Goal: Task Accomplishment & Management: Use online tool/utility

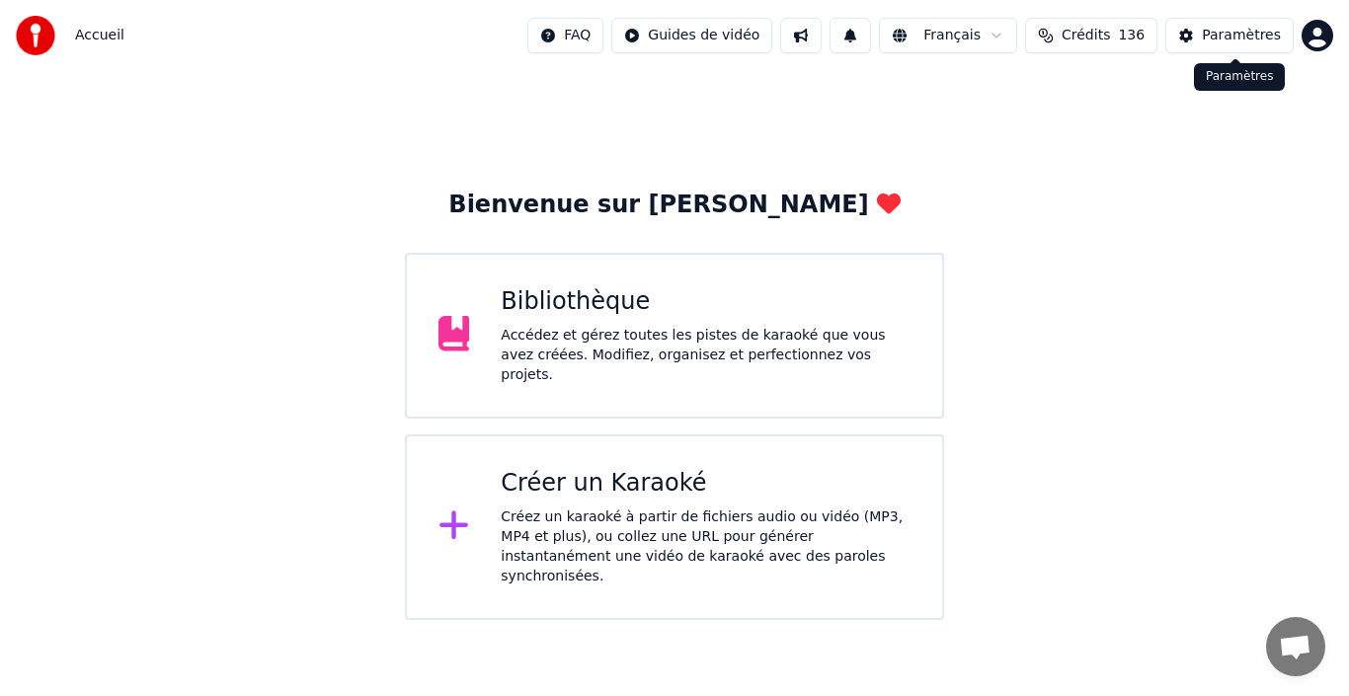
click at [1246, 49] on button "Paramètres" at bounding box center [1229, 36] width 128 height 36
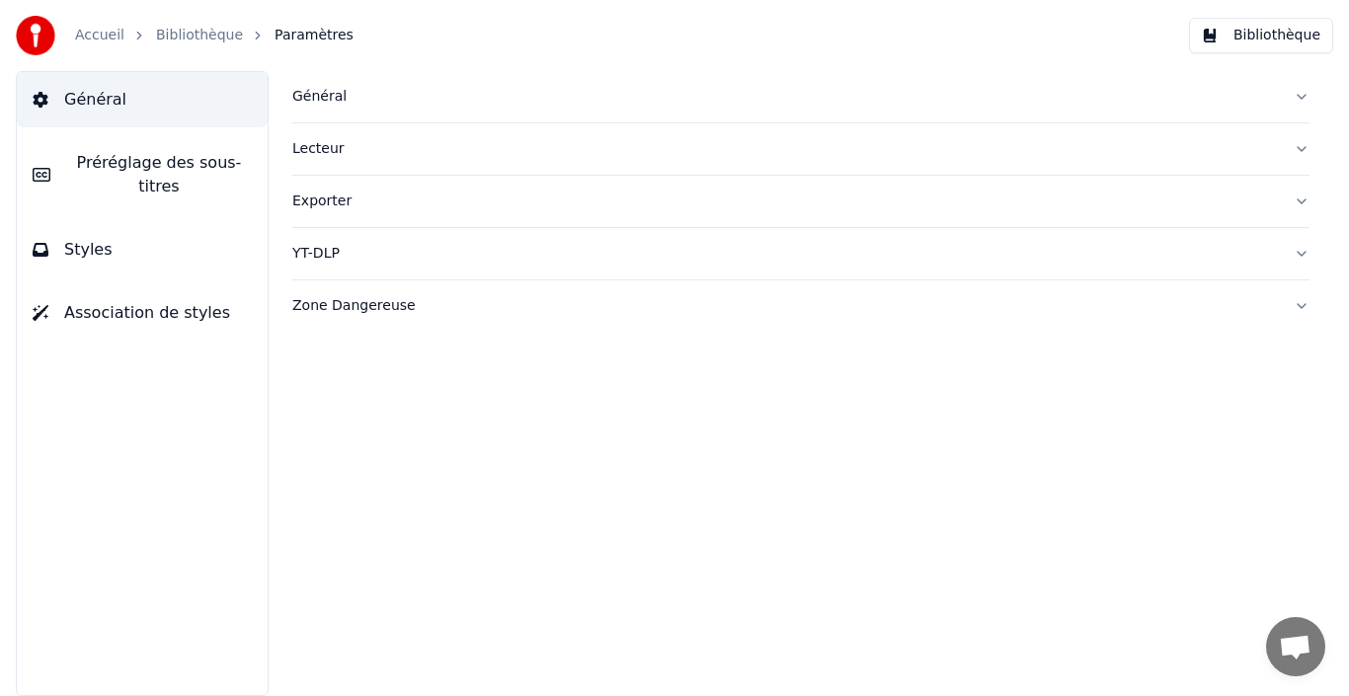
click at [89, 38] on link "Accueil" at bounding box center [99, 36] width 49 height 20
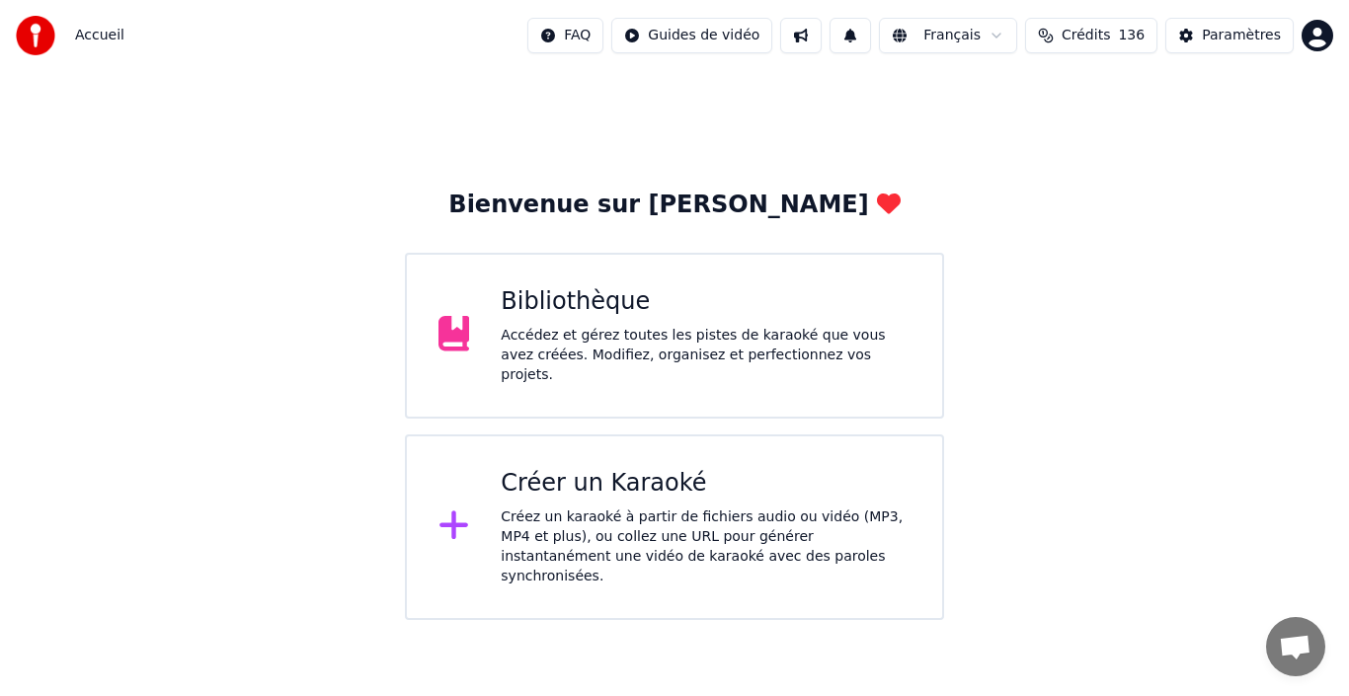
click at [757, 330] on div "Bibliothèque Accédez et gérez toutes les pistes de karaoké que vous avez créées…" at bounding box center [706, 335] width 410 height 99
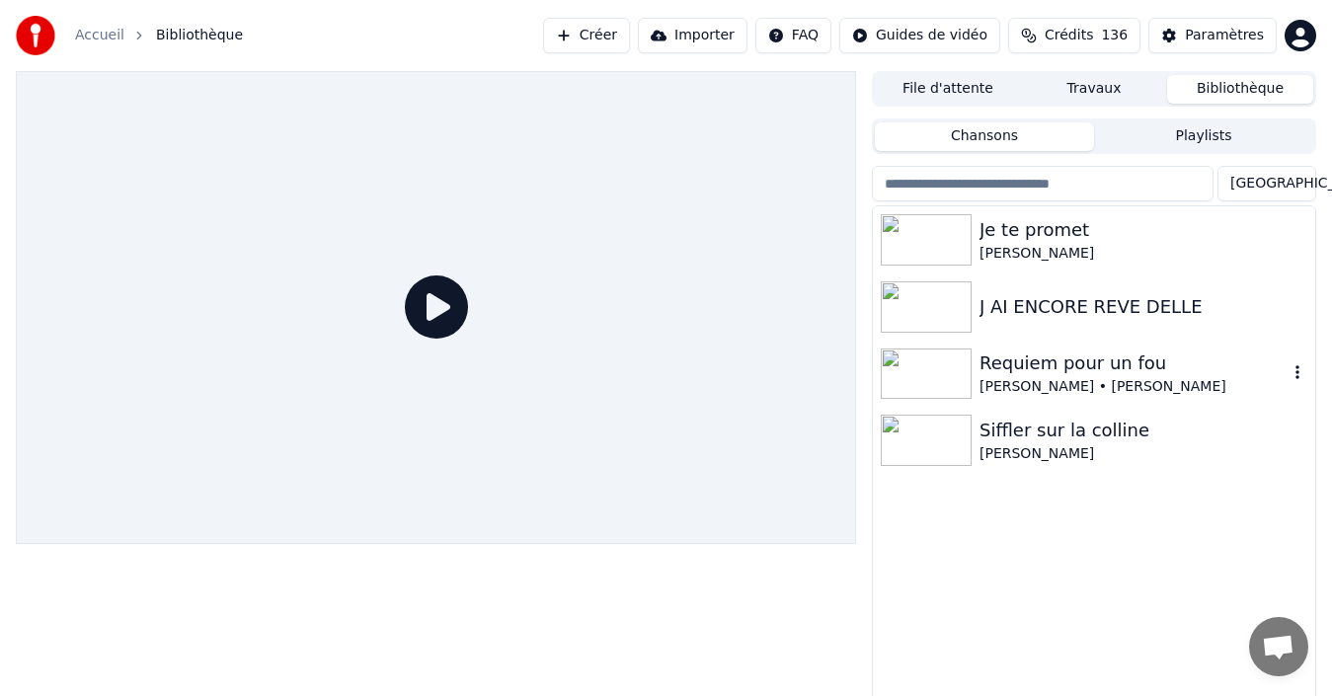
click at [1022, 368] on div "Requiem pour un fou" at bounding box center [1134, 364] width 308 height 28
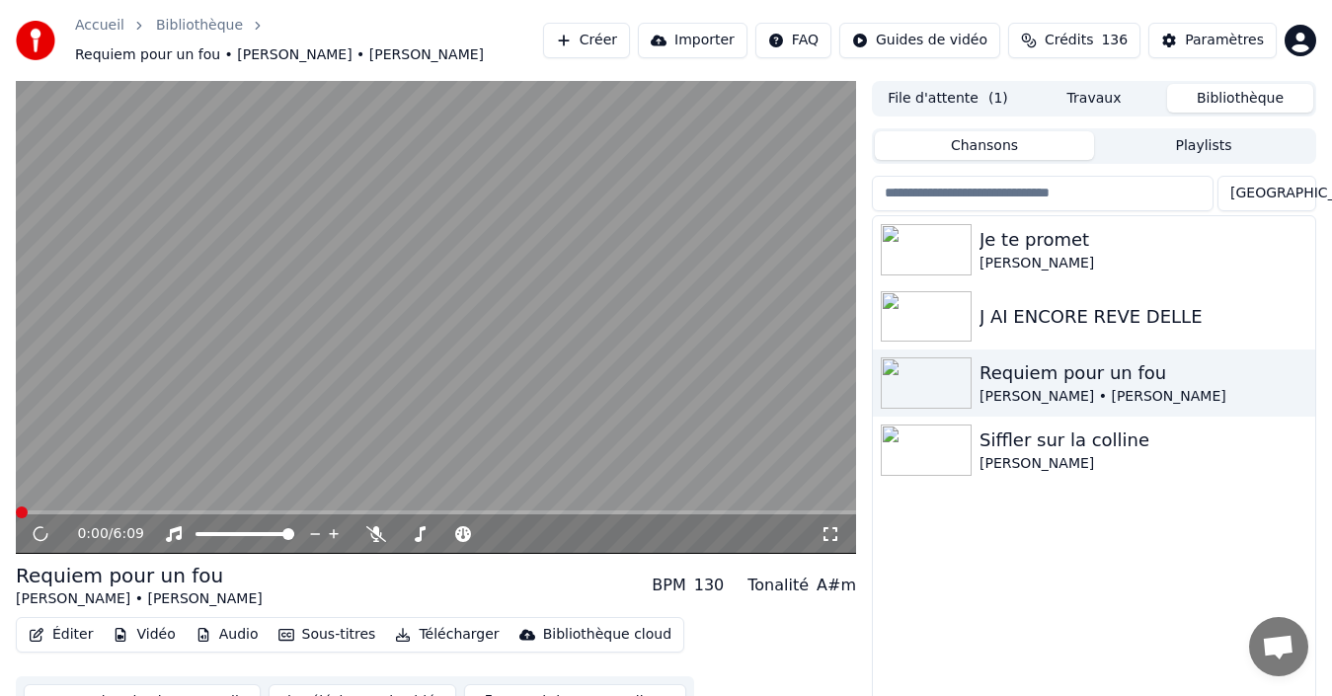
click at [831, 526] on icon at bounding box center [831, 534] width 20 height 16
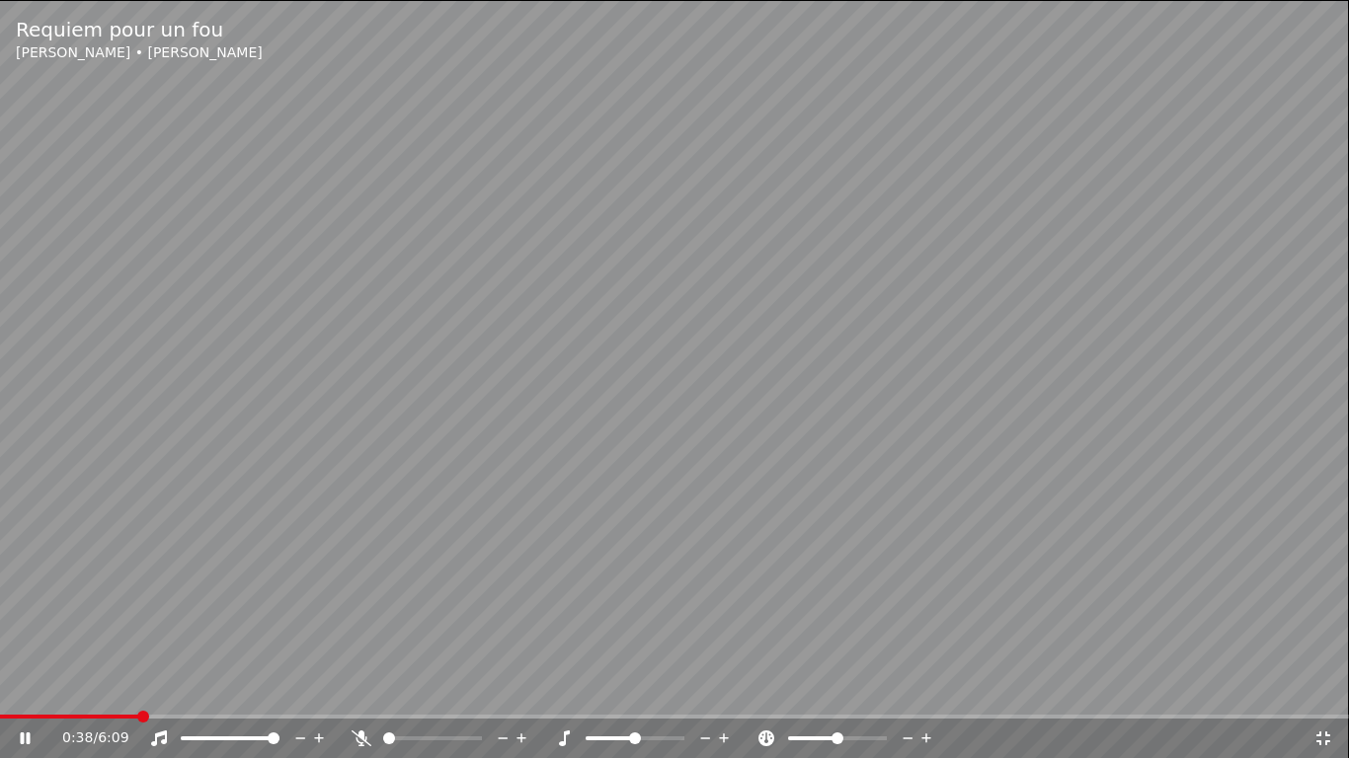
click at [137, 695] on span at bounding box center [674, 717] width 1349 height 4
click at [210, 695] on span at bounding box center [674, 717] width 1349 height 4
click at [402, 695] on span at bounding box center [432, 739] width 99 height 4
click at [400, 695] on span at bounding box center [406, 739] width 12 height 12
click at [396, 695] on span at bounding box center [400, 739] width 12 height 12
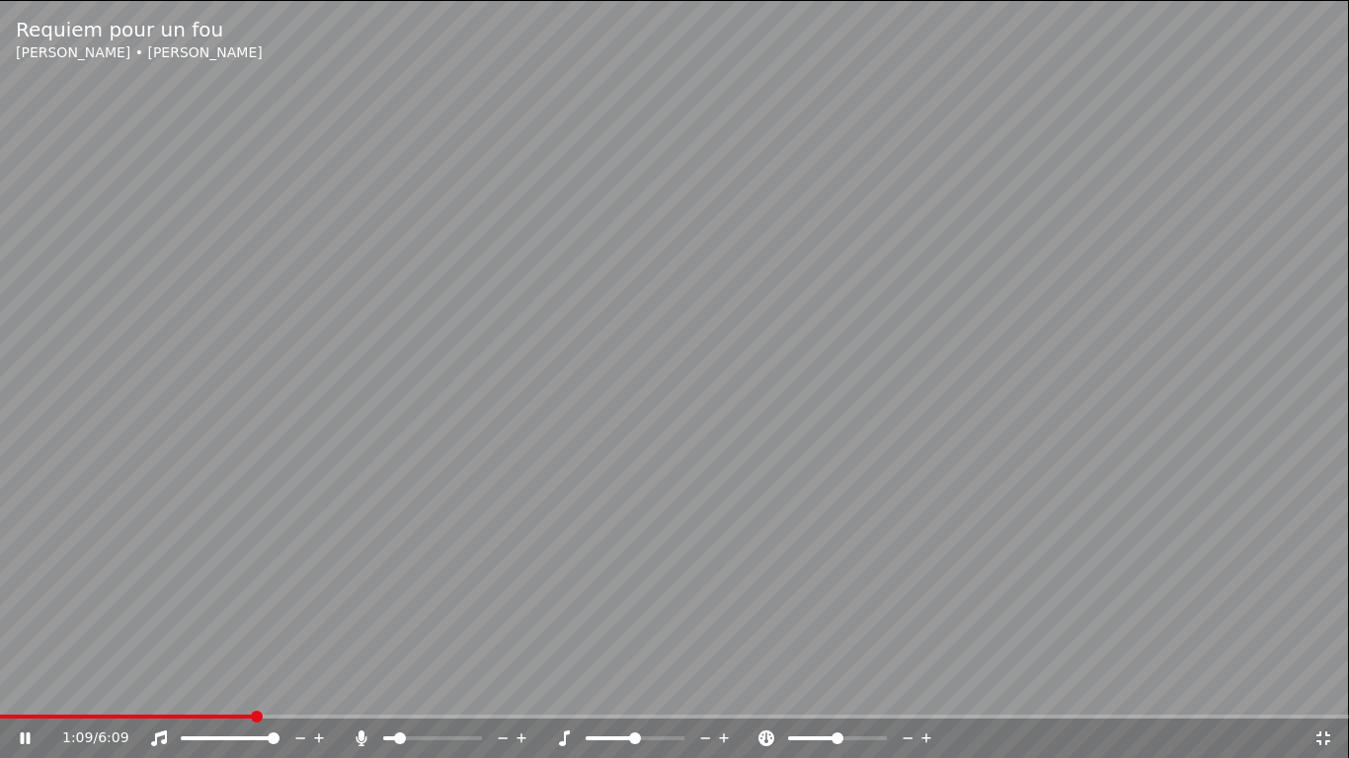
click at [410, 695] on span at bounding box center [432, 739] width 99 height 4
click at [402, 695] on span at bounding box center [392, 739] width 19 height 4
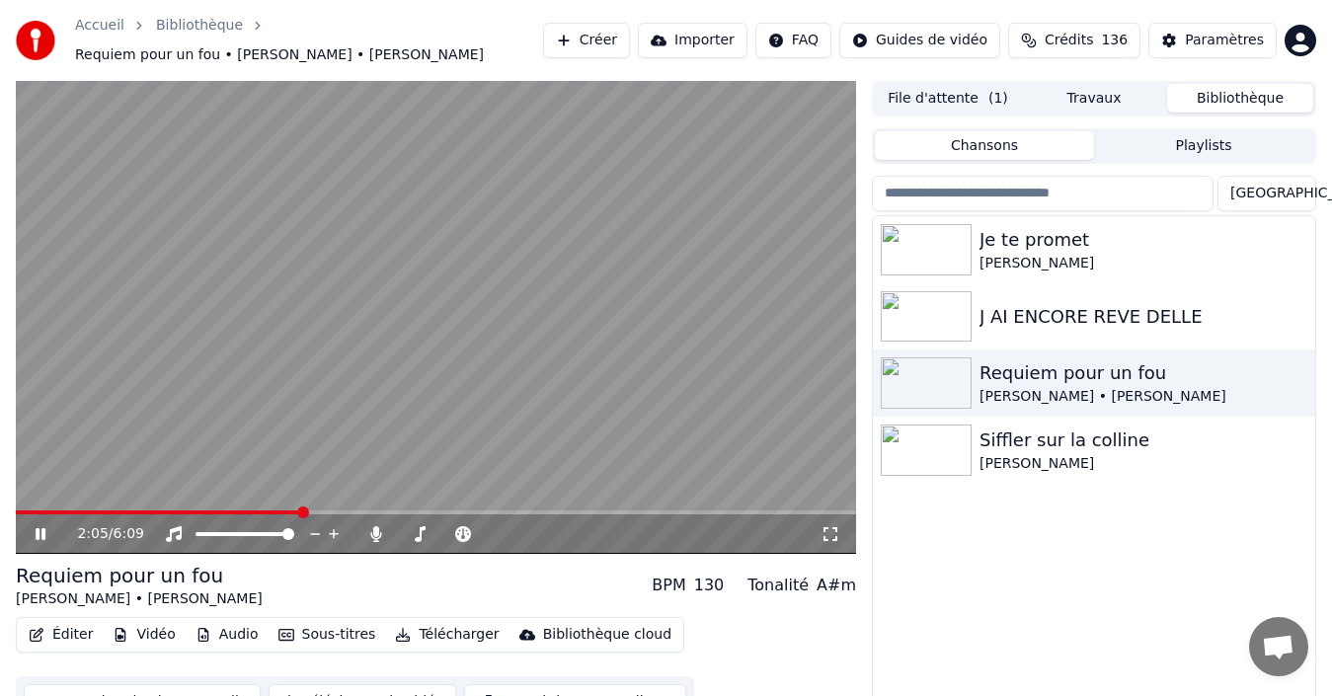
click at [39, 528] on icon at bounding box center [41, 534] width 10 height 12
click at [1043, 303] on div "J AI ENCORE REVE DELLE" at bounding box center [1134, 317] width 308 height 28
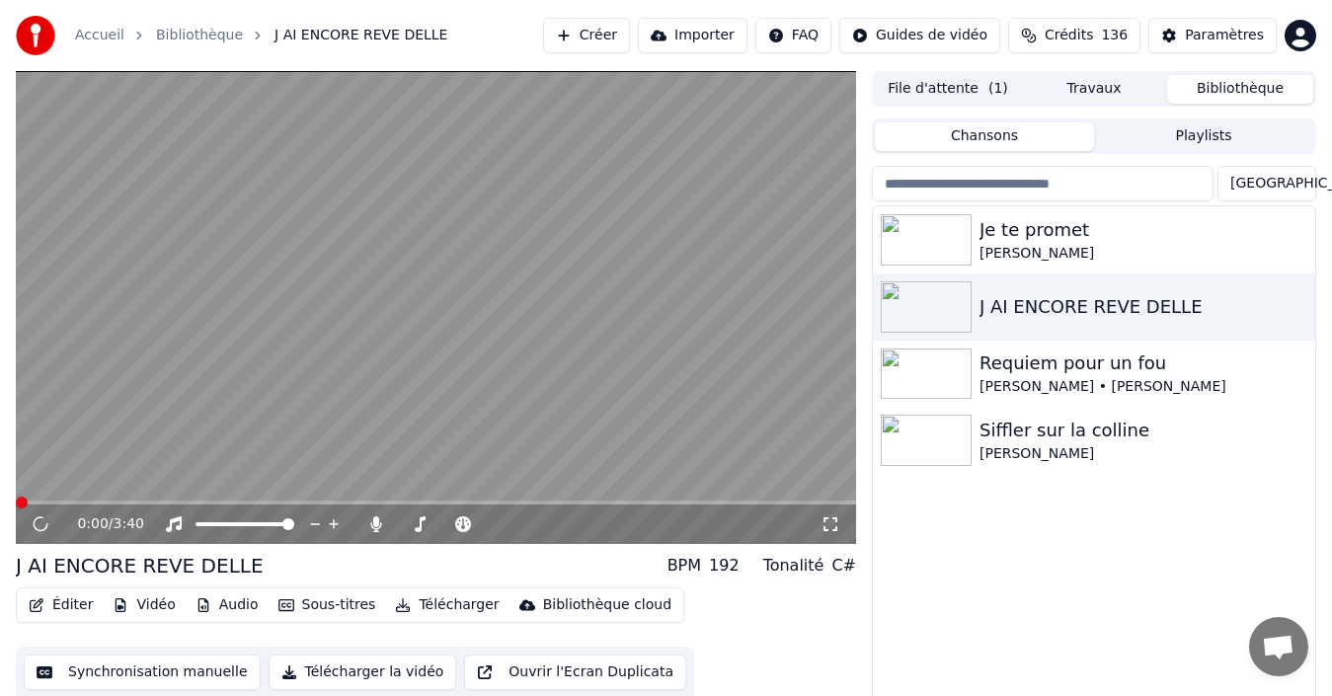
click at [826, 526] on icon at bounding box center [831, 524] width 20 height 16
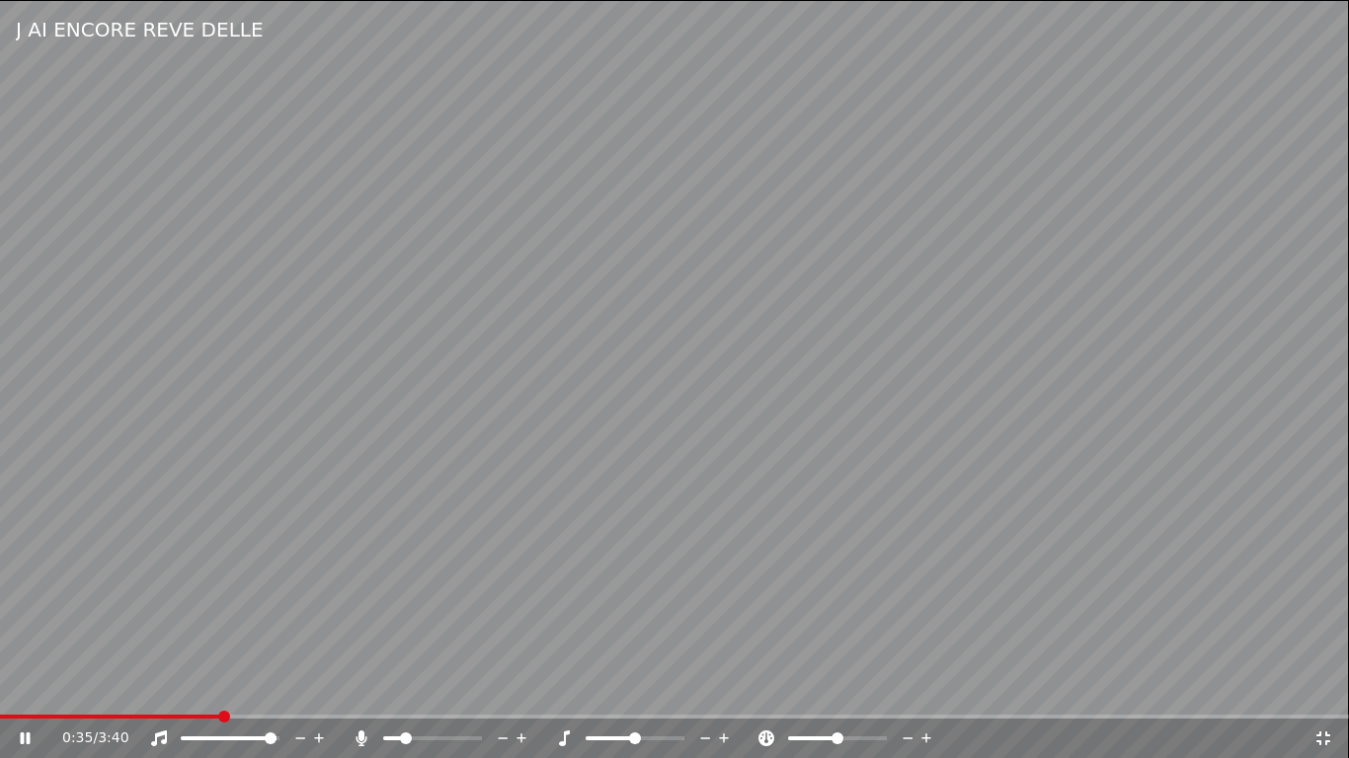
click at [277, 695] on span at bounding box center [271, 739] width 12 height 12
click at [644, 695] on span at bounding box center [635, 739] width 99 height 4
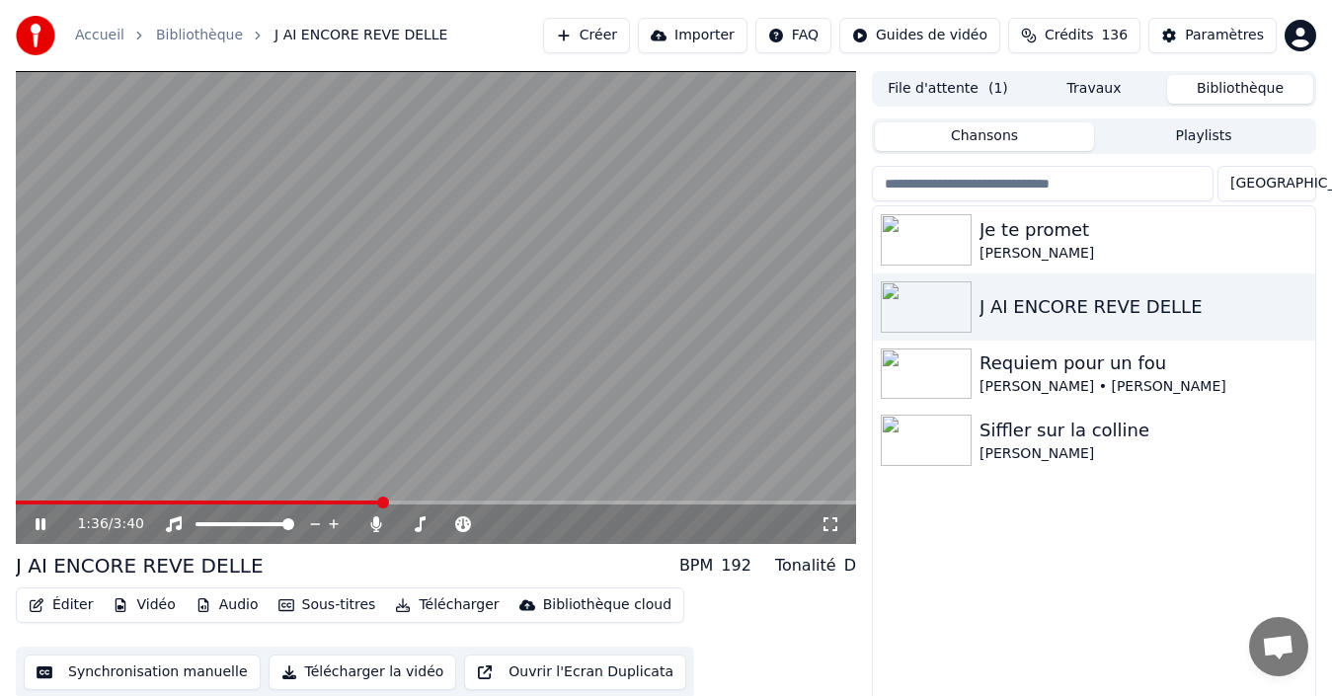
click at [35, 522] on icon at bounding box center [54, 524] width 45 height 16
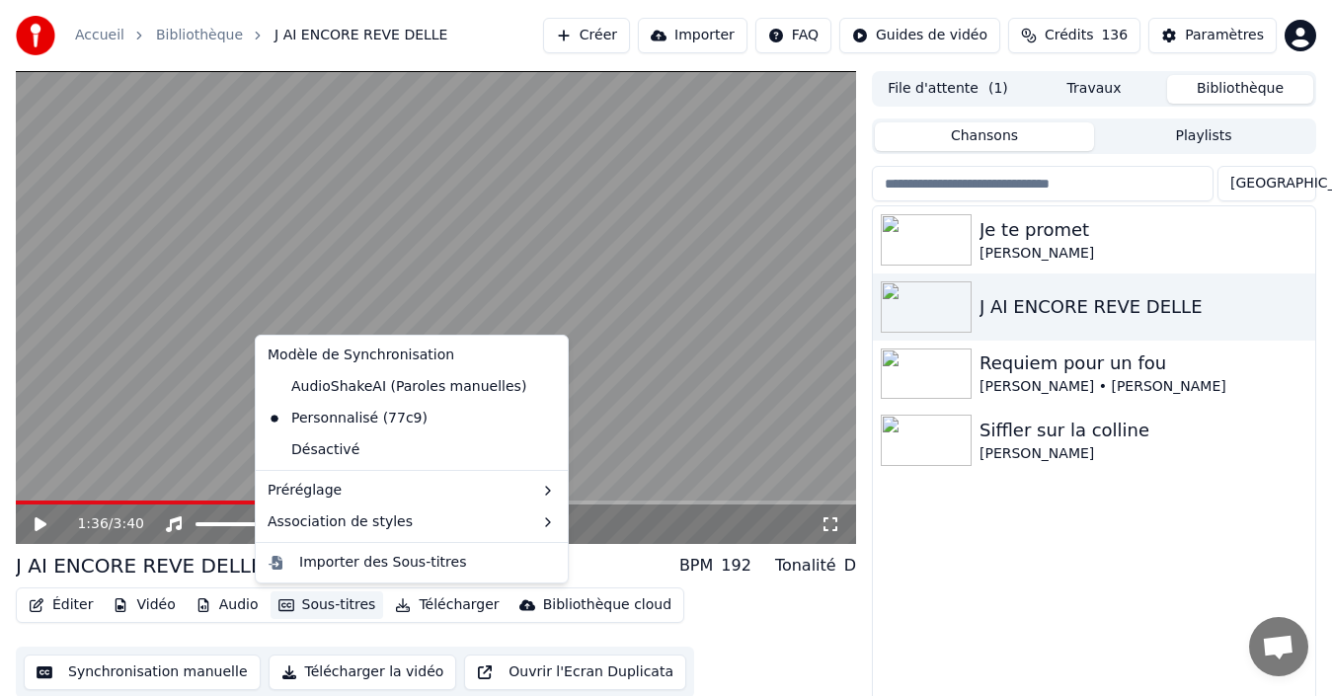
click at [299, 606] on button "Sous-titres" at bounding box center [328, 606] width 114 height 28
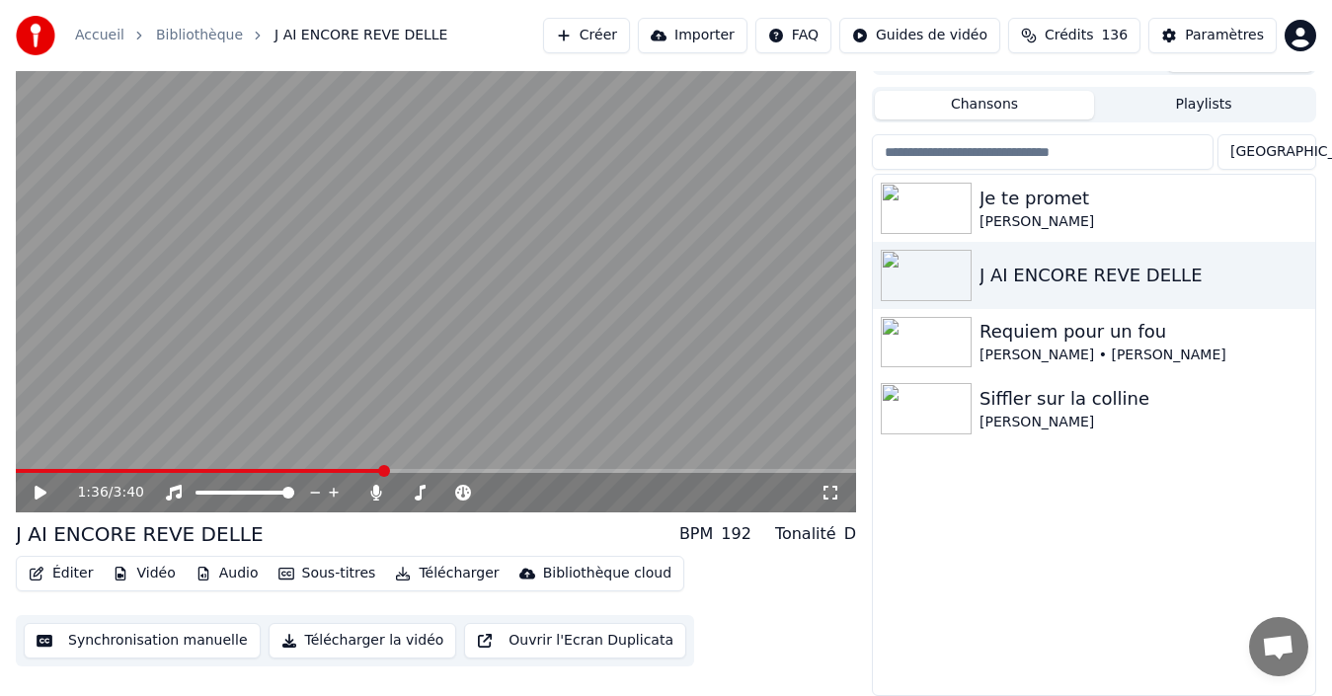
click at [209, 642] on button "Synchronisation manuelle" at bounding box center [142, 641] width 237 height 36
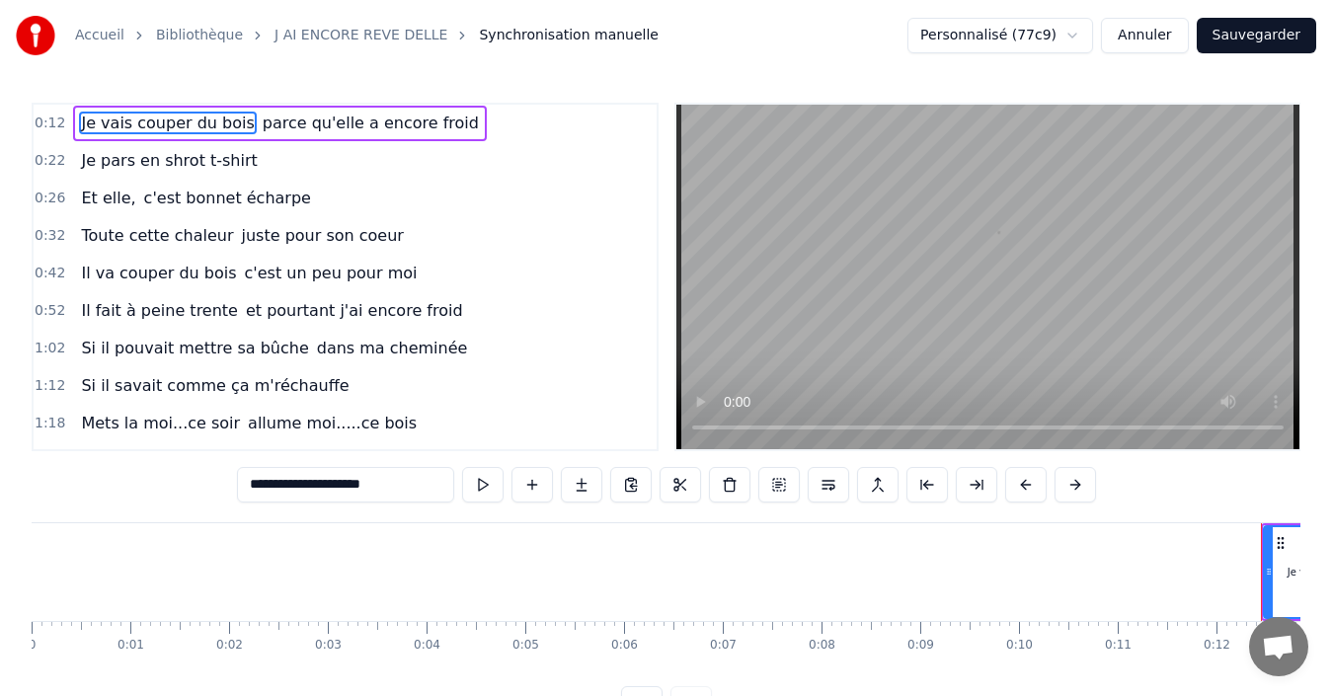
scroll to position [0, 1130]
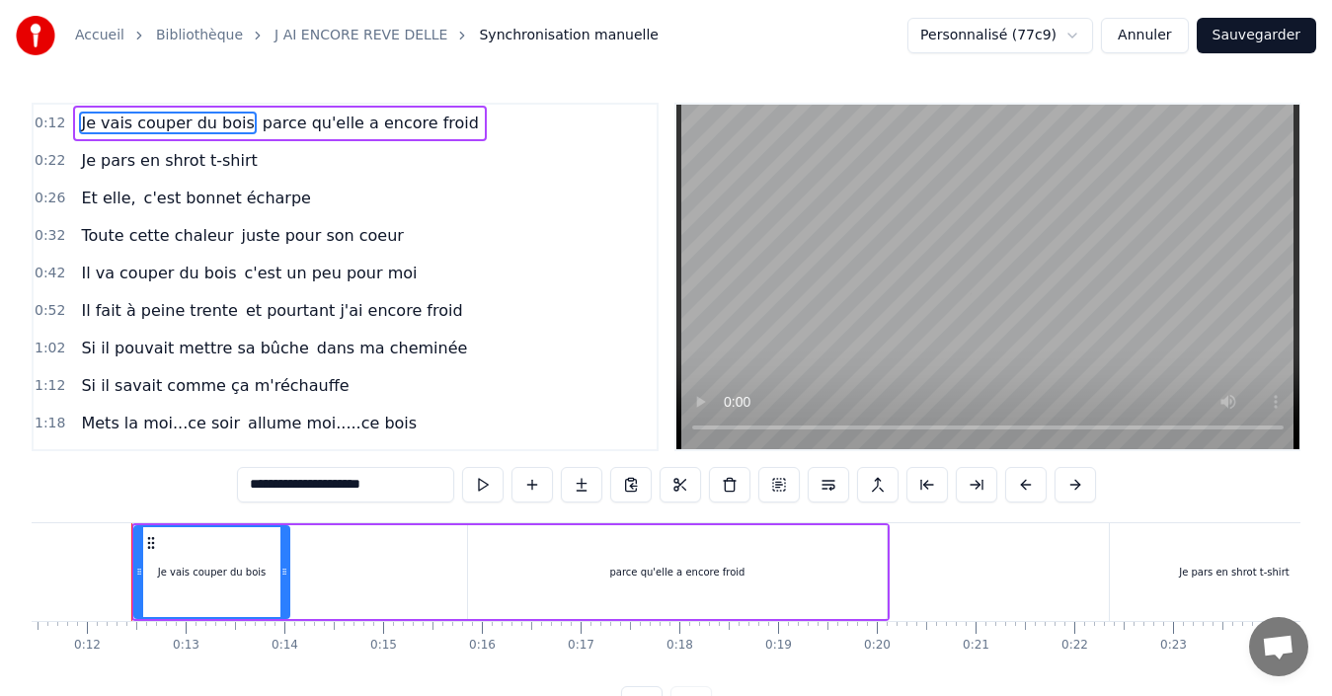
click at [1097, 36] on html "**********" at bounding box center [666, 376] width 1332 height 753
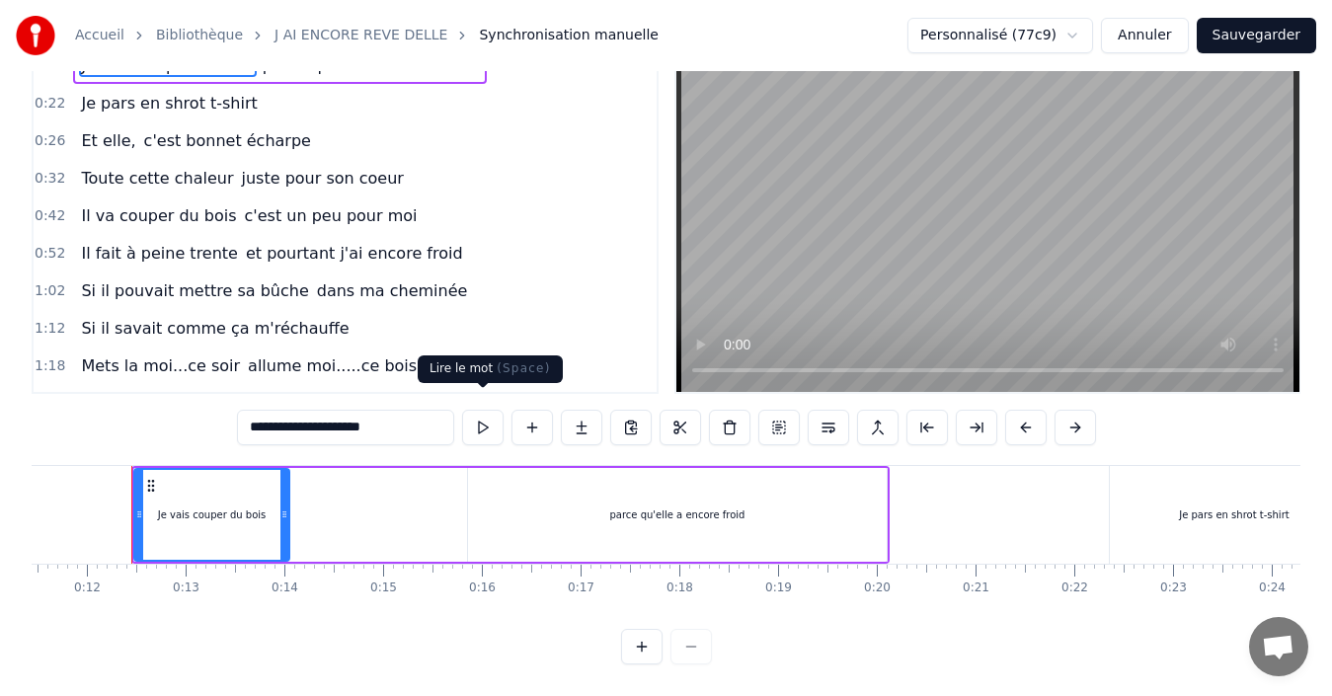
click at [475, 418] on button at bounding box center [482, 428] width 41 height 36
click at [479, 416] on button at bounding box center [482, 428] width 41 height 36
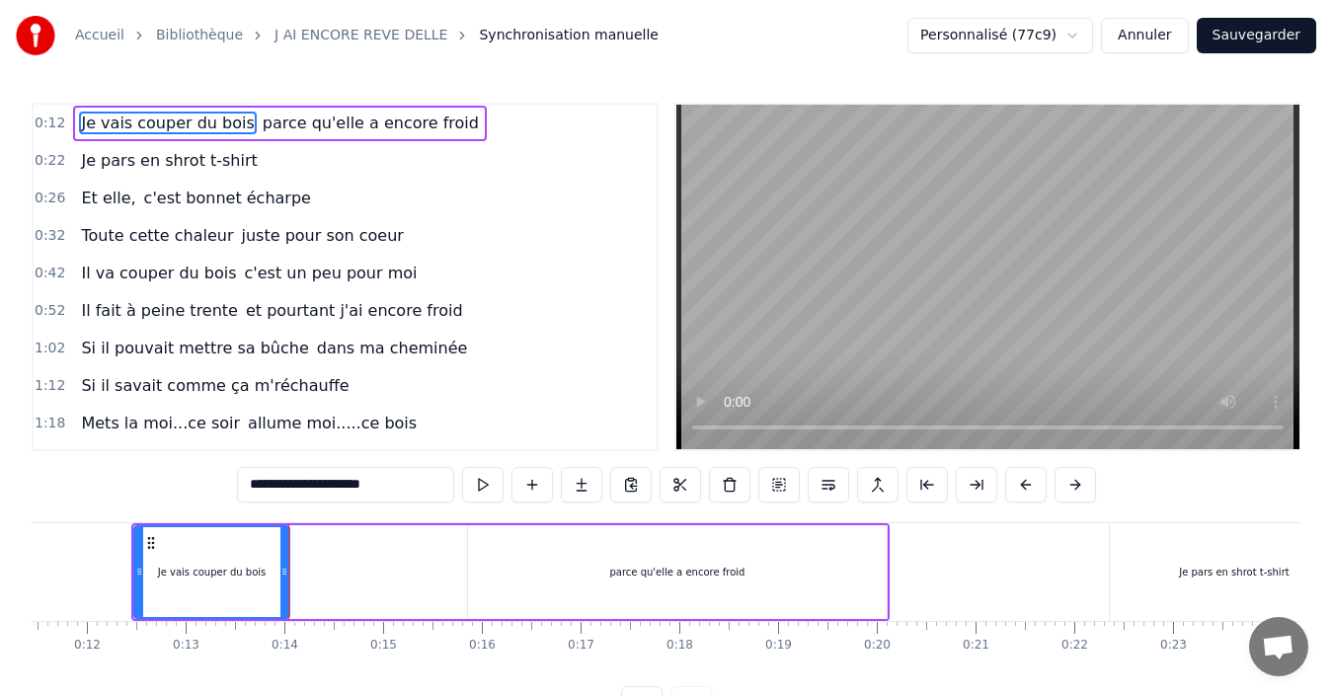
click at [1146, 26] on button "Annuler" at bounding box center [1144, 36] width 87 height 36
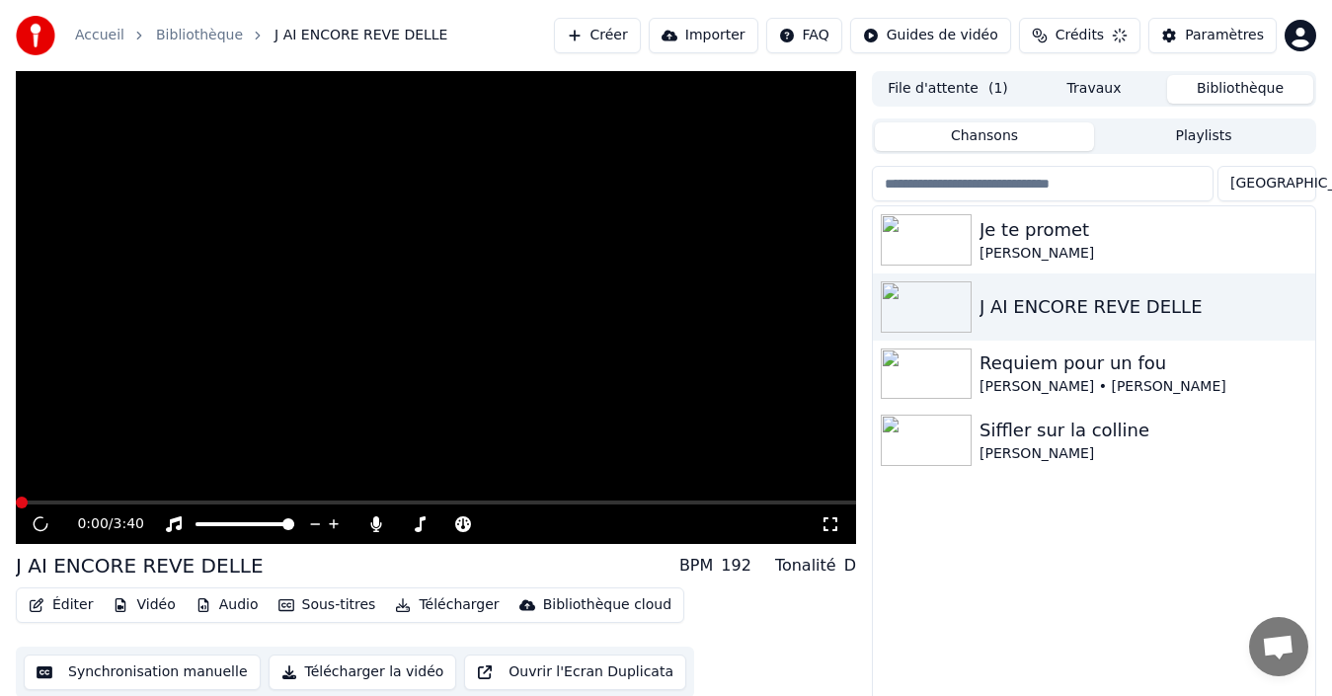
scroll to position [32, 0]
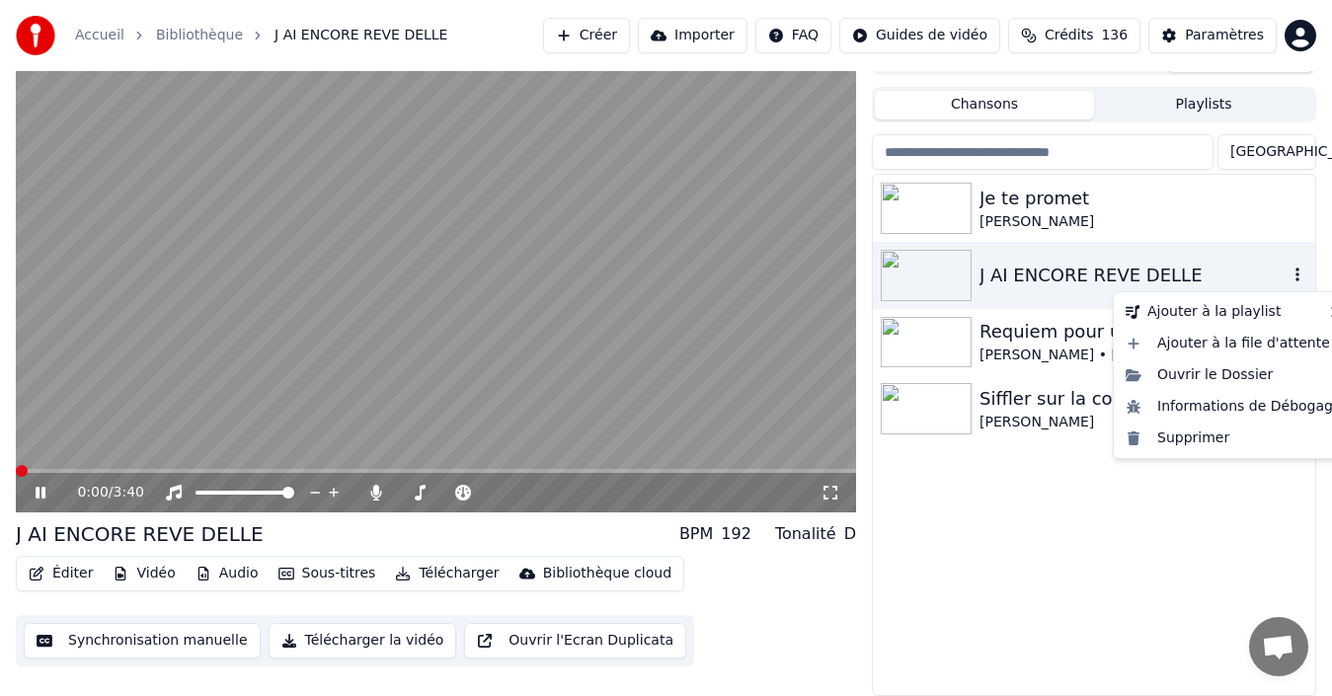
click at [1299, 269] on icon "button" at bounding box center [1298, 275] width 20 height 16
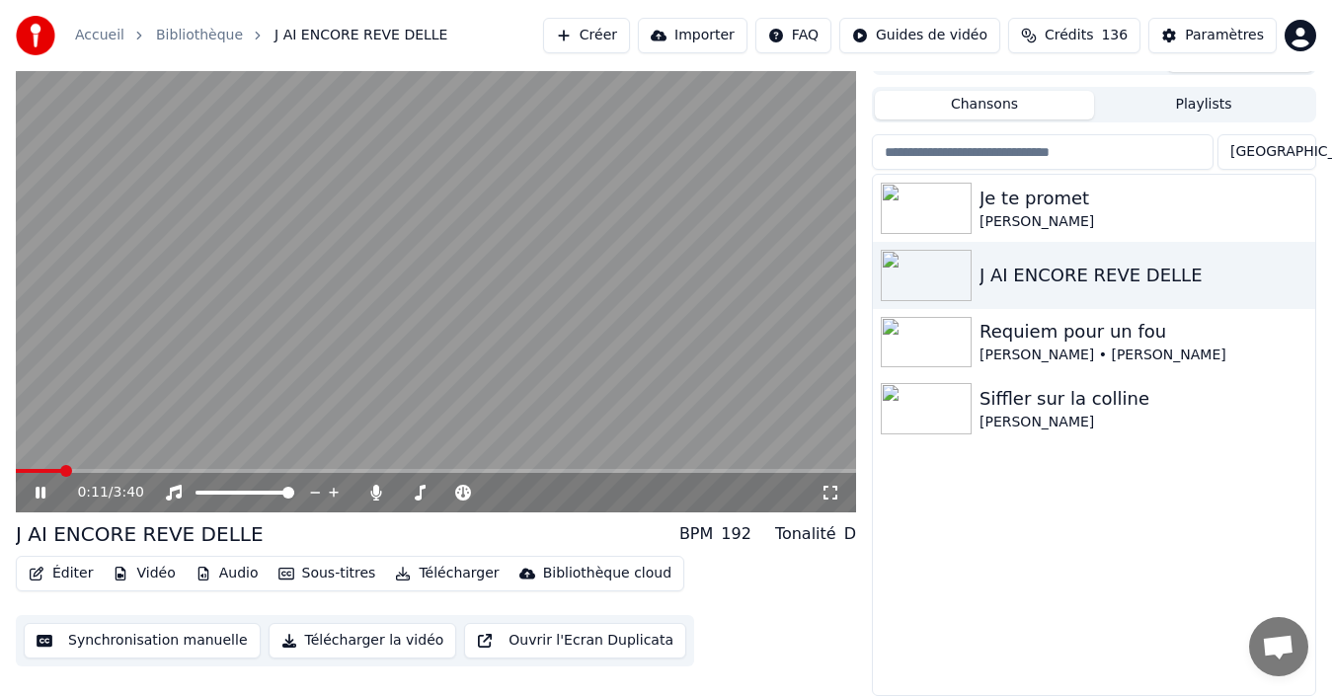
click at [339, 642] on button "Télécharger la vidéo" at bounding box center [363, 641] width 189 height 36
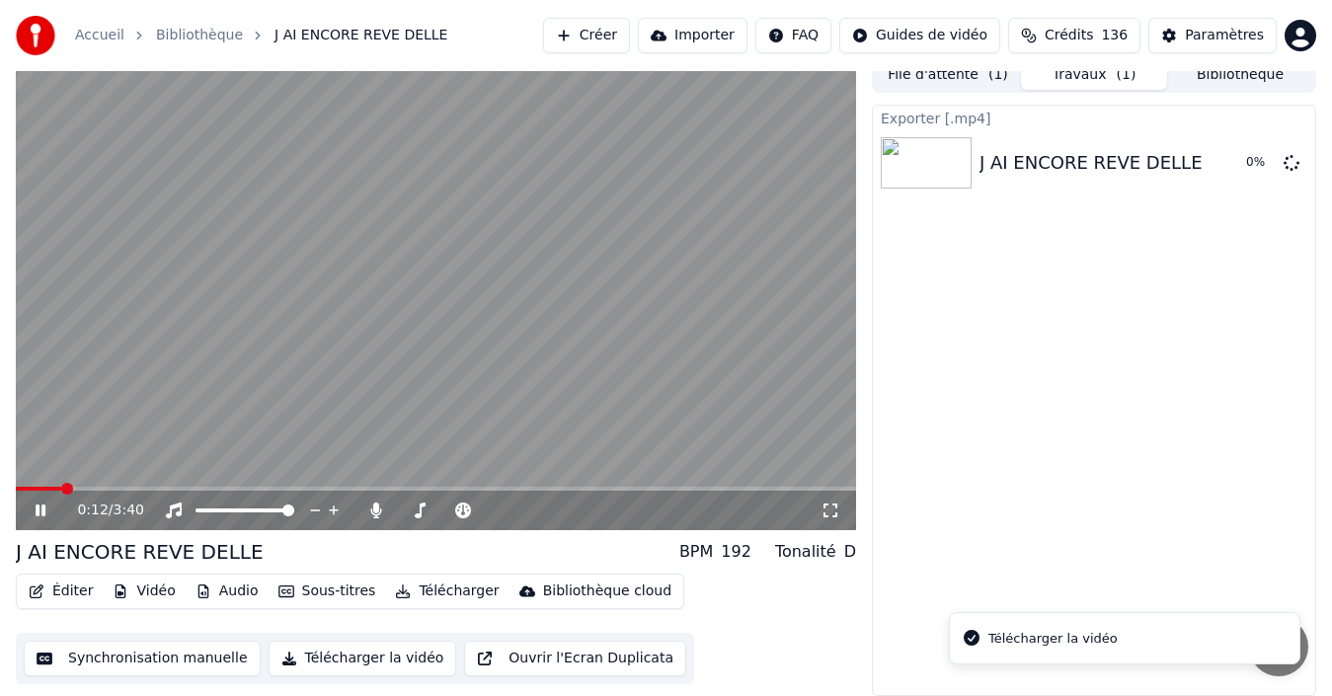
scroll to position [14, 0]
click at [344, 593] on button "Sous-titres" at bounding box center [328, 592] width 114 height 28
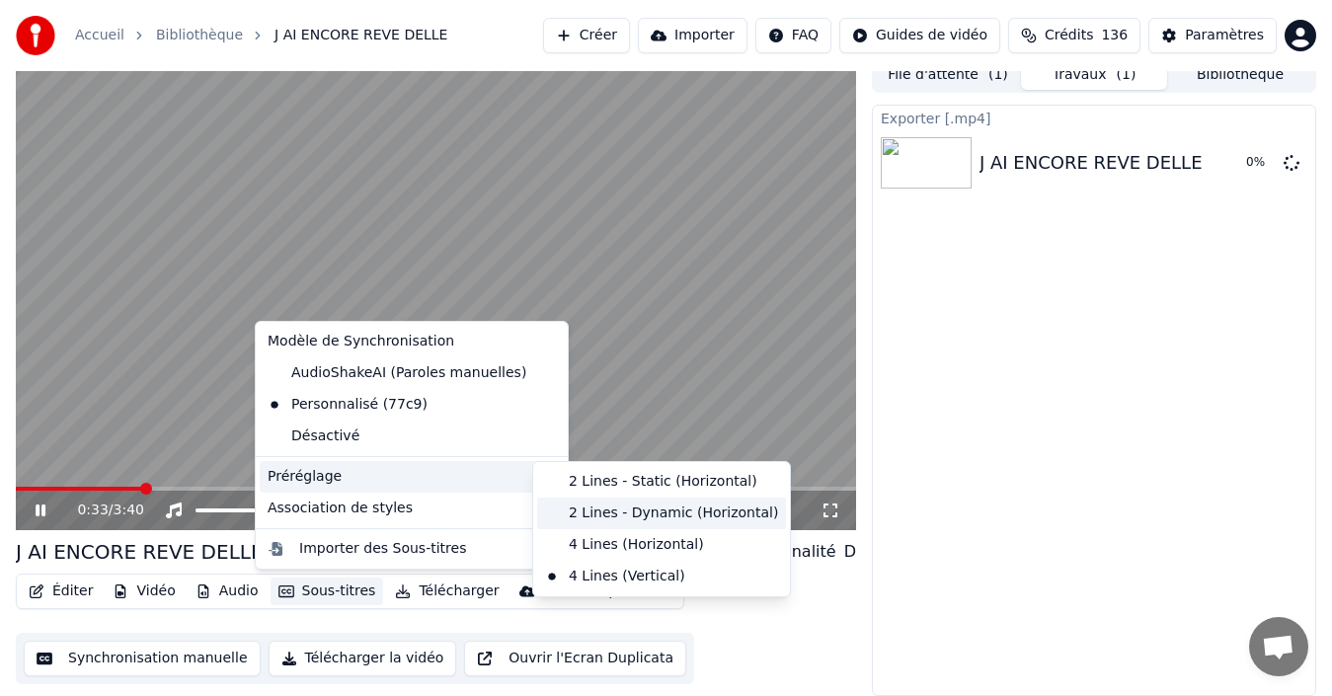
click at [596, 506] on div "2 Lines - Dynamic (Horizontal)" at bounding box center [661, 514] width 249 height 32
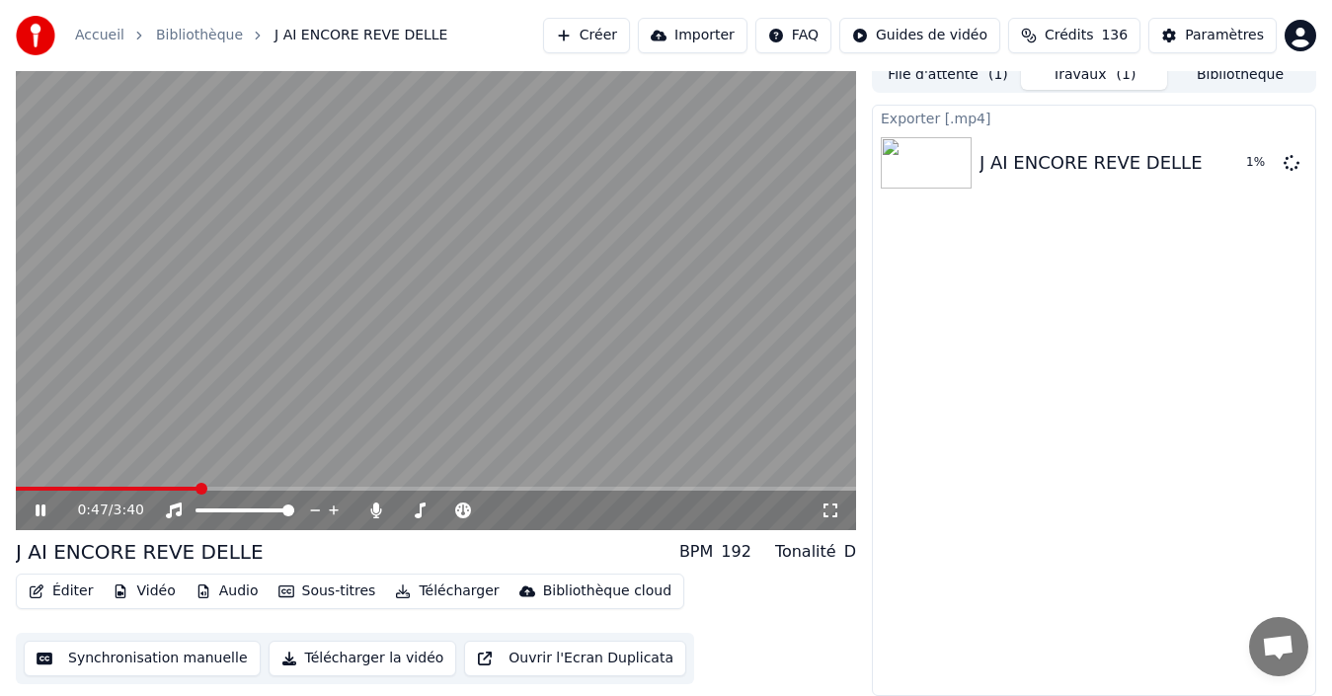
click at [335, 593] on button "Sous-titres" at bounding box center [328, 592] width 114 height 28
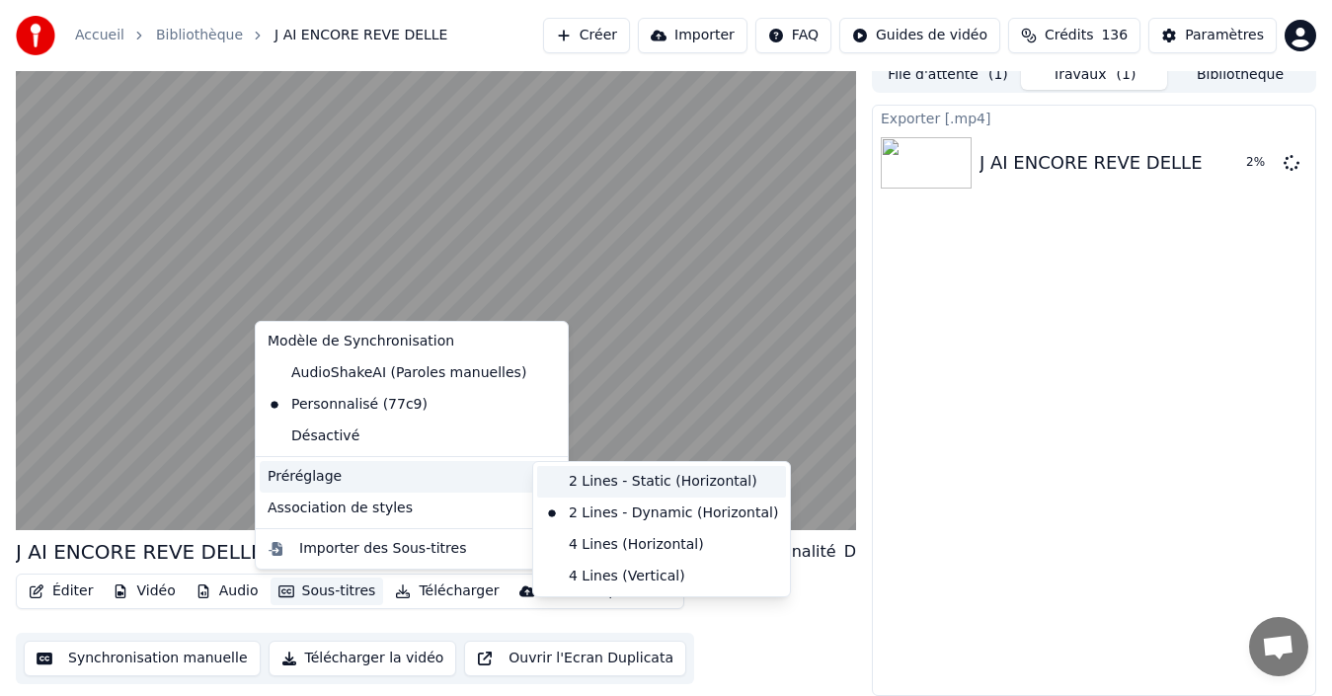
click at [592, 483] on div "2 Lines - Static (Horizontal)" at bounding box center [661, 482] width 249 height 32
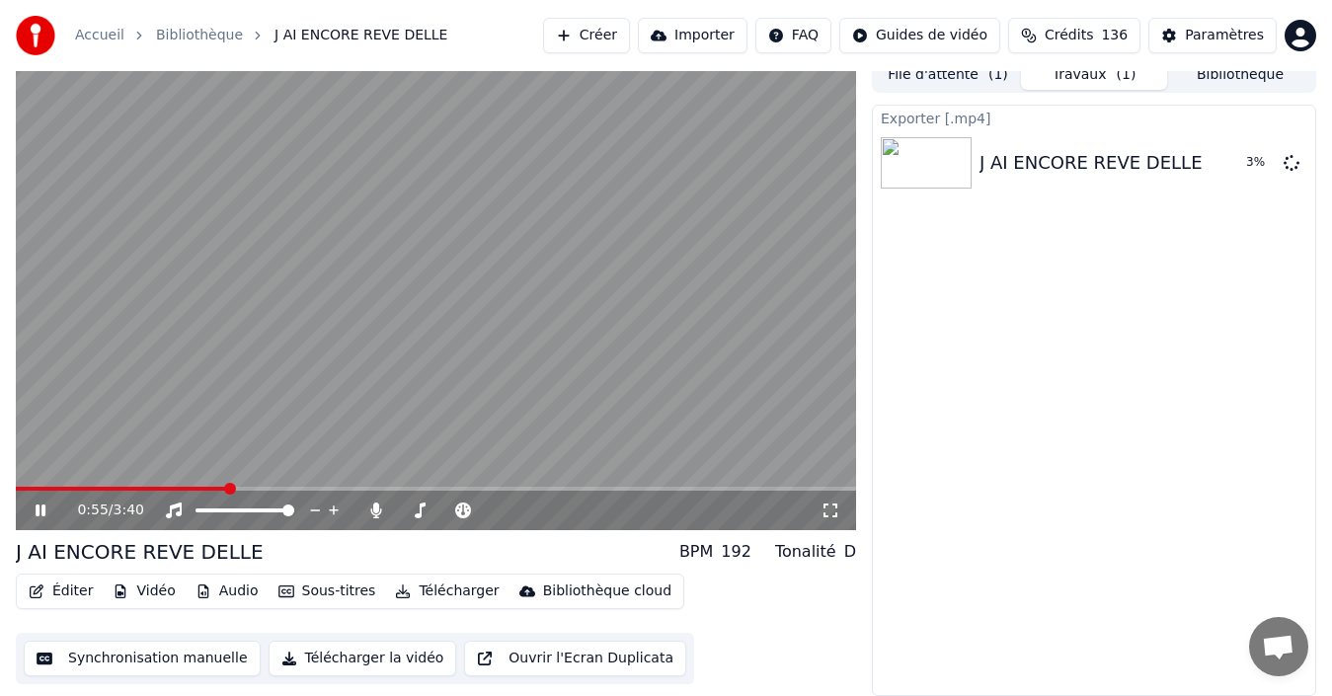
click at [314, 590] on button "Sous-titres" at bounding box center [328, 592] width 114 height 28
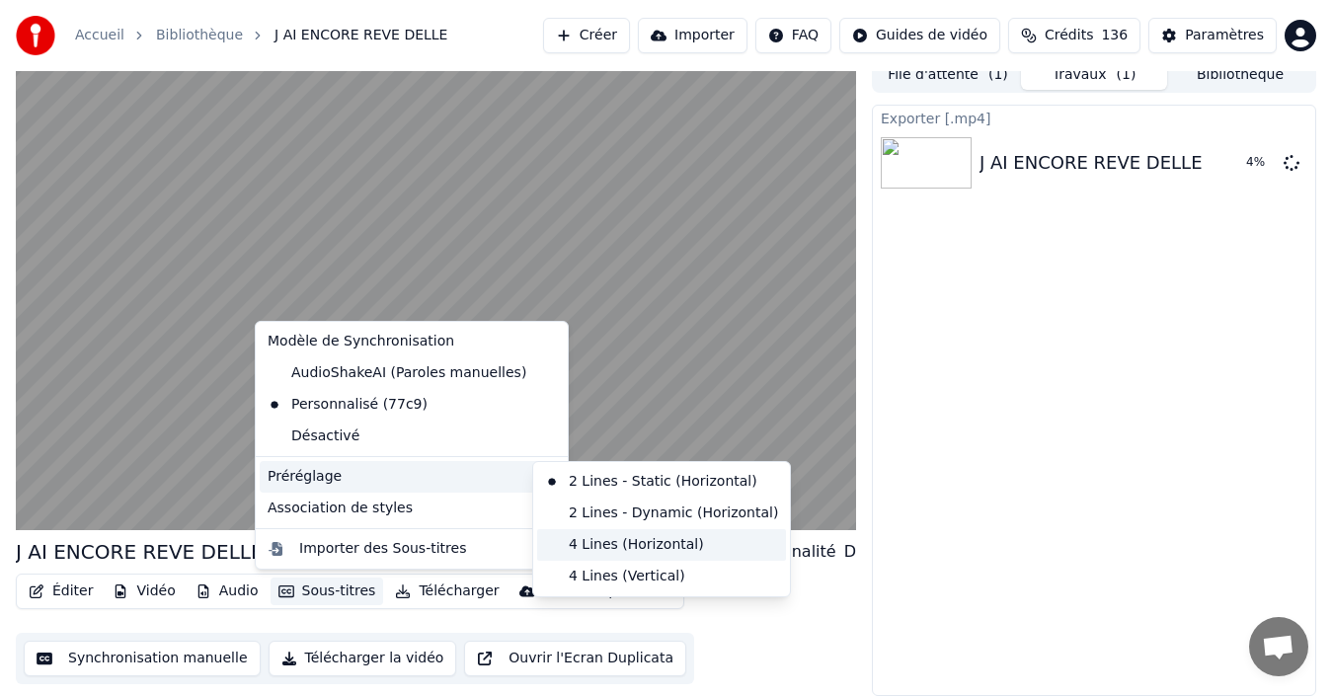
click at [596, 545] on div "4 Lines (Horizontal)" at bounding box center [661, 545] width 249 height 32
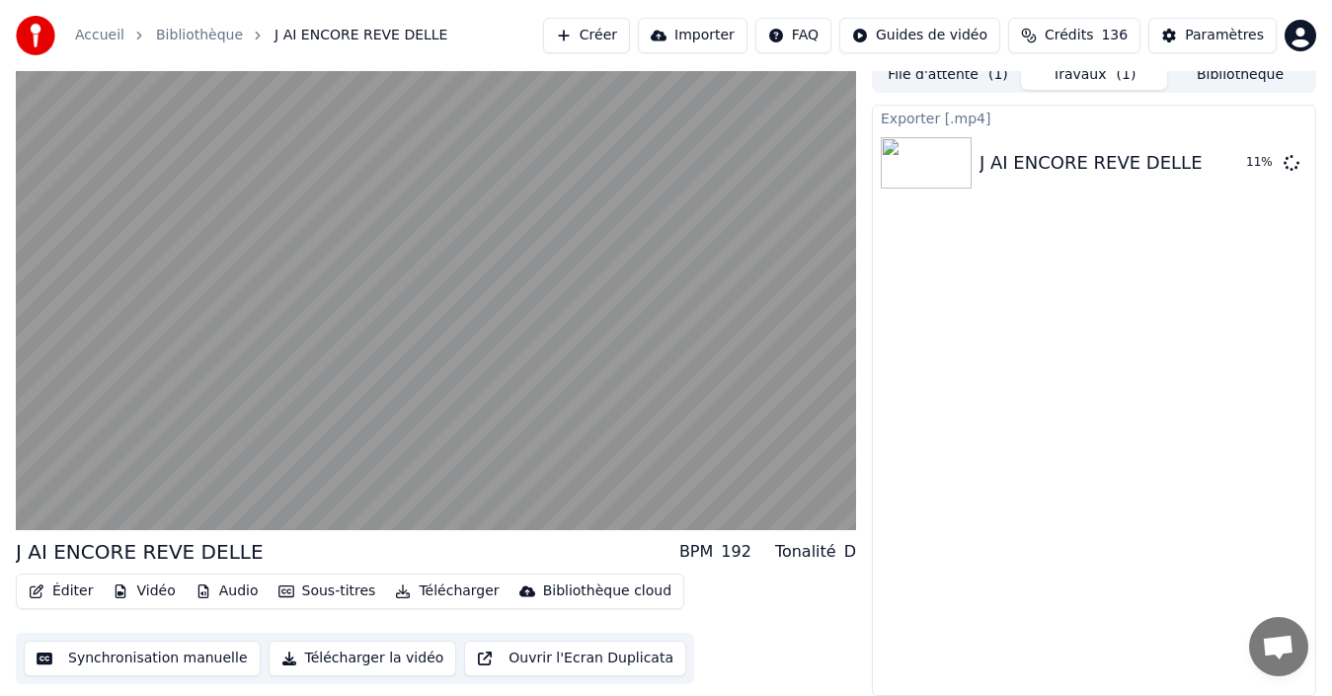
click at [214, 658] on button "Synchronisation manuelle" at bounding box center [142, 659] width 237 height 36
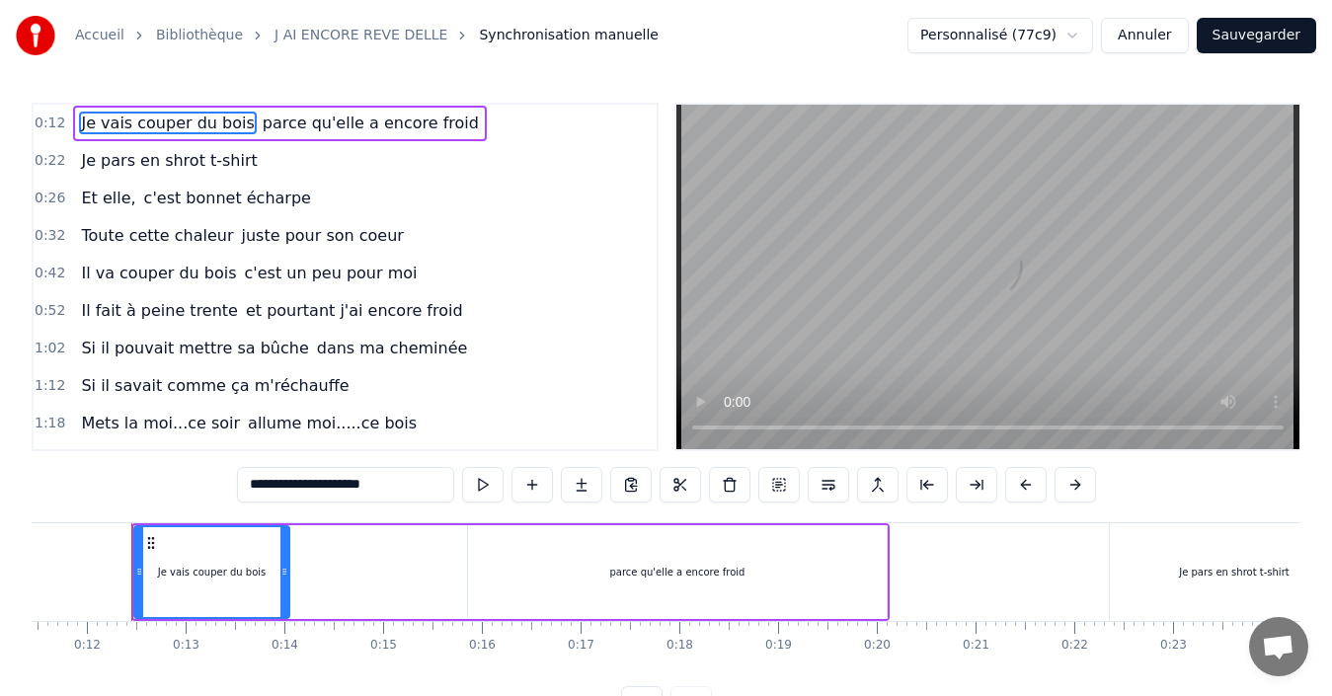
scroll to position [68, 0]
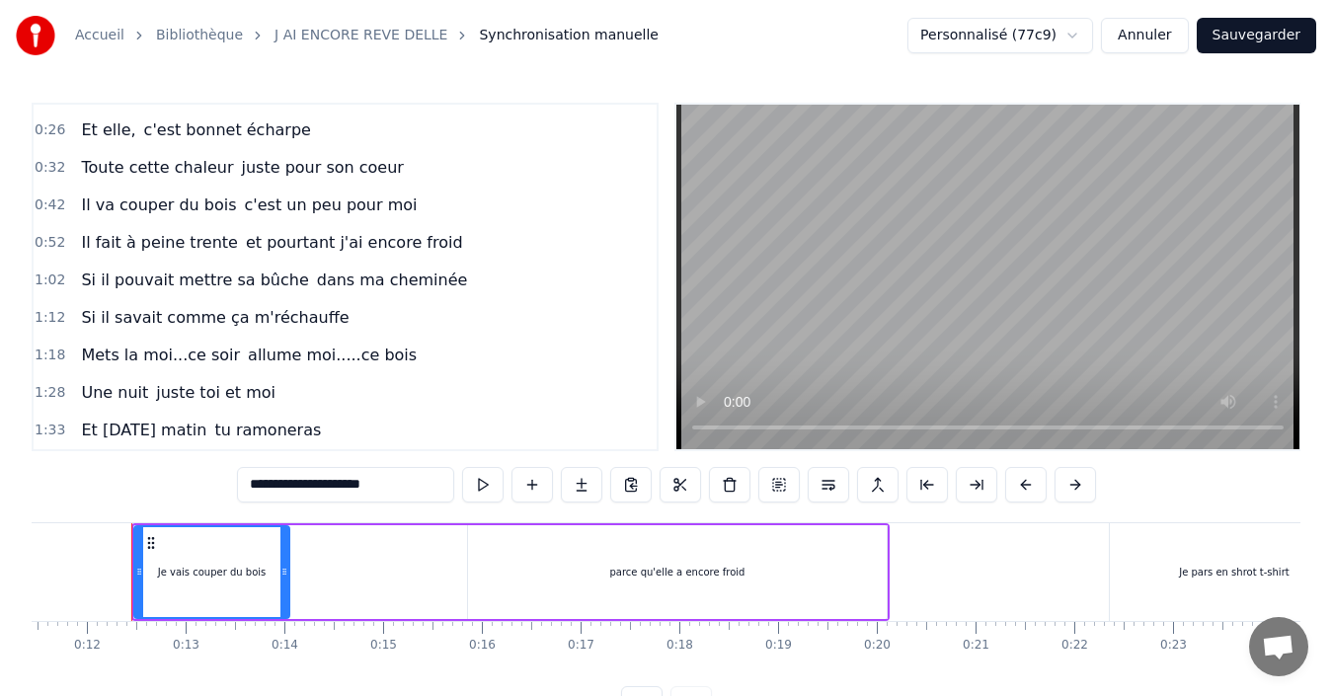
click at [86, 397] on span "Une nuit" at bounding box center [114, 392] width 71 height 23
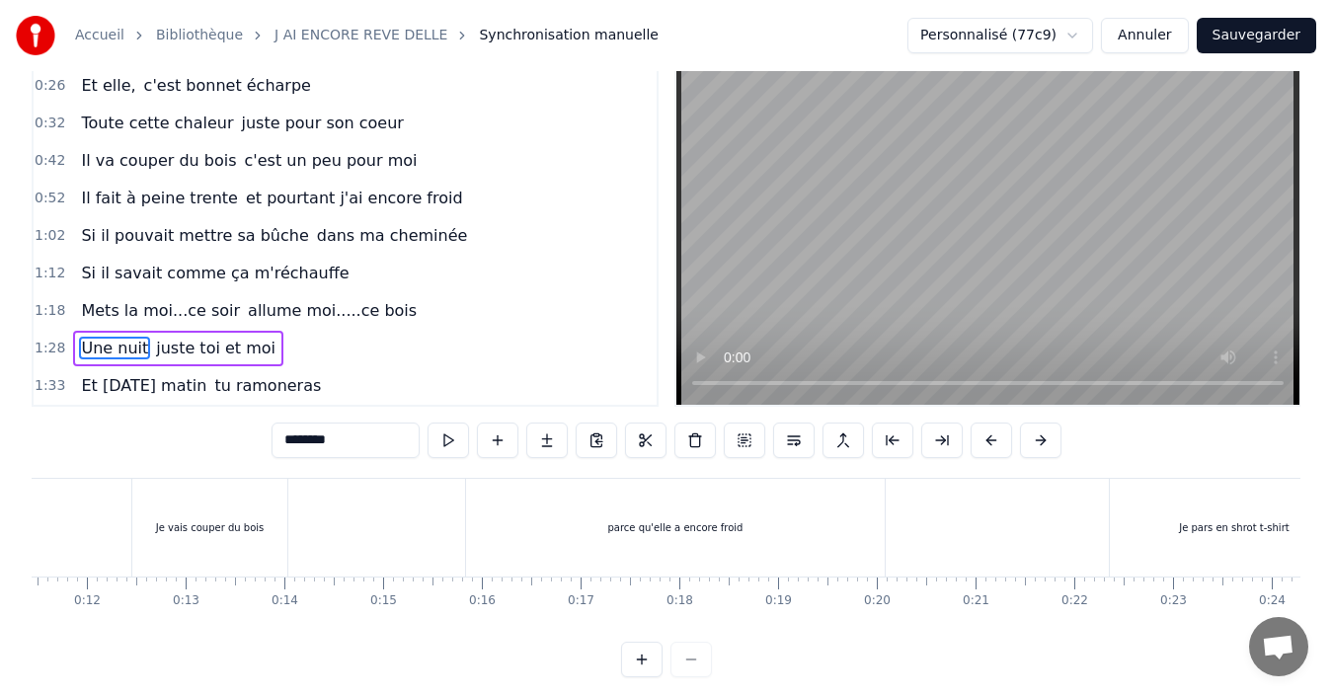
scroll to position [0, 8677]
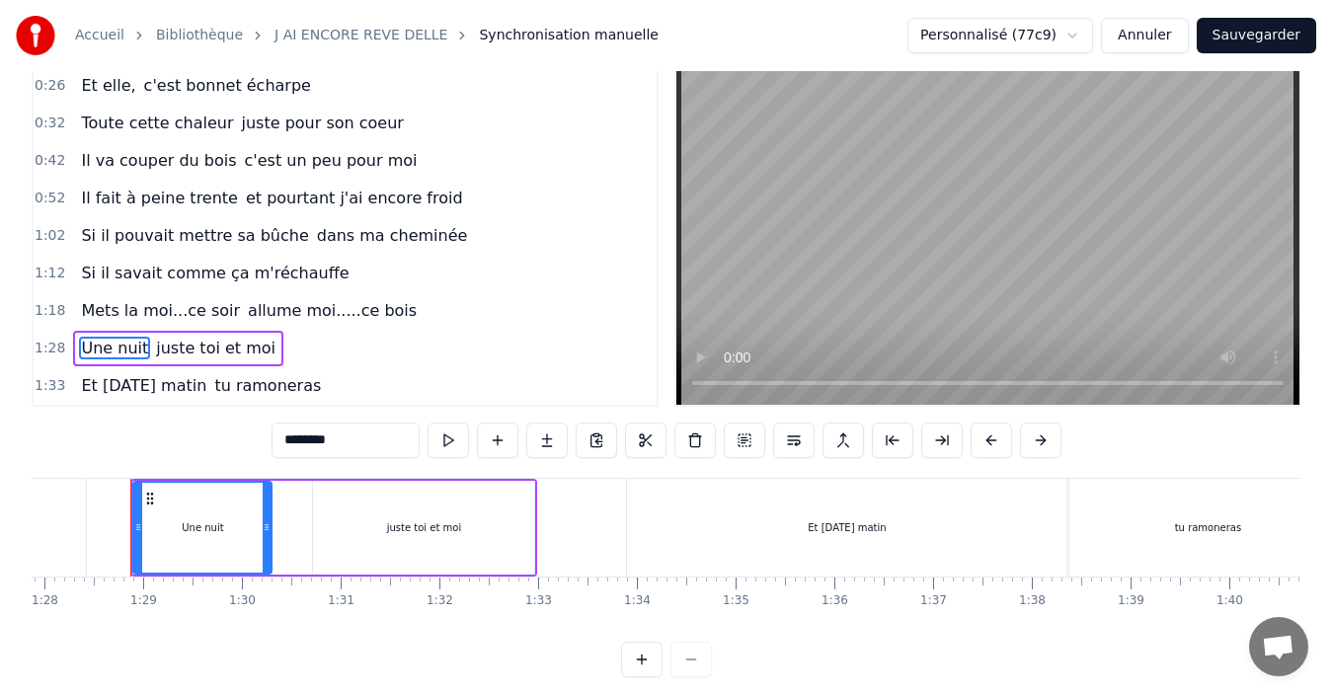
click at [179, 347] on span "juste toi et moi" at bounding box center [215, 348] width 123 height 23
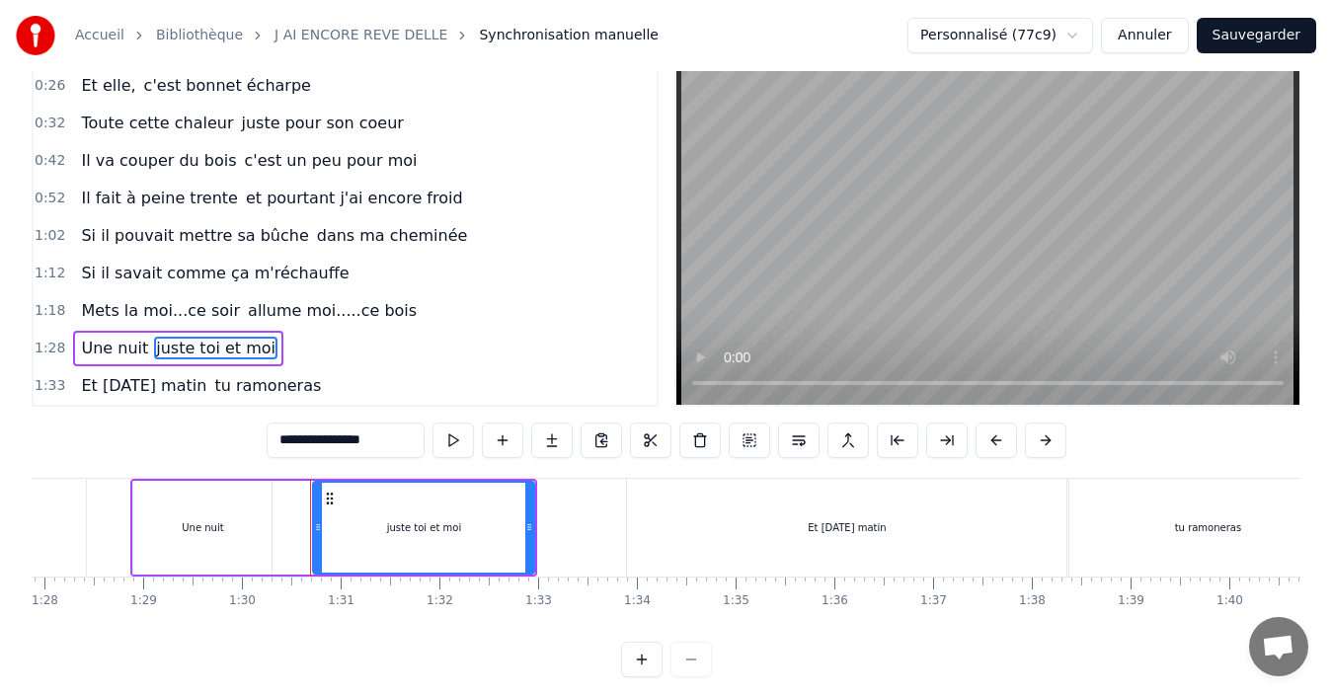
click at [119, 347] on span "Une nuit" at bounding box center [114, 348] width 71 height 23
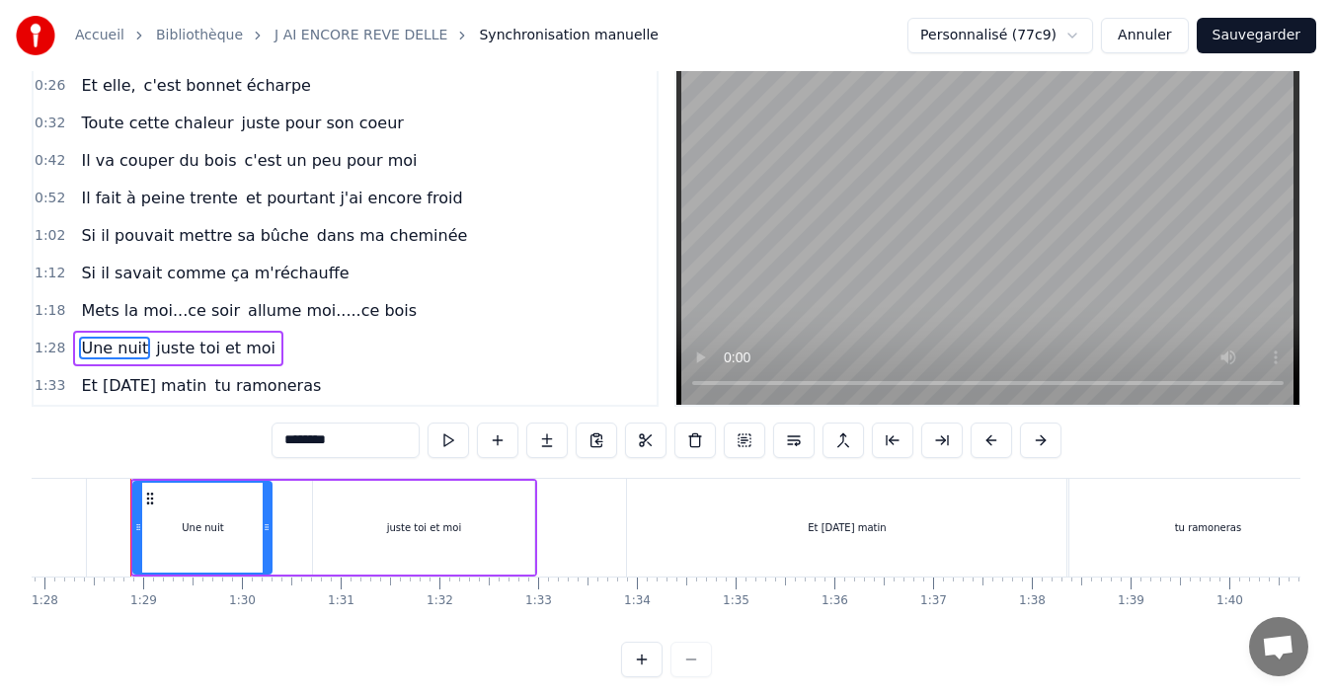
click at [350, 317] on span "allume moi.....ce bois" at bounding box center [332, 310] width 173 height 23
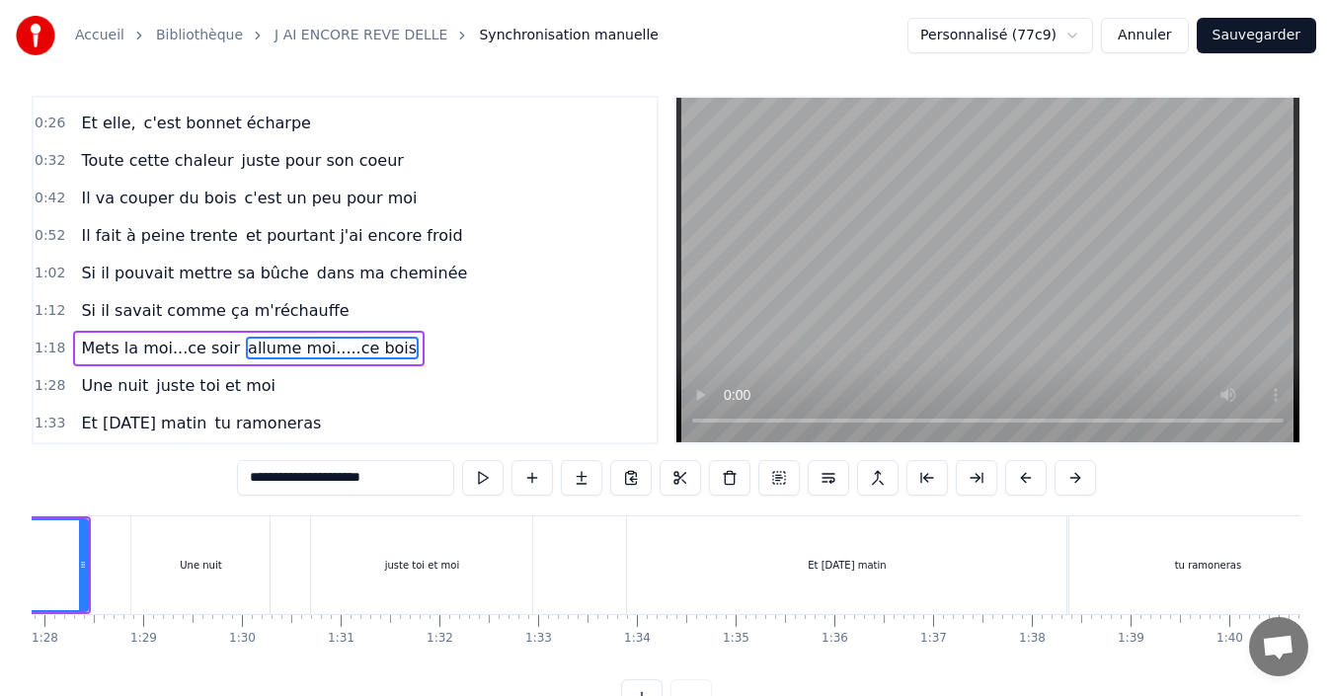
scroll to position [0, 8182]
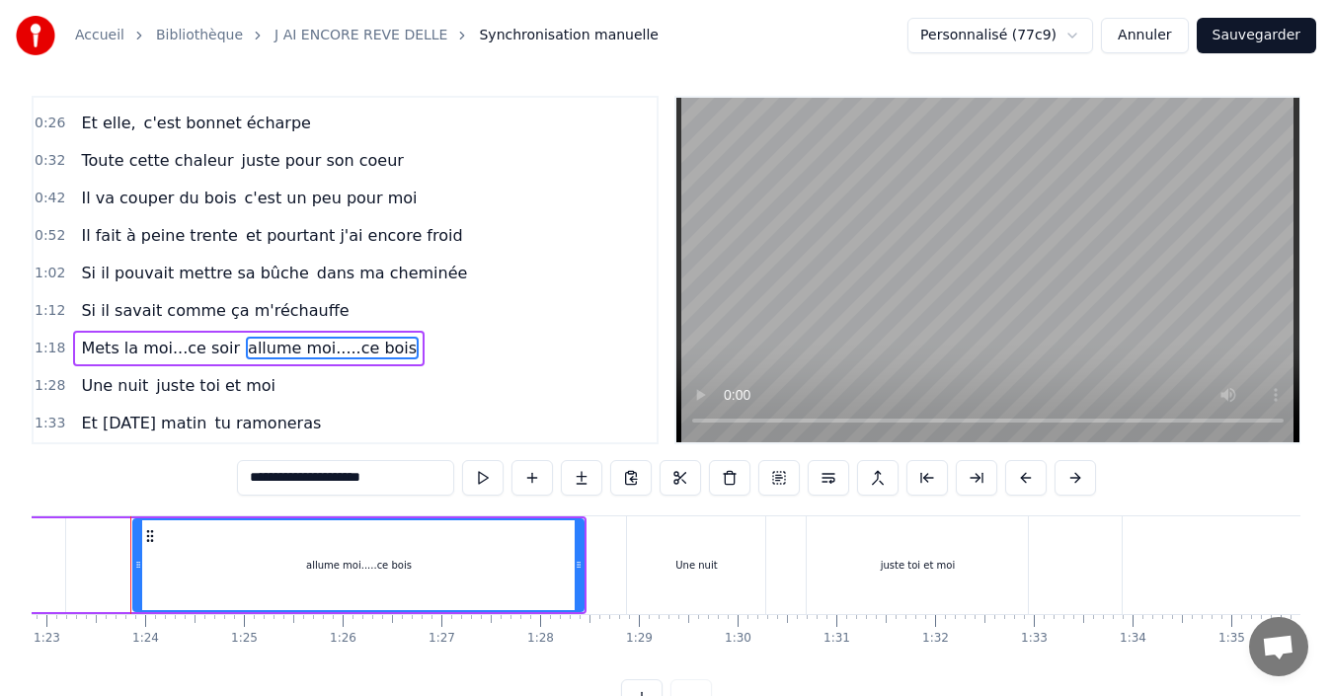
click at [186, 351] on span "Mets la moi...ce soir" at bounding box center [160, 348] width 163 height 23
type input "**********"
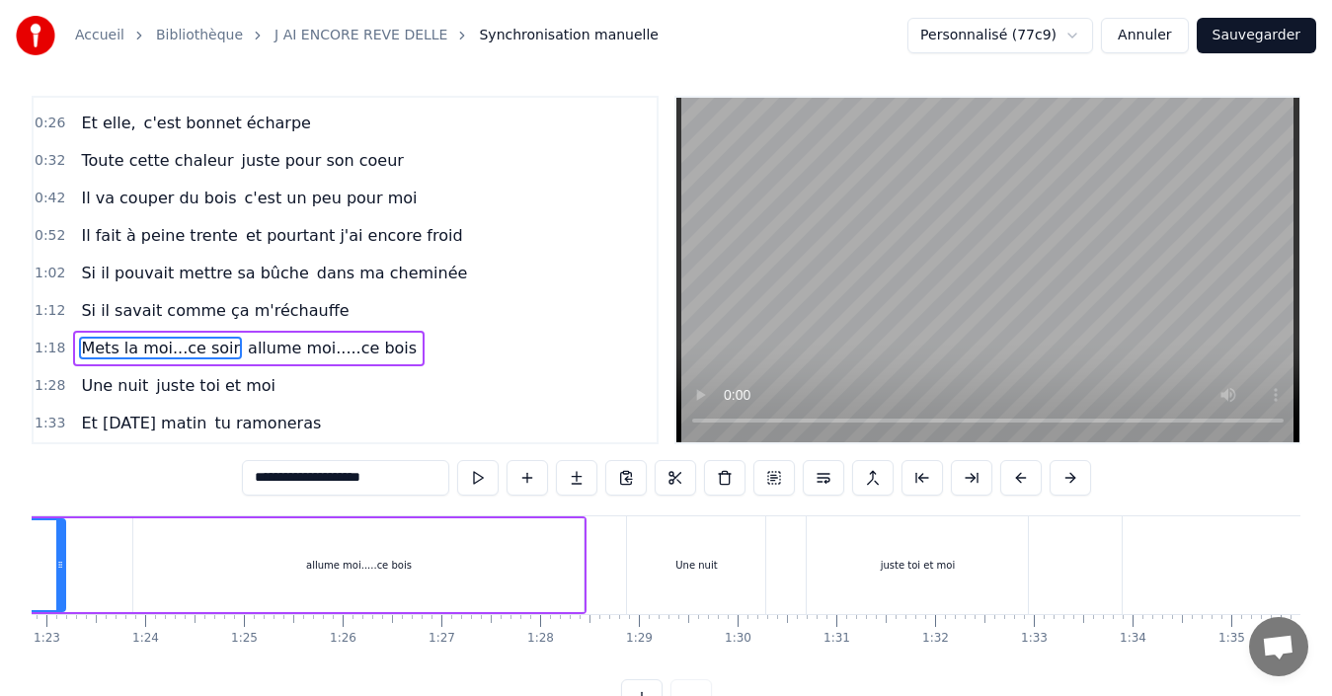
scroll to position [0, 7690]
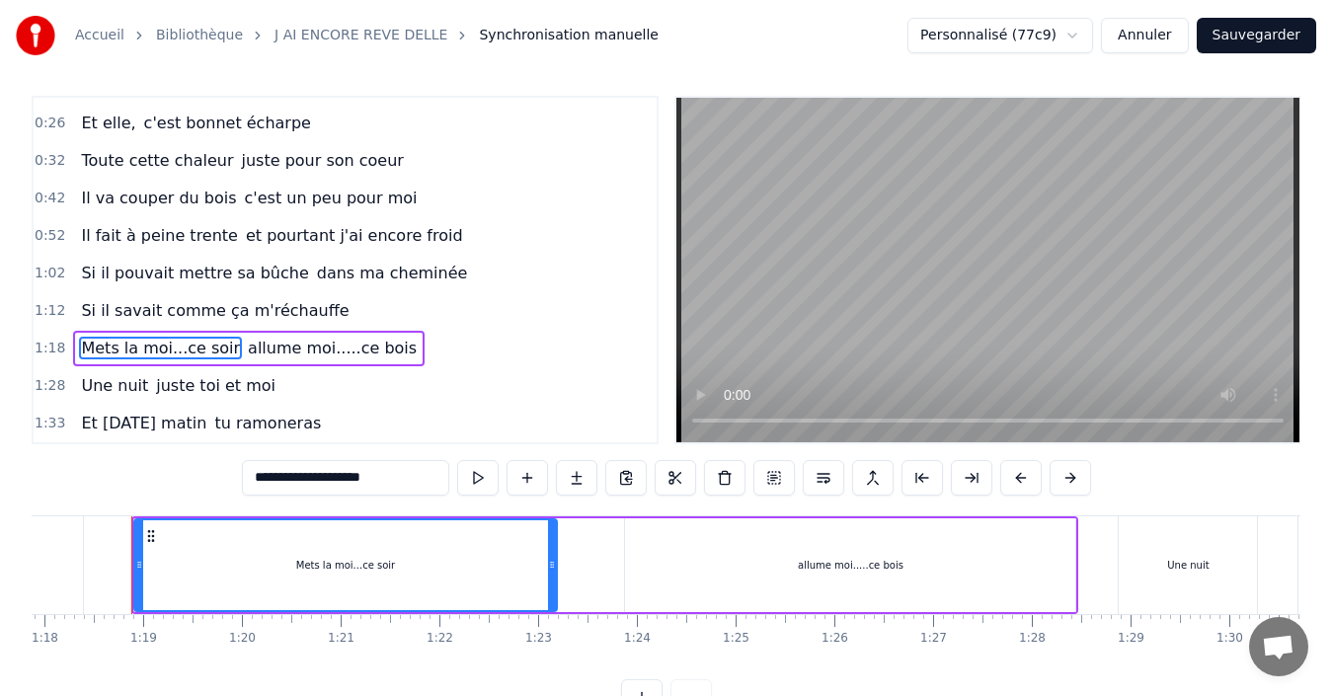
click at [78, 400] on div "Une nuit juste toi et moi" at bounding box center [178, 386] width 210 height 36
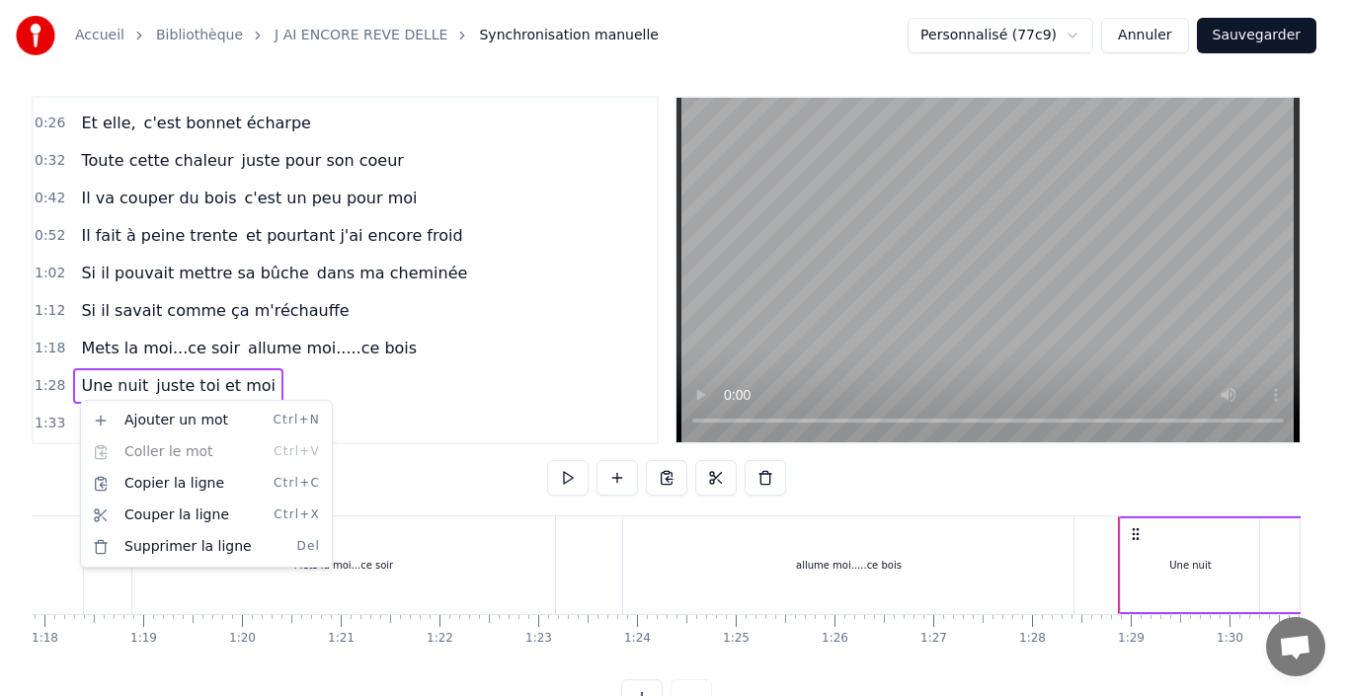
click at [60, 393] on html "Accueil Bibliothèque J AI ENCORE REVE DELLE Synchronisation manuelle Personnali…" at bounding box center [674, 369] width 1349 height 753
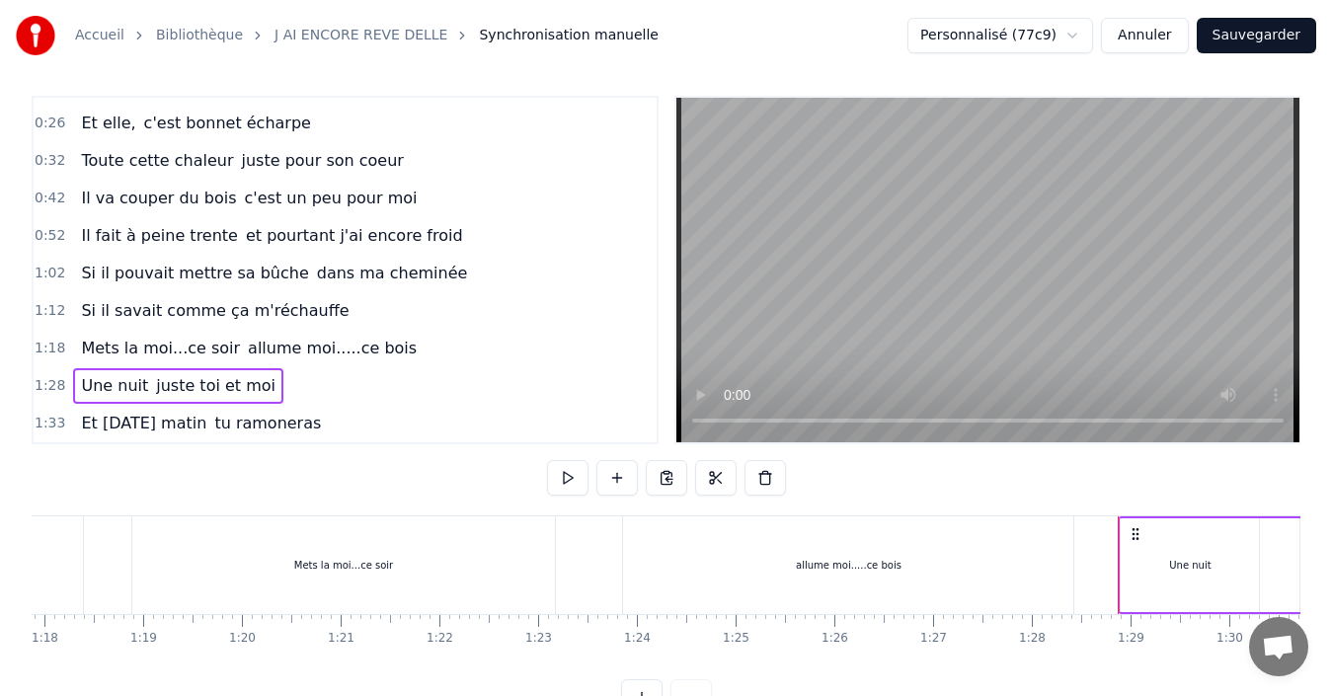
click at [94, 379] on span "Une nuit" at bounding box center [114, 385] width 71 height 23
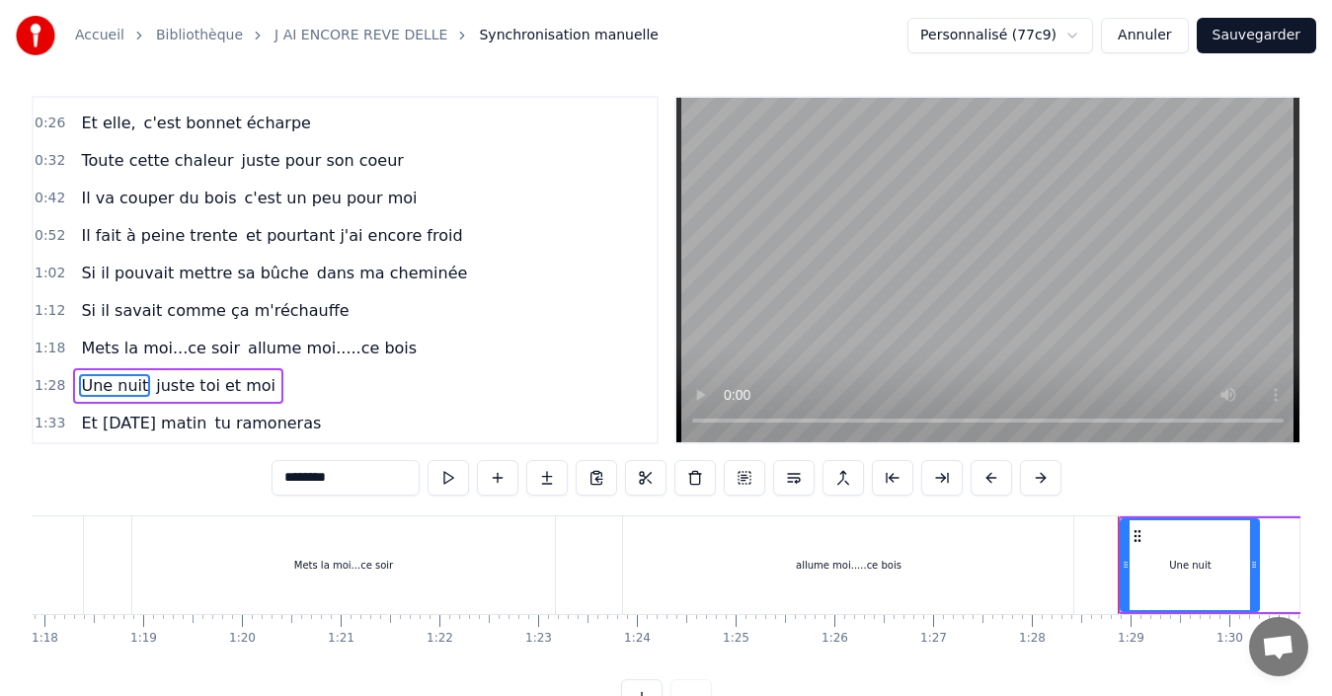
scroll to position [44, 0]
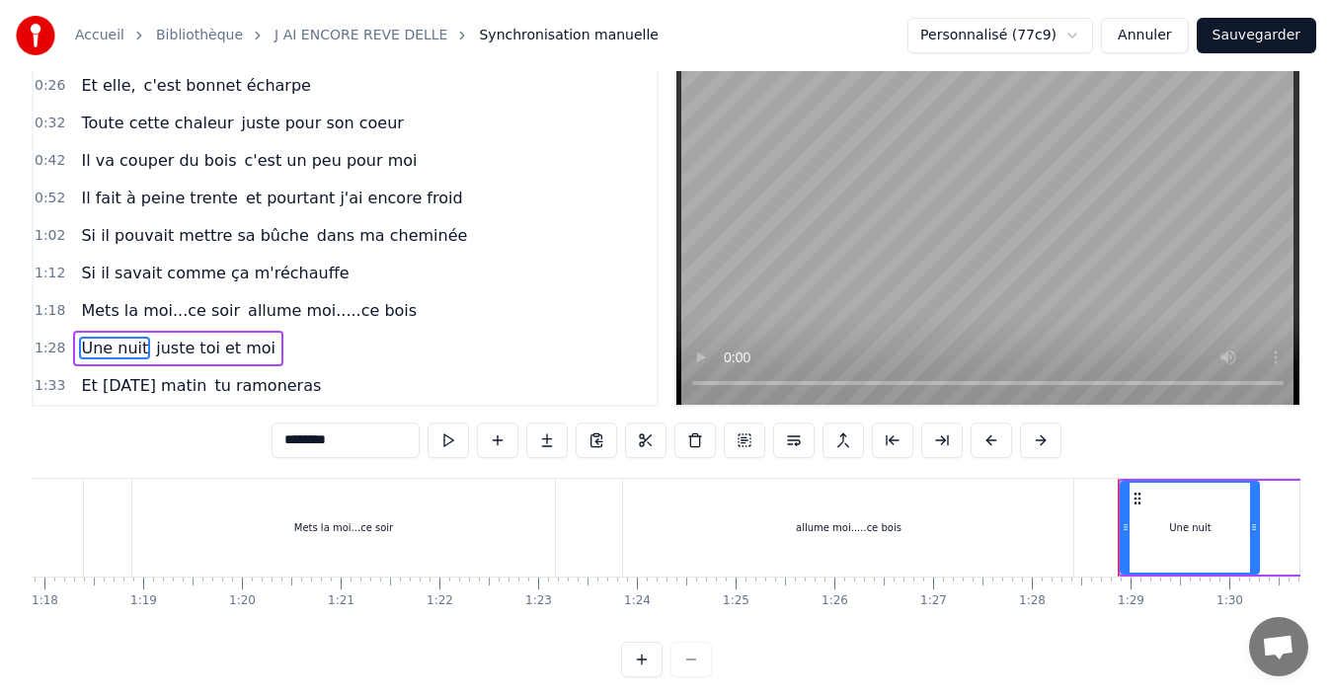
drag, startPoint x: 112, startPoint y: 347, endPoint x: 178, endPoint y: 358, distance: 67.2
click at [178, 358] on div "Une nuit juste toi et moi" at bounding box center [178, 349] width 210 height 36
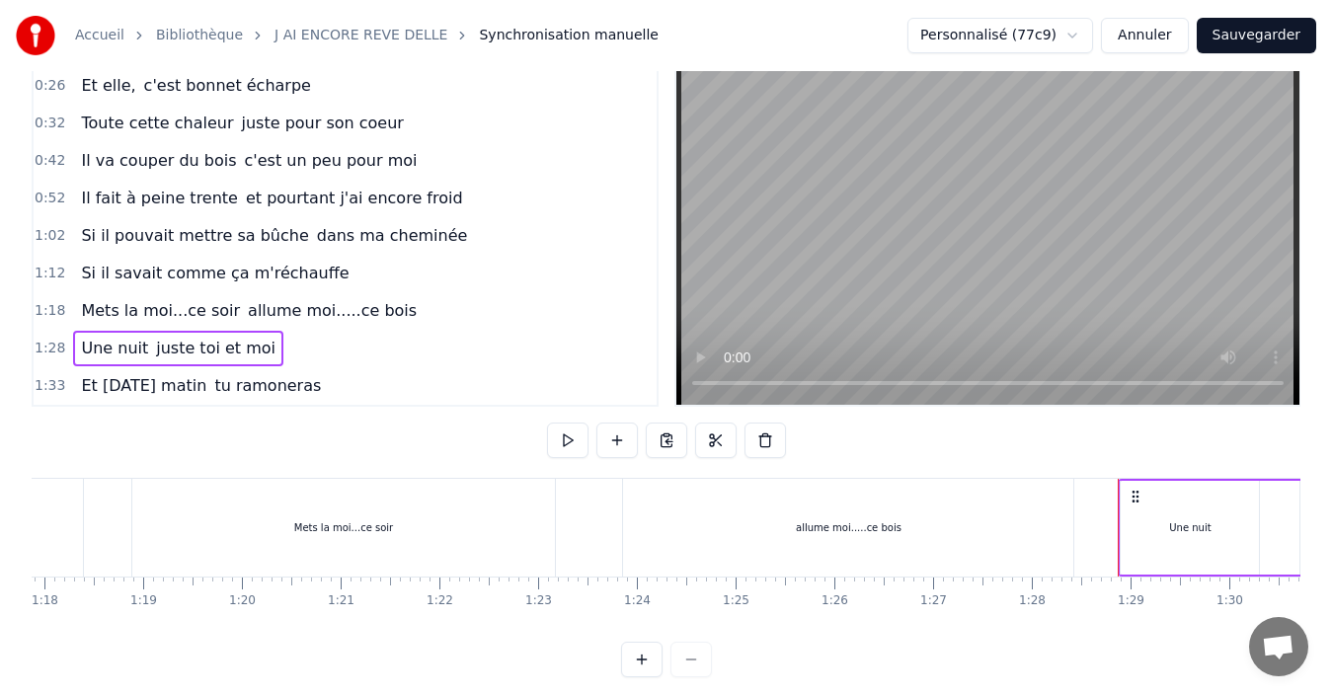
click at [185, 349] on span "juste toi et moi" at bounding box center [215, 348] width 123 height 23
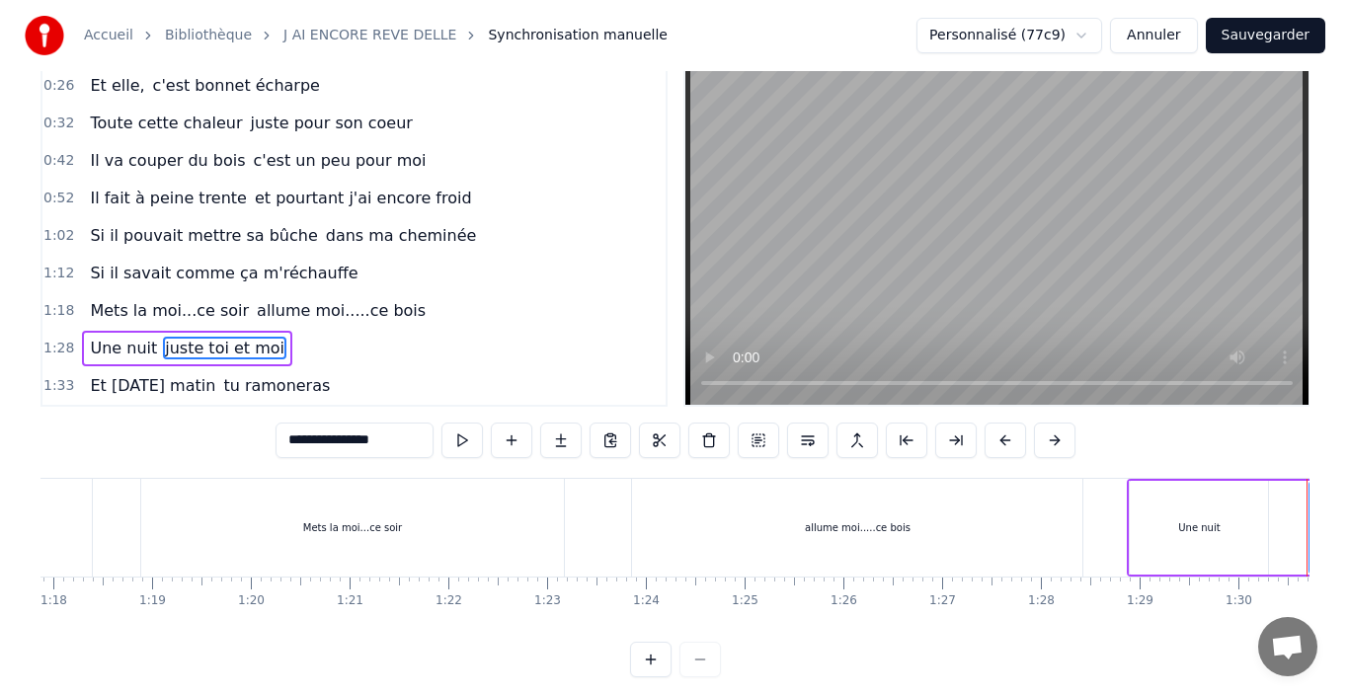
scroll to position [0, 8857]
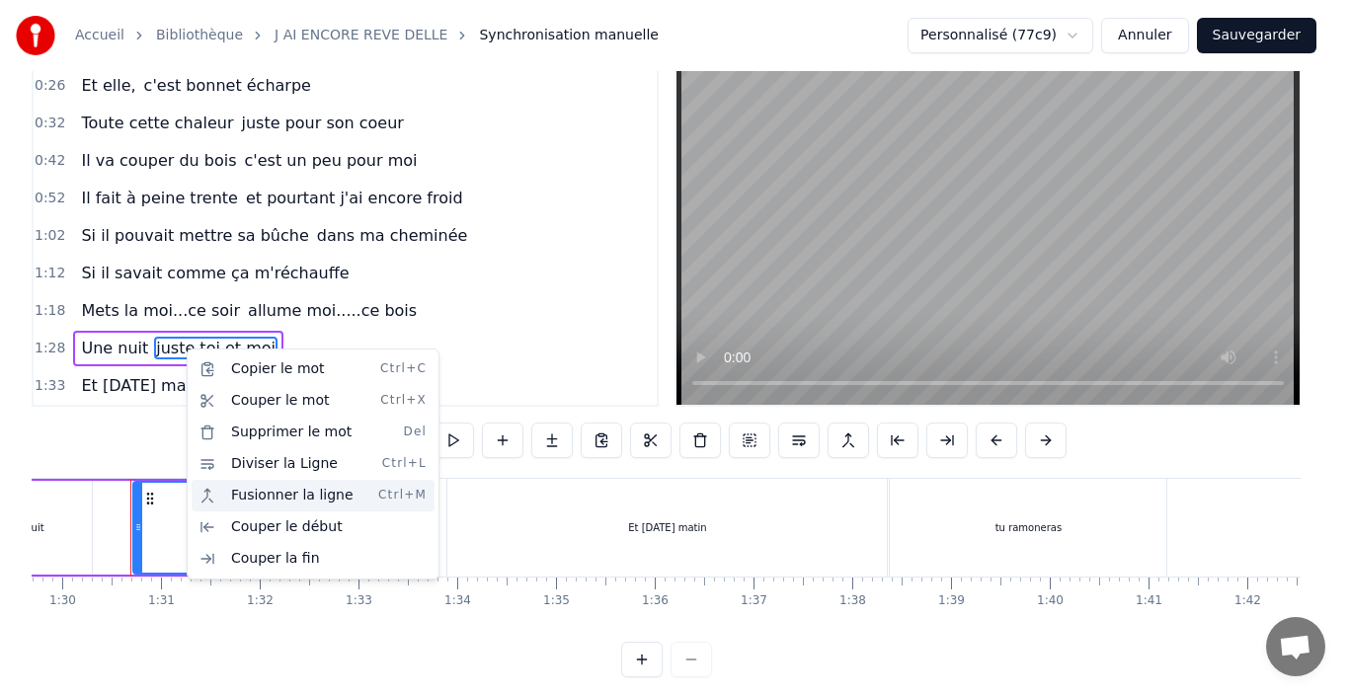
click at [243, 497] on div "Fusionner la ligne Ctrl+M" at bounding box center [313, 496] width 243 height 32
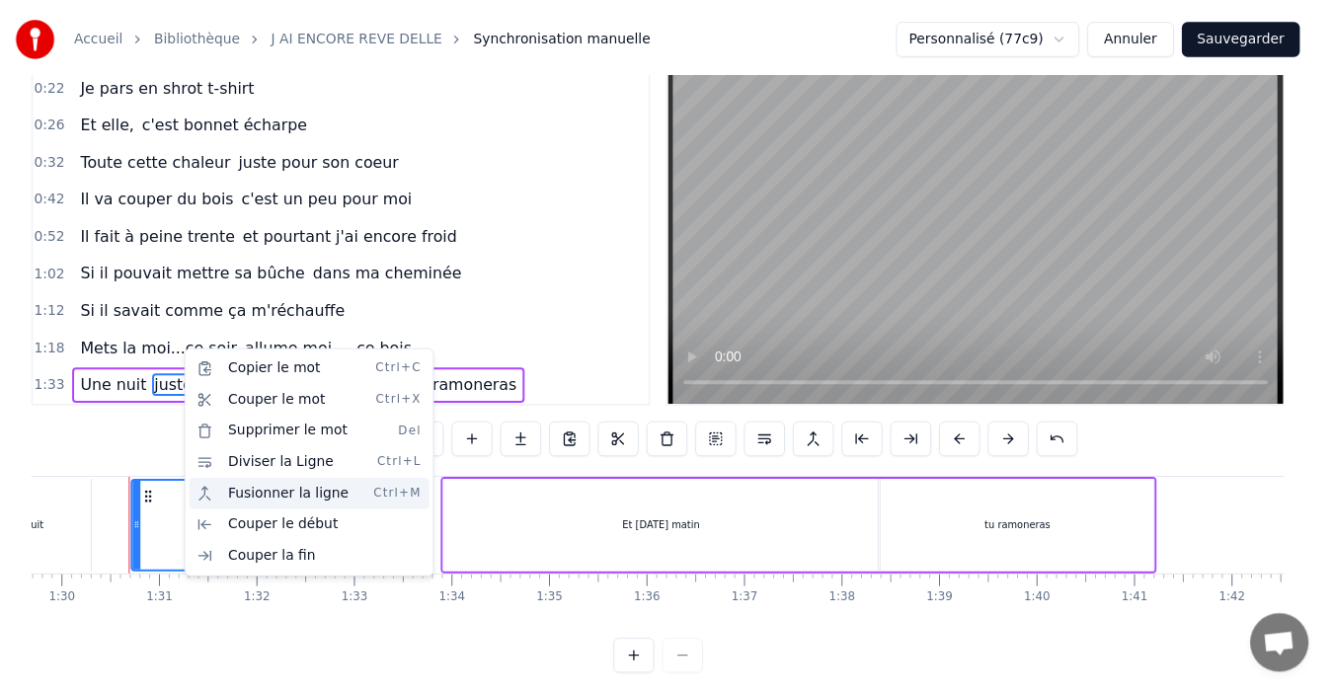
scroll to position [31, 0]
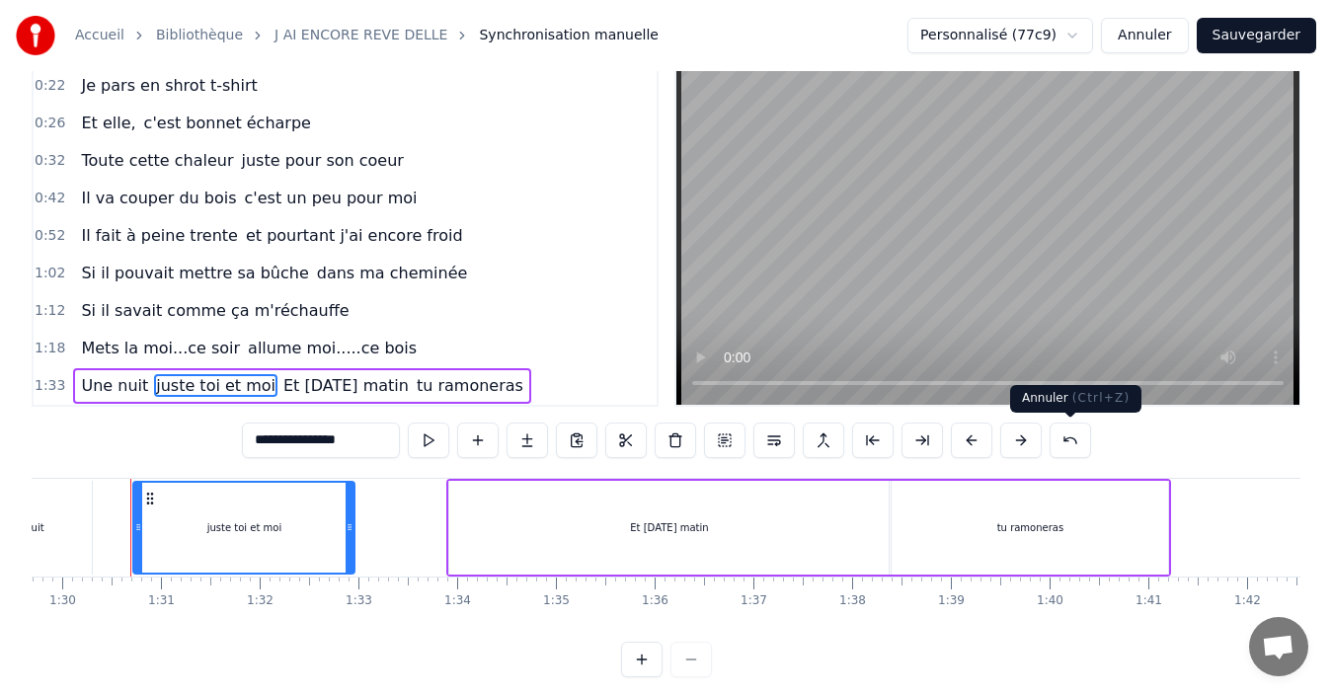
click at [1068, 437] on button at bounding box center [1070, 441] width 41 height 36
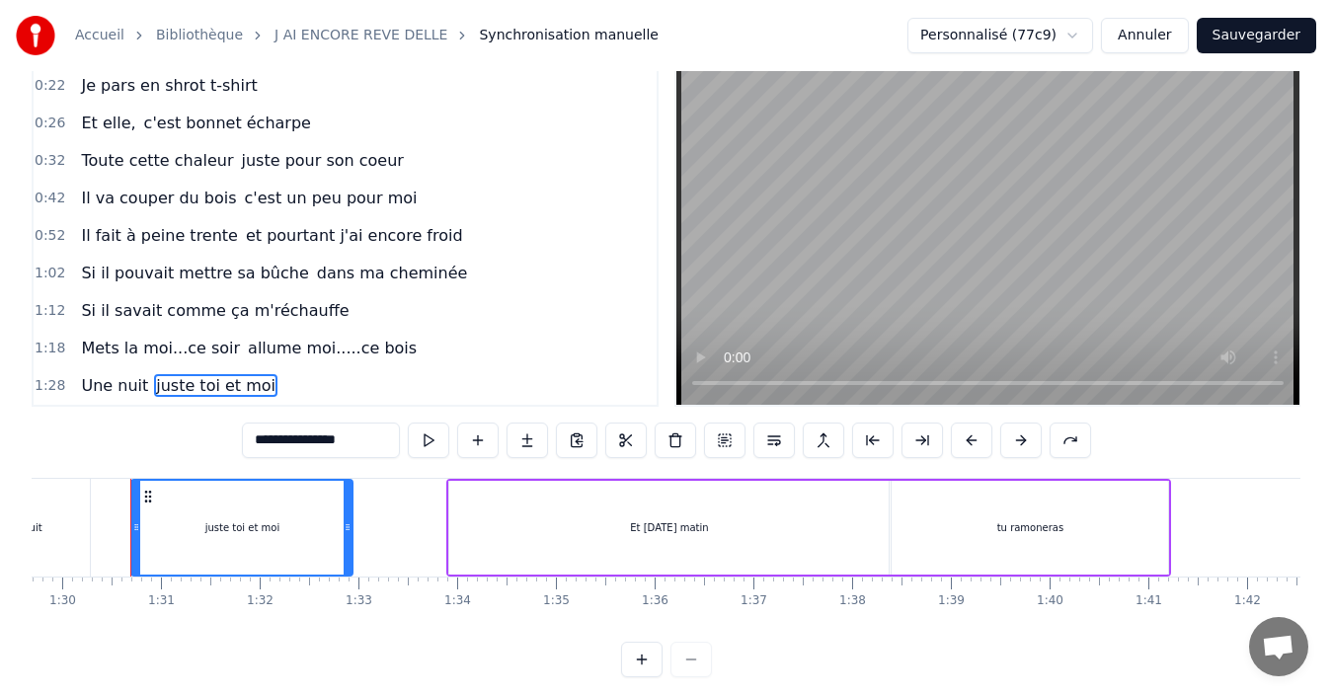
scroll to position [68, 0]
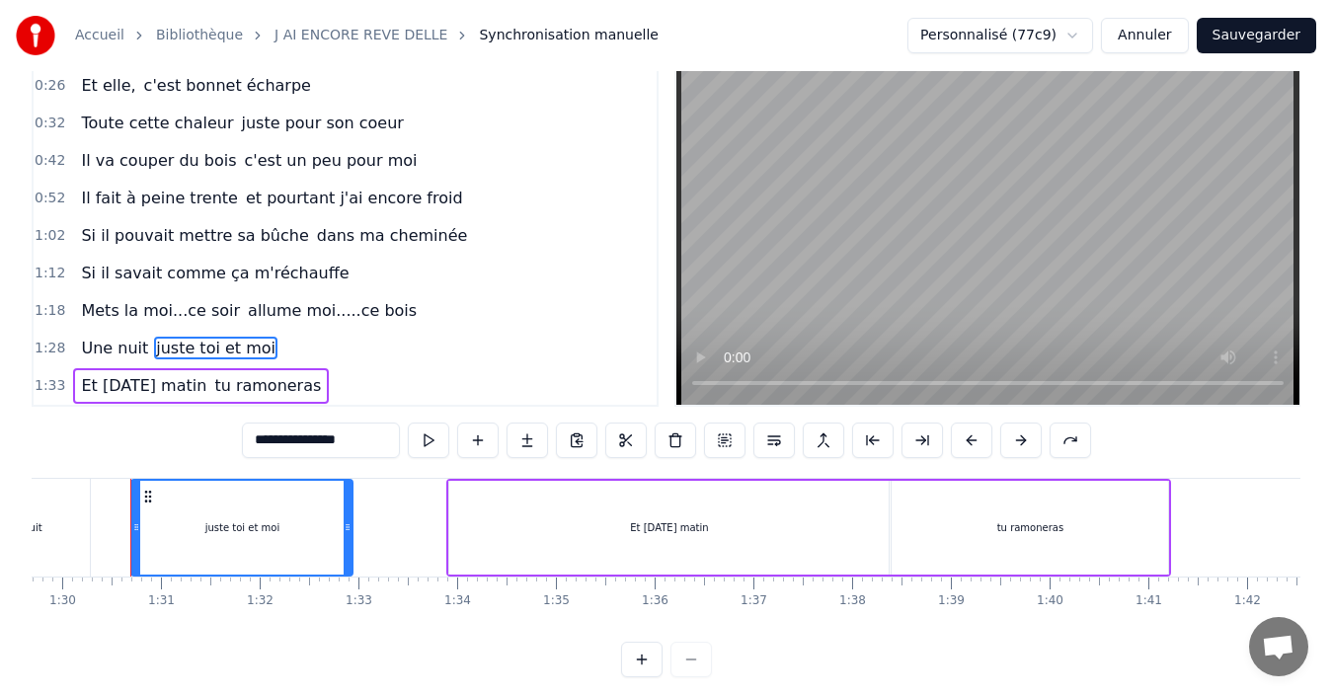
click at [120, 345] on span "Une nuit" at bounding box center [114, 348] width 71 height 23
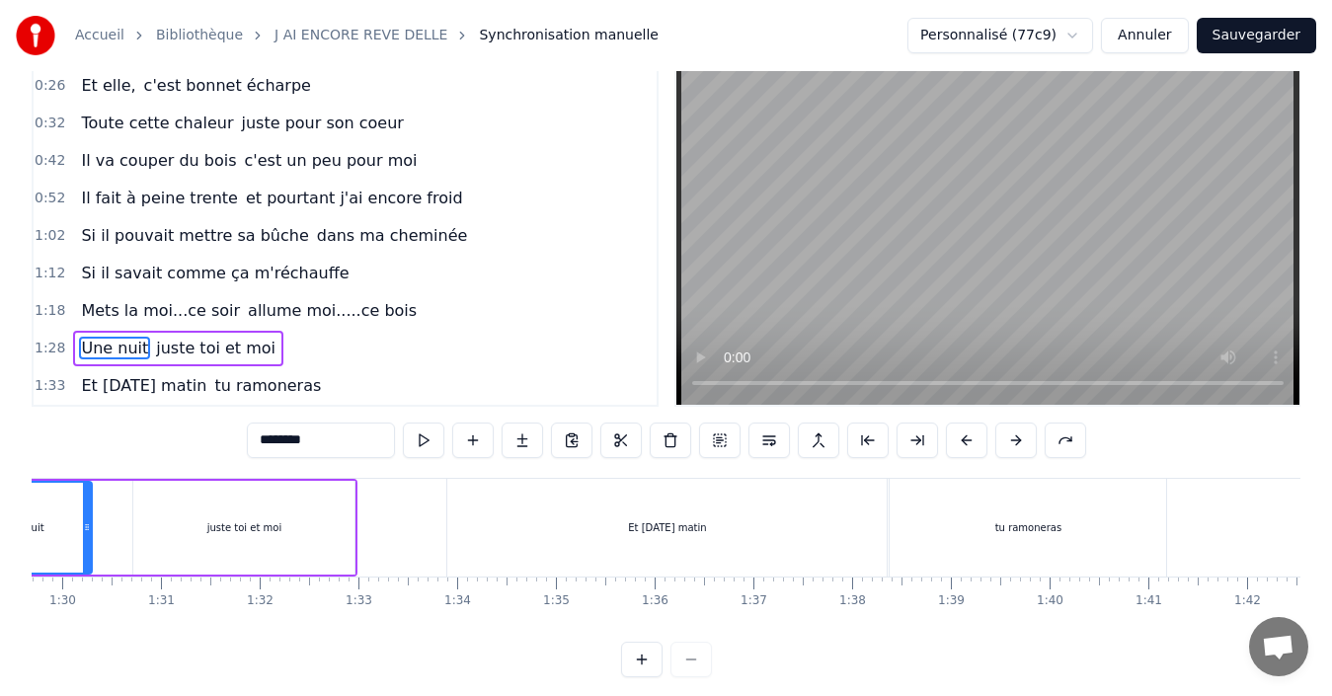
scroll to position [0, 8677]
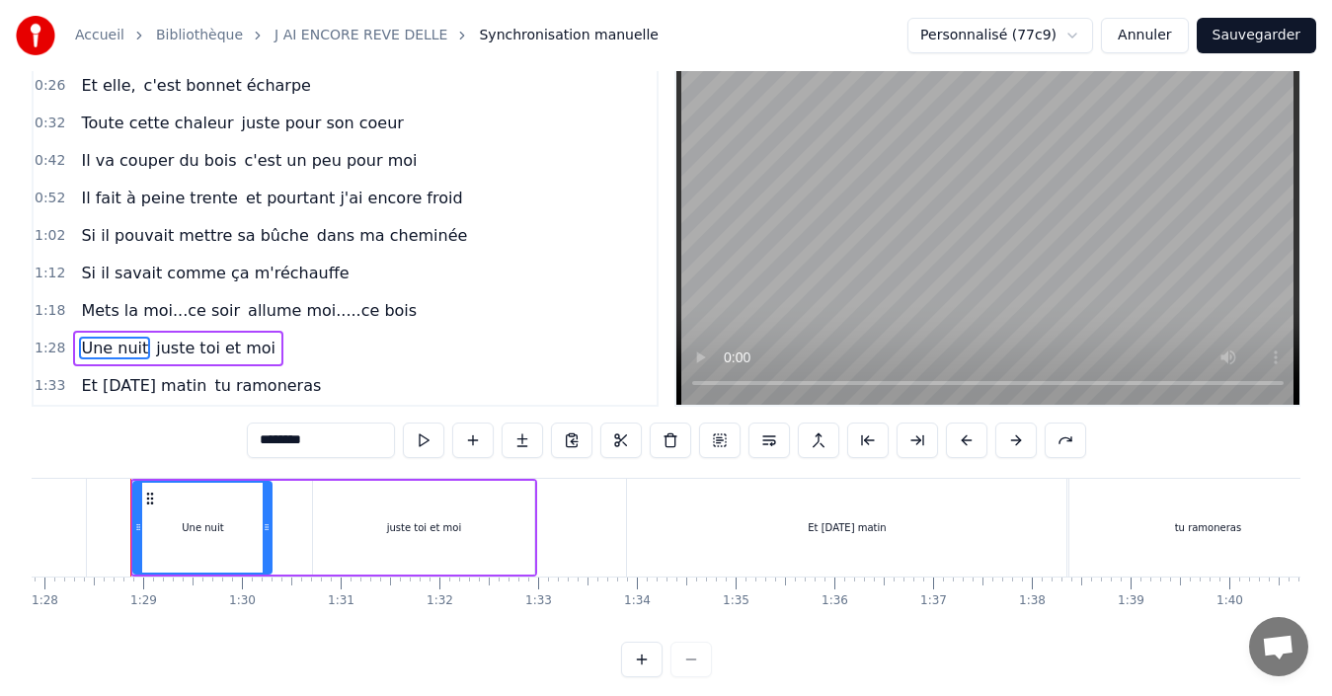
click at [188, 343] on span "juste toi et moi" at bounding box center [215, 348] width 123 height 23
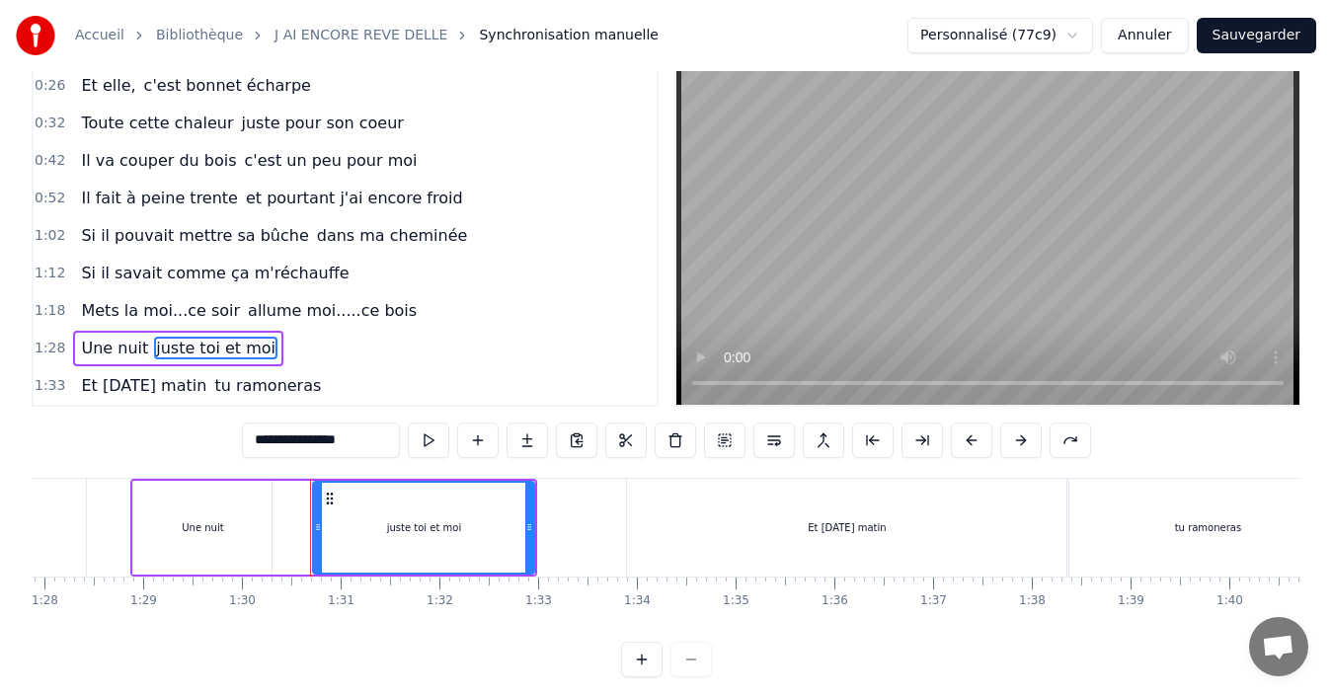
click at [295, 317] on span "allume moi.....ce bois" at bounding box center [332, 310] width 173 height 23
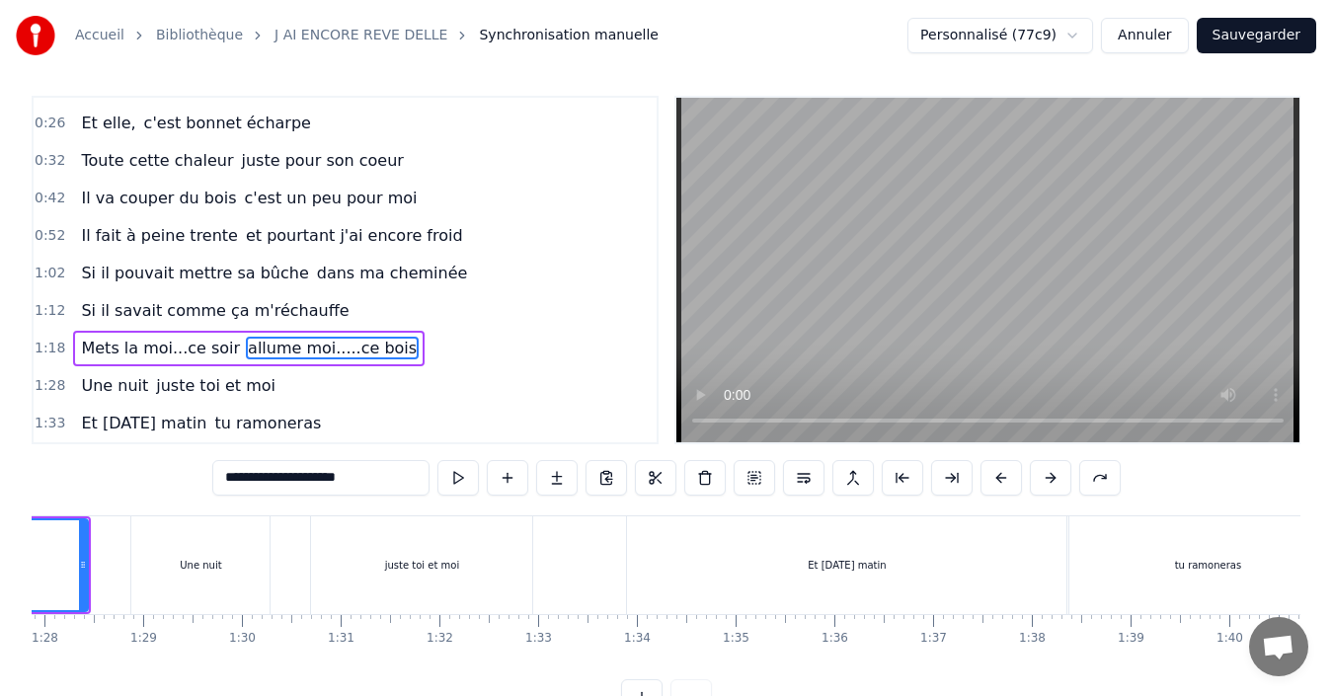
scroll to position [0, 8182]
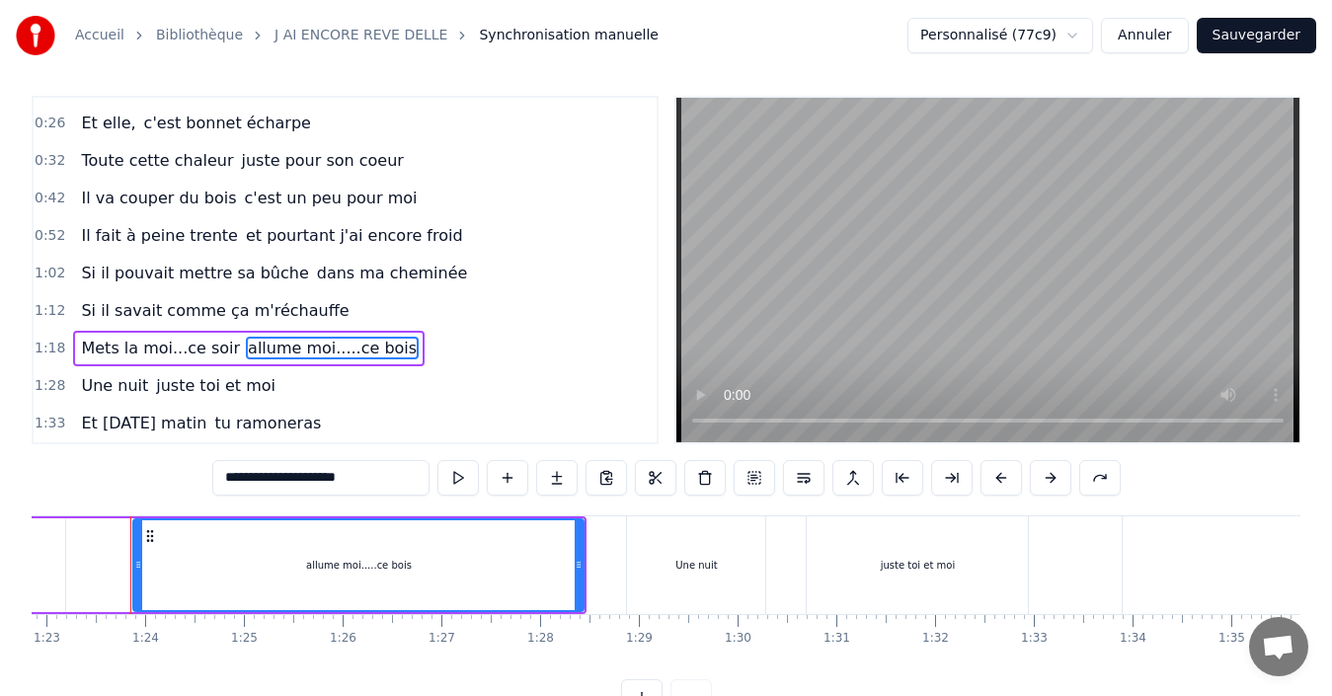
click at [127, 392] on span "Une nuit" at bounding box center [114, 385] width 71 height 23
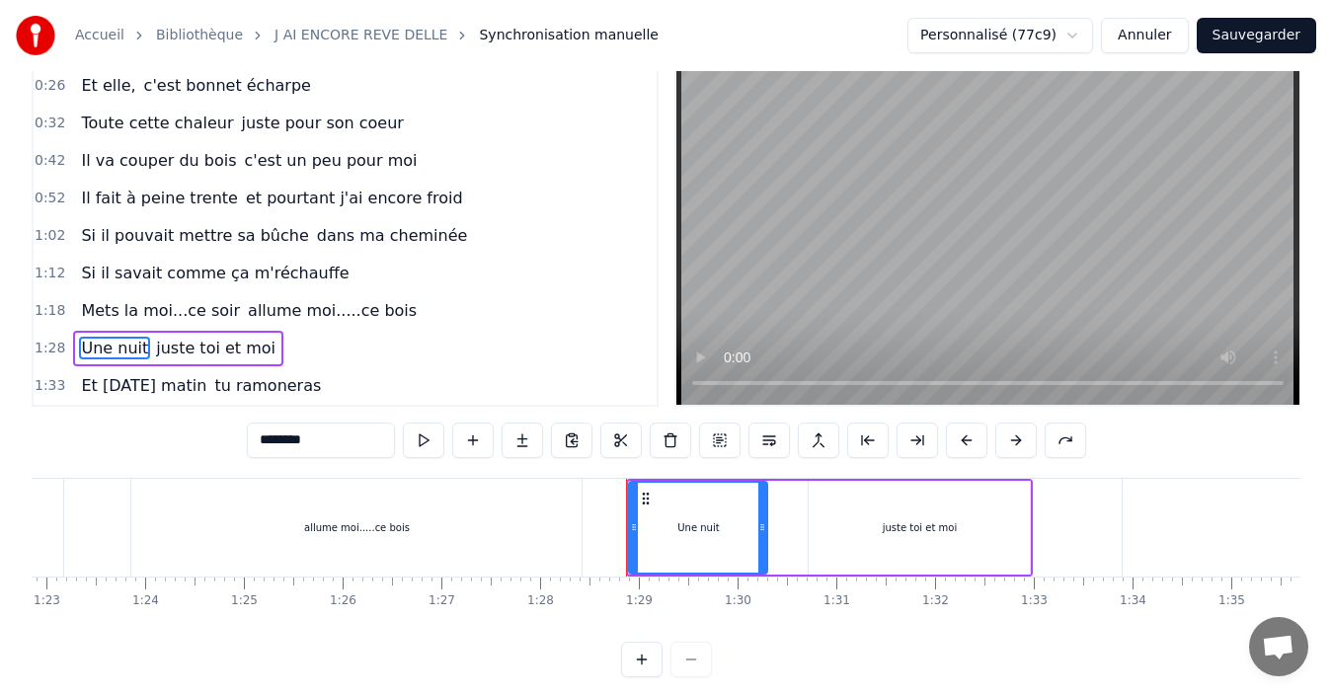
click at [644, 500] on icon at bounding box center [646, 499] width 16 height 16
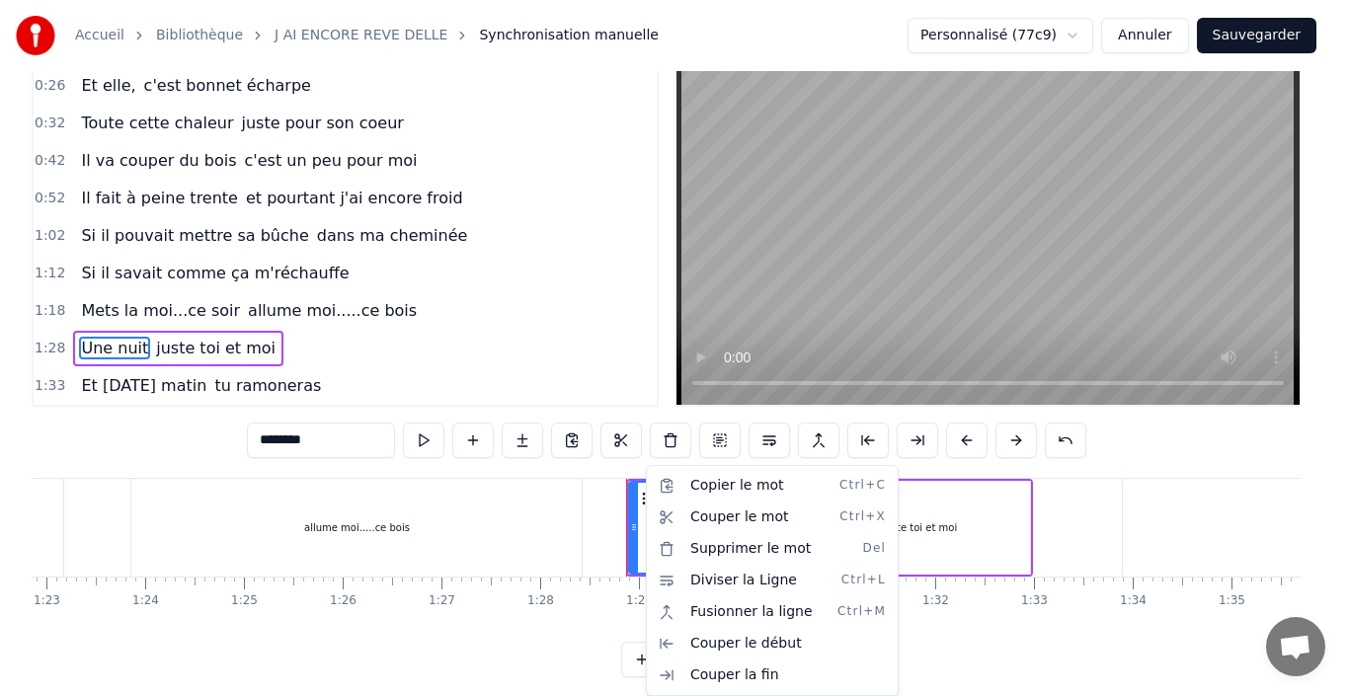
click at [95, 345] on html "Accueil Bibliothèque J AI ENCORE REVE DELLE Synchronisation manuelle Personnali…" at bounding box center [674, 332] width 1349 height 753
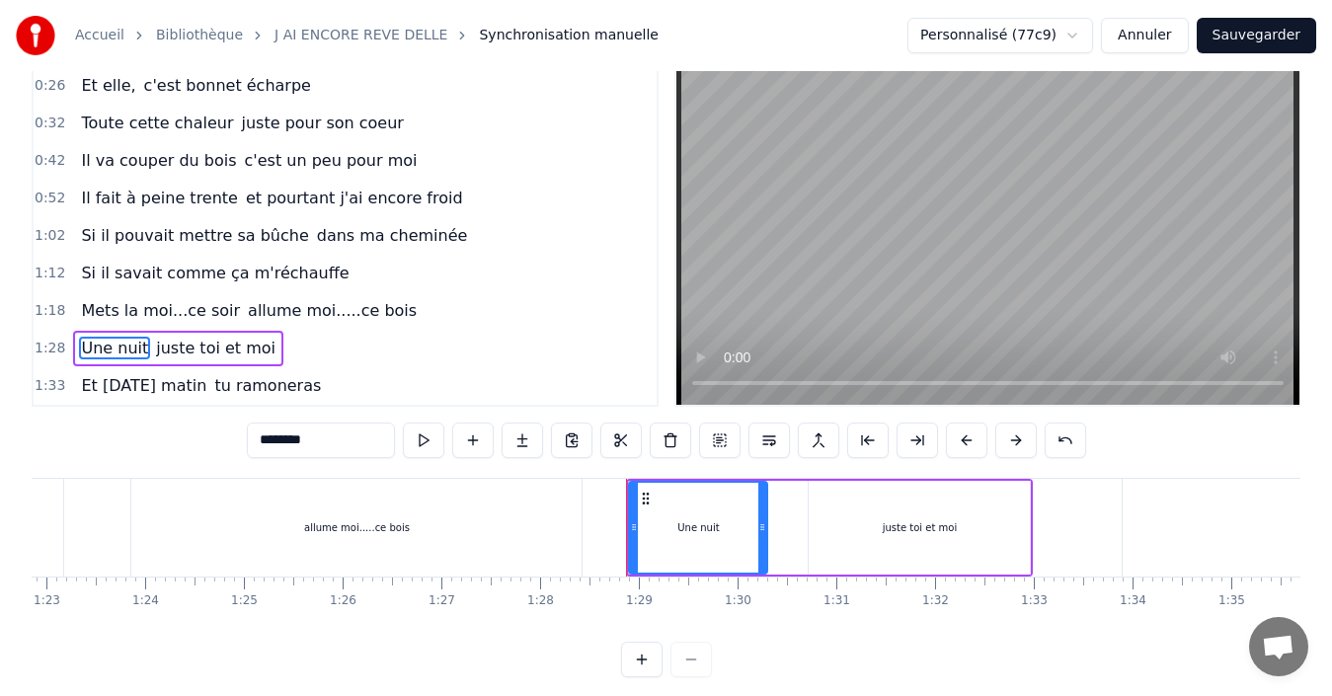
click at [95, 345] on span "Une nuit" at bounding box center [114, 348] width 71 height 23
click at [356, 318] on span "allume moi.....ce bois" at bounding box center [332, 310] width 173 height 23
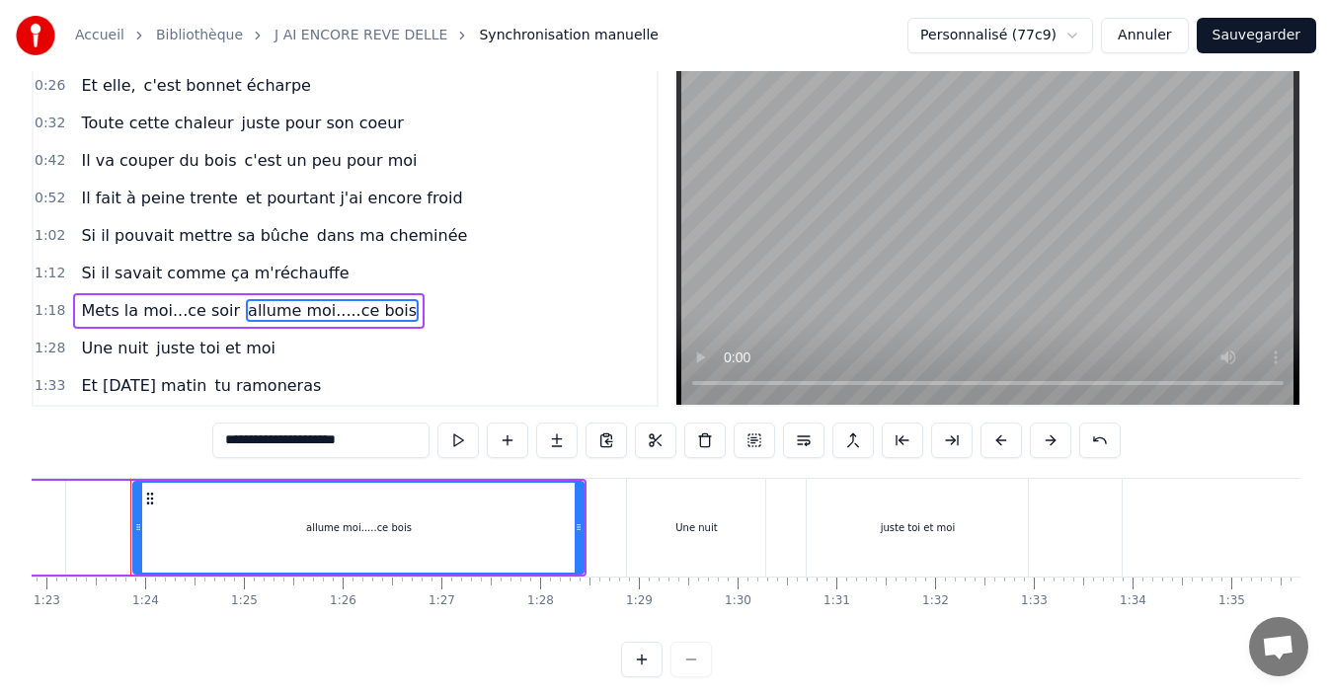
scroll to position [7, 0]
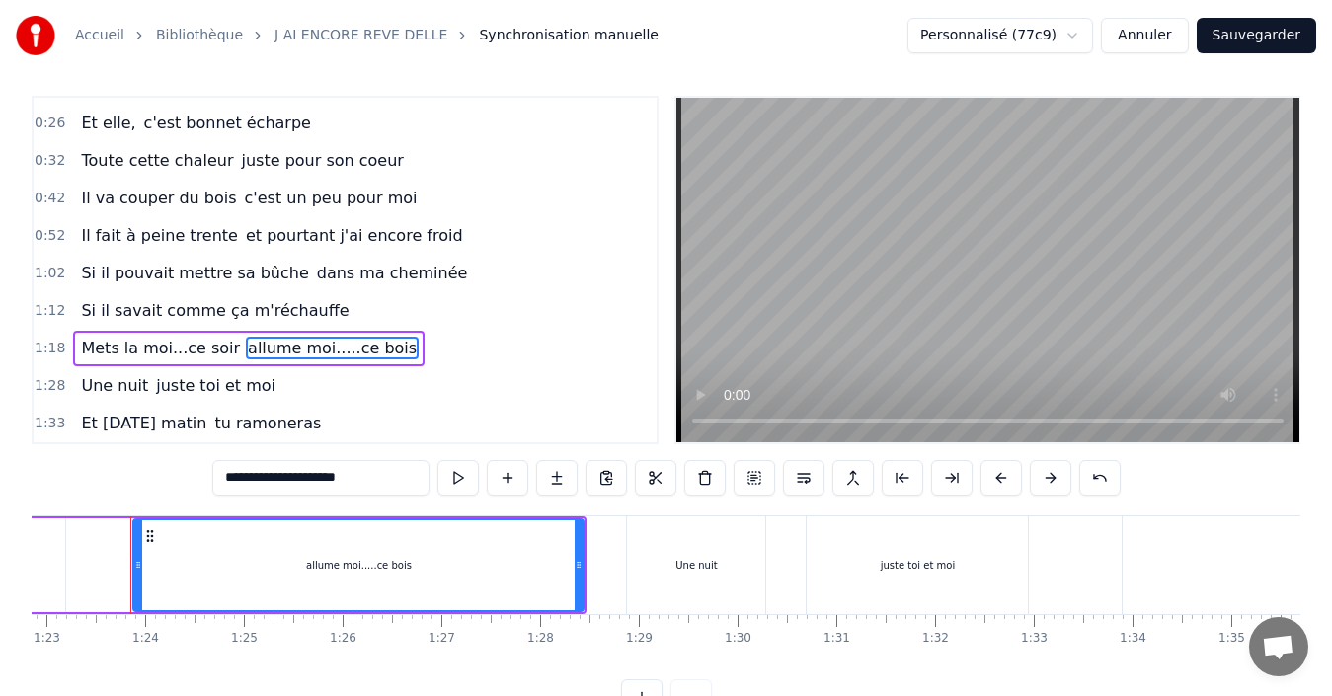
click at [361, 475] on input "**********" at bounding box center [320, 478] width 217 height 36
click at [135, 385] on span "Une nuit" at bounding box center [114, 385] width 71 height 23
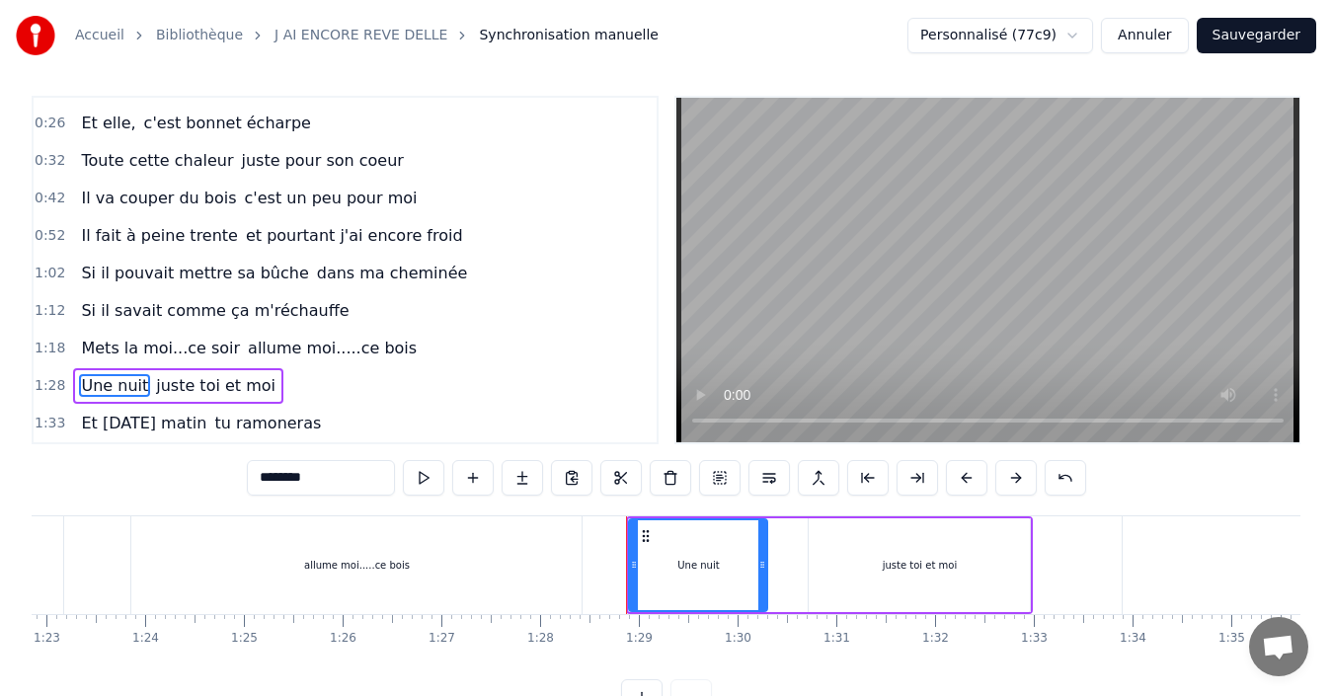
scroll to position [44, 0]
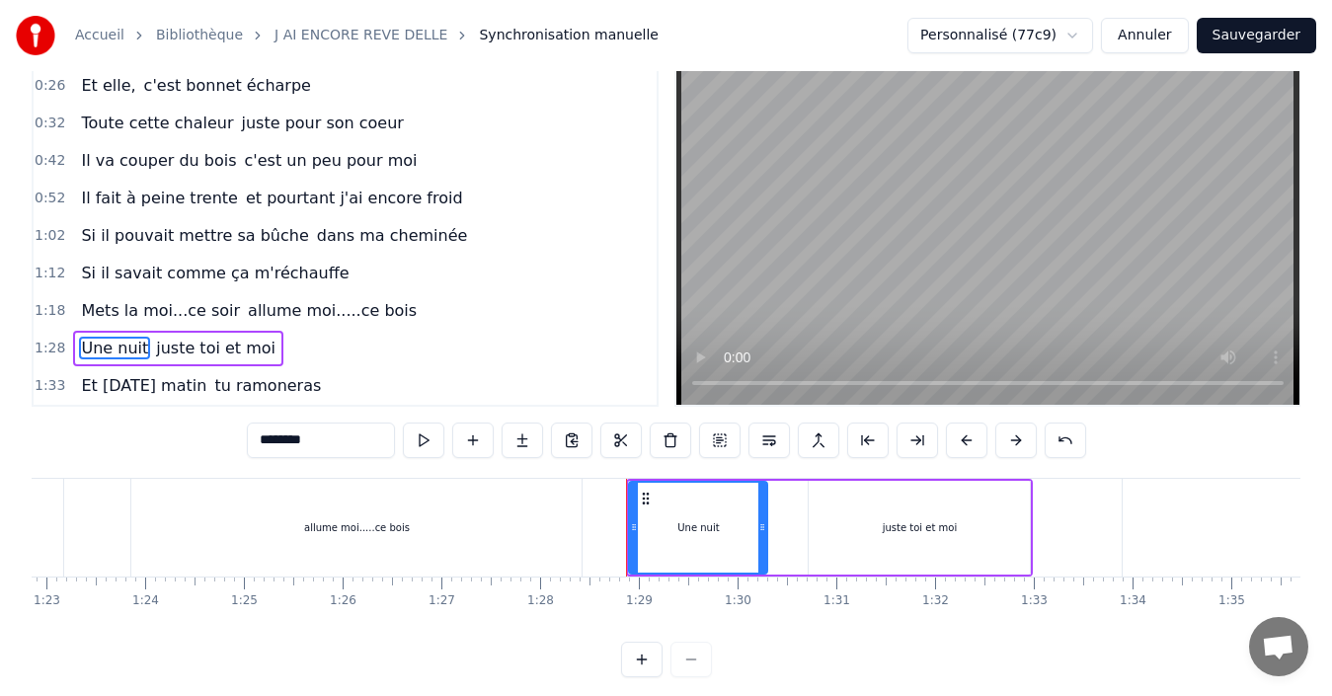
click at [325, 306] on span "allume moi.....ce bois" at bounding box center [332, 310] width 173 height 23
type input "**********"
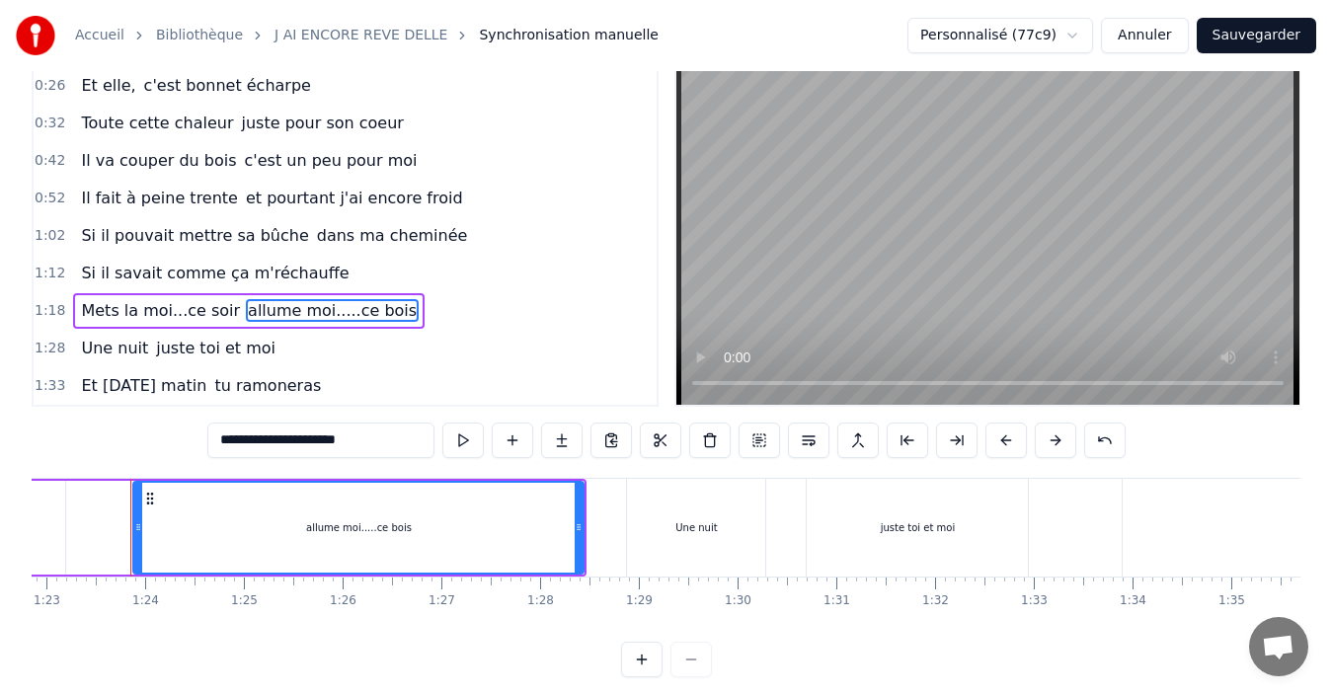
scroll to position [7, 0]
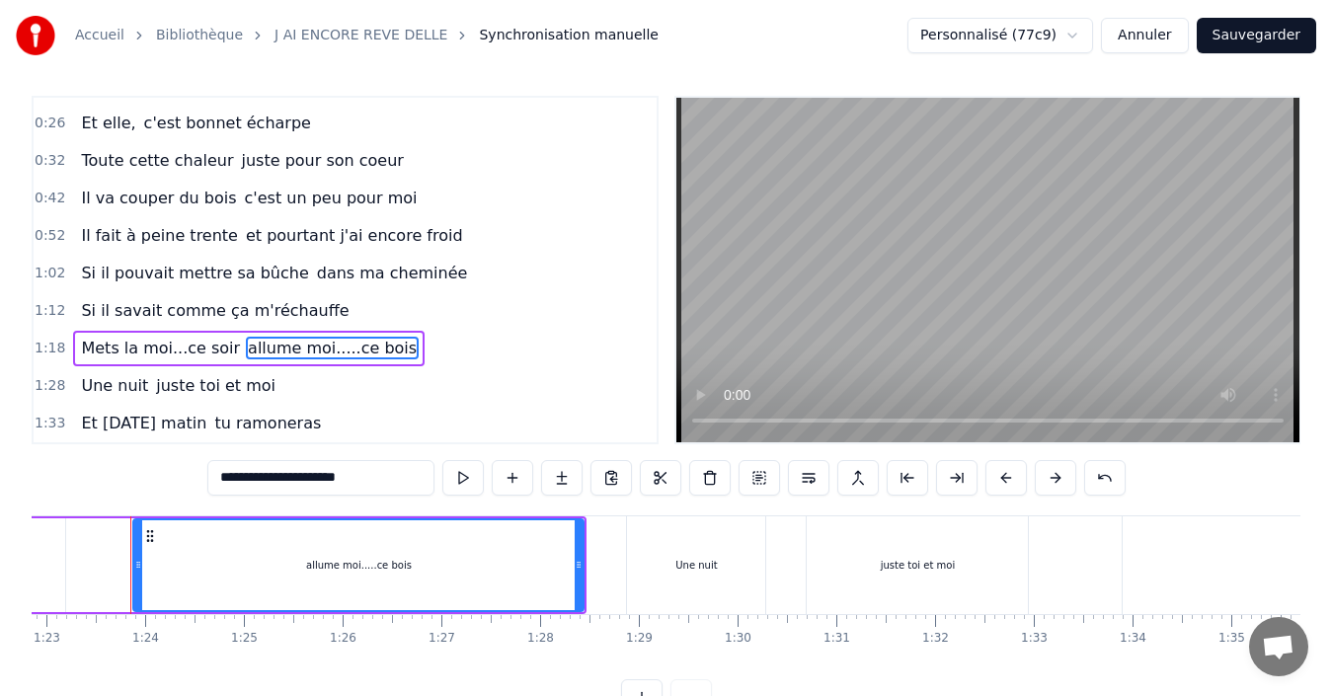
click at [360, 345] on div "Mets la moi...ce soir allume moi.....ce bois" at bounding box center [249, 349] width 352 height 36
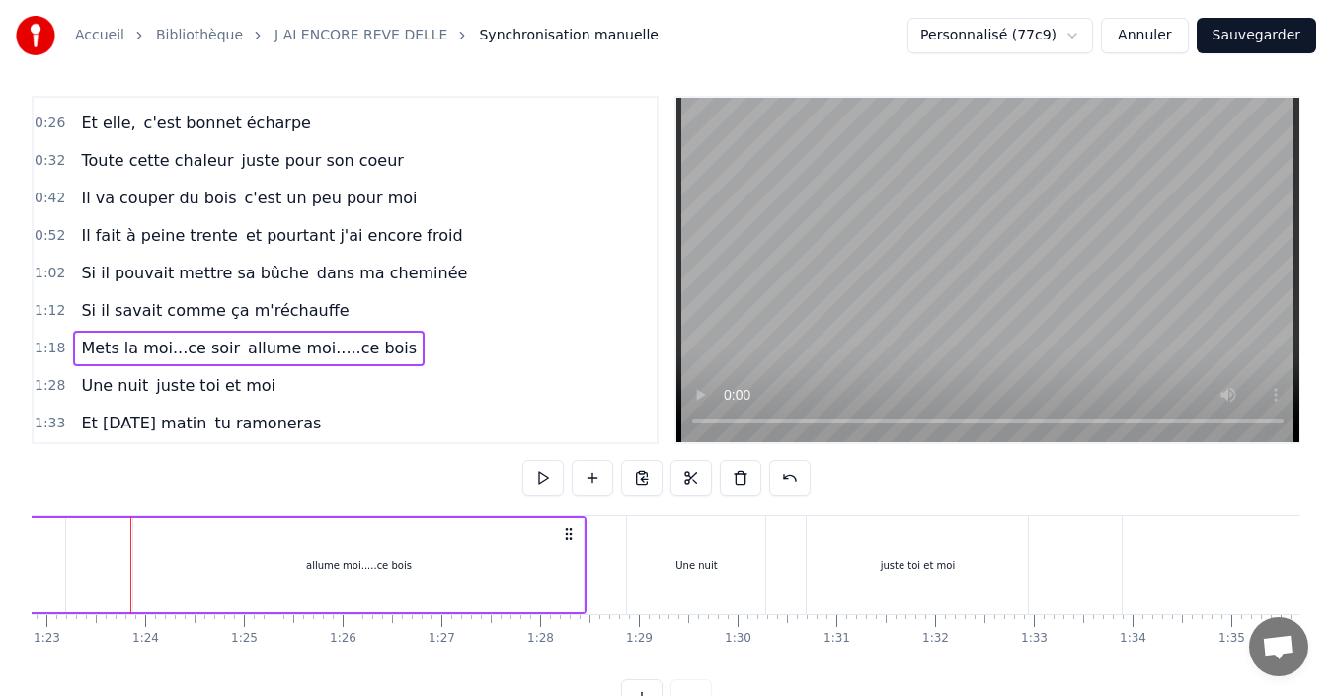
scroll to position [0, 7690]
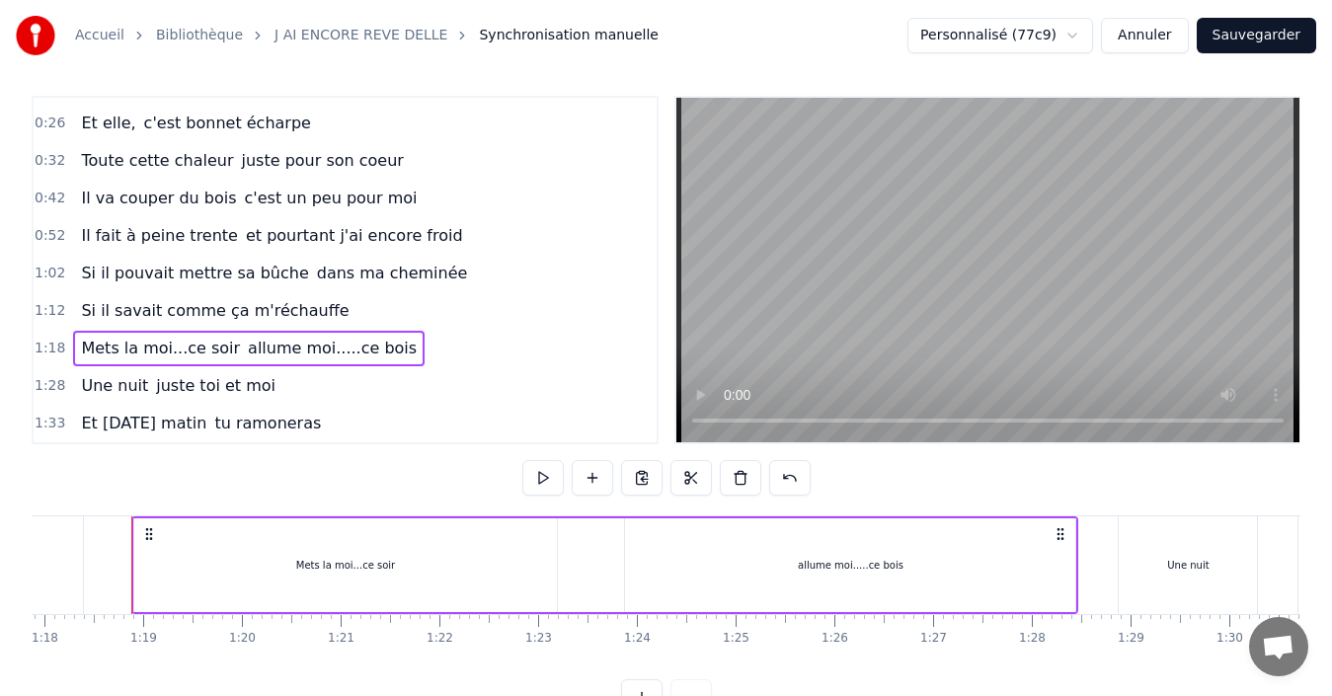
click at [356, 351] on span "allume moi.....ce bois" at bounding box center [332, 348] width 173 height 23
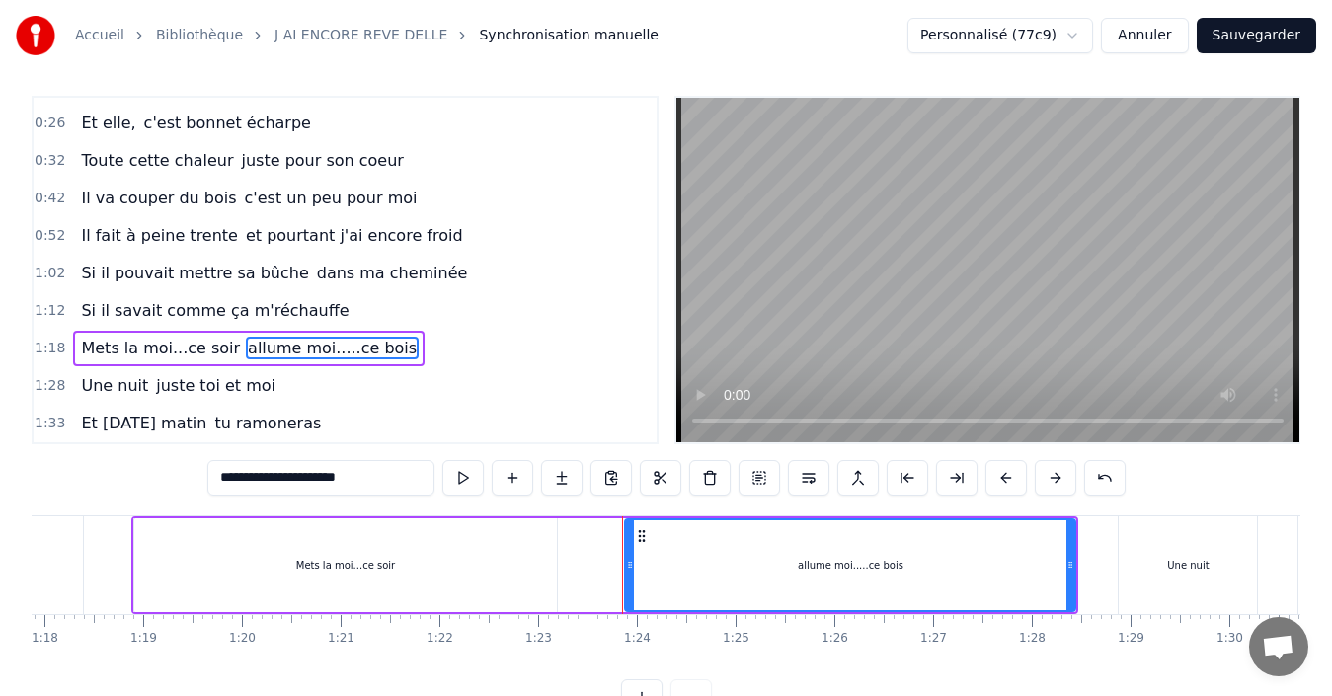
click at [356, 351] on span "allume moi.....ce bois" at bounding box center [332, 348] width 173 height 23
click at [370, 482] on input "**********" at bounding box center [320, 478] width 227 height 36
click at [134, 389] on span "Une nuit" at bounding box center [114, 385] width 71 height 23
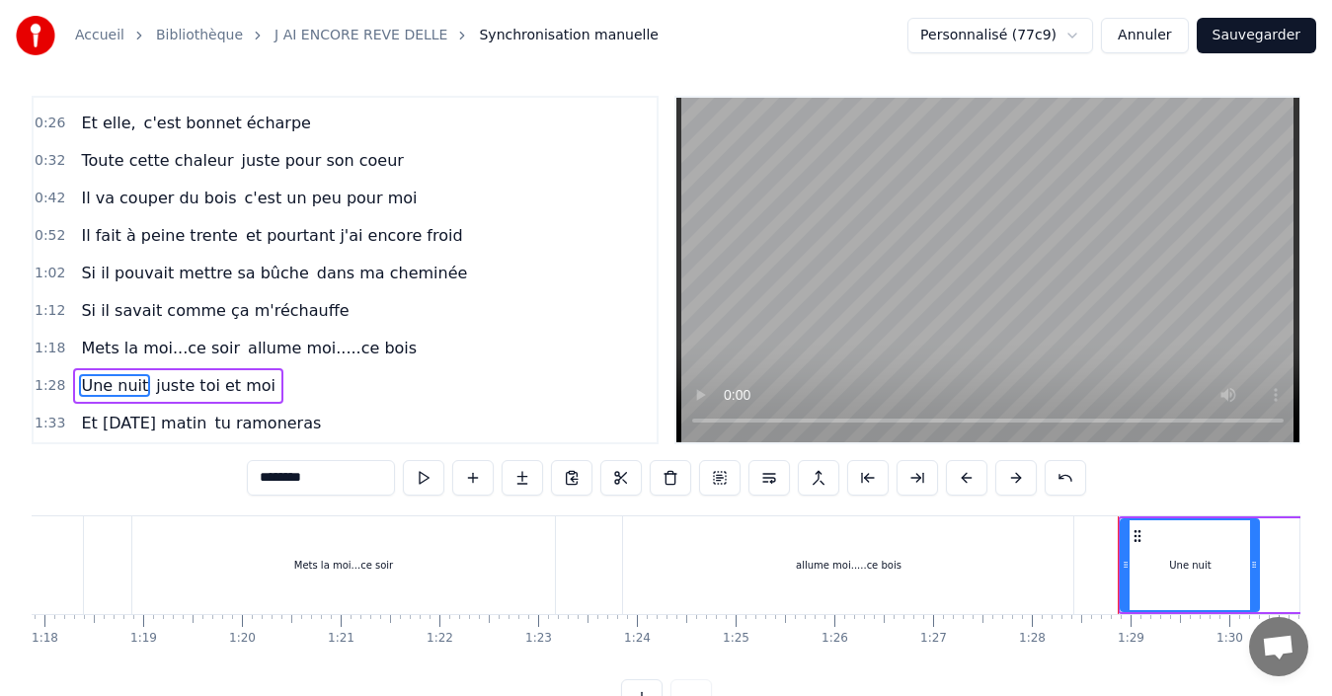
scroll to position [44, 0]
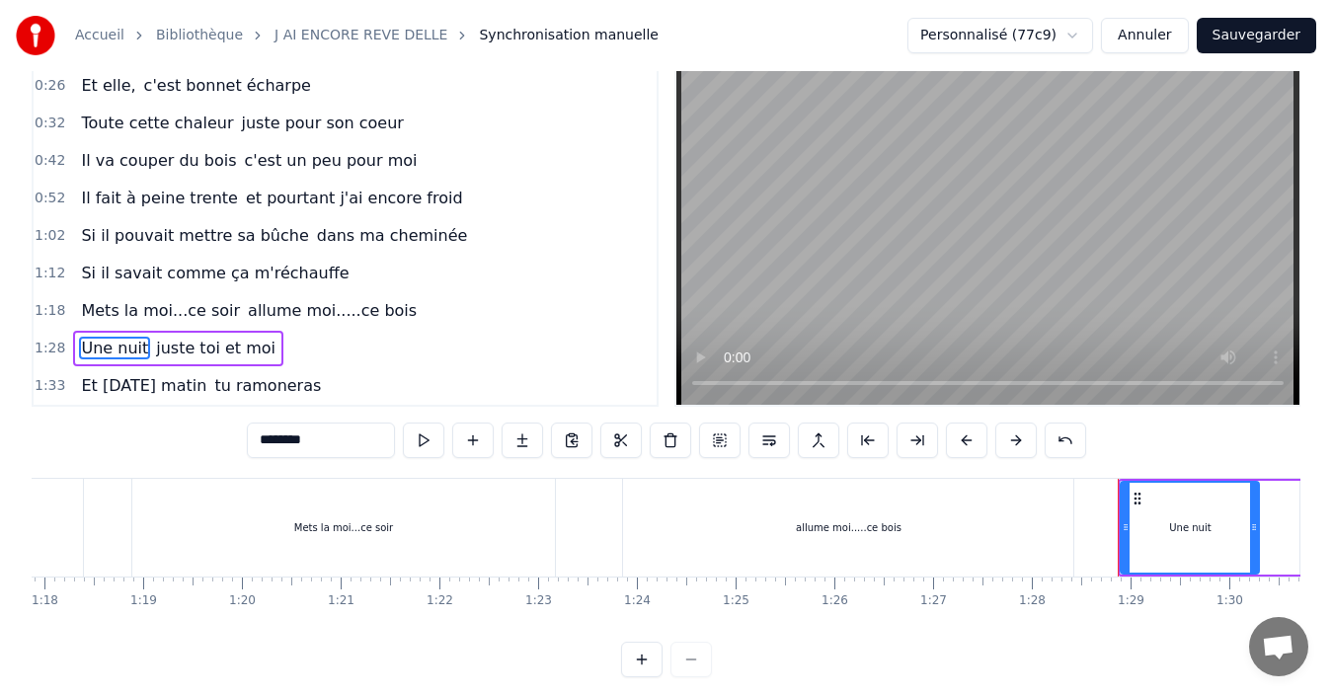
click at [259, 445] on input "********" at bounding box center [321, 441] width 148 height 36
click at [239, 356] on span "juste toi et moi" at bounding box center [215, 348] width 123 height 23
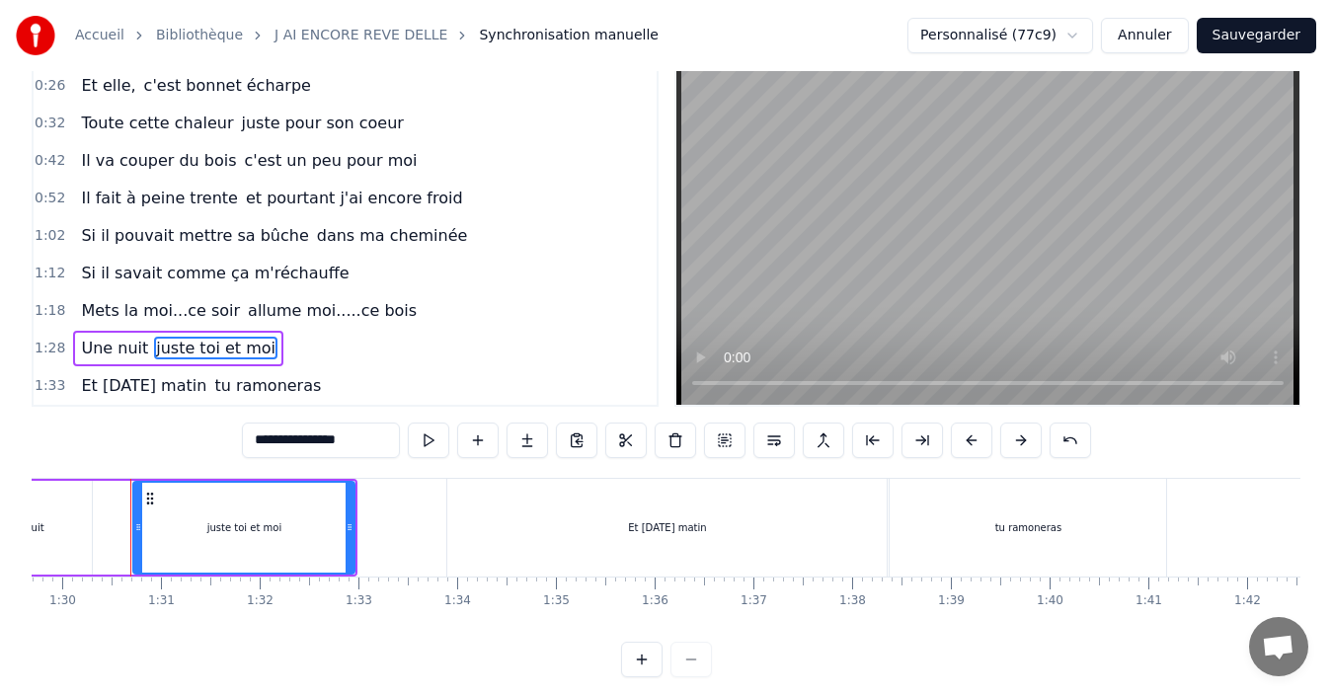
click at [126, 346] on span "Une nuit" at bounding box center [114, 348] width 71 height 23
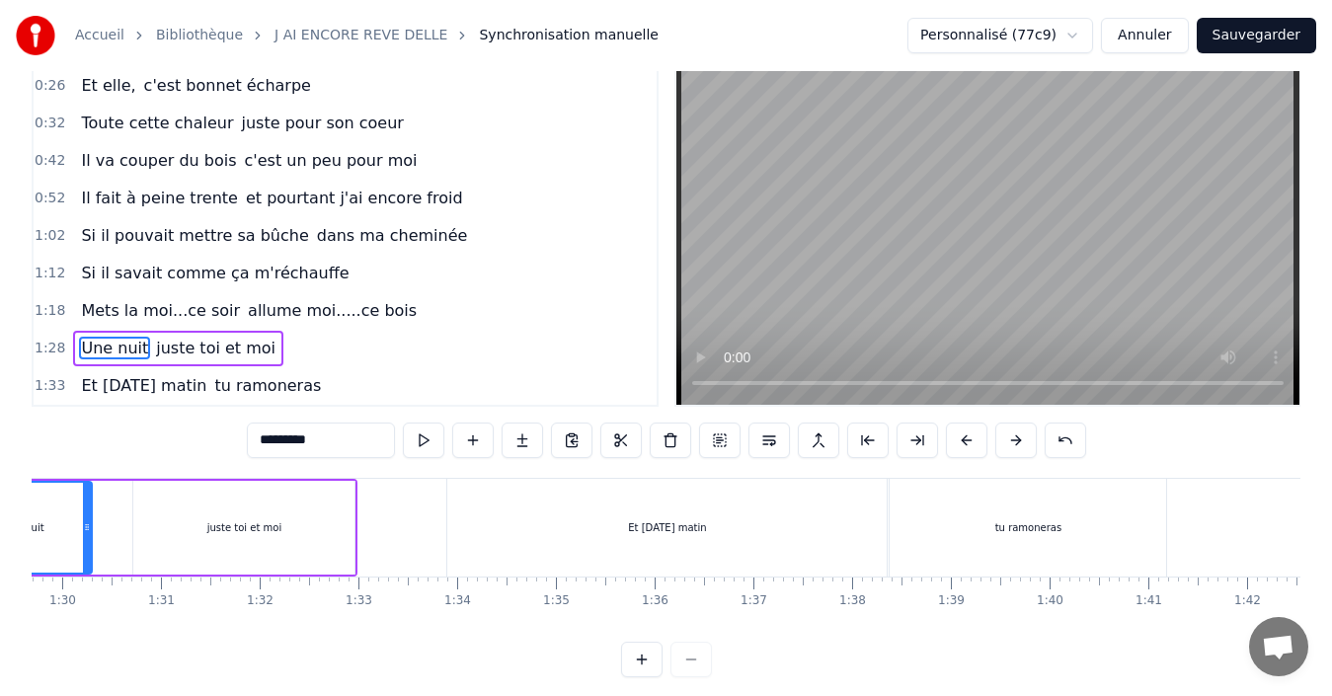
scroll to position [0, 8677]
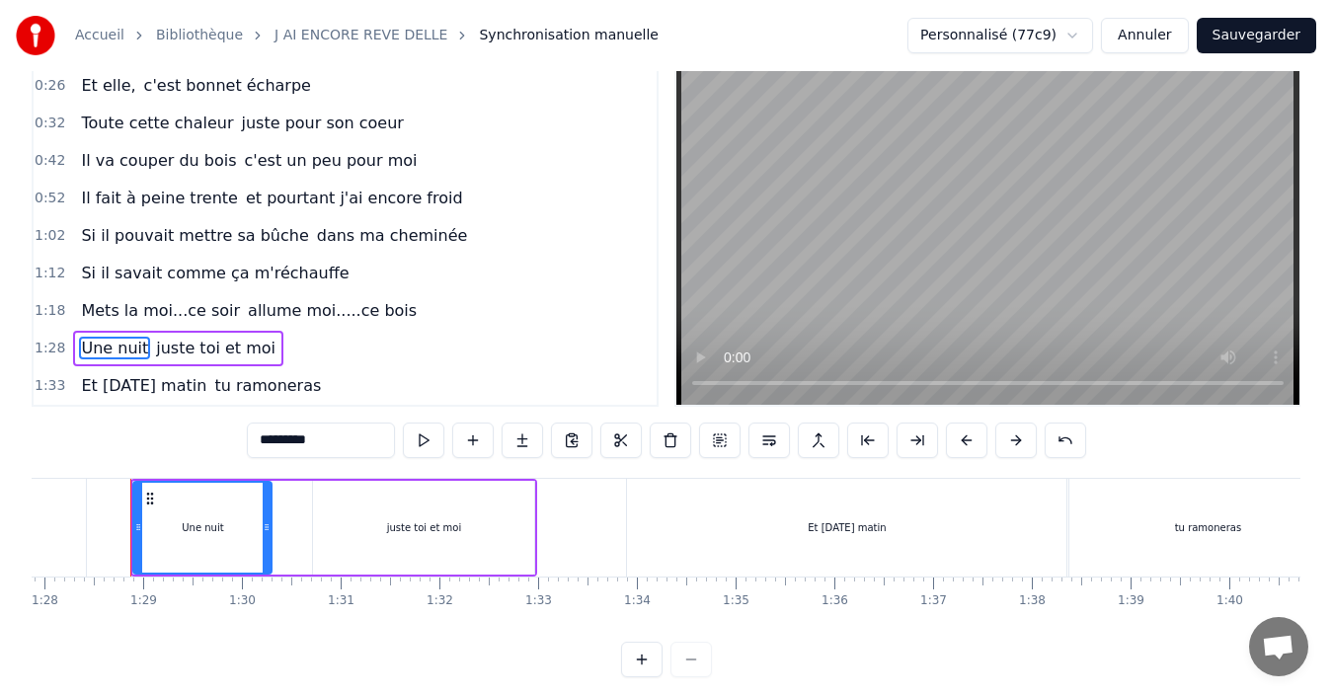
click at [184, 343] on span "juste toi et moi" at bounding box center [215, 348] width 123 height 23
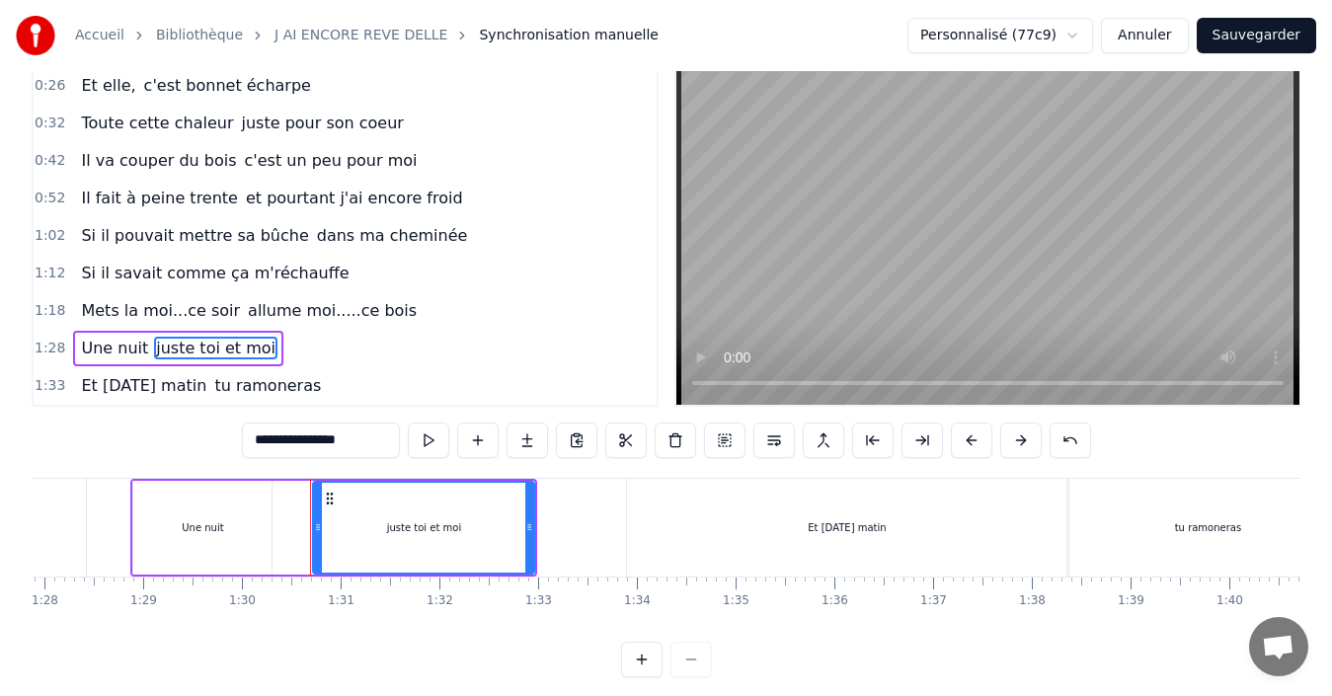
scroll to position [0, 8333]
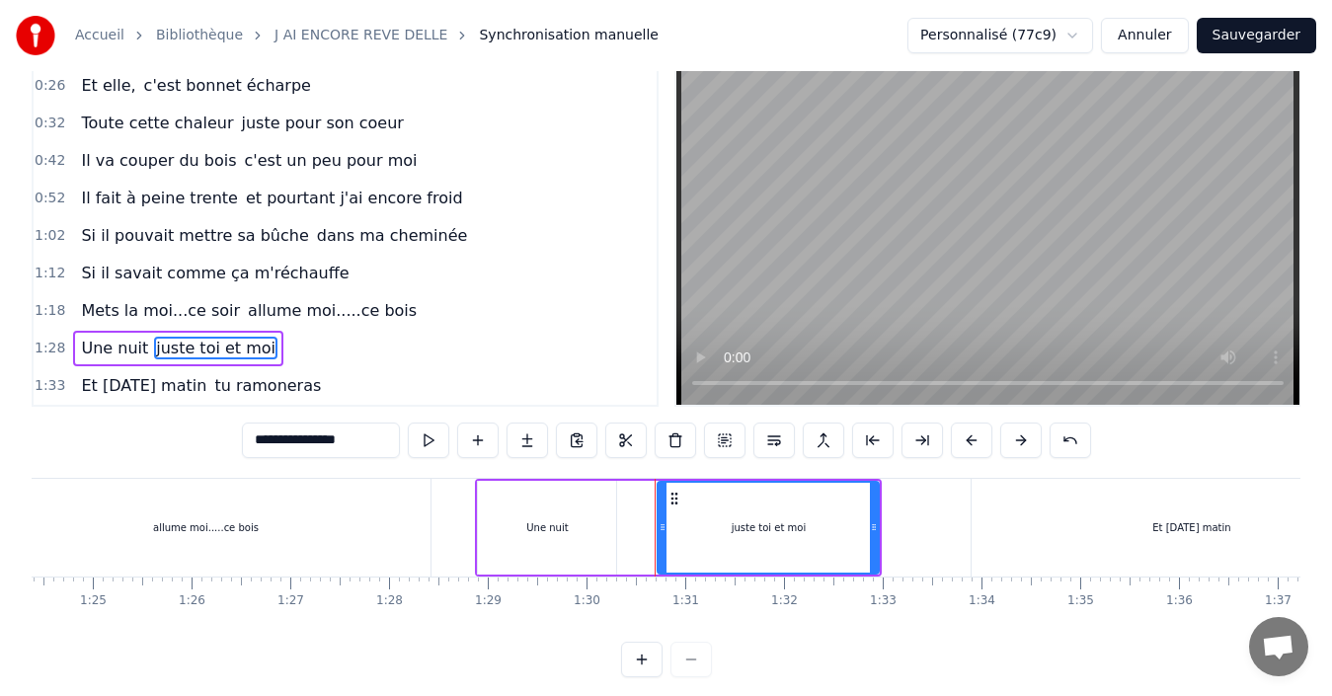
click at [344, 543] on div "allume moi.....ce bois" at bounding box center [205, 528] width 450 height 98
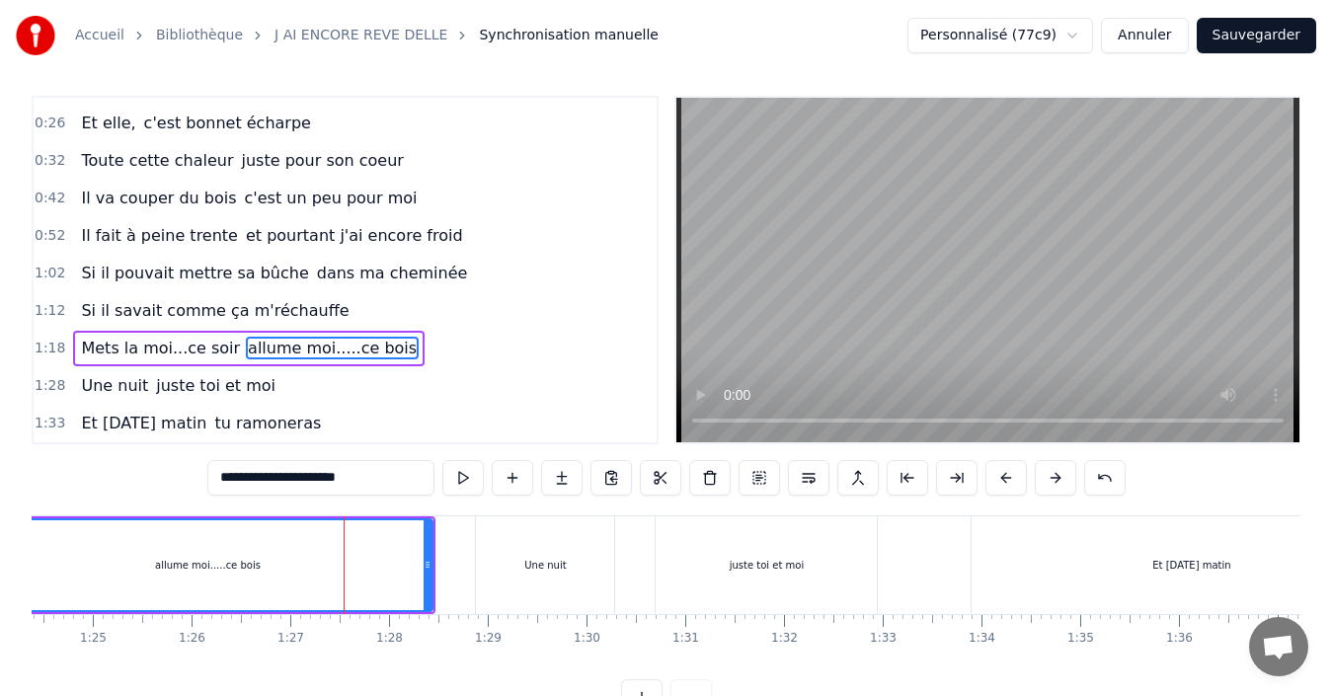
click at [586, 535] on div "Une nuit" at bounding box center [545, 565] width 138 height 98
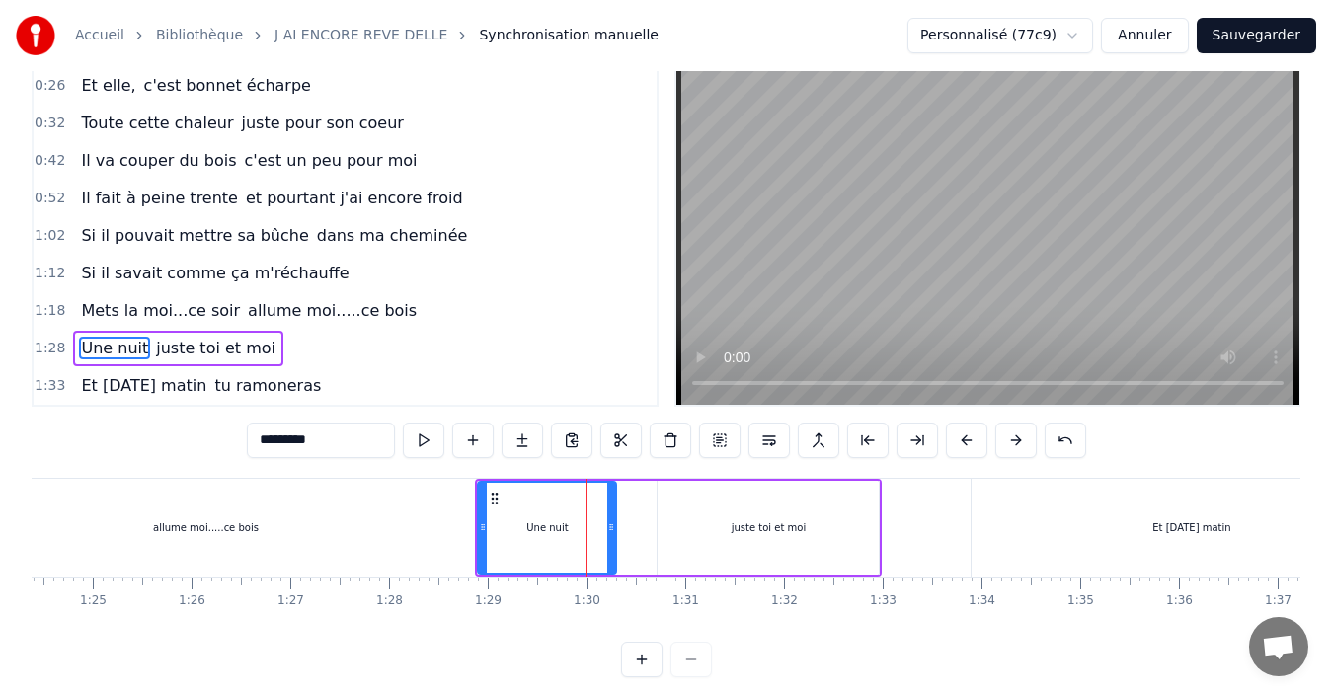
click at [671, 514] on div "juste toi et moi" at bounding box center [768, 528] width 221 height 94
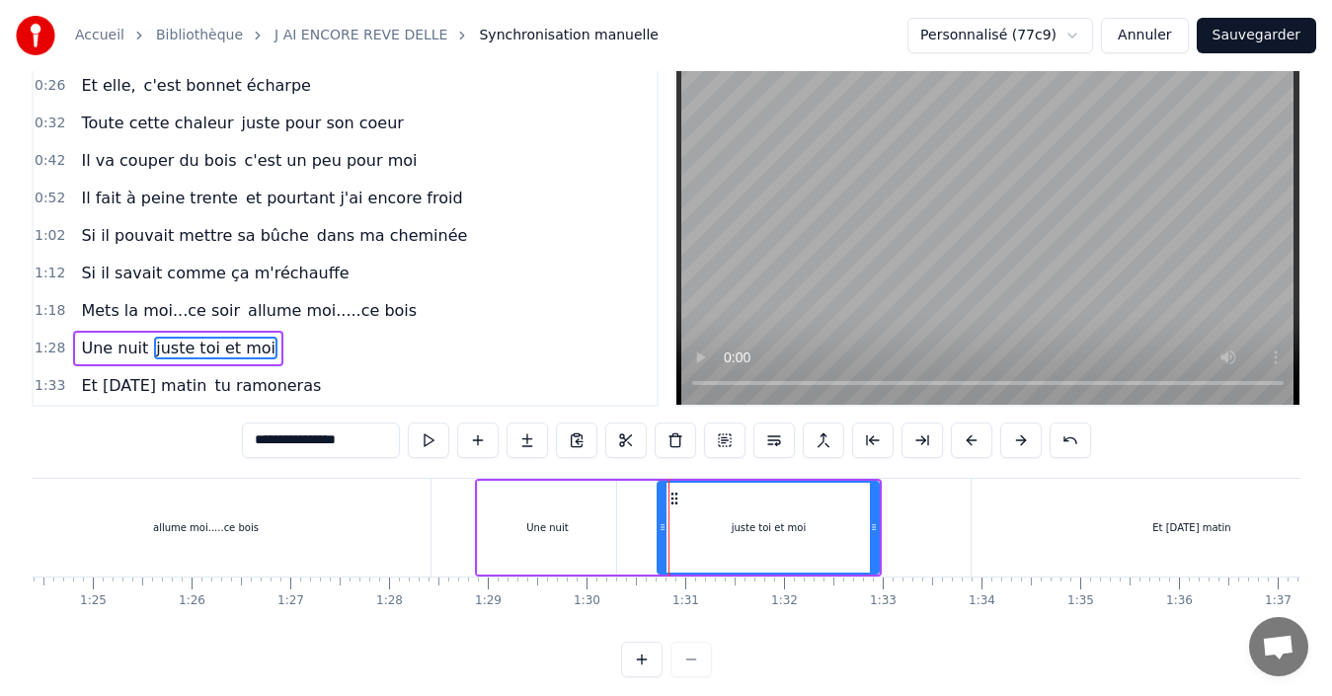
click at [604, 535] on div "Une nuit" at bounding box center [547, 528] width 138 height 94
type input "********"
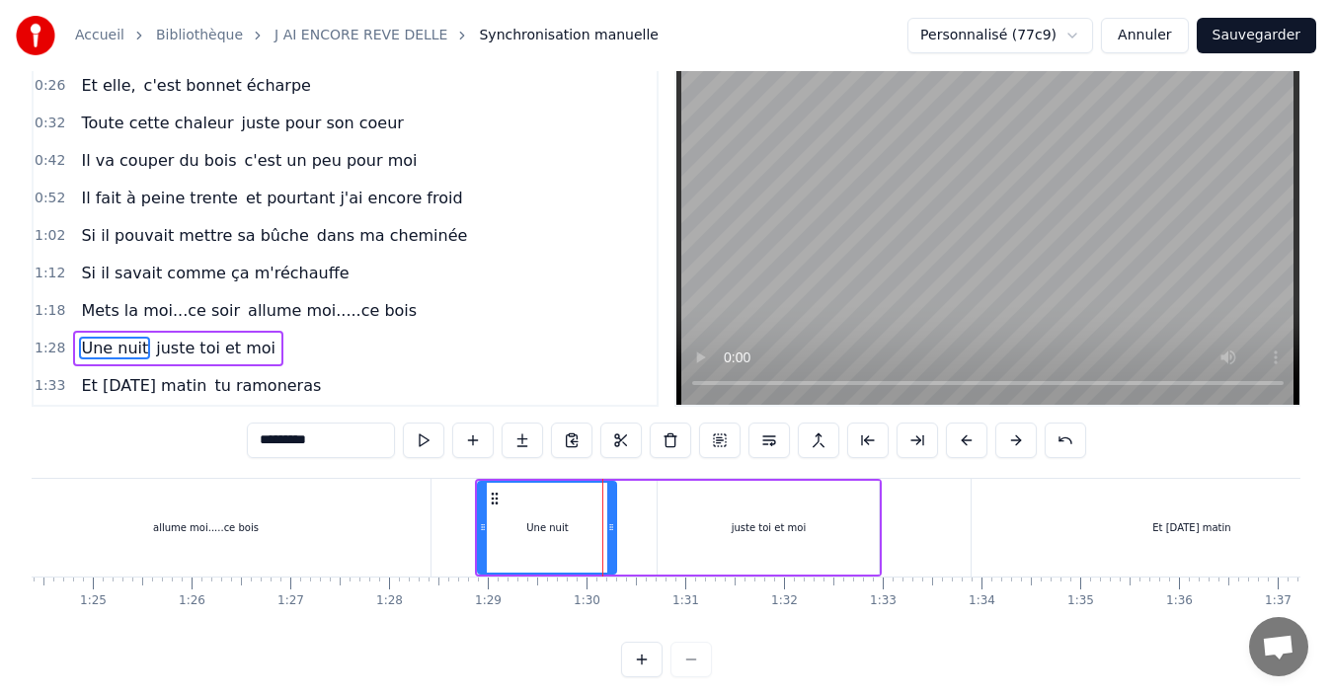
click at [636, 480] on div "Une nuit juste toi et moi" at bounding box center [678, 528] width 407 height 98
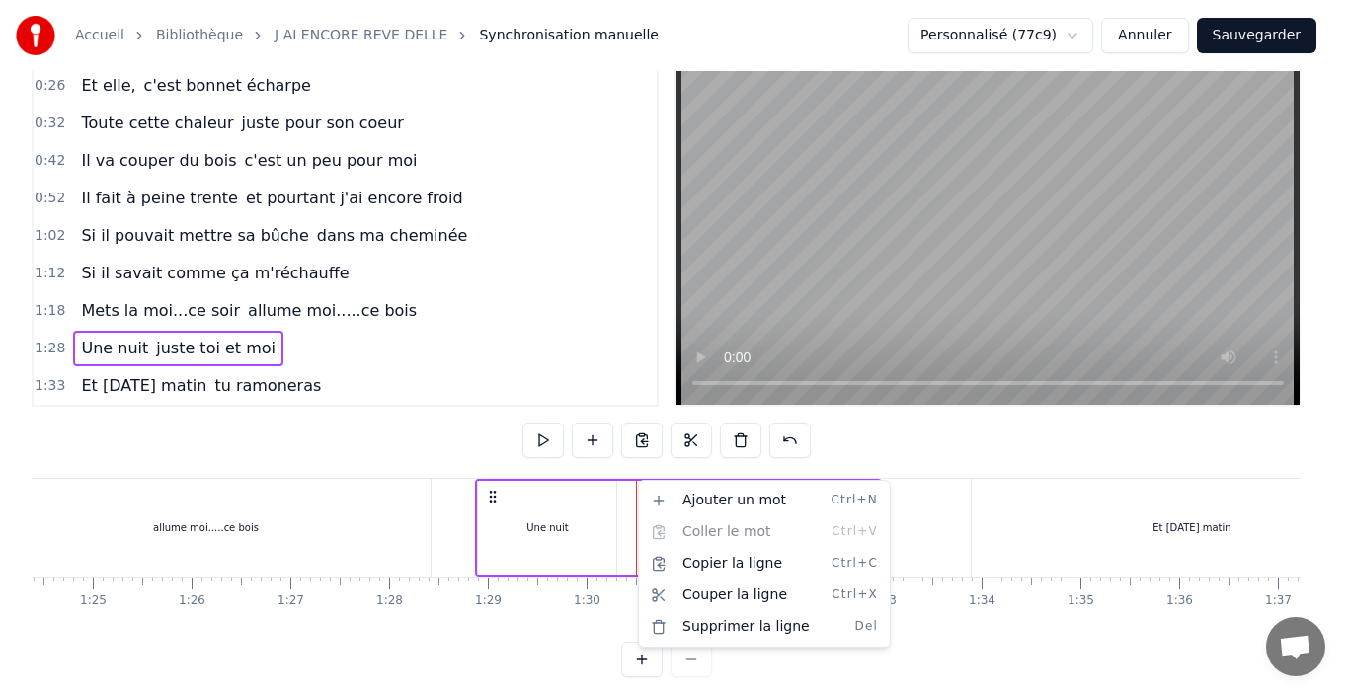
click at [614, 513] on div "Une nuit" at bounding box center [547, 528] width 138 height 94
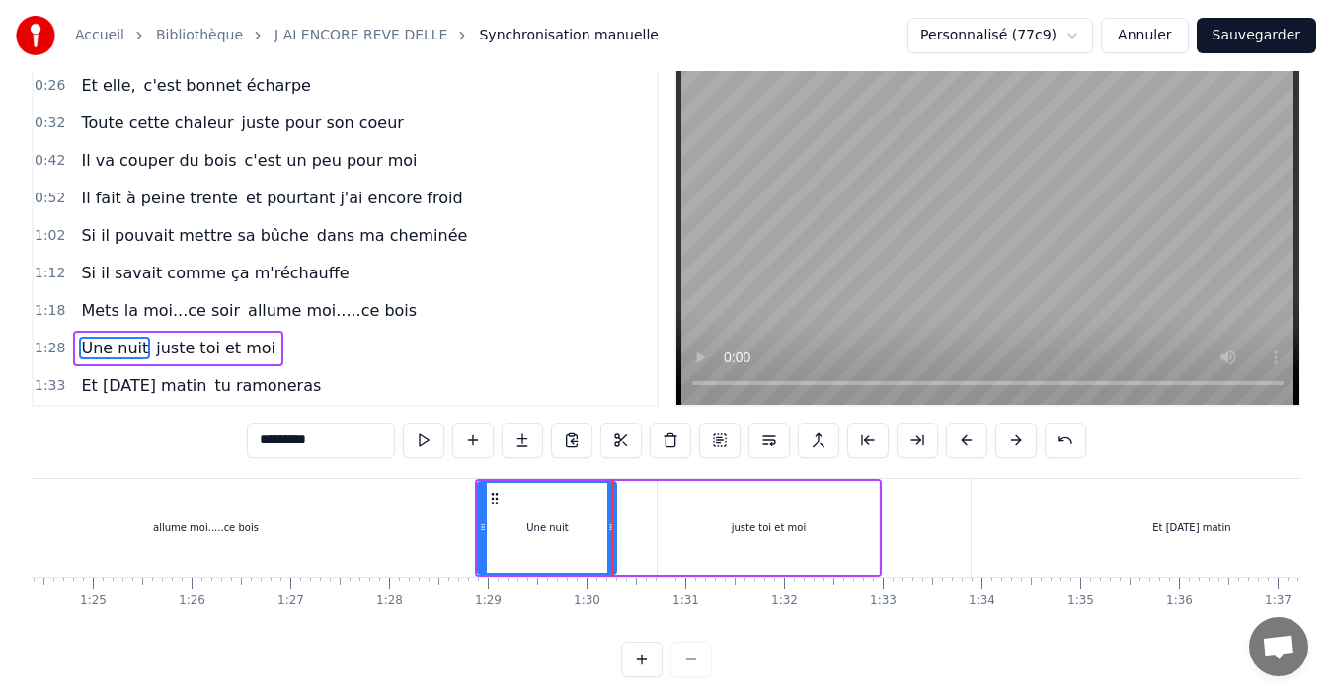
click at [610, 521] on icon at bounding box center [611, 527] width 8 height 16
drag, startPoint x: 610, startPoint y: 521, endPoint x: 622, endPoint y: 520, distance: 11.9
click at [622, 520] on icon at bounding box center [623, 527] width 8 height 16
click at [617, 521] on icon at bounding box center [616, 527] width 8 height 16
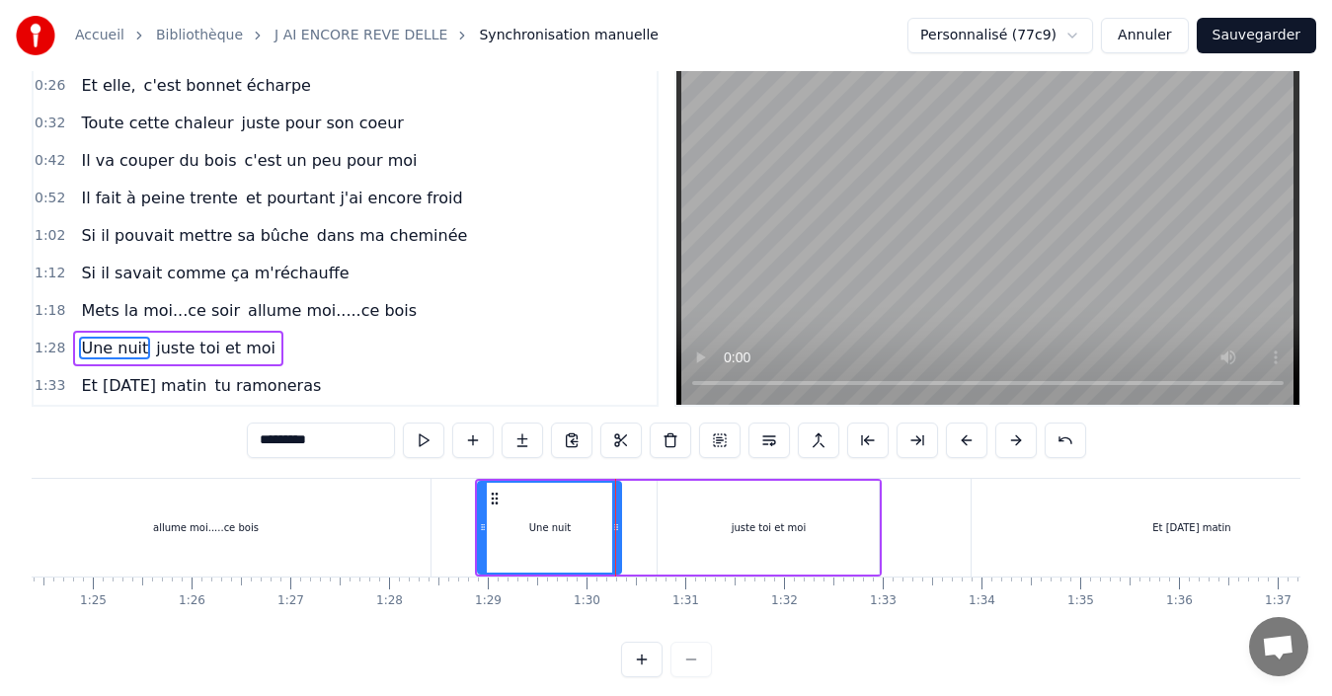
click at [712, 519] on div "juste toi et moi" at bounding box center [768, 528] width 221 height 94
type input "**********"
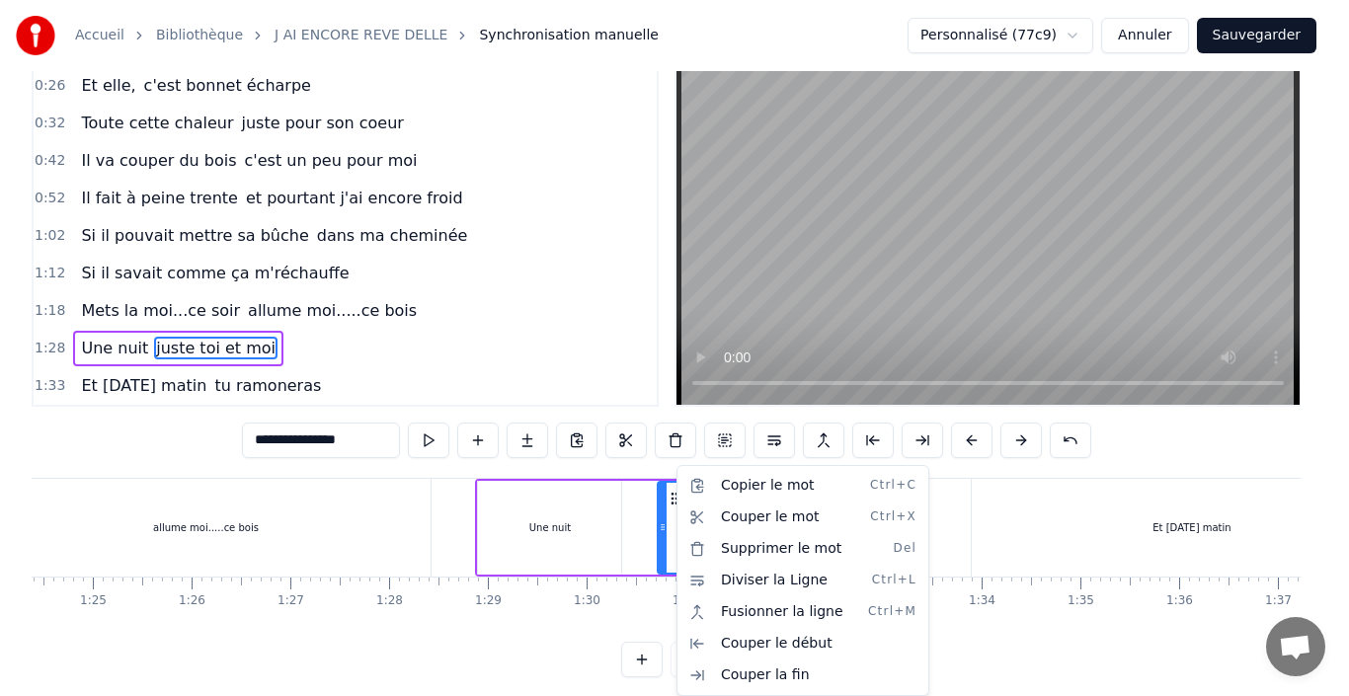
click at [600, 541] on html "**********" at bounding box center [674, 332] width 1349 height 753
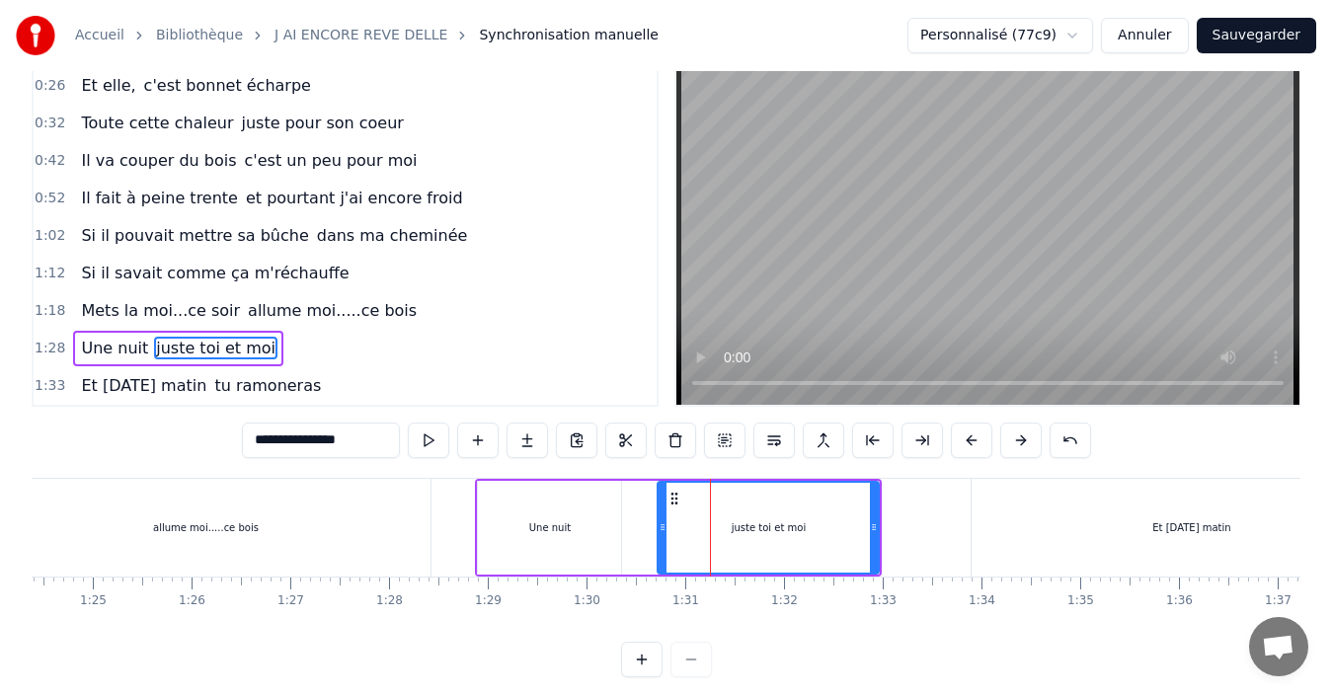
drag, startPoint x: 632, startPoint y: 577, endPoint x: 580, endPoint y: 585, distance: 52.9
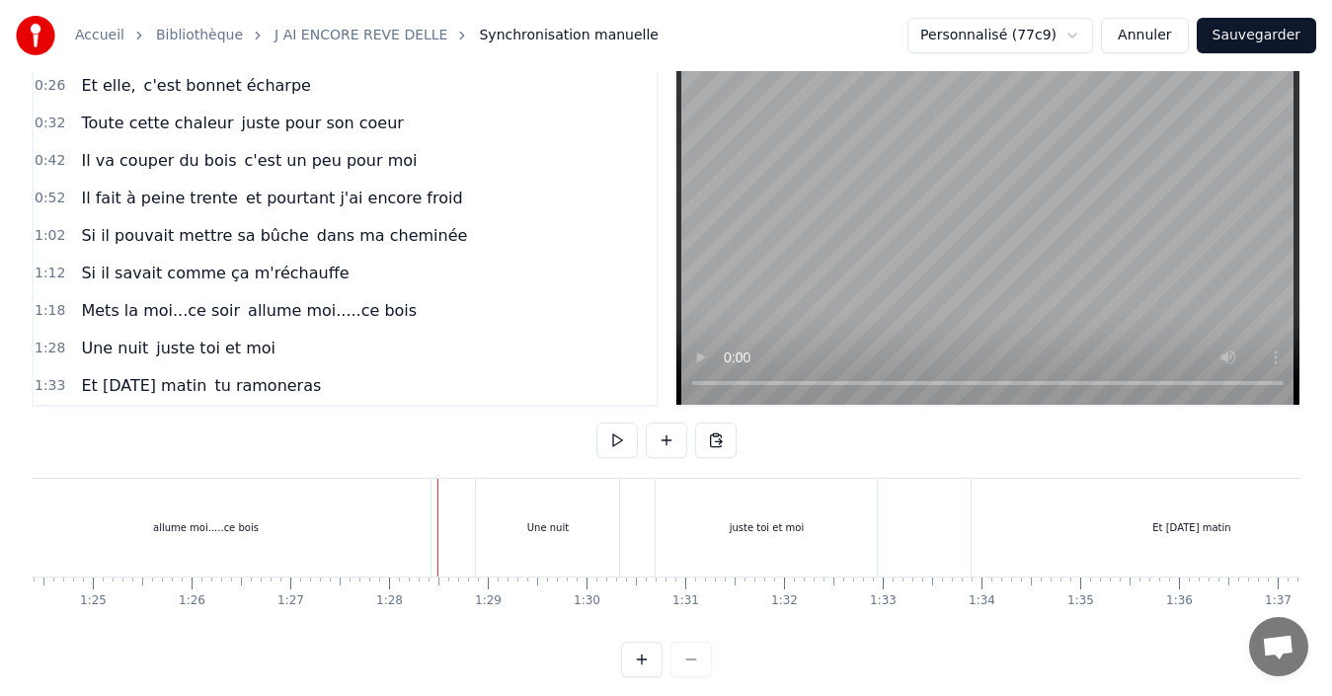
click at [481, 547] on div "Une nuit" at bounding box center [547, 528] width 143 height 98
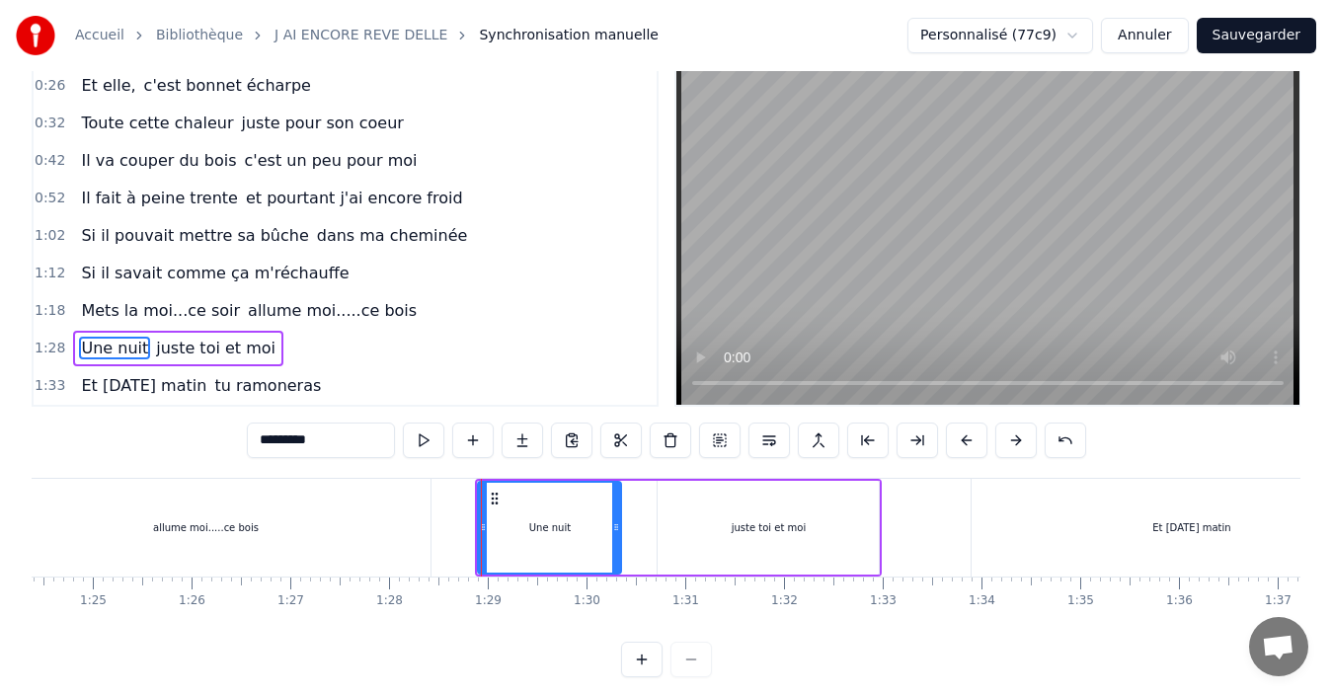
click at [712, 512] on div "juste toi et moi" at bounding box center [768, 528] width 221 height 94
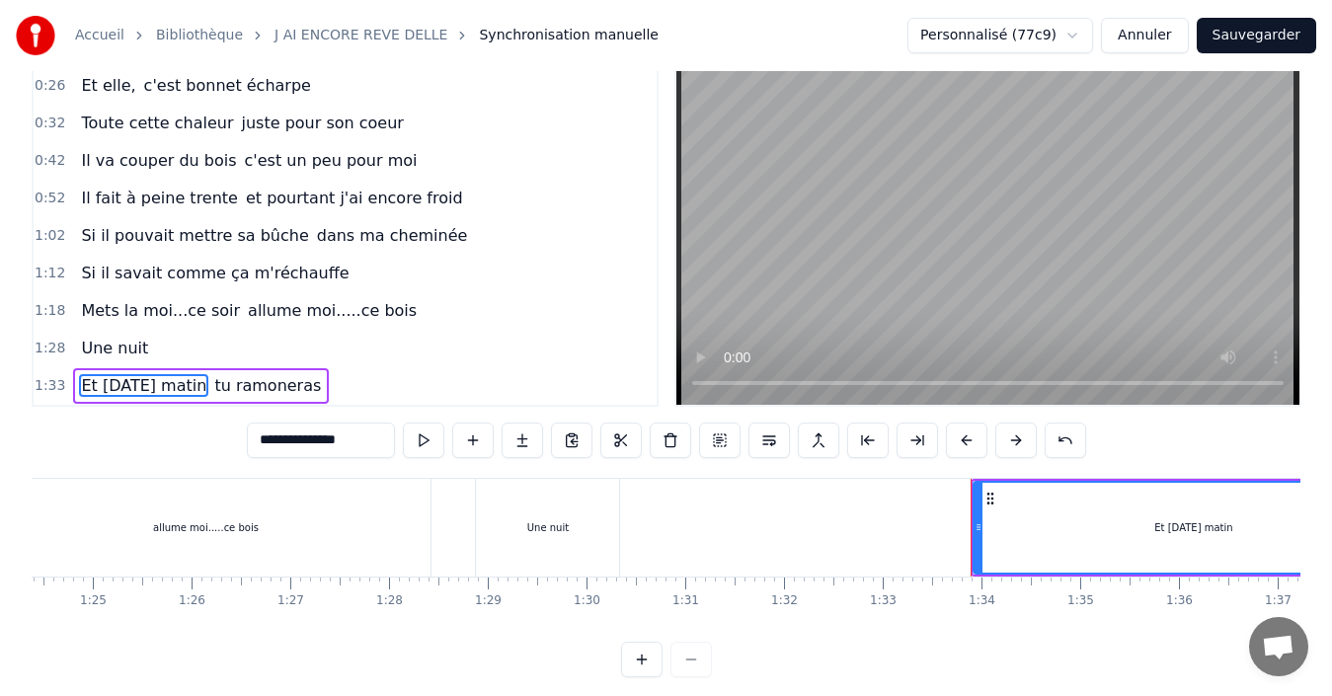
scroll to position [74, 0]
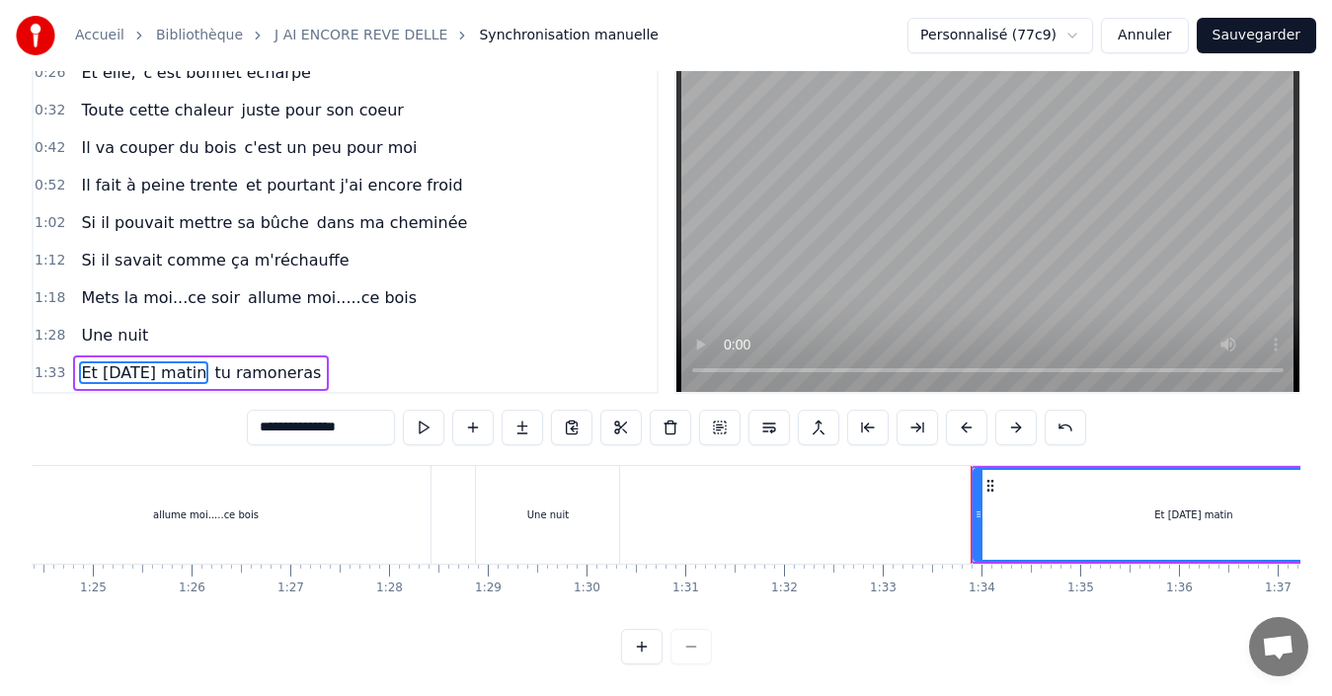
click at [127, 324] on span "Une nuit" at bounding box center [114, 335] width 71 height 23
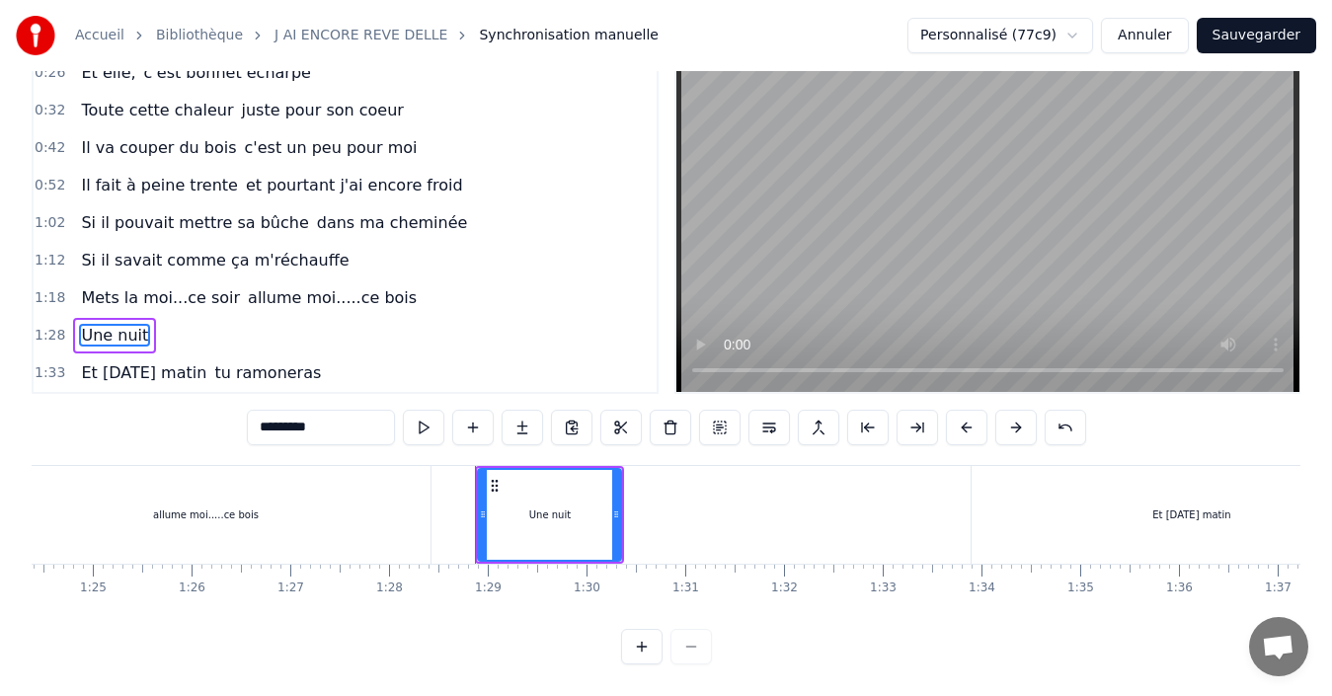
scroll to position [44, 0]
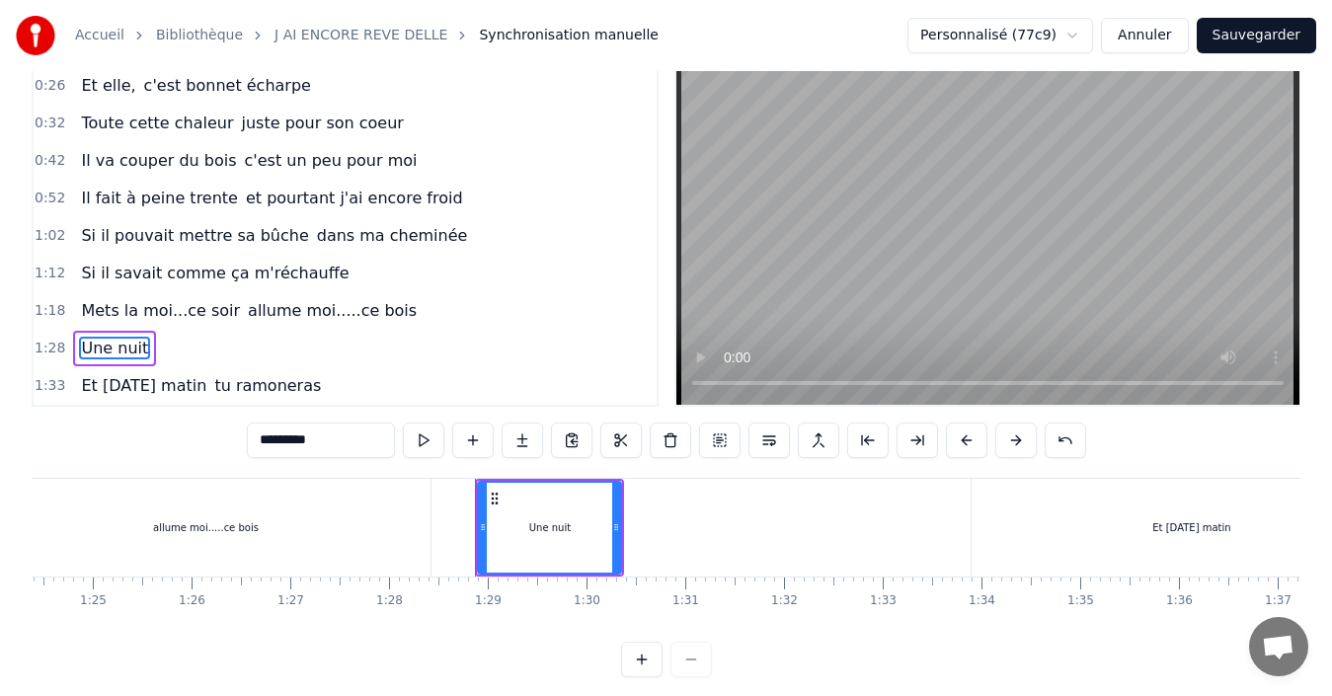
click at [327, 447] on input "********" at bounding box center [321, 441] width 148 height 36
click at [1059, 428] on button at bounding box center [1065, 441] width 41 height 36
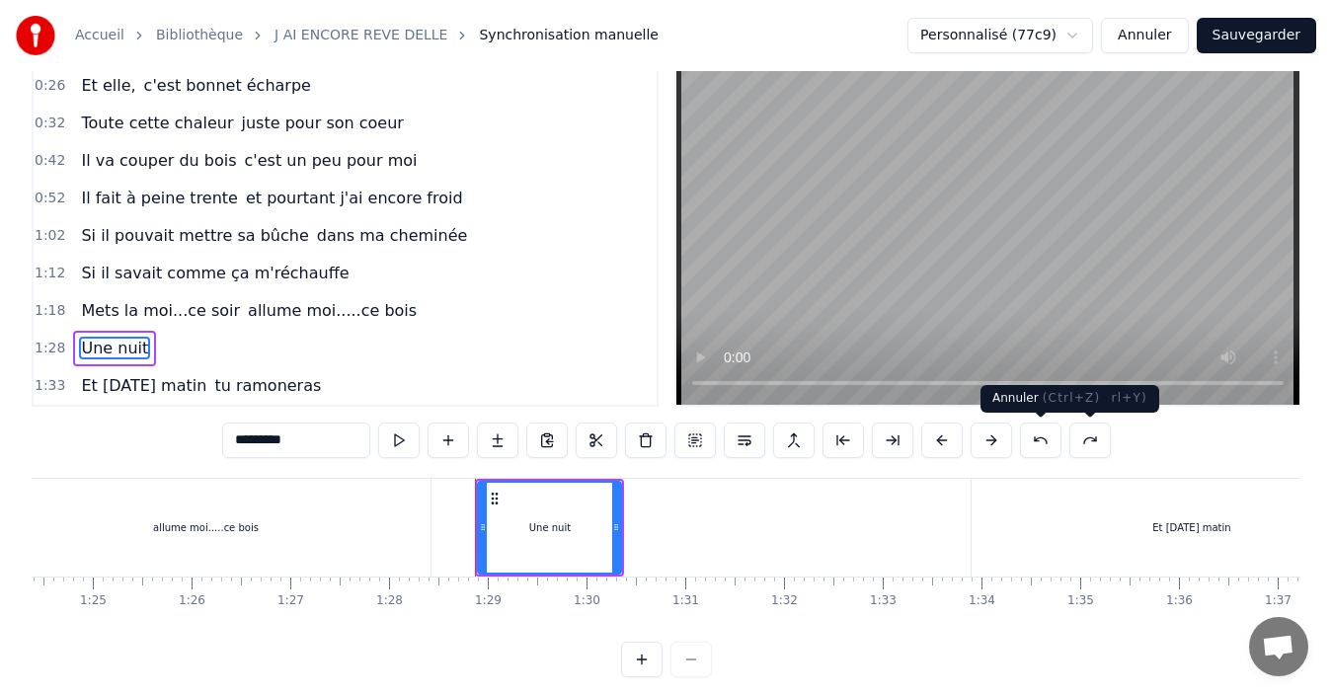
click at [1038, 445] on button at bounding box center [1040, 441] width 41 height 36
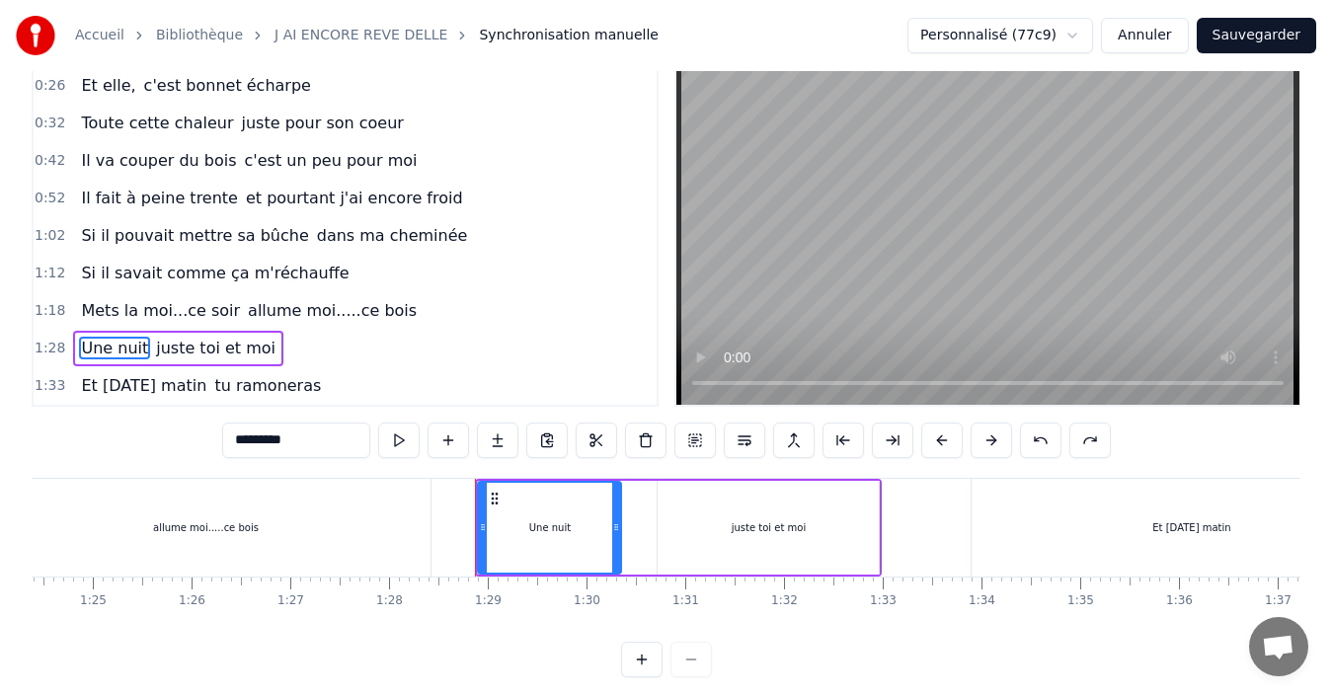
click at [716, 514] on div "juste toi et moi" at bounding box center [768, 528] width 221 height 94
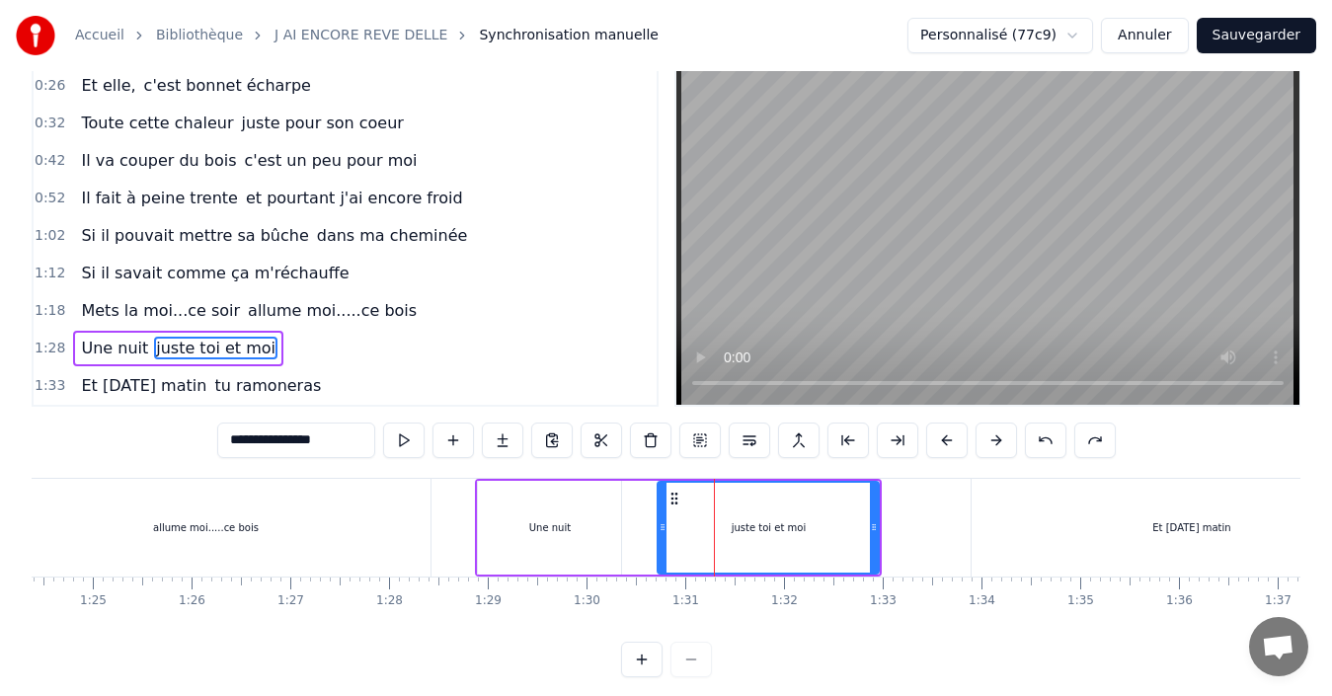
type input "**********"
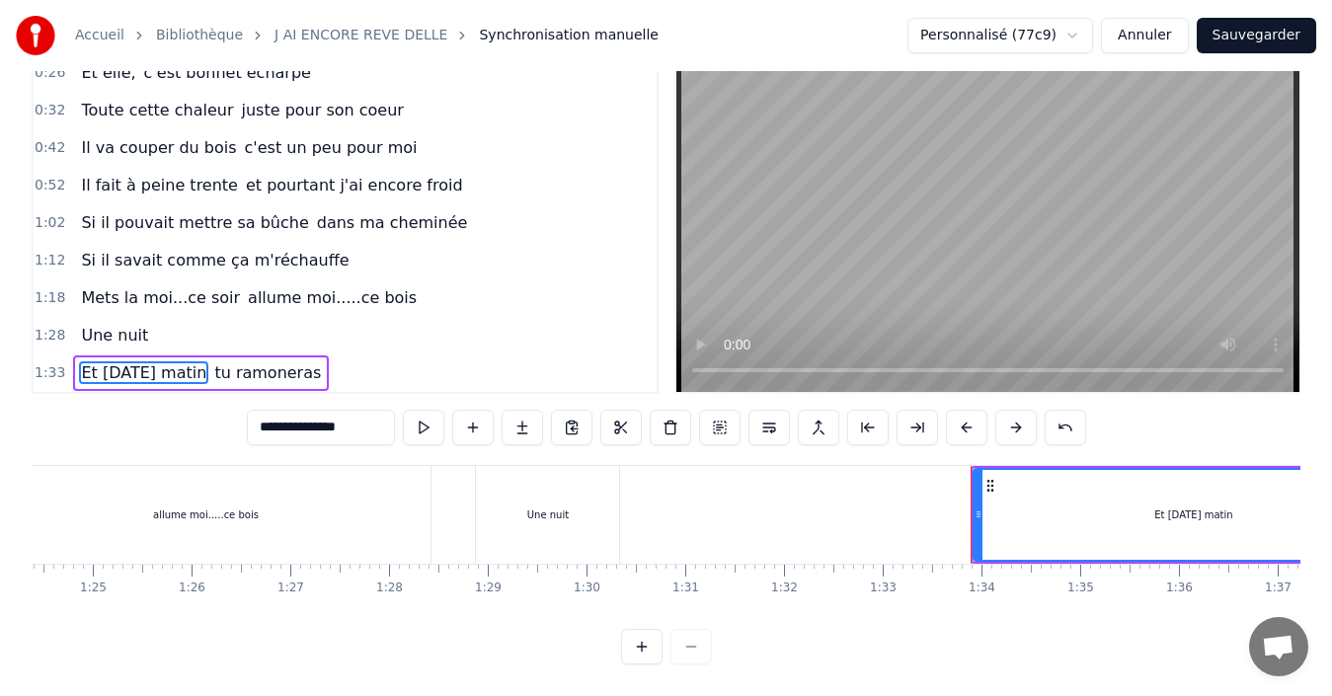
click at [149, 321] on div "1:28 Une nuit" at bounding box center [345, 336] width 623 height 38
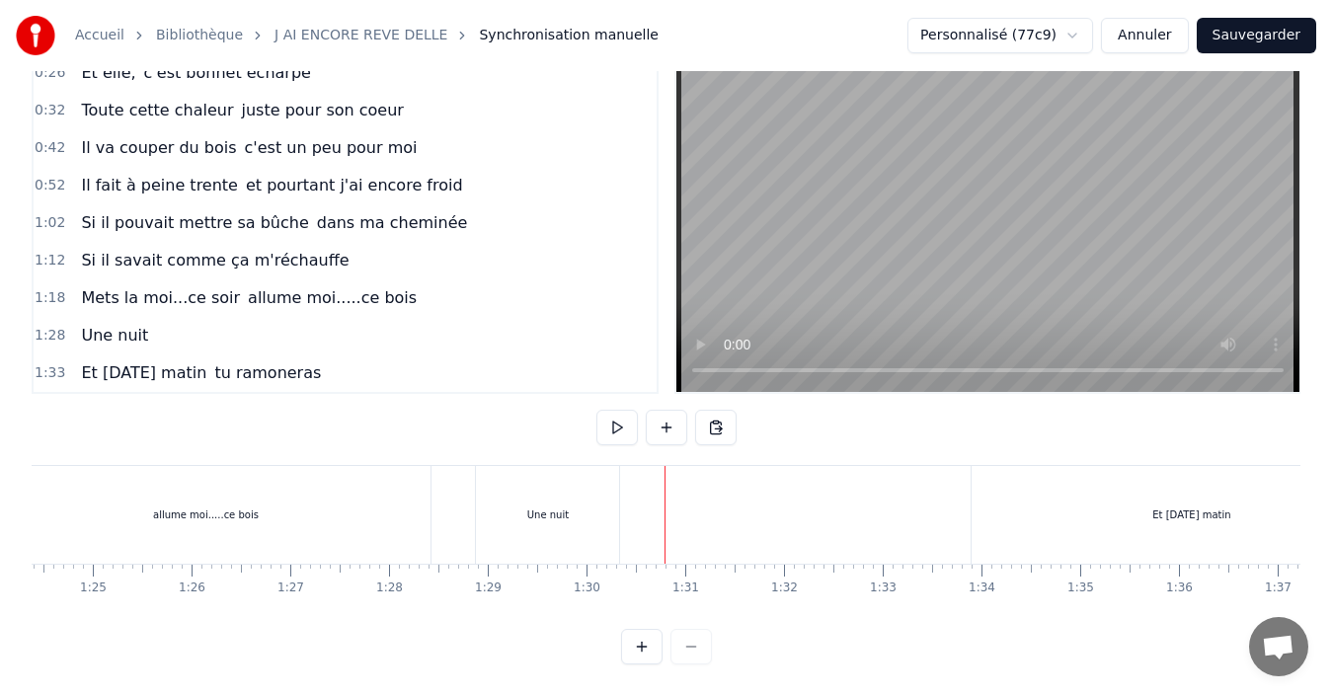
click at [84, 324] on span "Une nuit" at bounding box center [114, 335] width 71 height 23
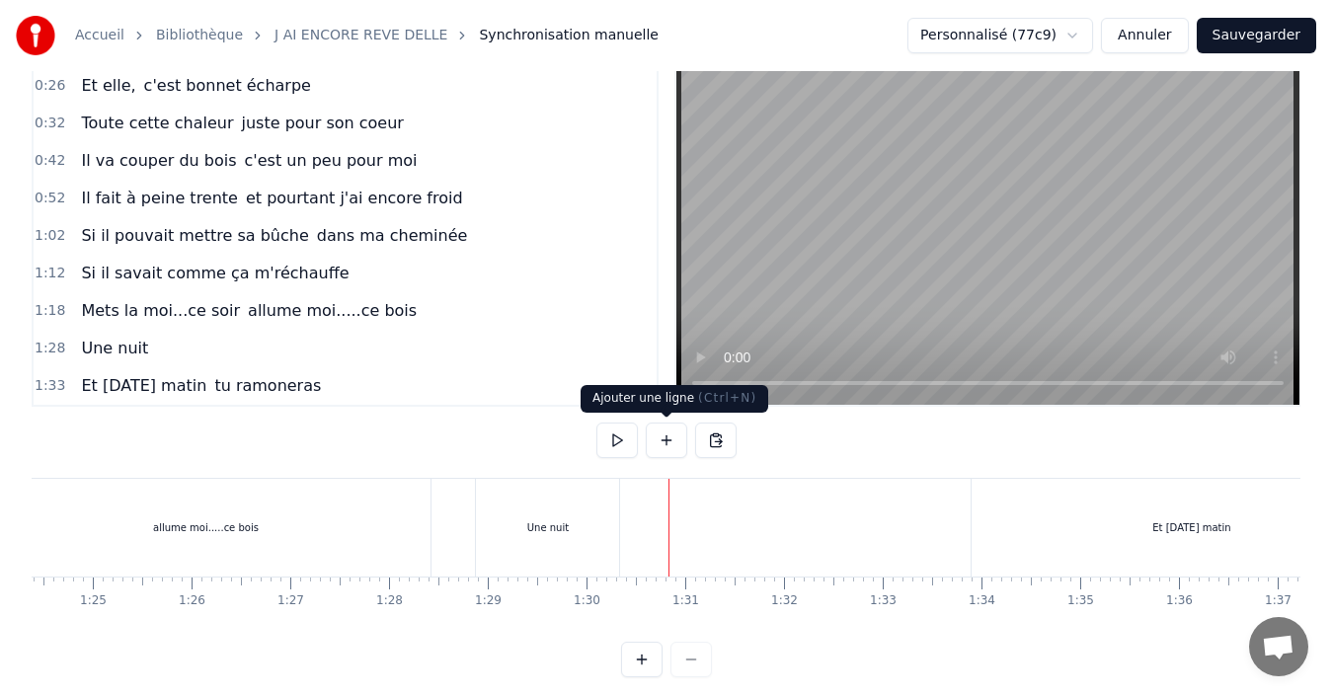
click at [672, 435] on button at bounding box center [666, 441] width 41 height 36
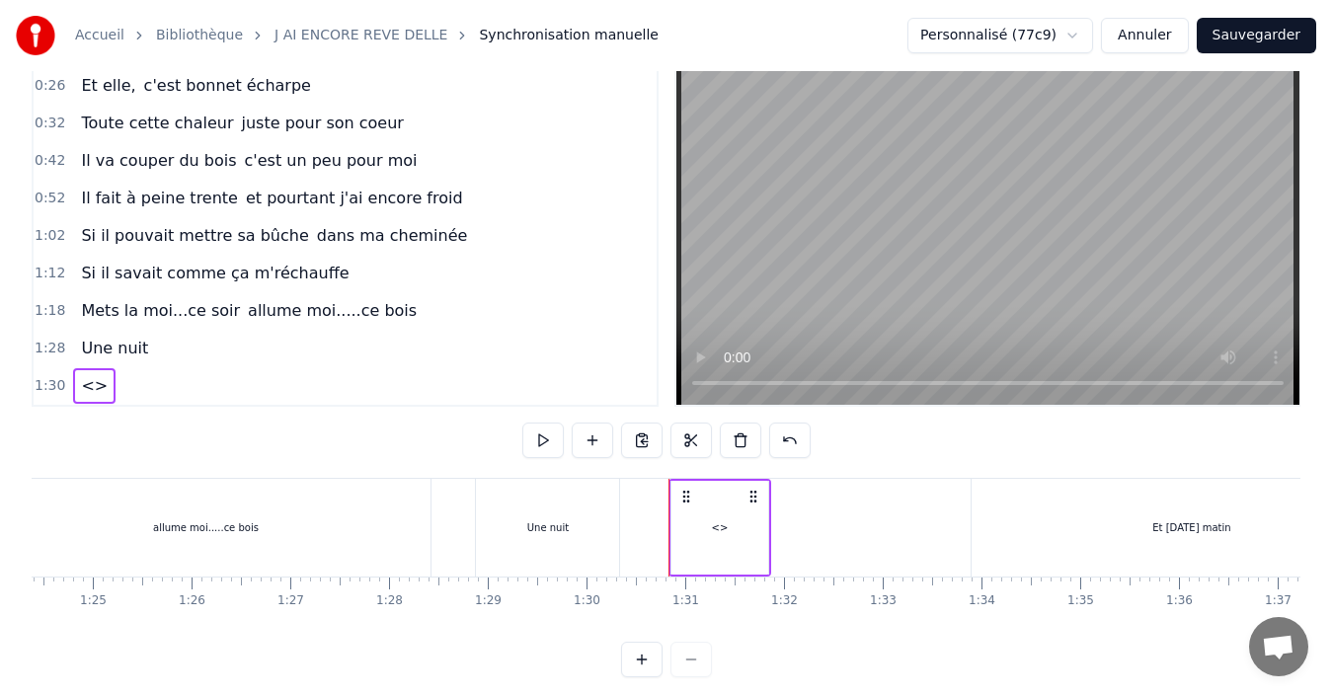
click at [701, 530] on div "<>" at bounding box center [720, 528] width 97 height 94
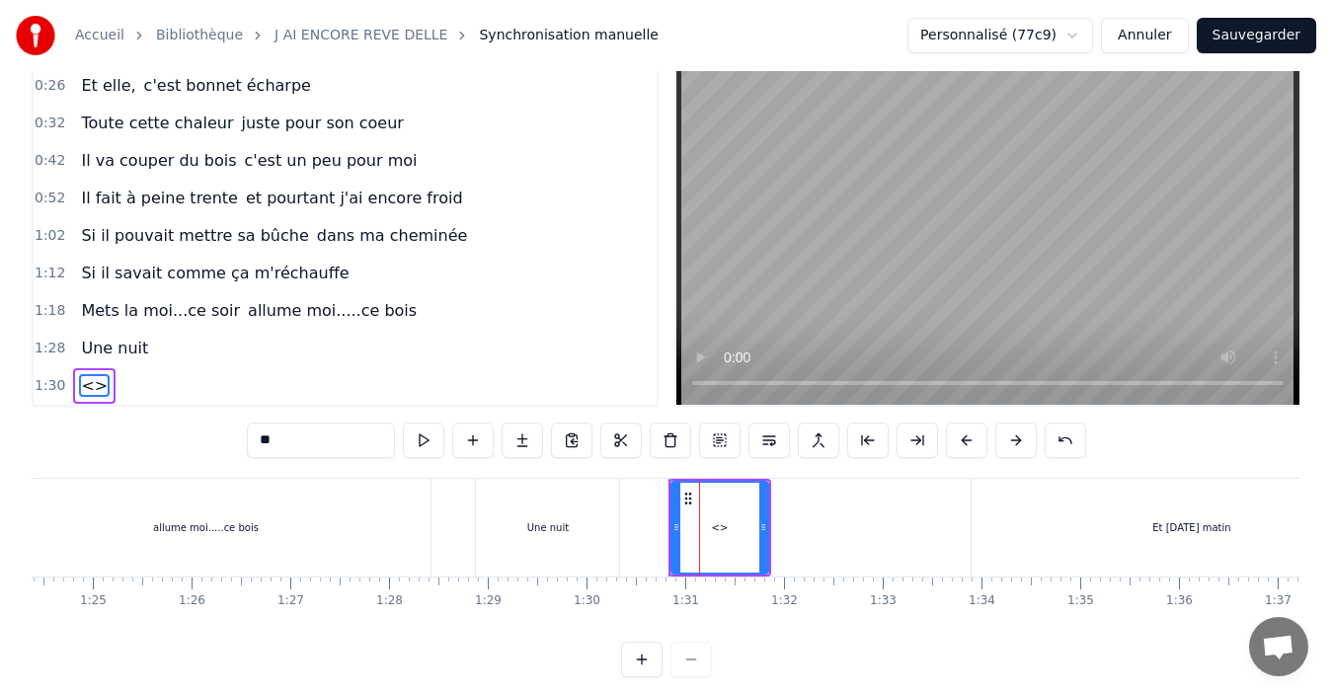
scroll to position [106, 0]
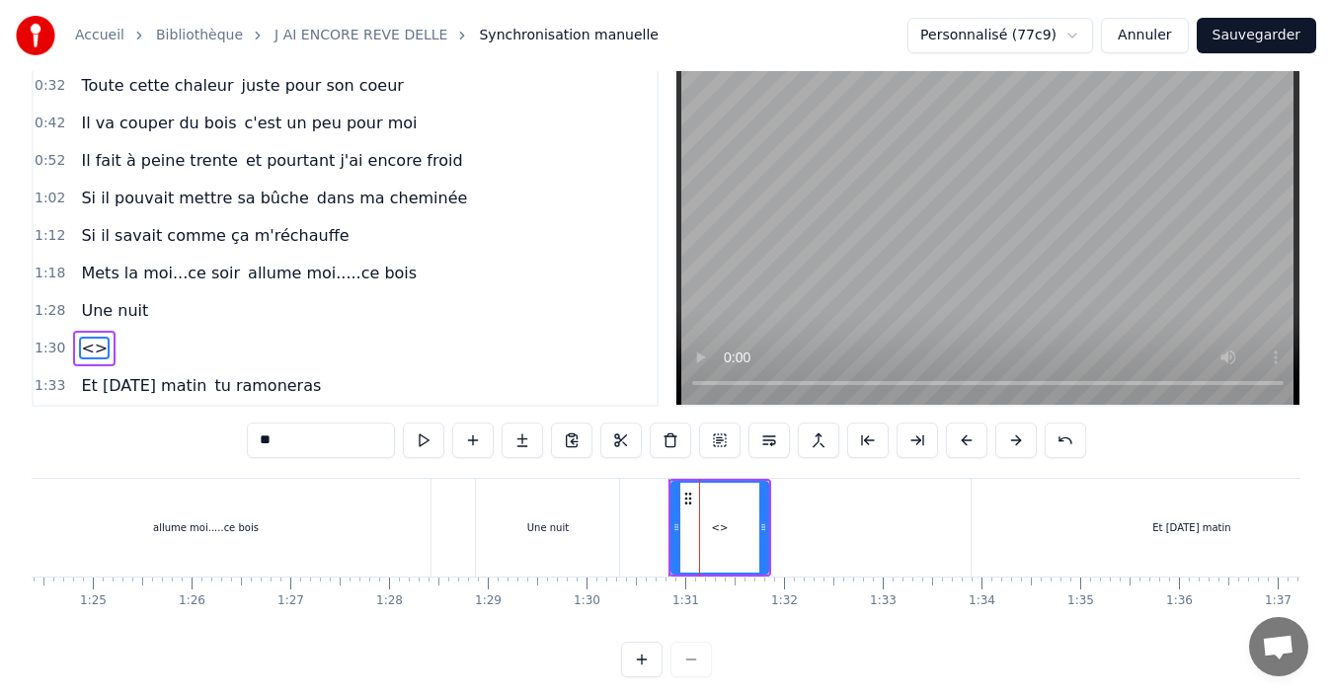
drag, startPoint x: 341, startPoint y: 439, endPoint x: 230, endPoint y: 451, distance: 111.2
click at [230, 451] on div "0:12 Je vais couper du bois parce qu'elle a encore froid 0:22 Je pars en shrot …" at bounding box center [666, 367] width 1269 height 619
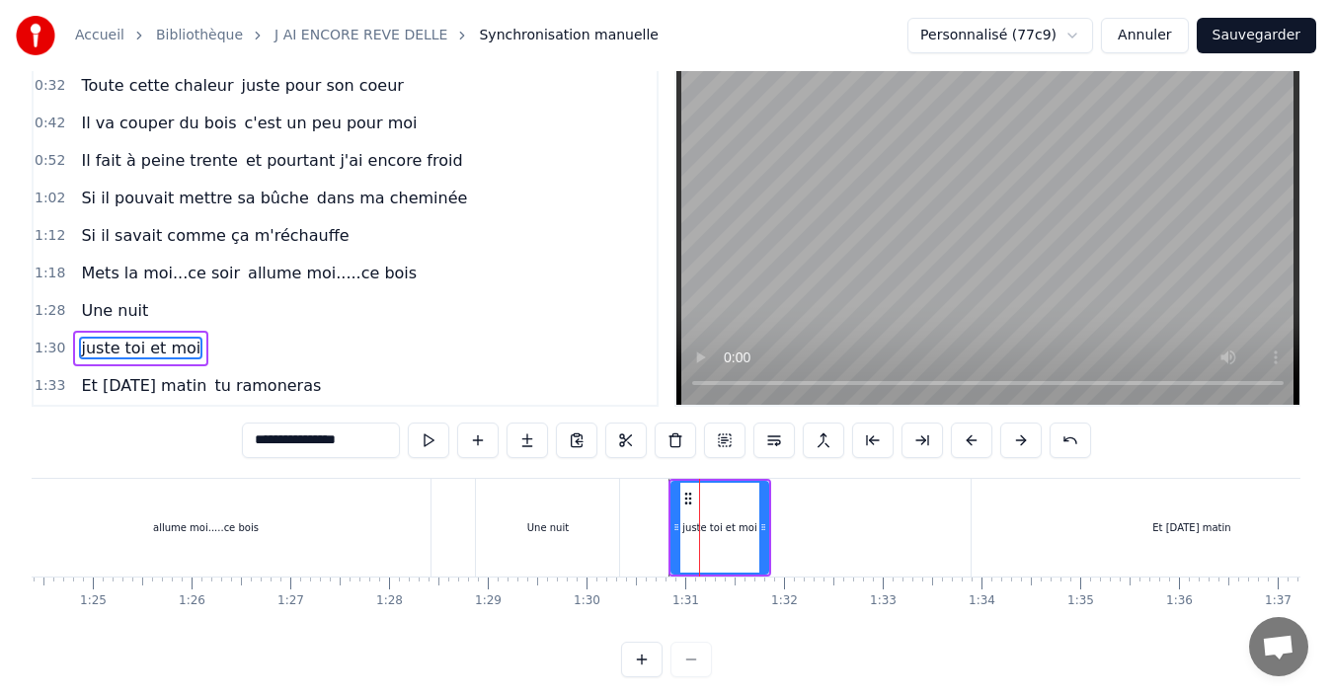
type input "**********"
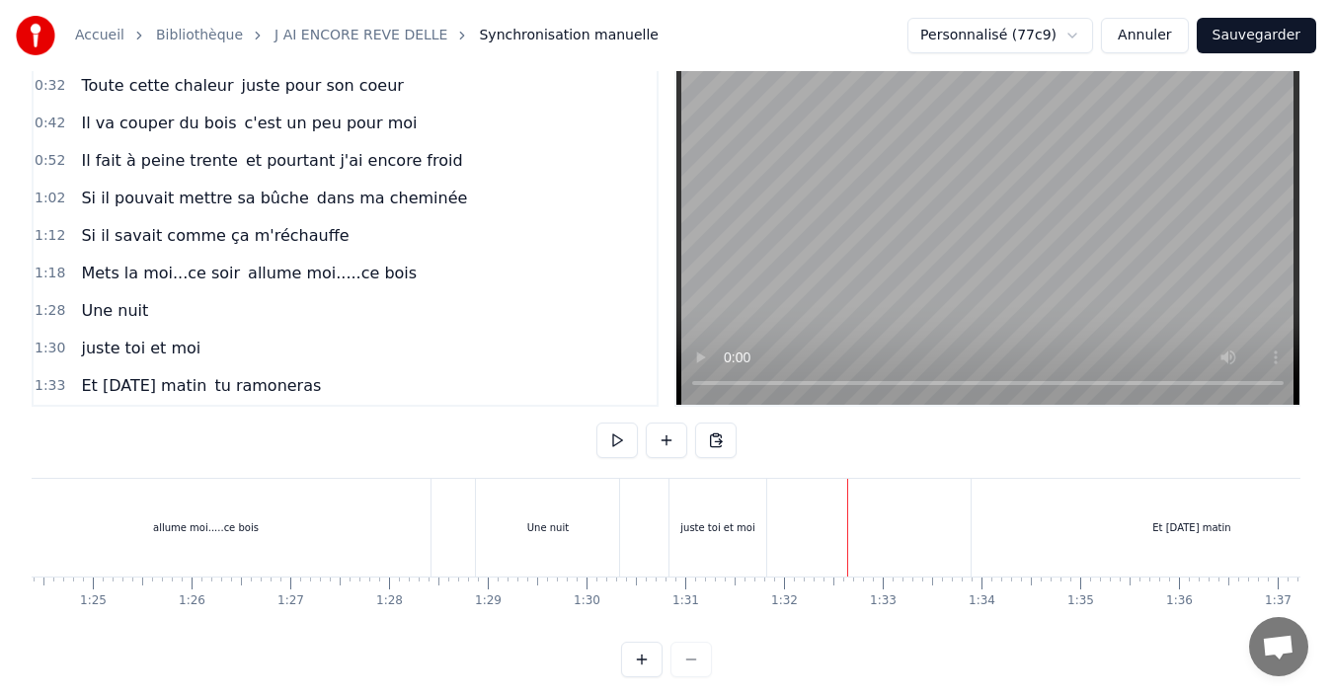
click at [762, 525] on div "juste toi et moi" at bounding box center [718, 528] width 97 height 98
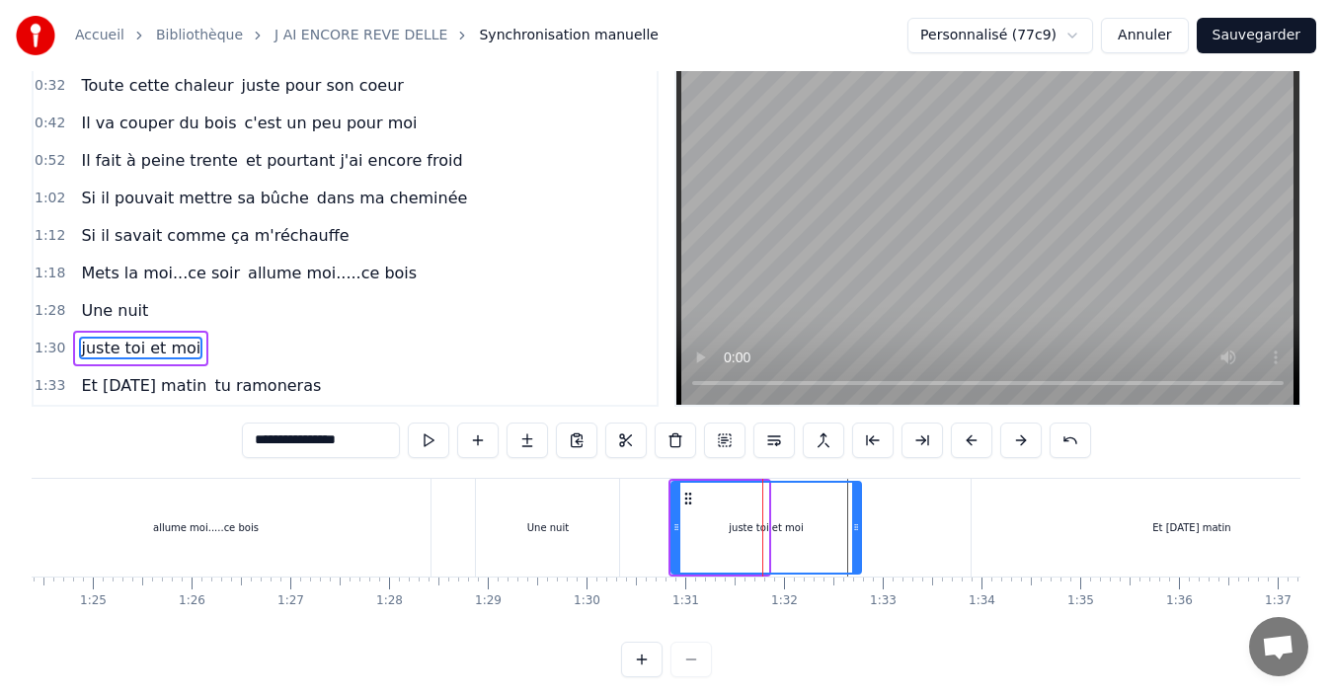
drag, startPoint x: 765, startPoint y: 530, endPoint x: 858, endPoint y: 548, distance: 94.5
click at [858, 548] on div at bounding box center [856, 528] width 8 height 90
drag, startPoint x: 675, startPoint y: 525, endPoint x: 654, endPoint y: 532, distance: 22.8
click at [654, 532] on icon at bounding box center [655, 527] width 8 height 16
click at [110, 306] on span "Une nuit" at bounding box center [114, 310] width 71 height 23
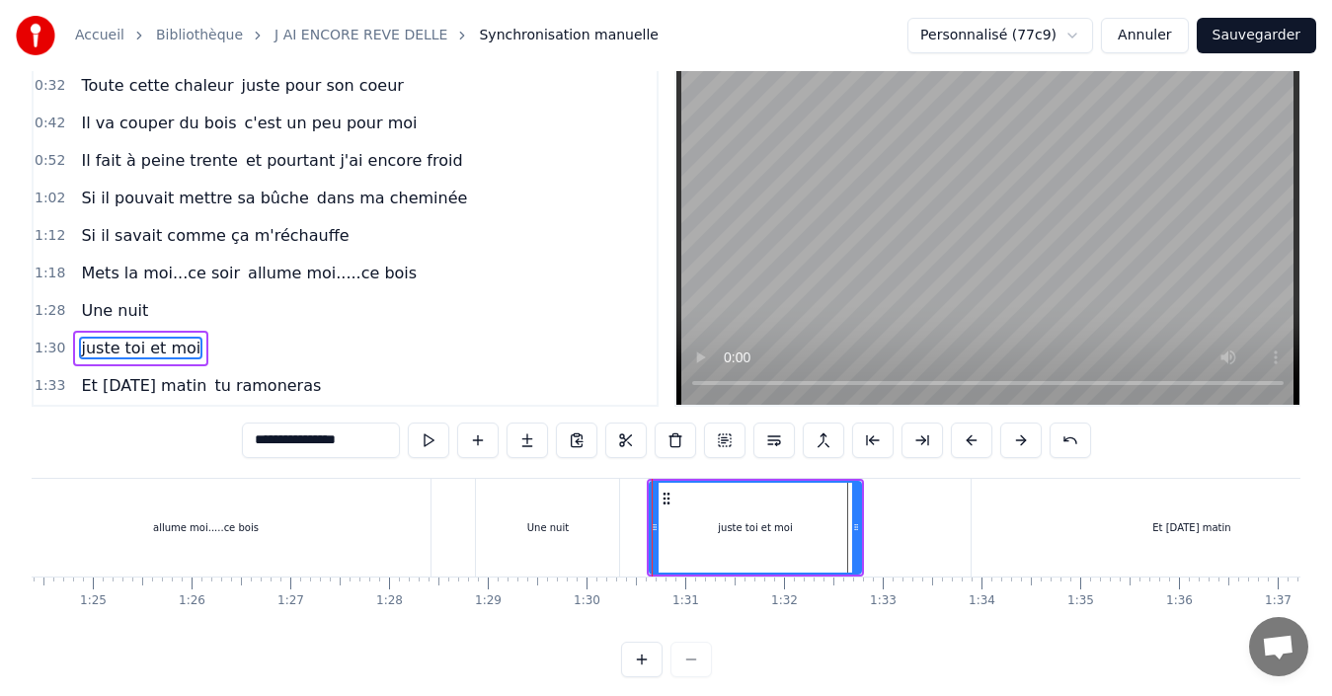
type input "********"
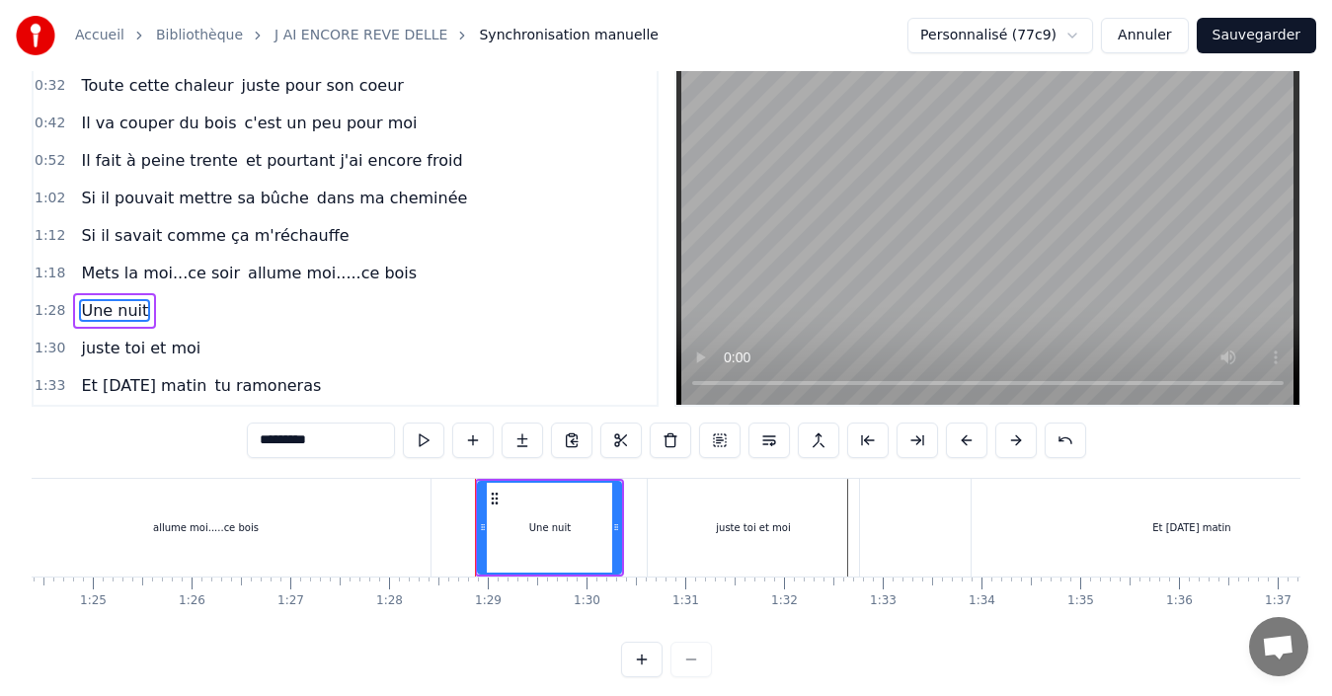
scroll to position [7, 0]
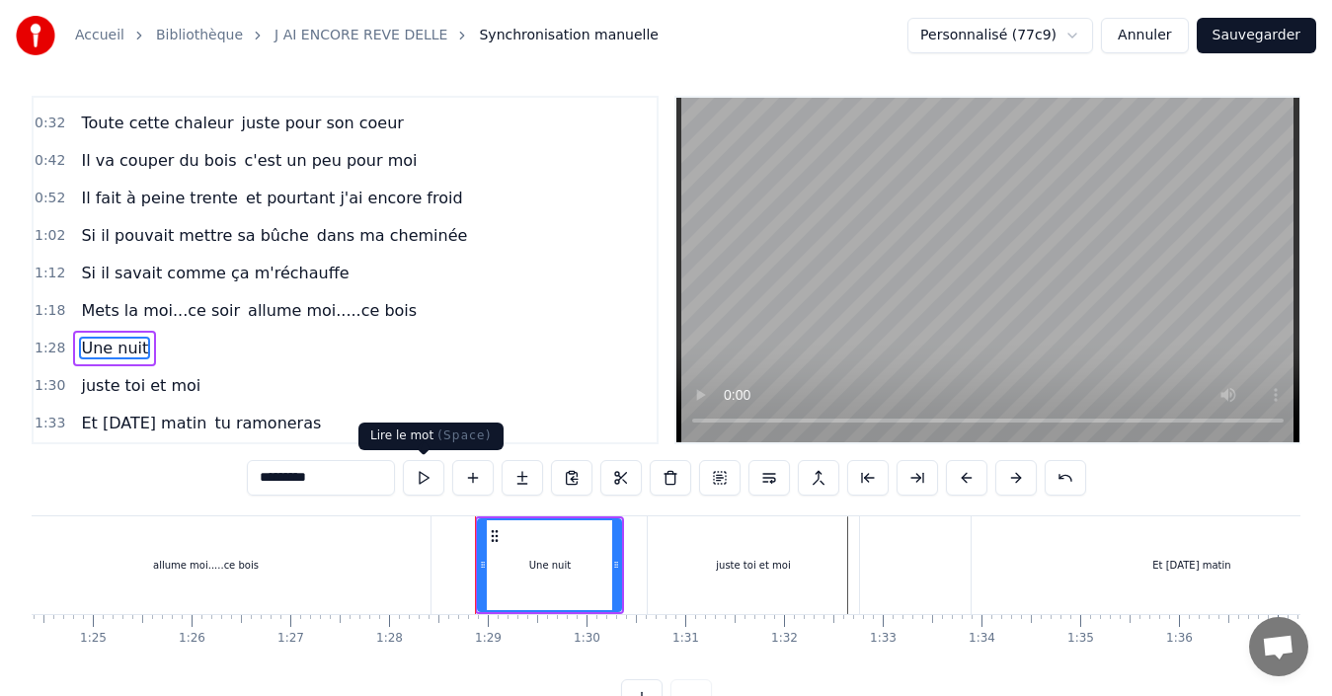
click at [421, 485] on button at bounding box center [423, 478] width 41 height 36
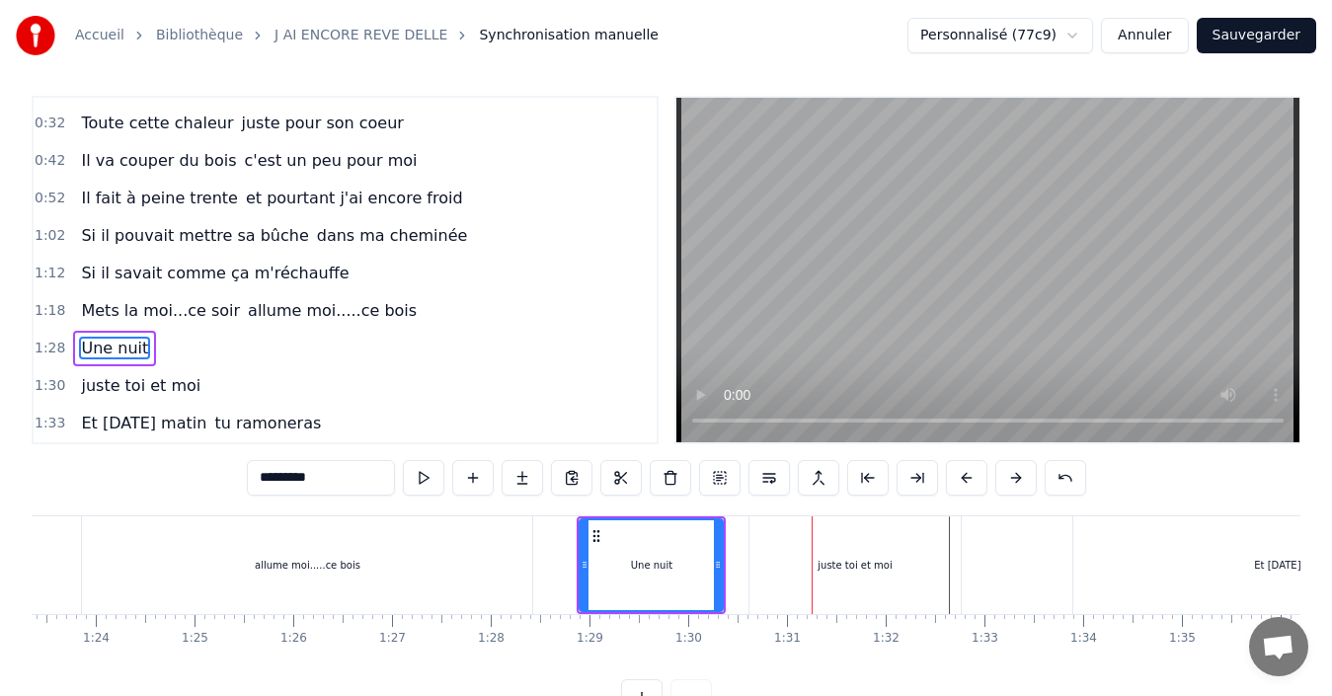
scroll to position [0, 8119]
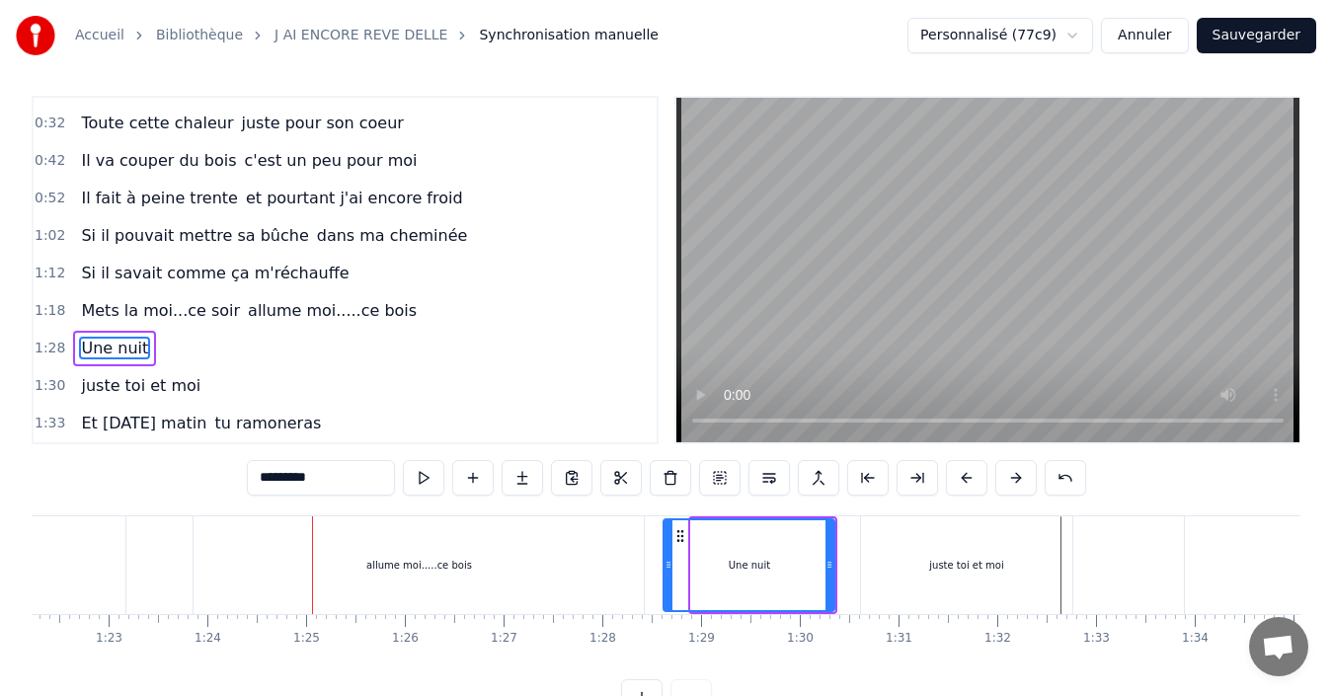
drag, startPoint x: 695, startPoint y: 565, endPoint x: 668, endPoint y: 565, distance: 27.7
click at [668, 565] on circle at bounding box center [668, 565] width 1 height 1
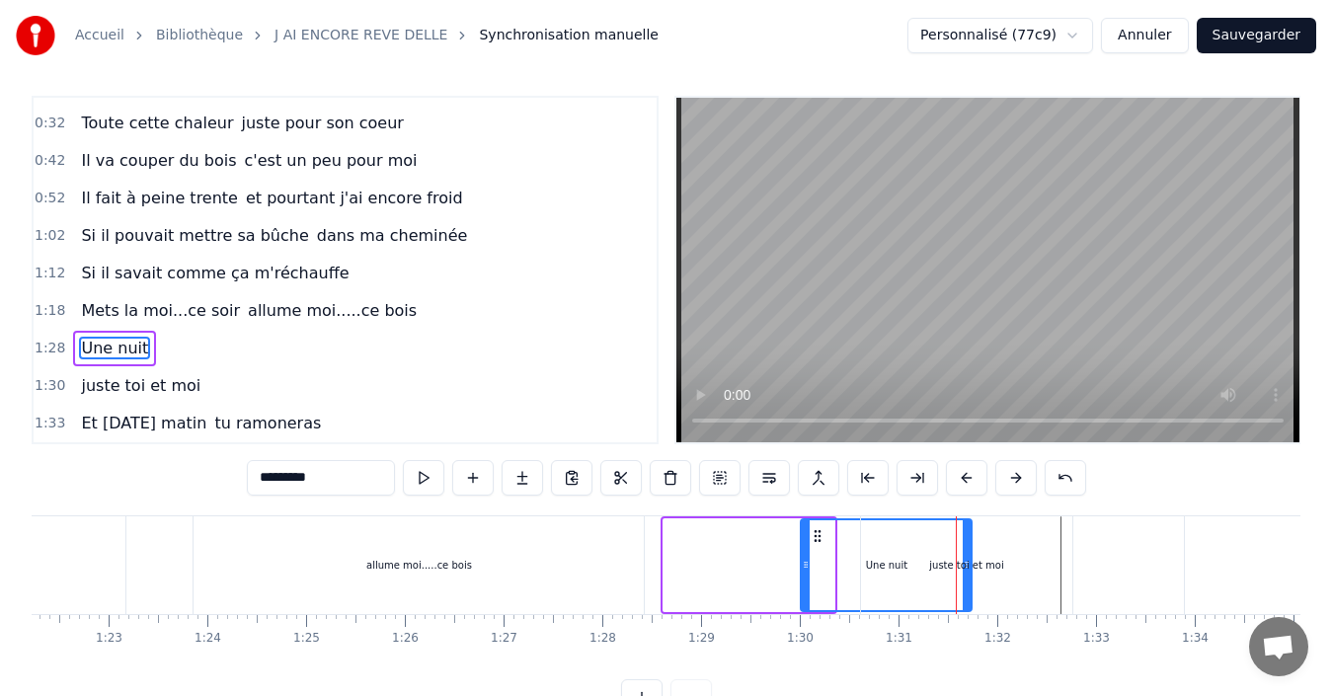
drag, startPoint x: 678, startPoint y: 530, endPoint x: 816, endPoint y: 530, distance: 137.3
click at [816, 530] on circle at bounding box center [816, 530] width 1 height 1
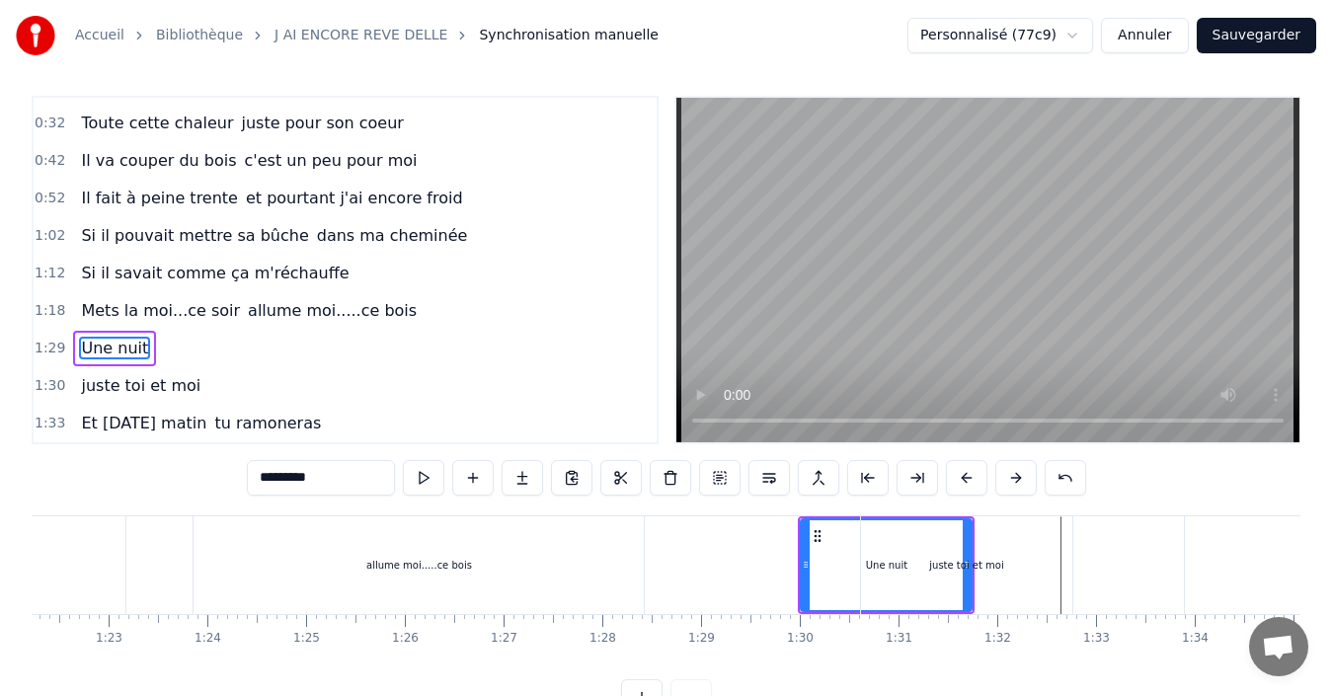
scroll to position [0, 7786]
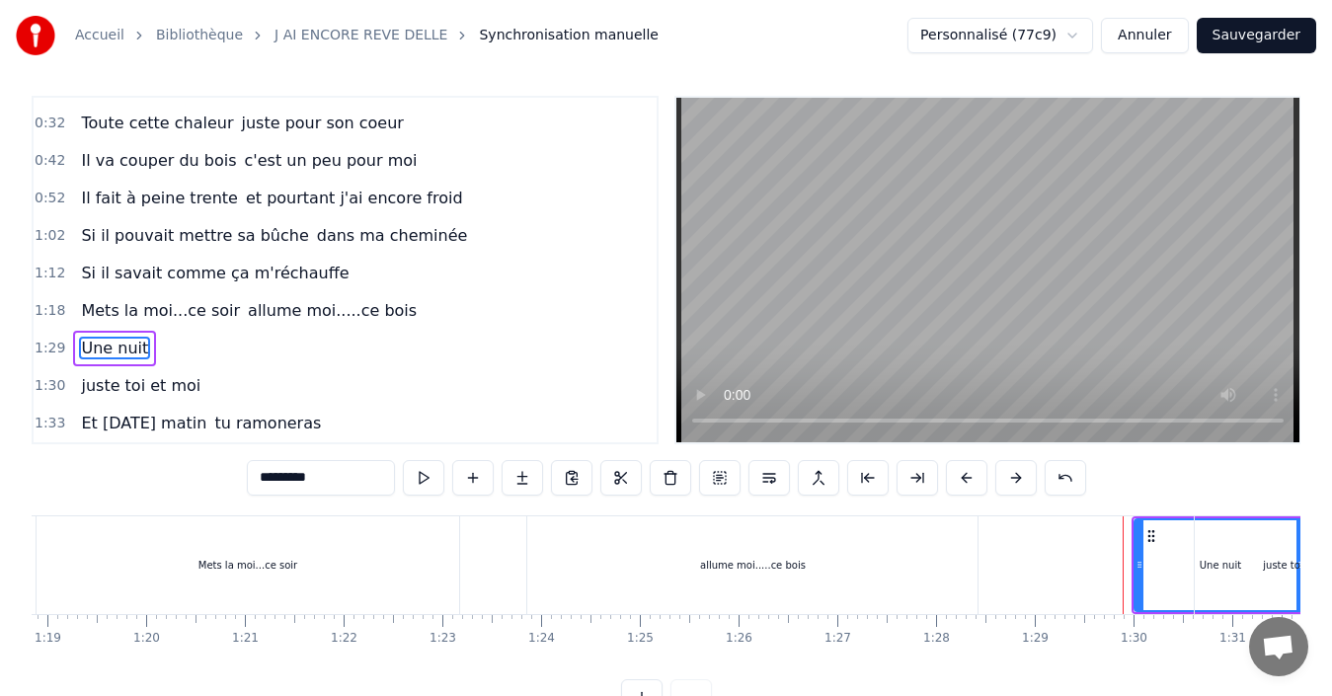
drag, startPoint x: 1163, startPoint y: 543, endPoint x: 1130, endPoint y: 551, distance: 34.5
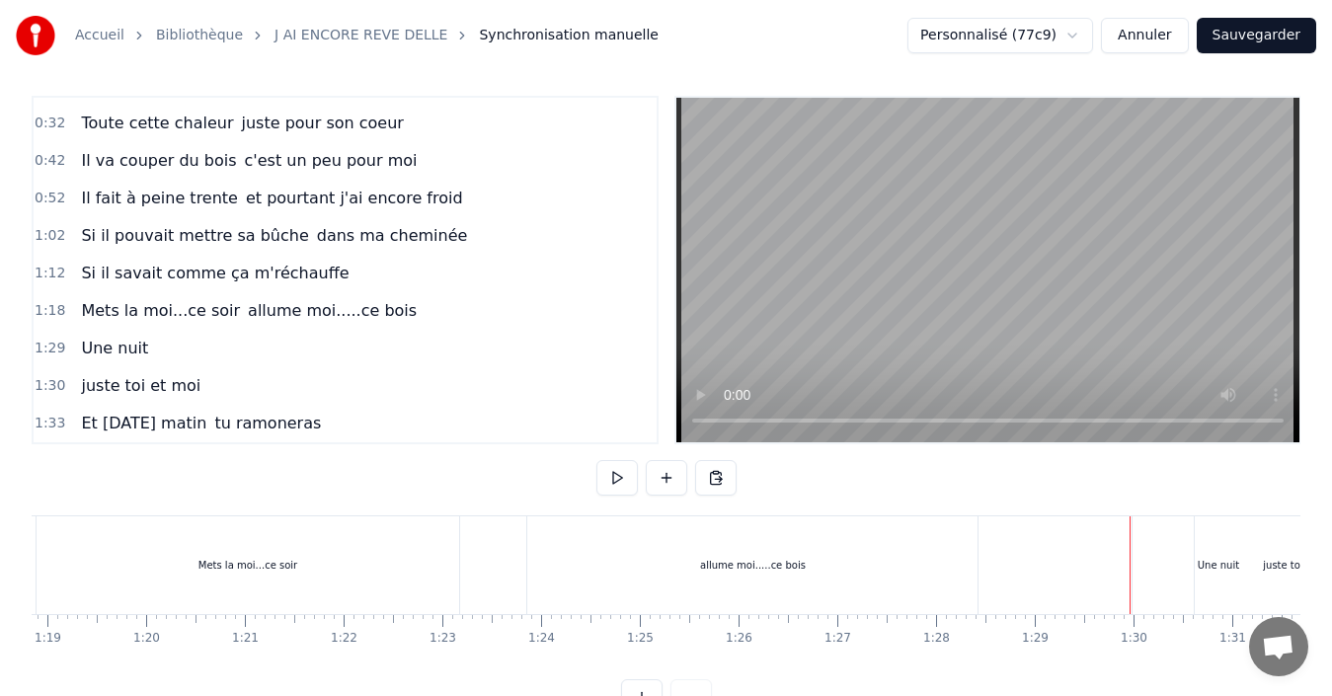
click at [1176, 541] on div "Une nuit" at bounding box center [1218, 565] width 171 height 98
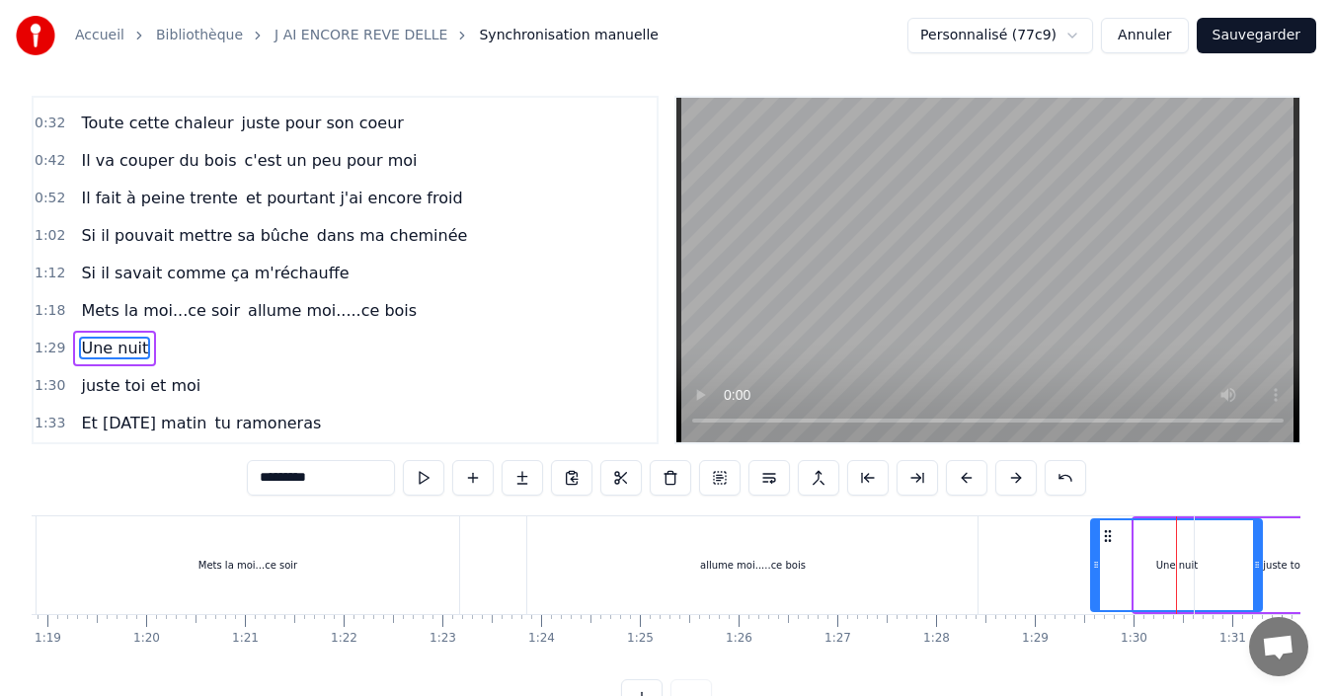
drag, startPoint x: 1152, startPoint y: 534, endPoint x: 1109, endPoint y: 550, distance: 46.2
click at [1109, 550] on div "Une nuit" at bounding box center [1176, 565] width 169 height 90
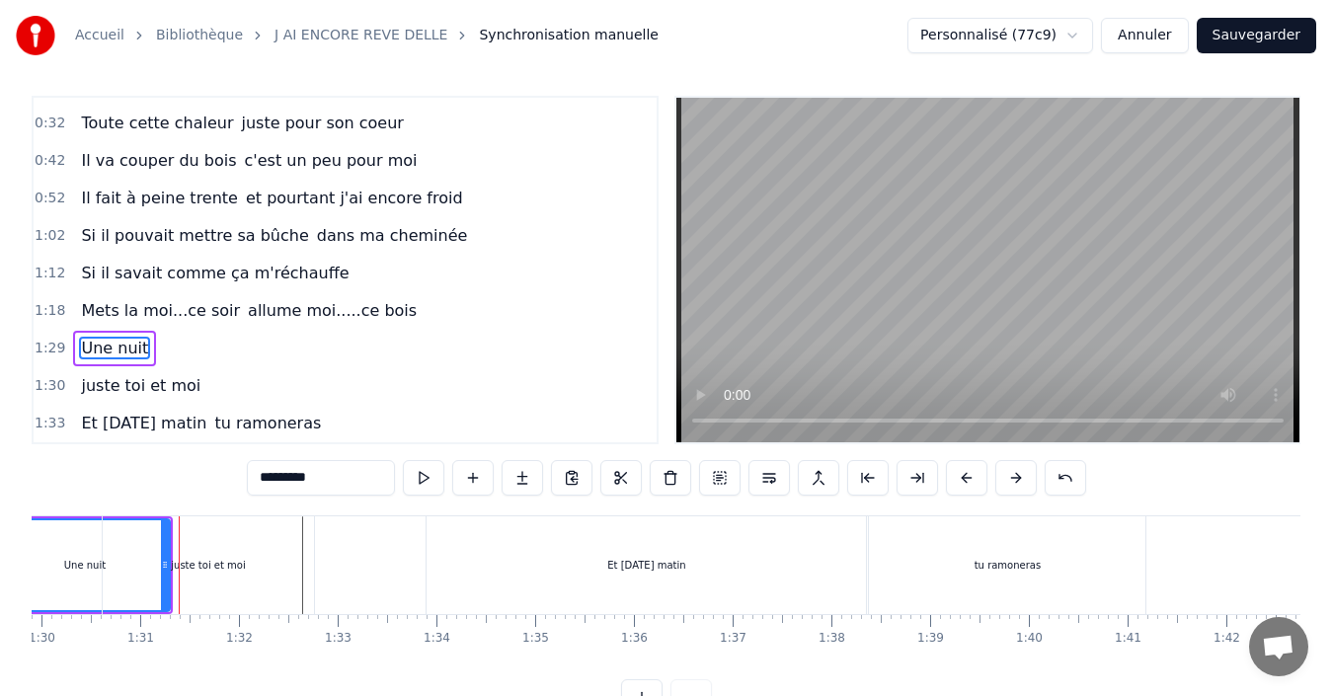
scroll to position [0, 8305]
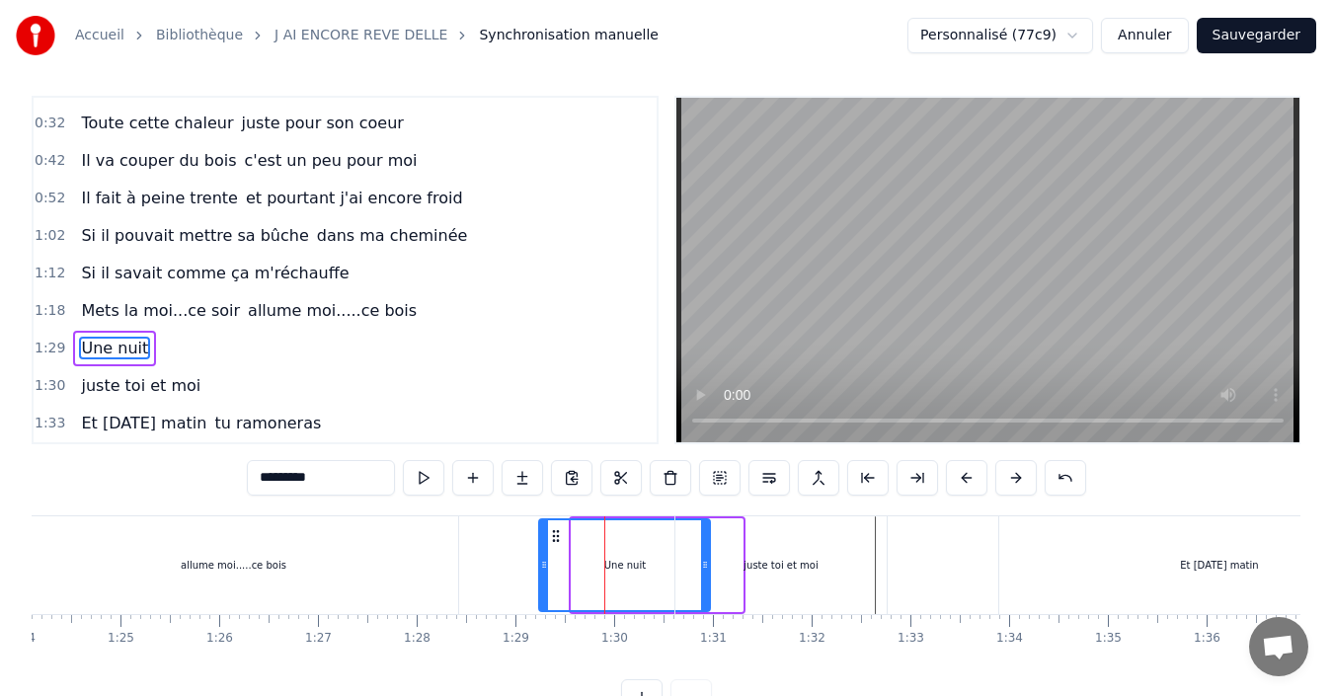
drag, startPoint x: 588, startPoint y: 532, endPoint x: 555, endPoint y: 526, distance: 33.1
click at [555, 526] on div "Une nuit" at bounding box center [624, 565] width 169 height 90
drag, startPoint x: 708, startPoint y: 562, endPoint x: 672, endPoint y: 571, distance: 36.6
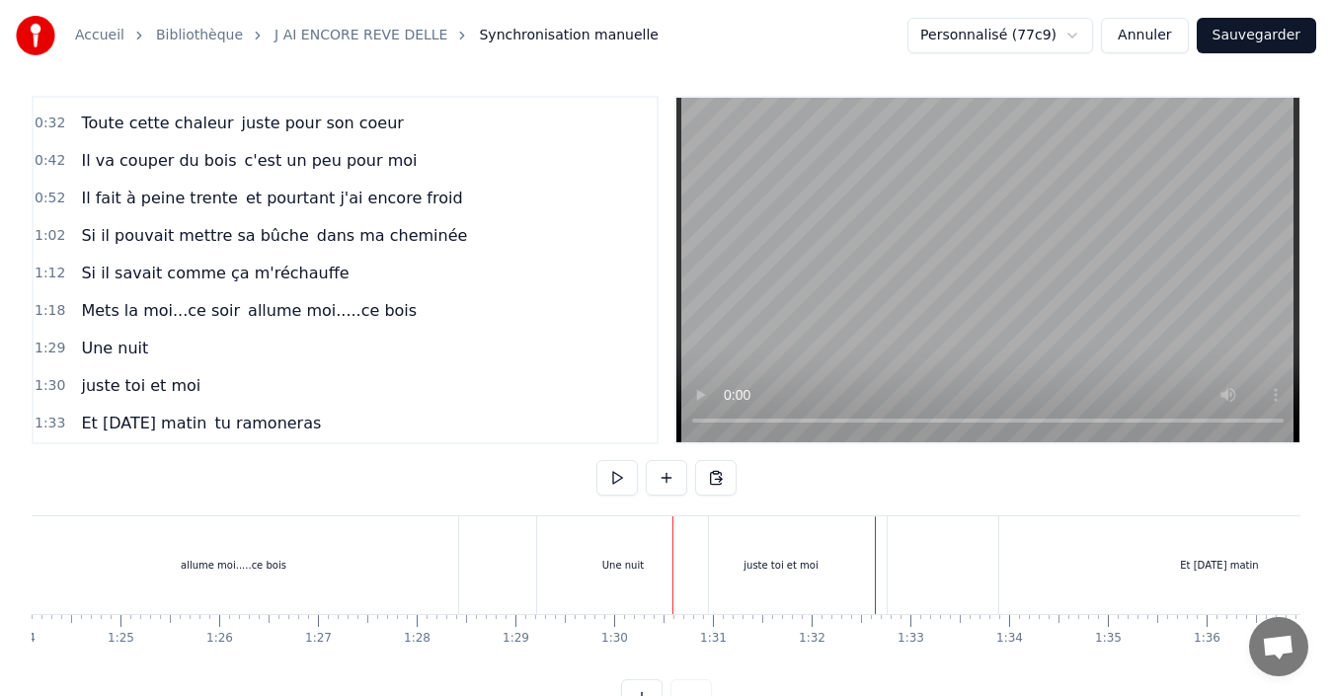
click at [644, 574] on div "Une nuit" at bounding box center [622, 565] width 171 height 98
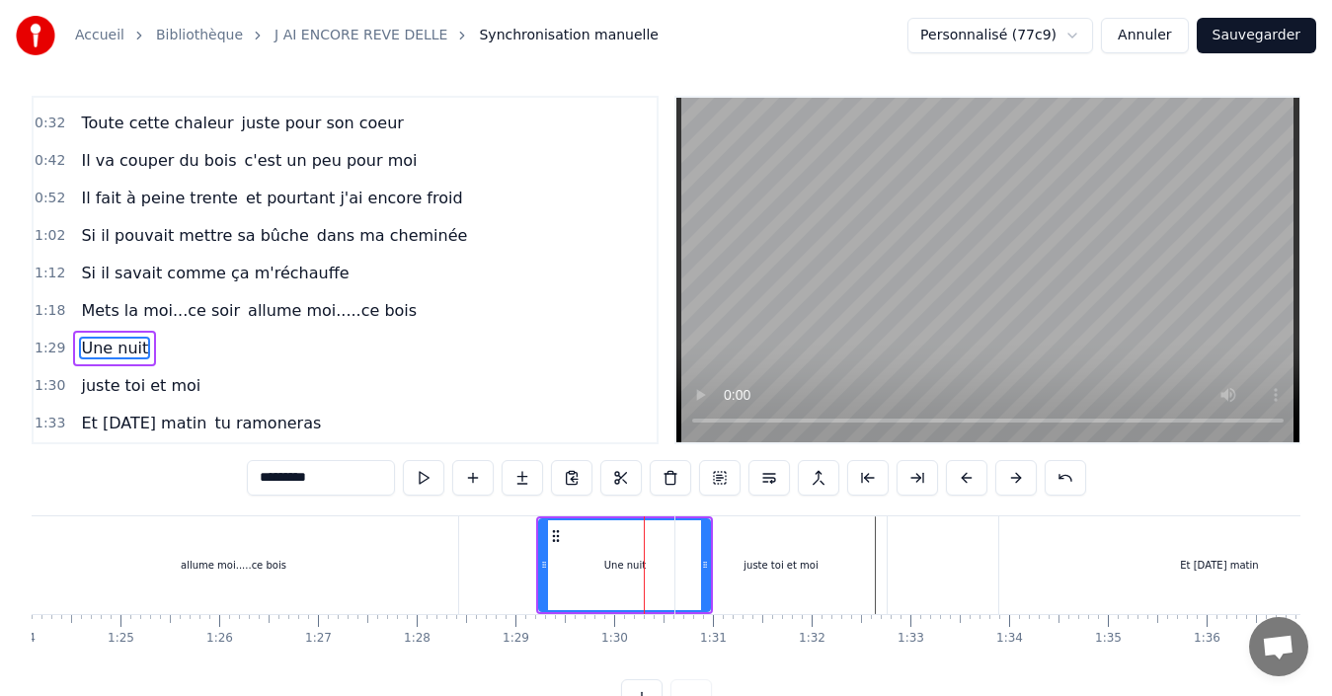
drag, startPoint x: 703, startPoint y: 562, endPoint x: 665, endPoint y: 570, distance: 39.3
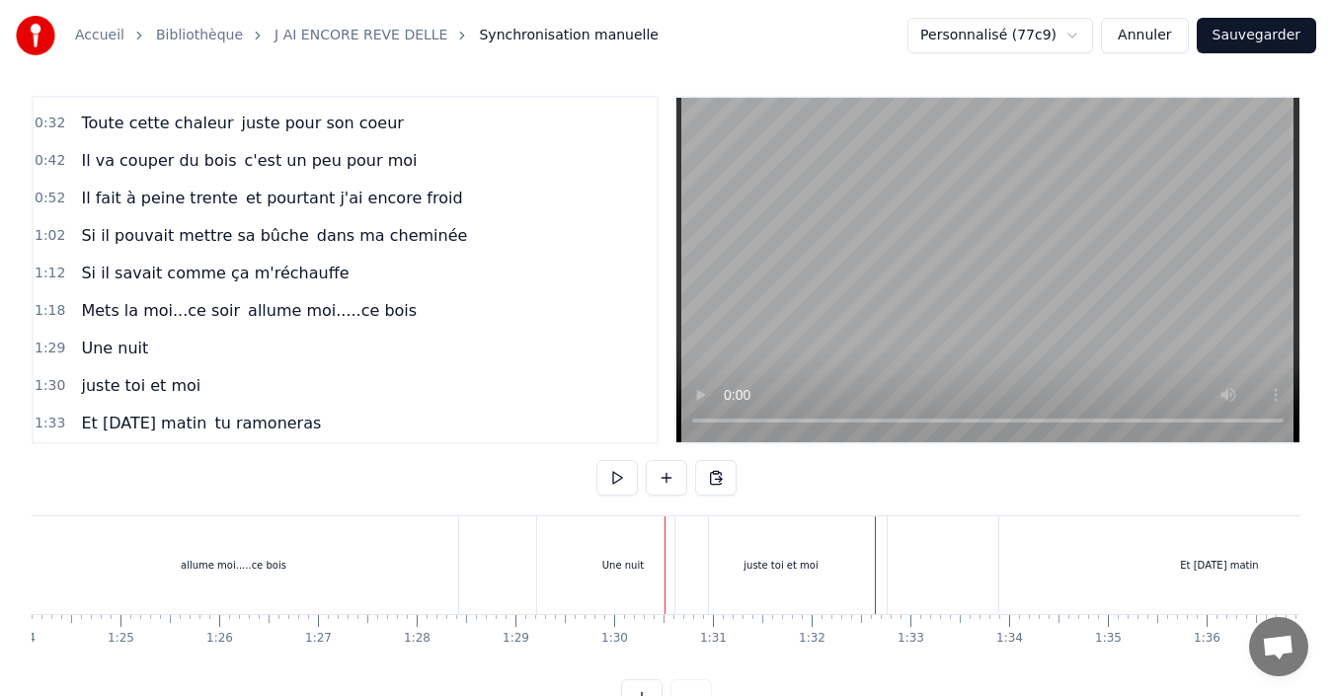
click at [593, 573] on div "Une nuit" at bounding box center [622, 565] width 171 height 98
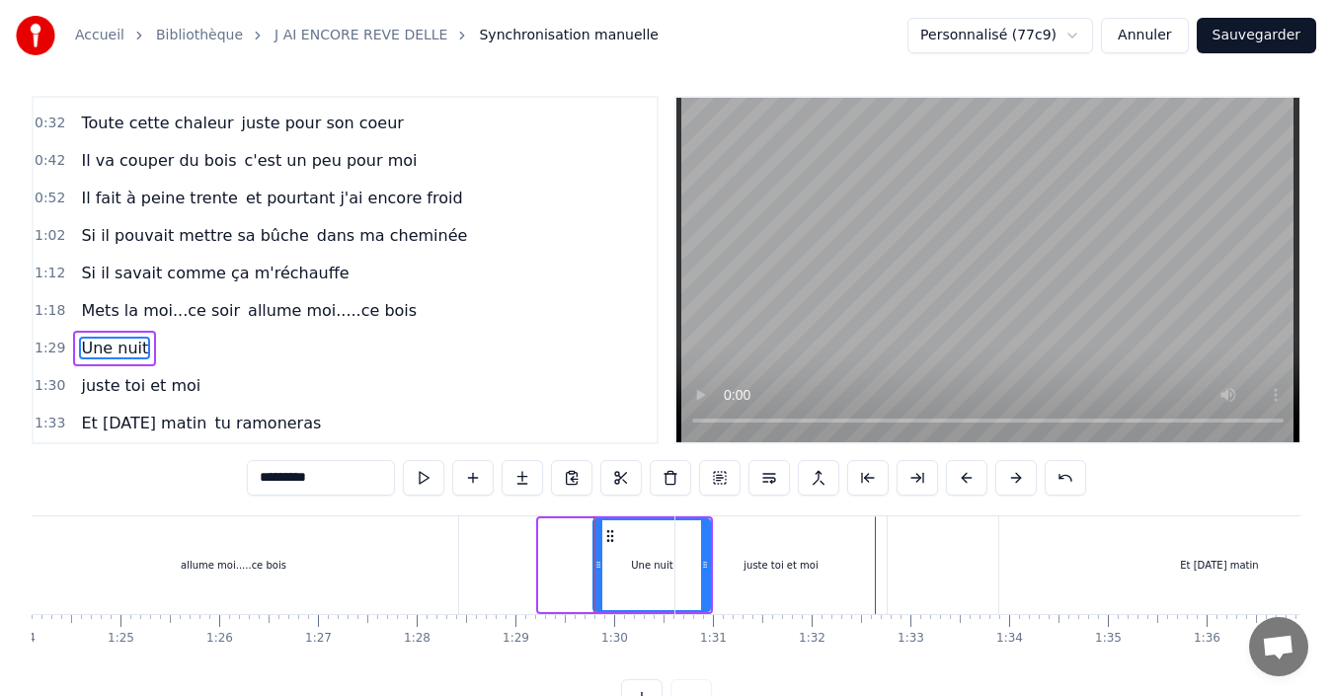
drag, startPoint x: 540, startPoint y: 566, endPoint x: 604, endPoint y: 564, distance: 64.2
click at [602, 563] on icon at bounding box center [598, 565] width 8 height 16
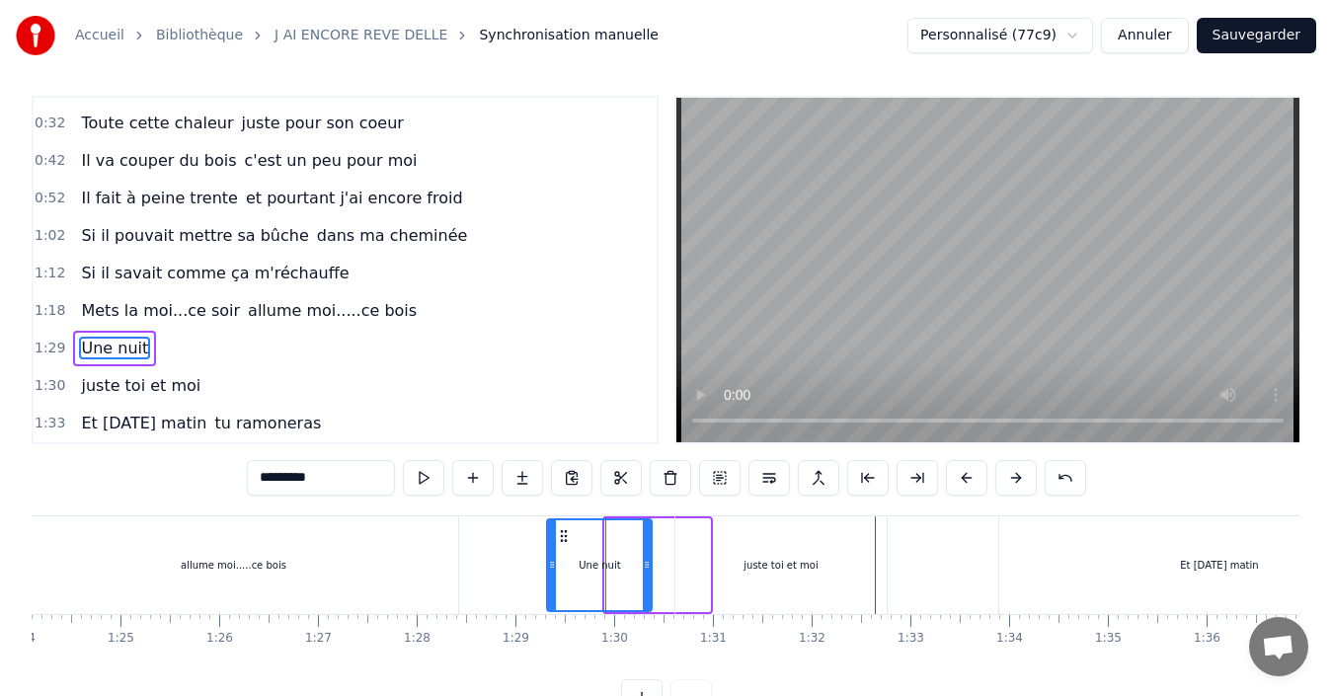
drag, startPoint x: 620, startPoint y: 536, endPoint x: 562, endPoint y: 545, distance: 58.9
click at [562, 545] on div "Une nuit" at bounding box center [599, 565] width 103 height 90
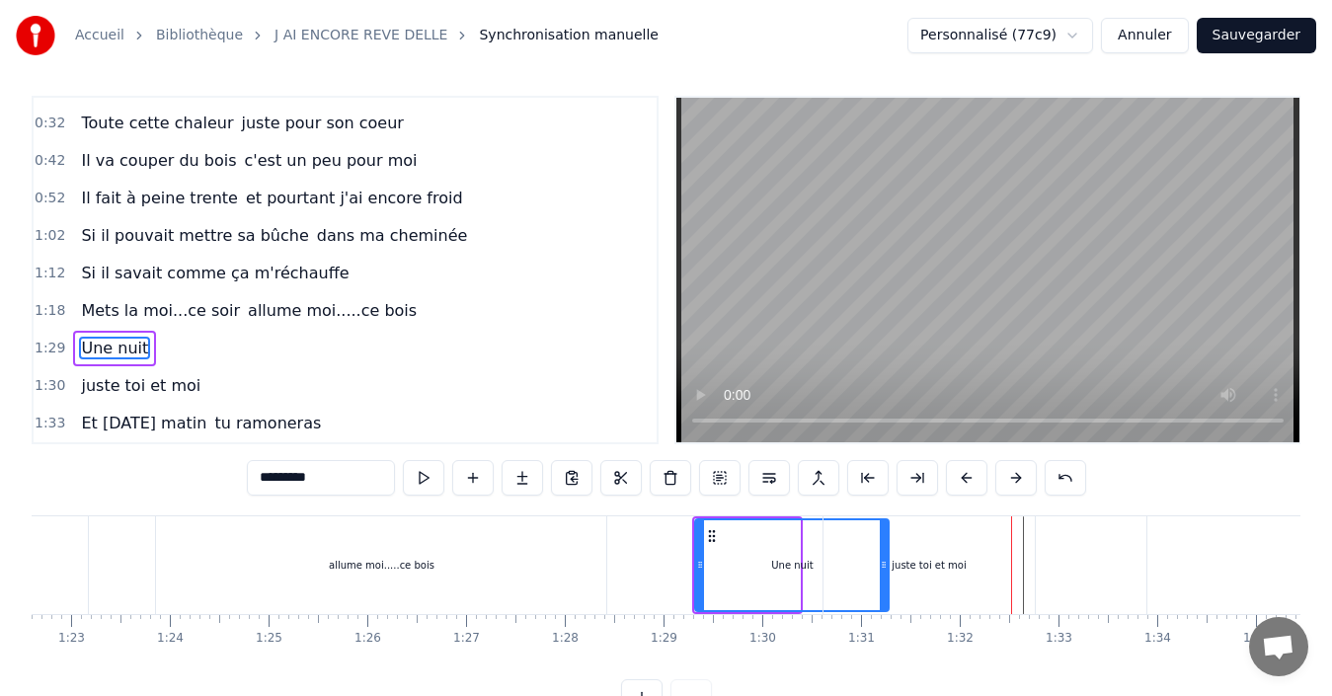
drag, startPoint x: 794, startPoint y: 565, endPoint x: 883, endPoint y: 566, distance: 88.9
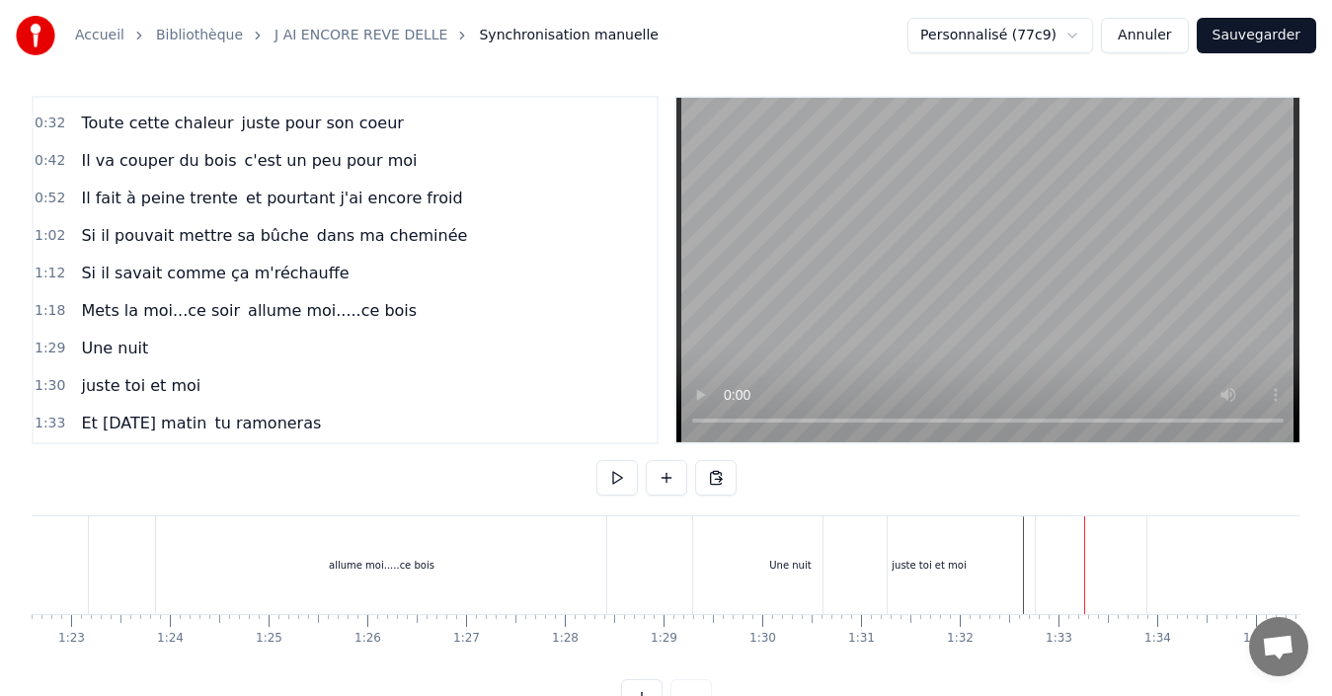
click at [125, 350] on span "Une nuit" at bounding box center [114, 348] width 71 height 23
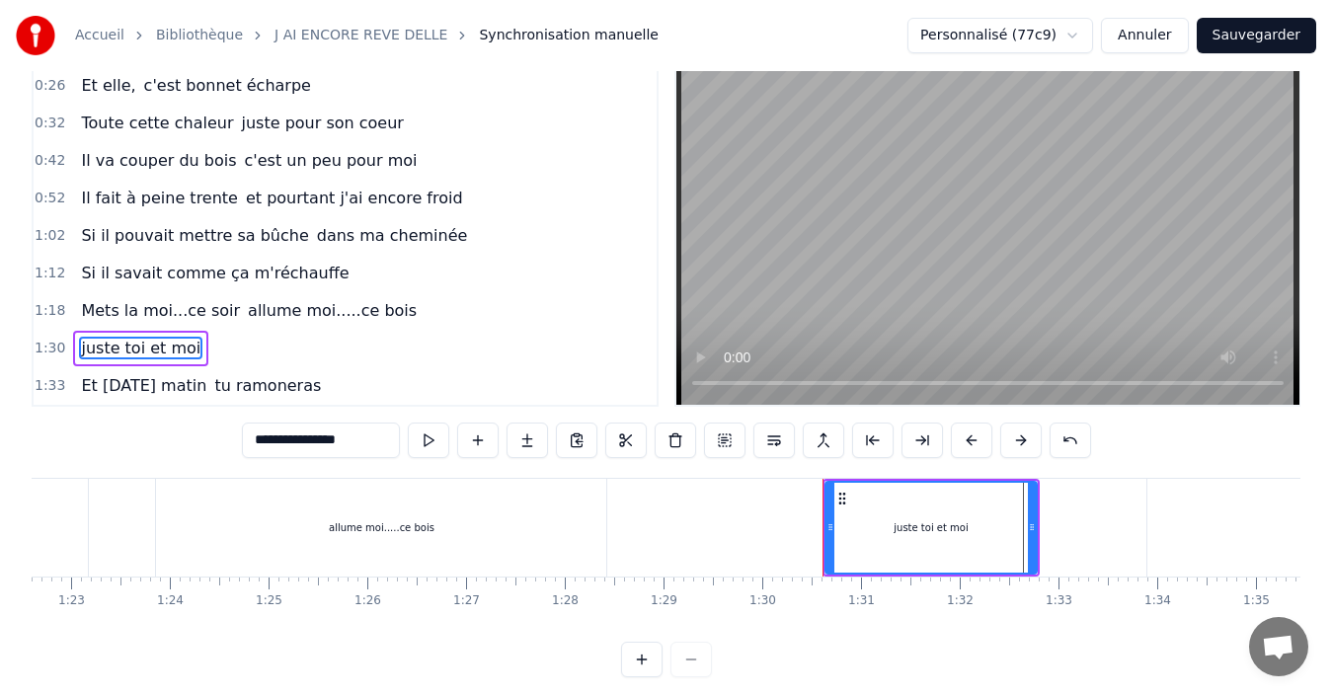
scroll to position [68, 0]
click at [254, 439] on input "**********" at bounding box center [321, 441] width 158 height 36
type input "*"
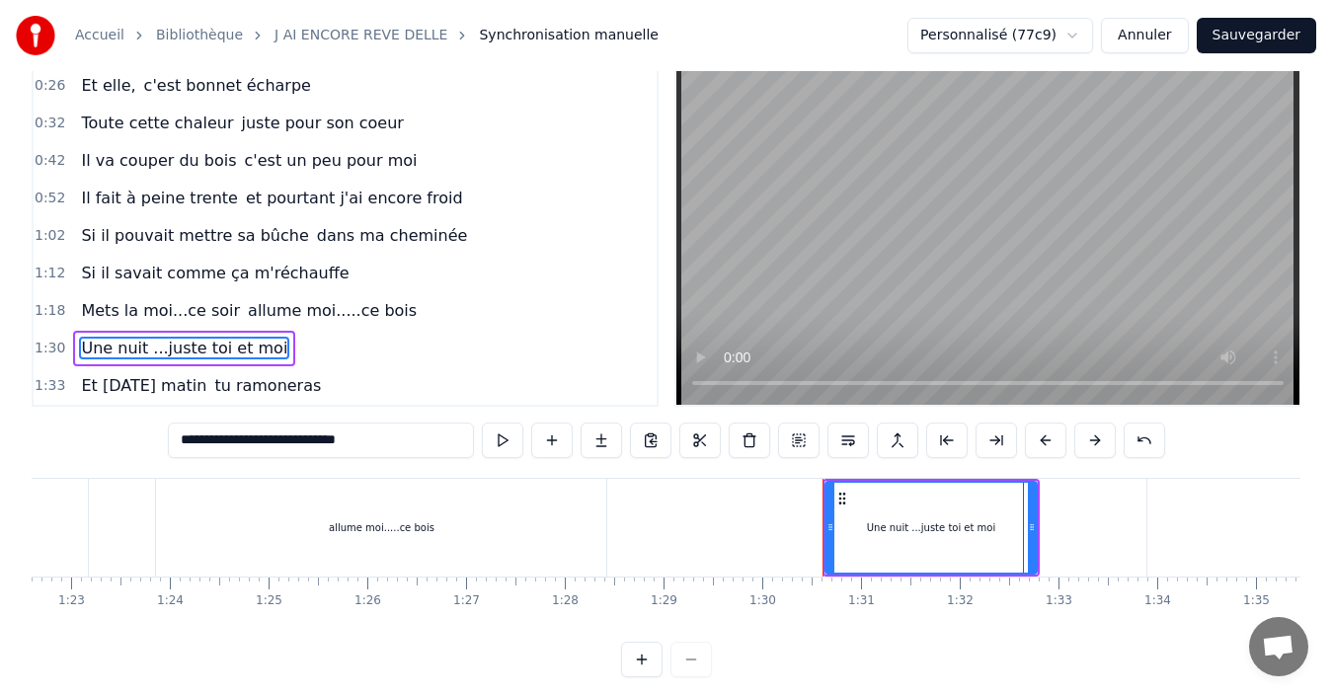
type input "**********"
click at [409, 387] on div "1:33 Et [DATE] matin tu ramoneras" at bounding box center [345, 386] width 623 height 38
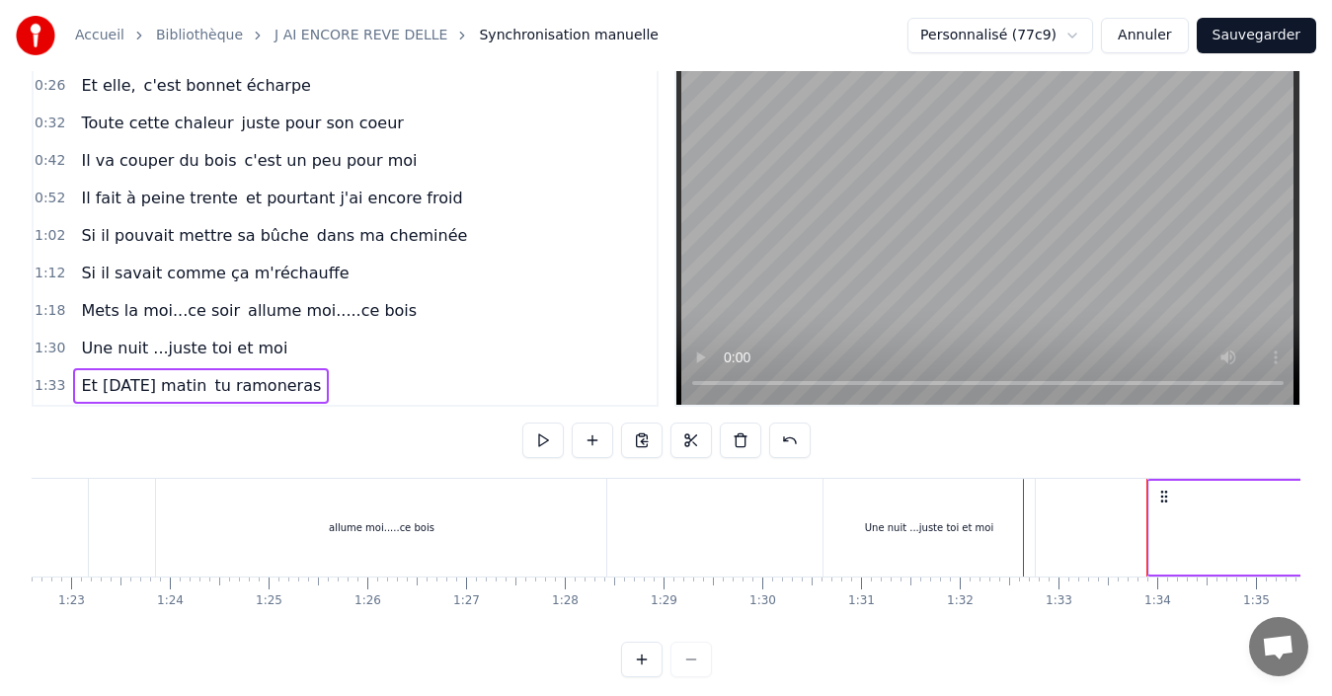
click at [151, 346] on span "Une nuit ...juste toi et moi" at bounding box center [184, 348] width 210 height 23
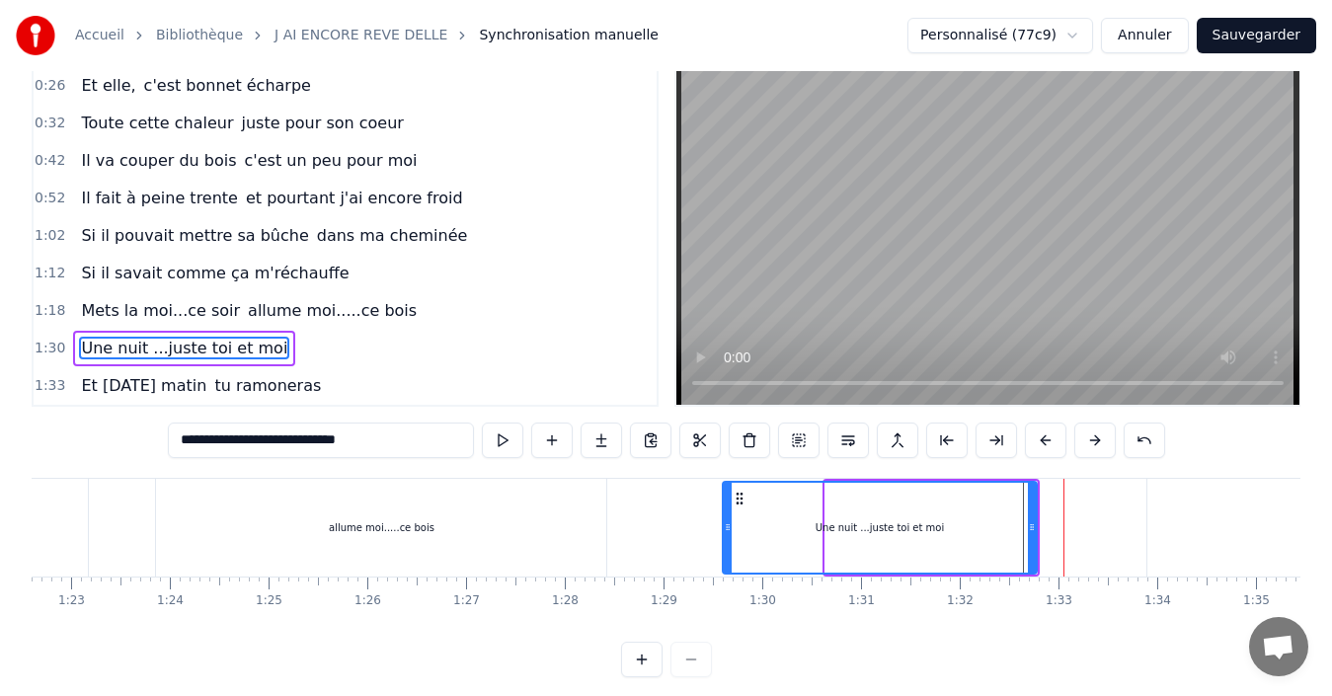
drag, startPoint x: 824, startPoint y: 528, endPoint x: 727, endPoint y: 530, distance: 96.8
click at [727, 530] on icon at bounding box center [728, 527] width 8 height 16
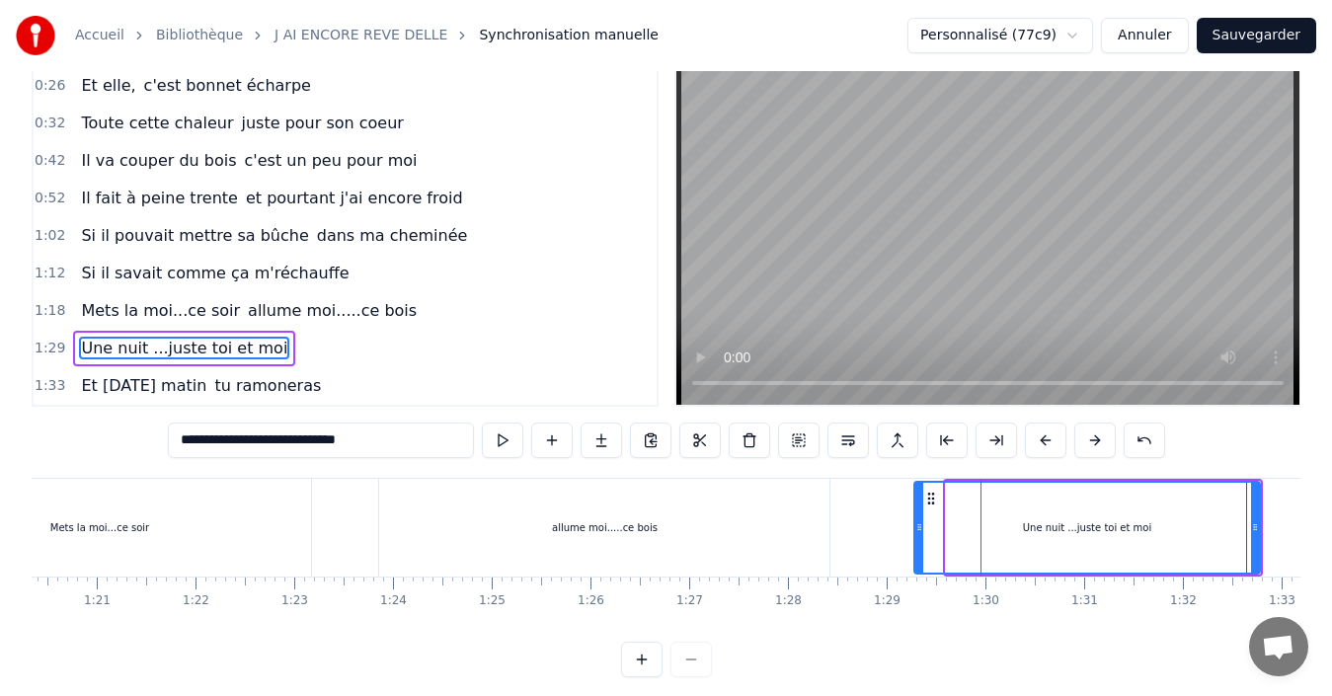
drag, startPoint x: 950, startPoint y: 525, endPoint x: 915, endPoint y: 533, distance: 35.5
click at [915, 534] on icon at bounding box center [919, 527] width 8 height 16
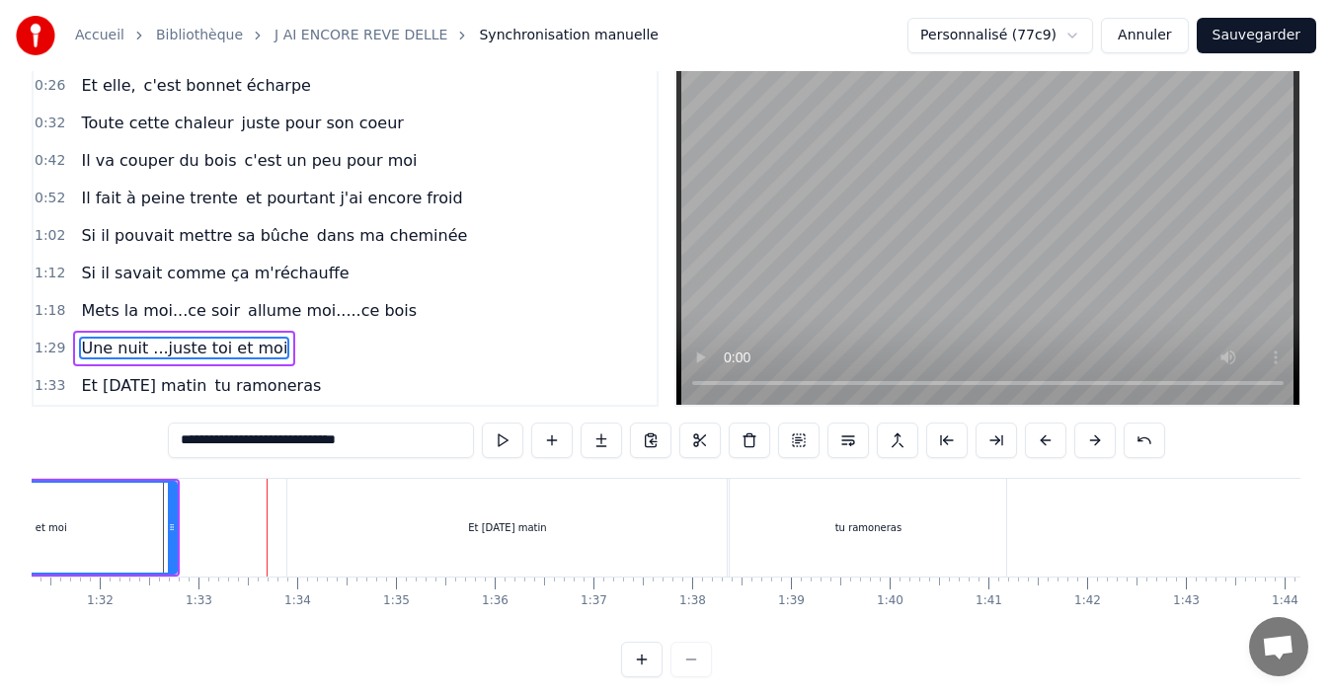
click at [851, 530] on div "tu ramoneras" at bounding box center [868, 527] width 66 height 15
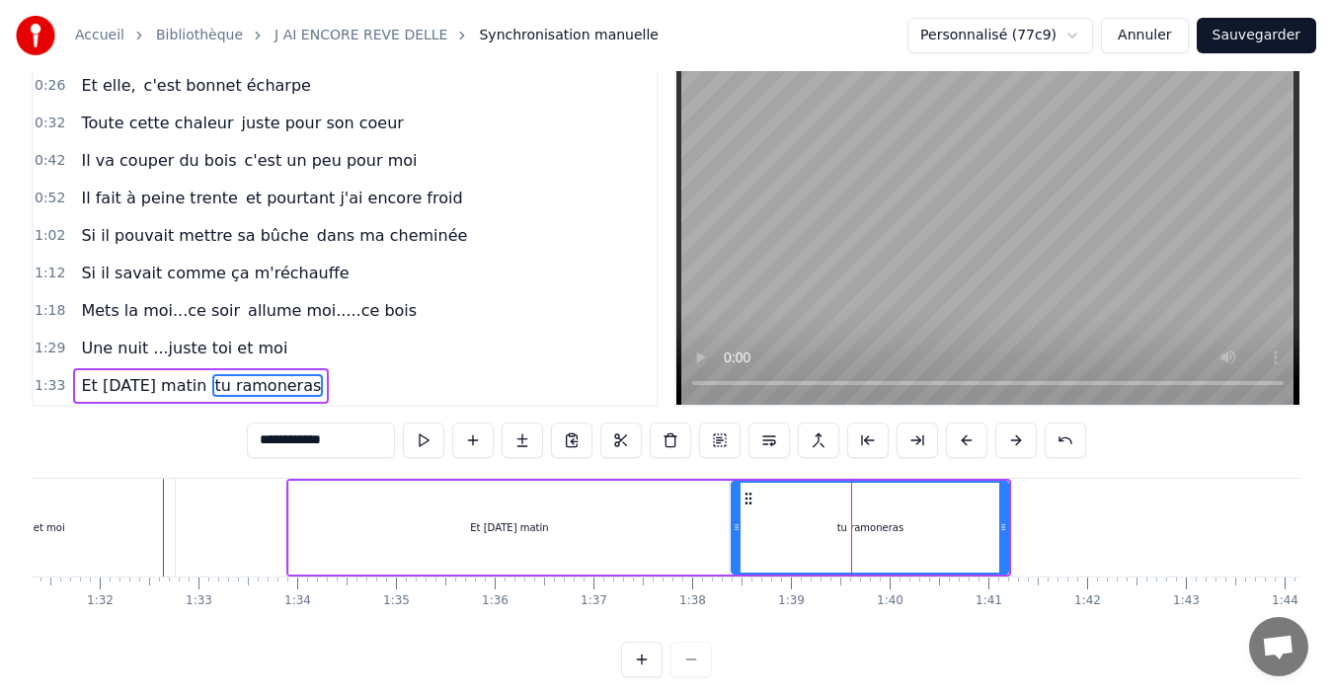
scroll to position [74, 0]
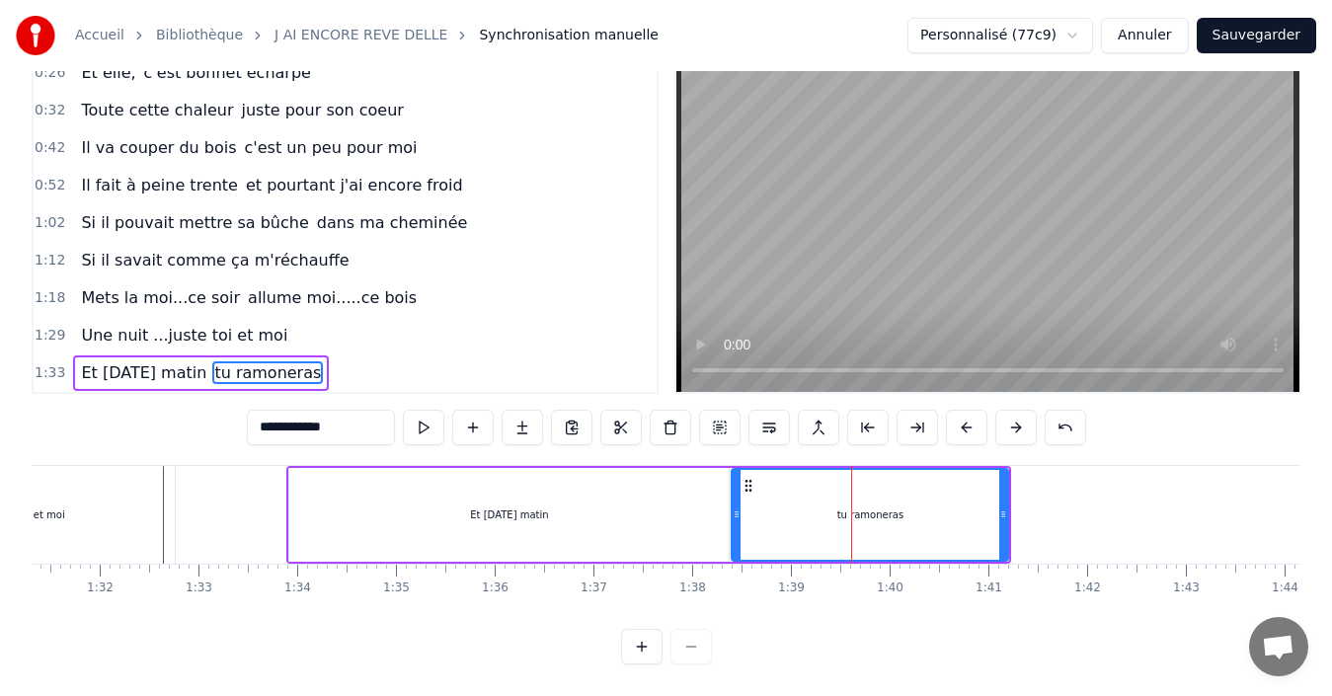
click at [187, 324] on span "Une nuit ...juste toi et moi" at bounding box center [184, 335] width 210 height 23
type input "**********"
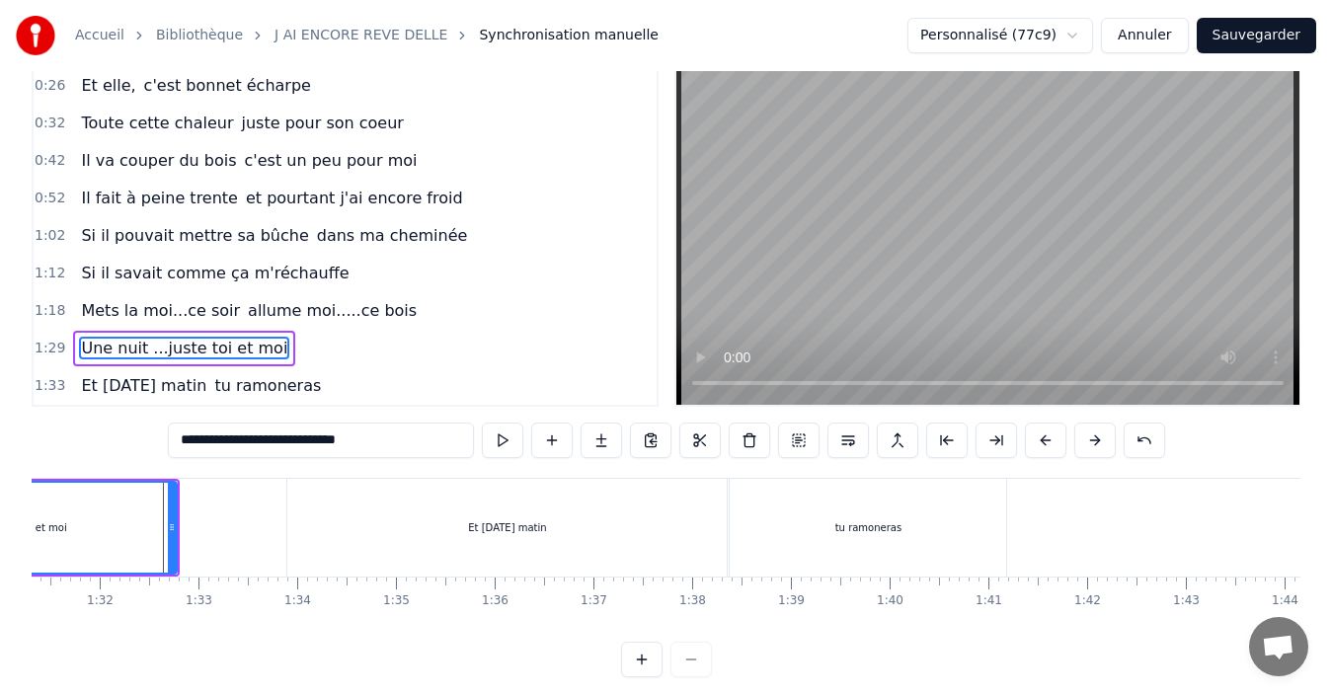
scroll to position [0, 8712]
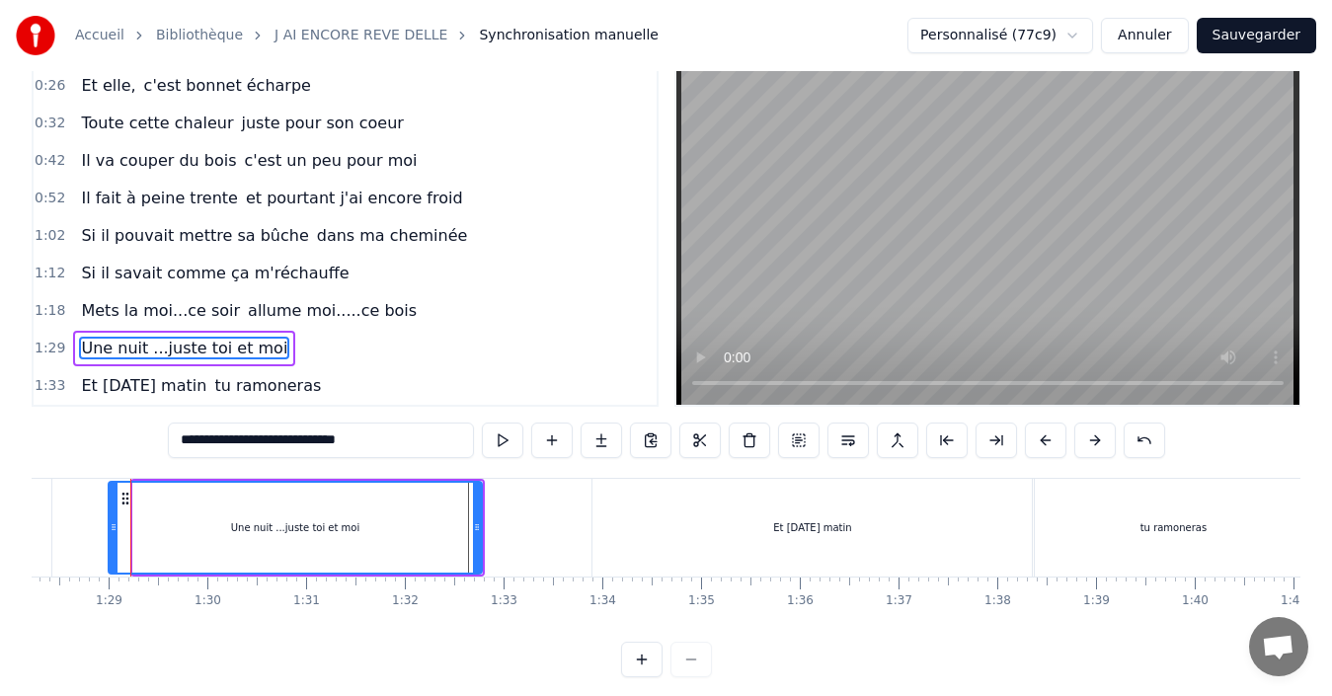
drag, startPoint x: 135, startPoint y: 528, endPoint x: 109, endPoint y: 524, distance: 27.0
click at [110, 524] on icon at bounding box center [114, 527] width 8 height 16
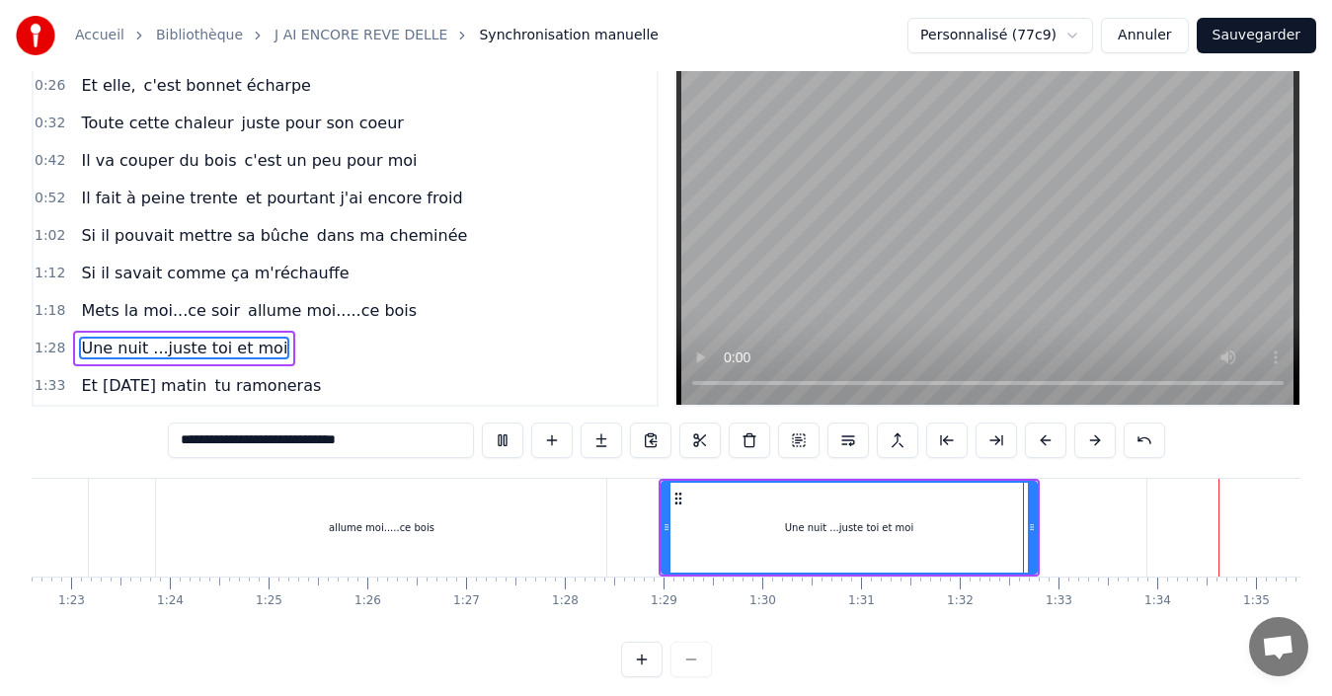
scroll to position [0, 9236]
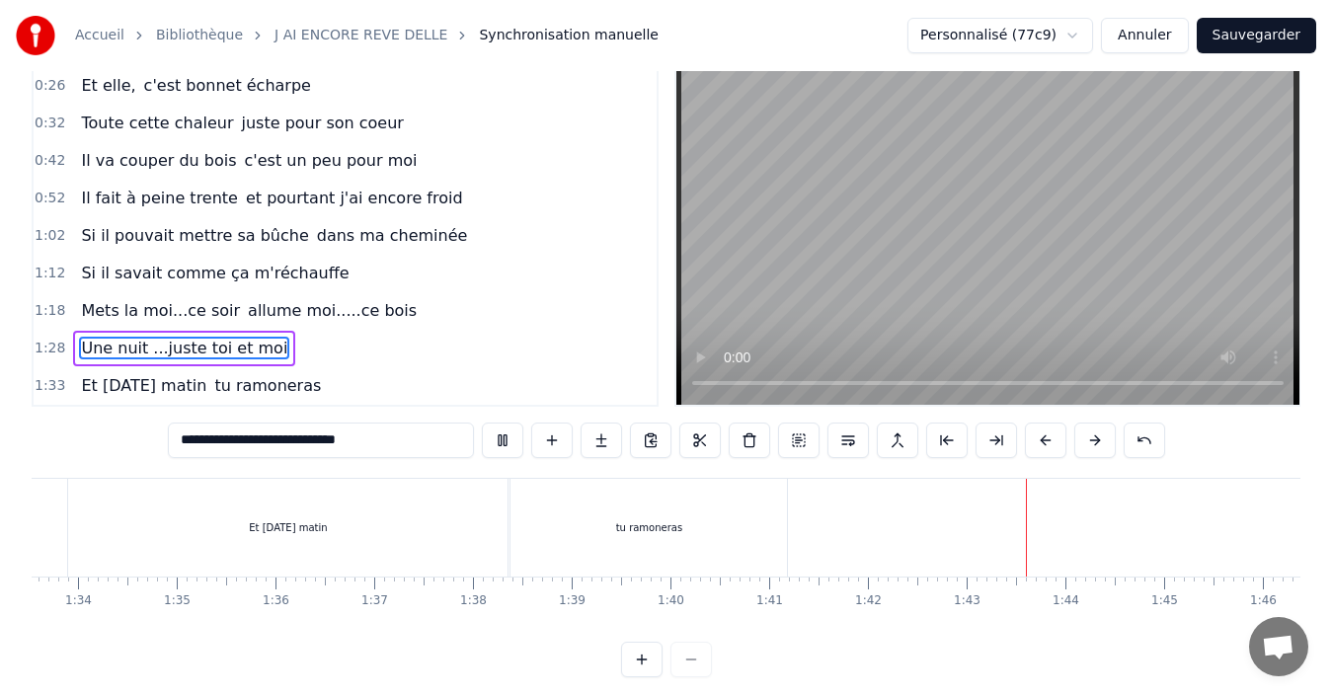
click at [1258, 44] on button "Sauvegarder" at bounding box center [1256, 36] width 119 height 36
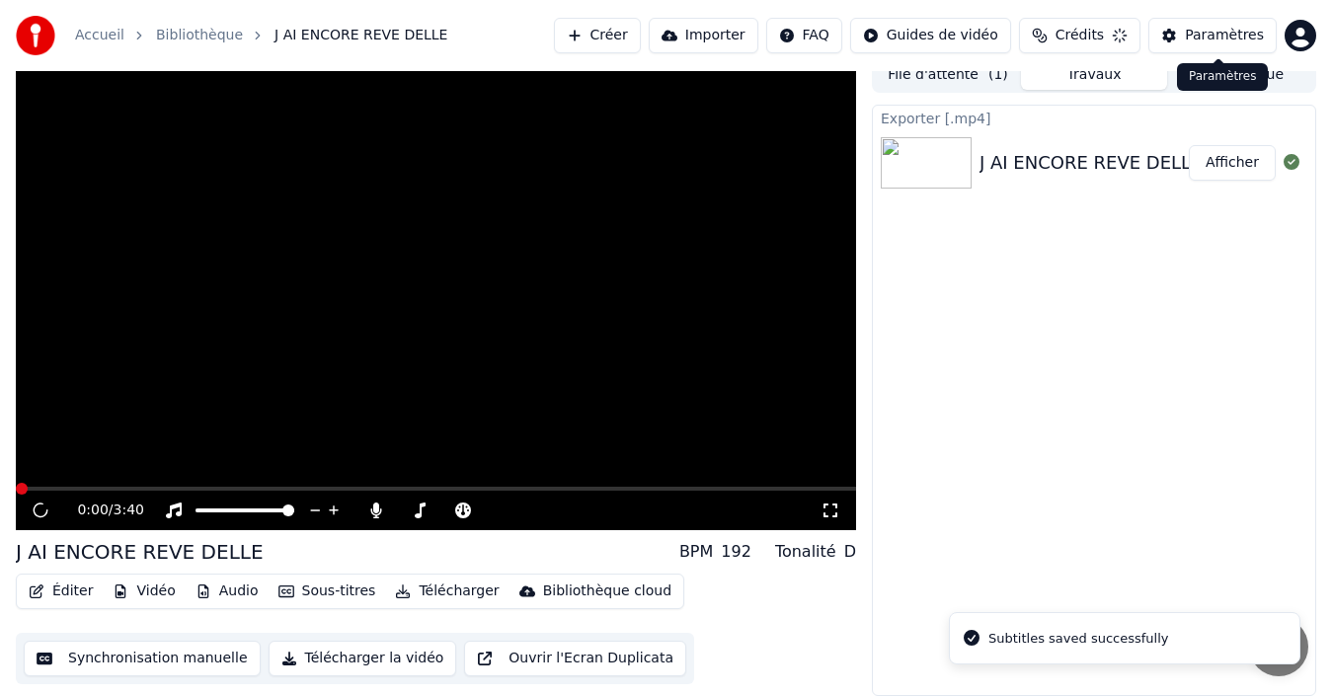
scroll to position [14, 0]
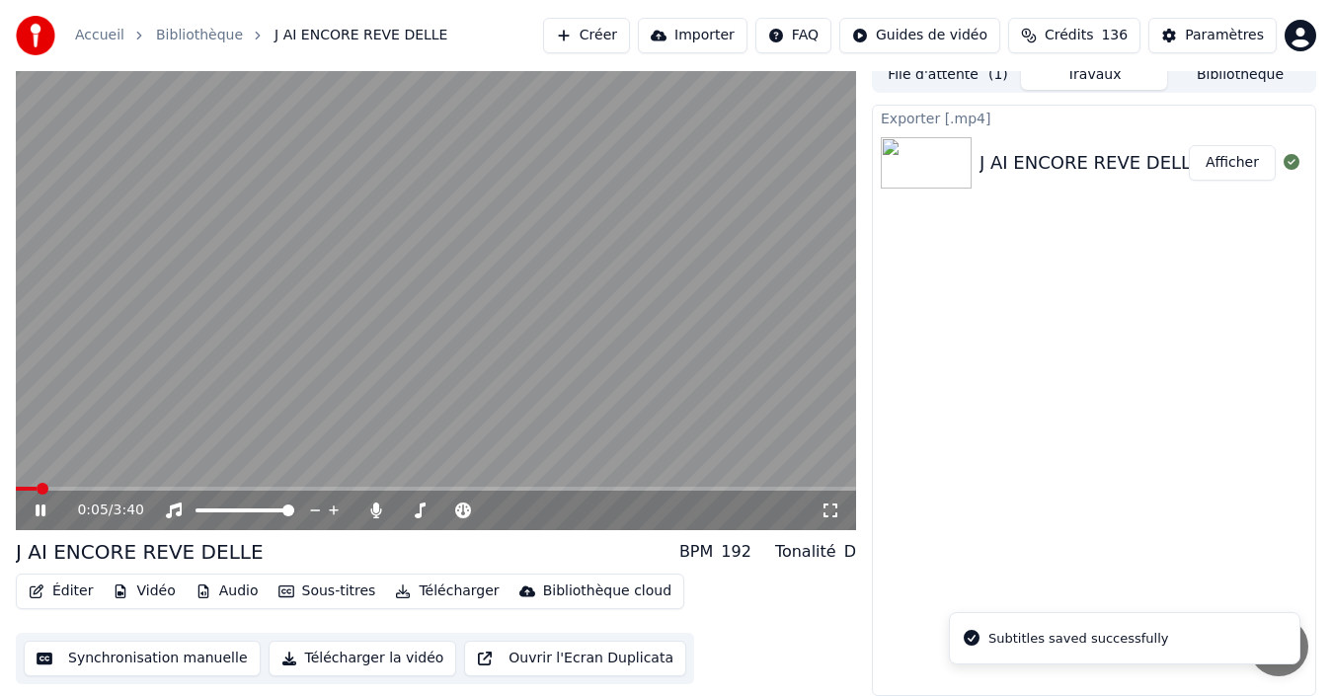
click at [40, 514] on icon at bounding box center [54, 511] width 45 height 16
click at [41, 504] on icon at bounding box center [54, 511] width 45 height 16
click at [110, 487] on span at bounding box center [436, 489] width 840 height 4
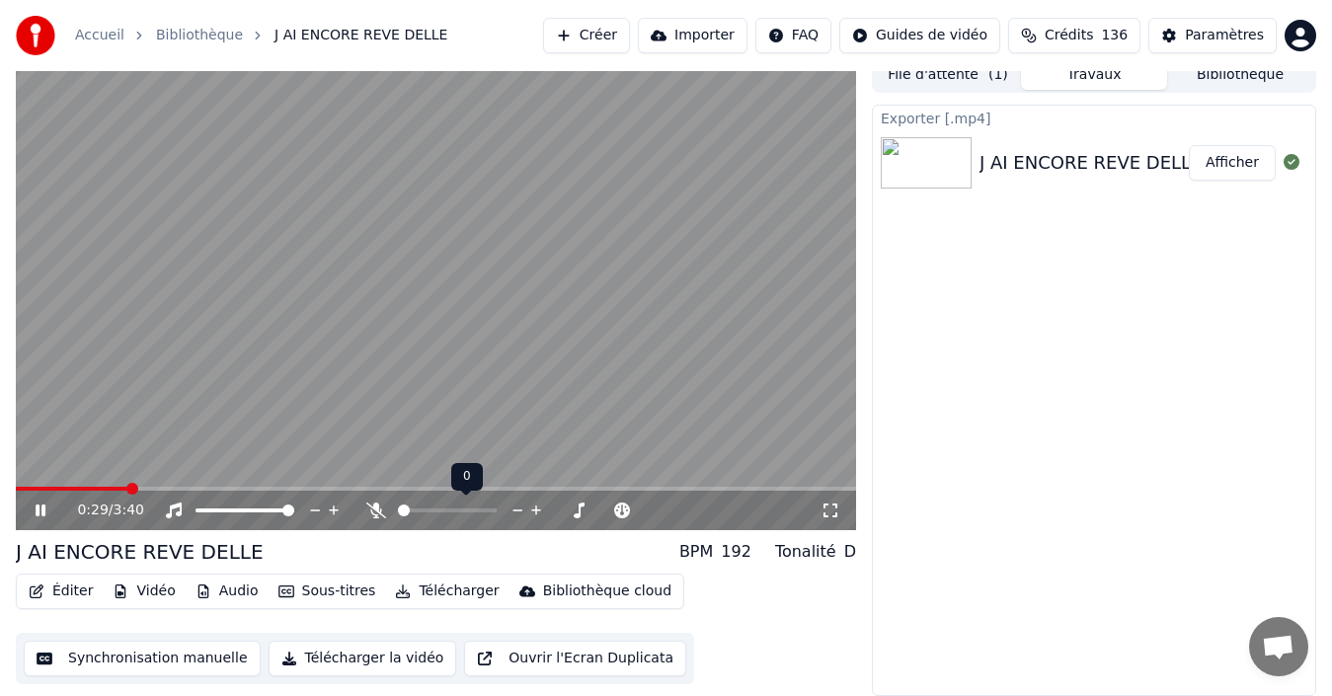
click at [398, 512] on span at bounding box center [398, 511] width 0 height 4
click at [828, 509] on icon at bounding box center [831, 511] width 20 height 16
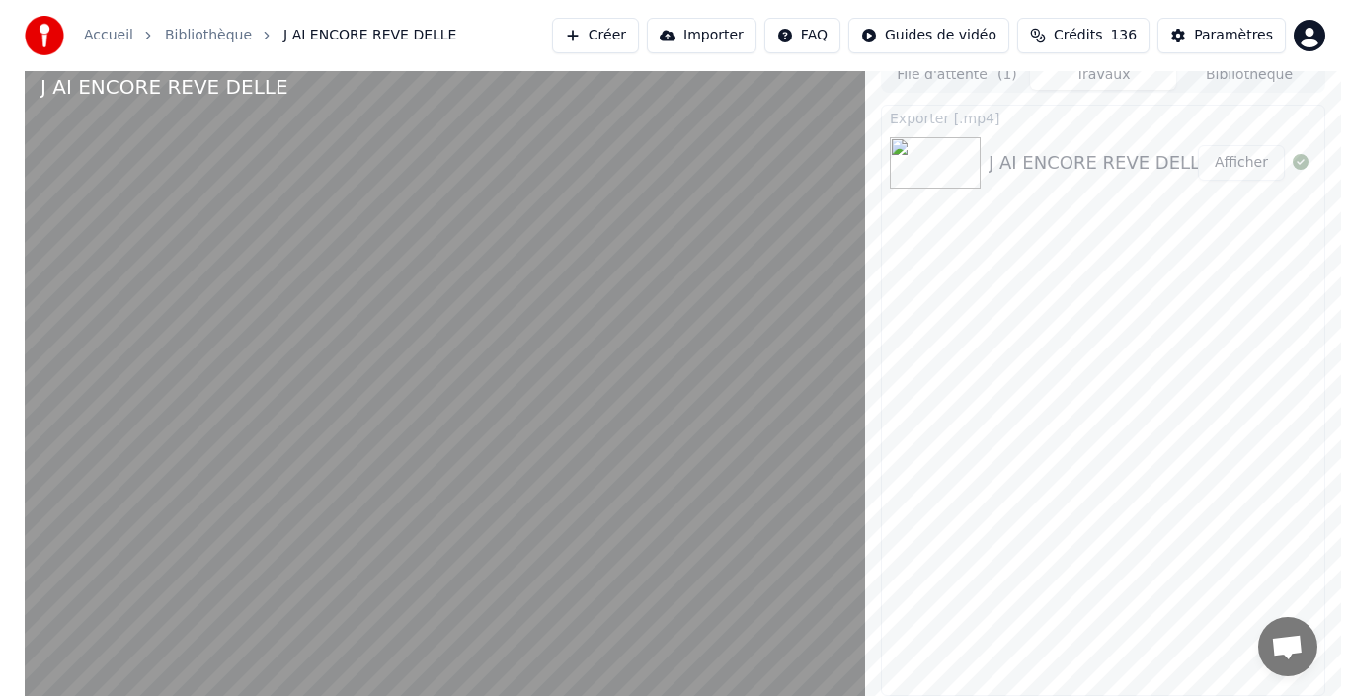
scroll to position [5, 0]
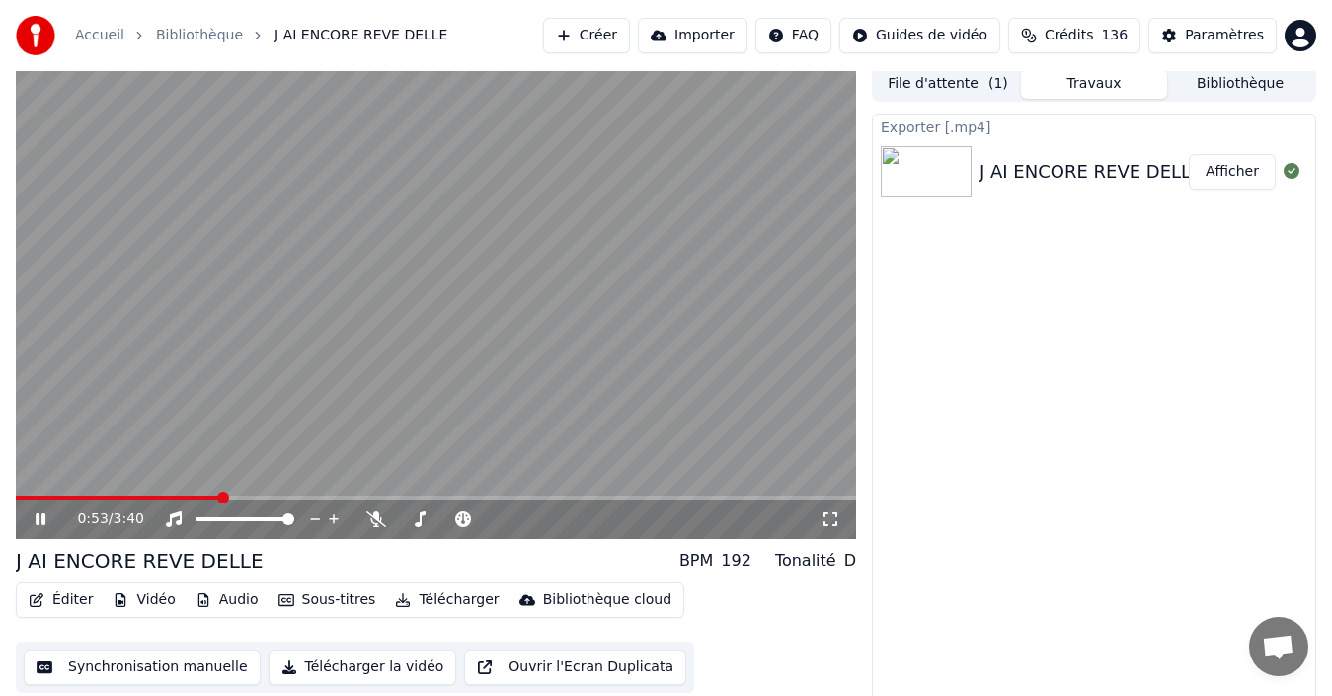
click at [34, 513] on icon at bounding box center [54, 520] width 45 height 16
click at [337, 603] on button "Sous-titres" at bounding box center [328, 601] width 114 height 28
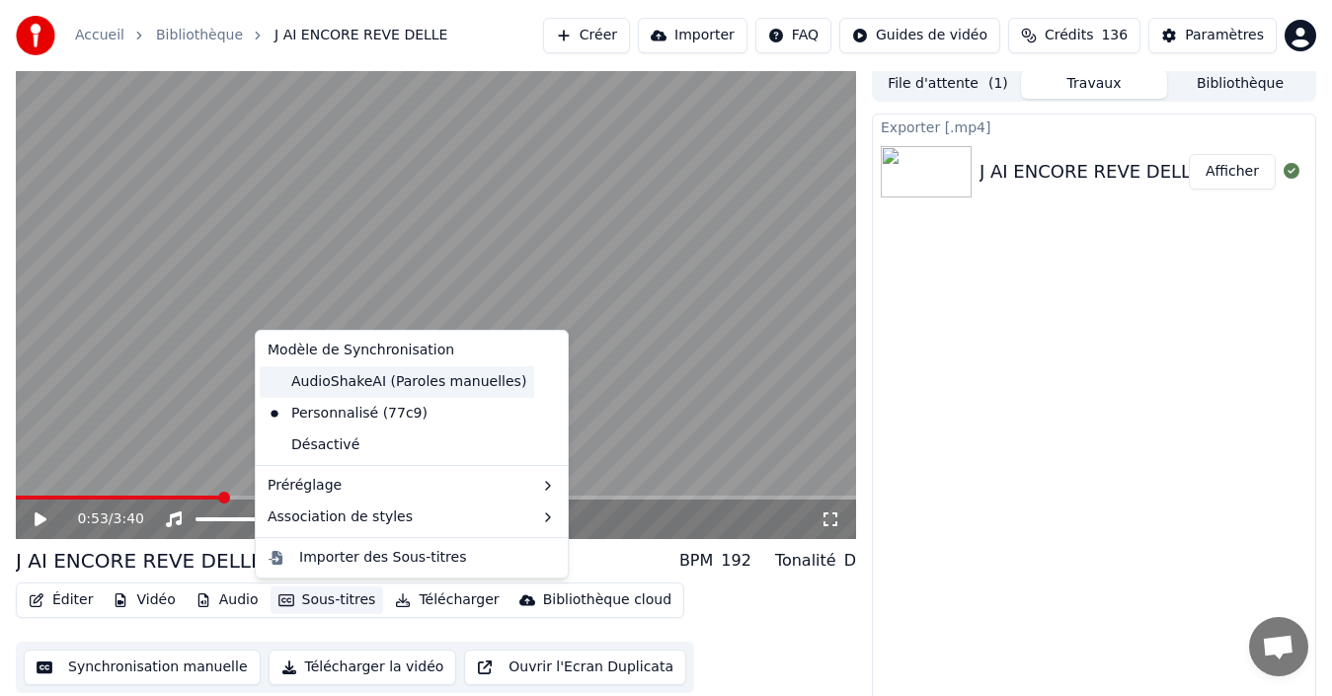
click at [368, 383] on div "AudioShakeAI (Paroles manuelles)" at bounding box center [397, 382] width 275 height 32
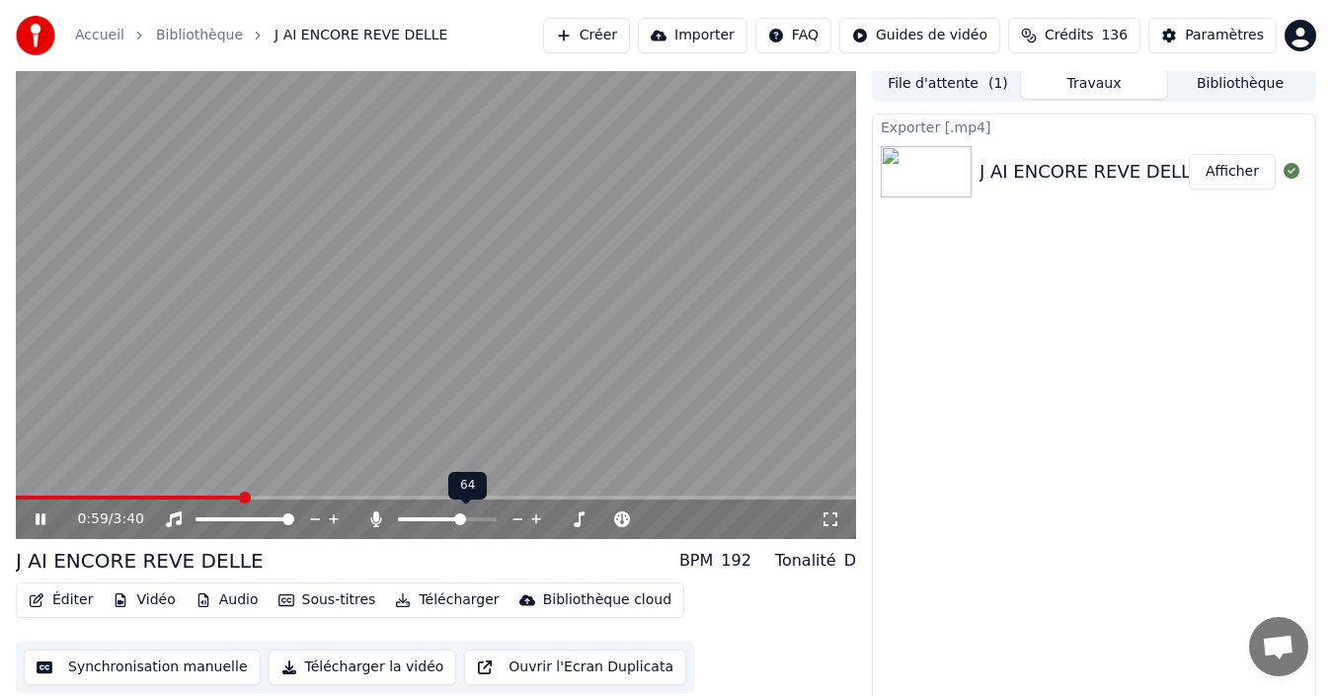
click at [461, 517] on span at bounding box center [447, 519] width 99 height 4
click at [432, 516] on span at bounding box center [438, 520] width 12 height 12
click at [323, 596] on button "Sous-titres" at bounding box center [328, 601] width 114 height 28
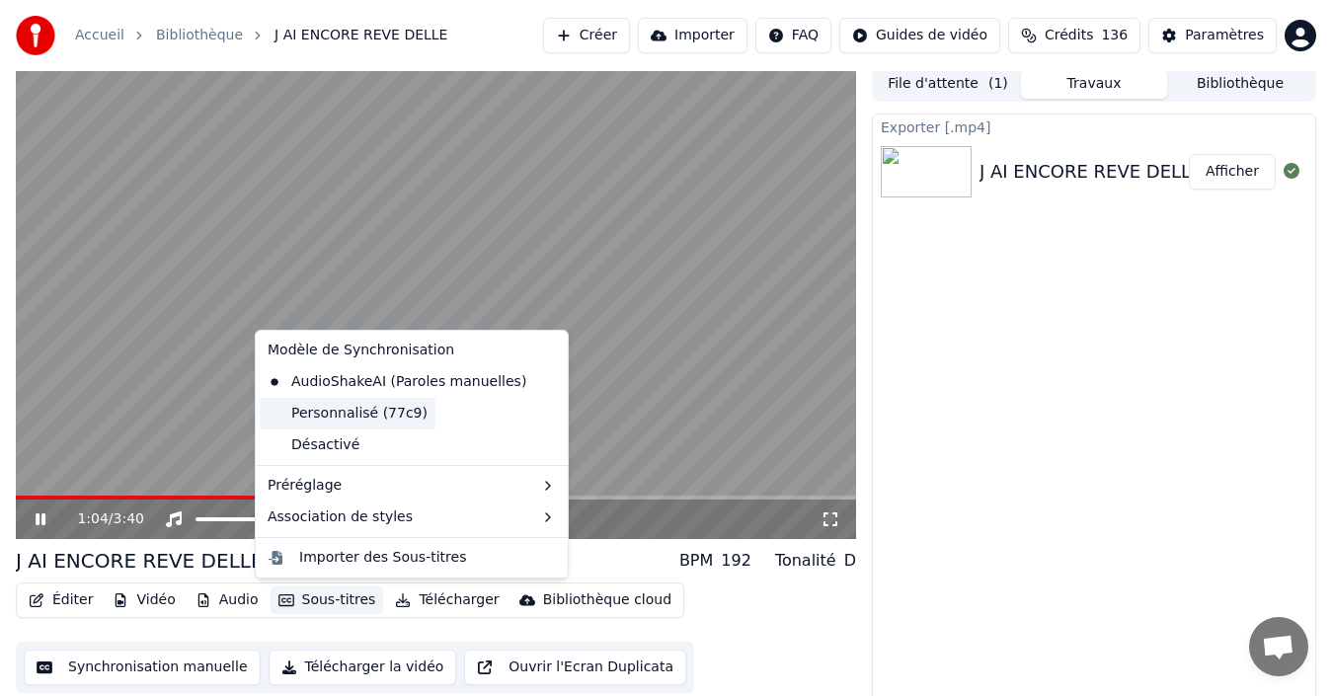
click at [389, 412] on div "Personnalisé (77c9)" at bounding box center [348, 414] width 176 height 32
click at [344, 600] on button "Sous-titres" at bounding box center [328, 601] width 114 height 28
click at [356, 445] on div "Désactivé" at bounding box center [412, 446] width 304 height 32
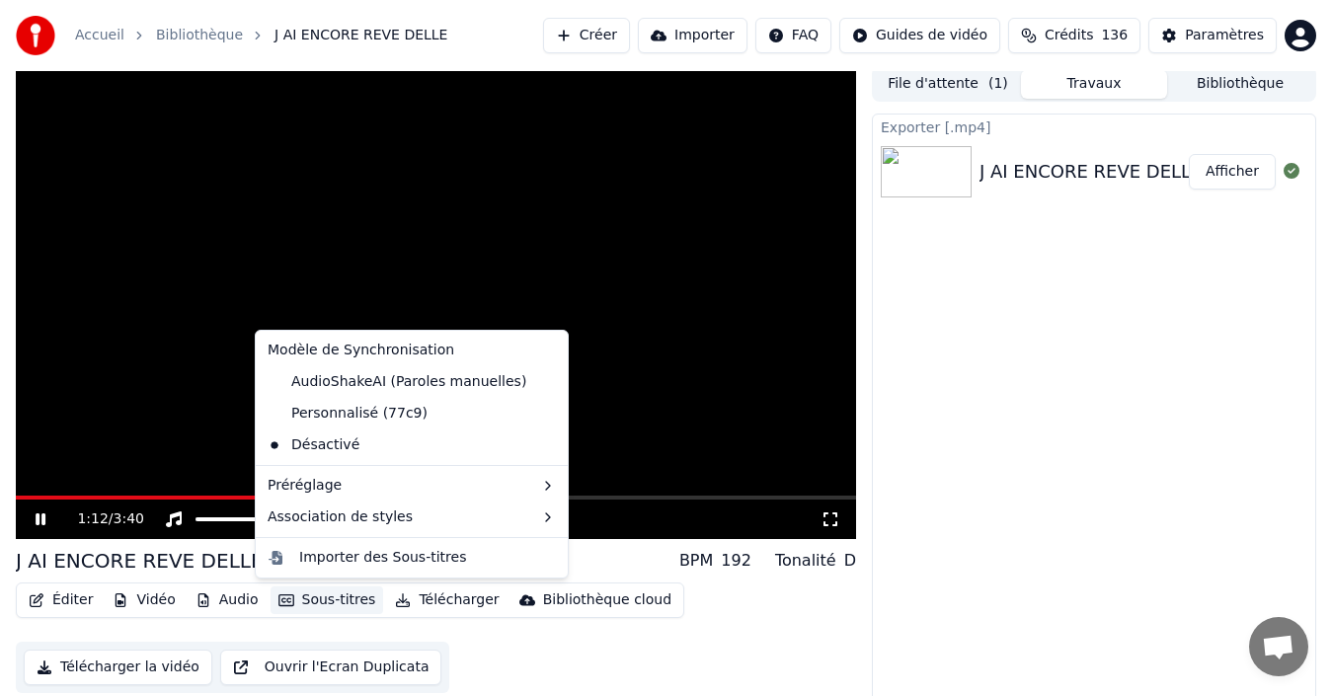
click at [336, 602] on button "Sous-titres" at bounding box center [328, 601] width 114 height 28
click at [382, 415] on div "Personnalisé (77c9)" at bounding box center [348, 414] width 176 height 32
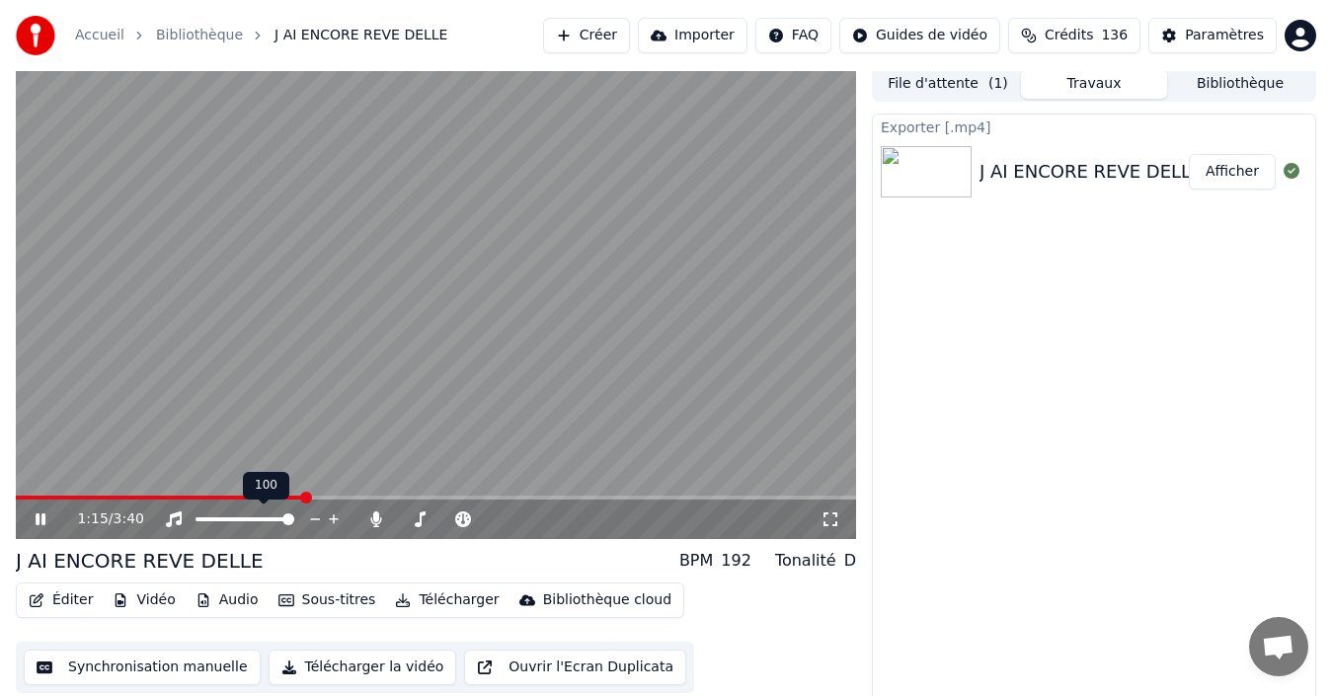
drag, startPoint x: 262, startPoint y: 514, endPoint x: 251, endPoint y: 514, distance: 10.9
click at [251, 514] on div at bounding box center [263, 520] width 159 height 20
click at [251, 519] on span at bounding box center [223, 519] width 55 height 4
click at [252, 518] on span at bounding box center [251, 520] width 12 height 12
click at [312, 602] on button "Sous-titres" at bounding box center [328, 601] width 114 height 28
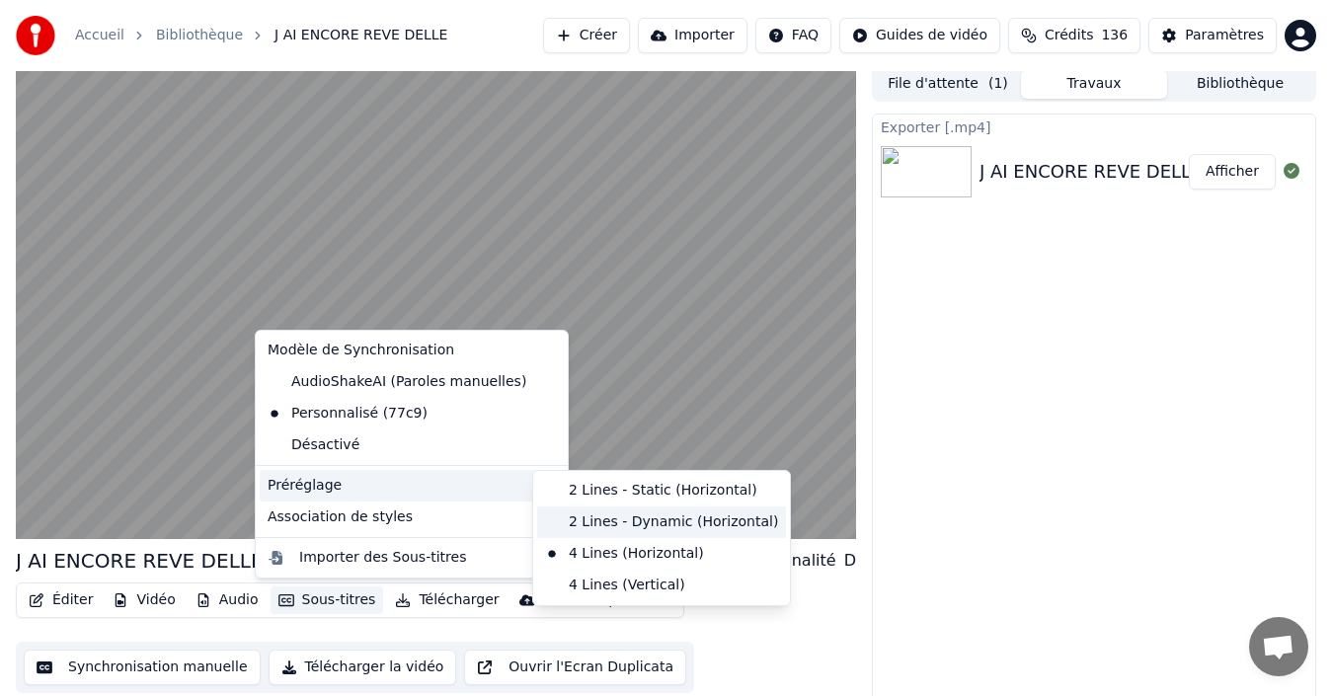
click at [647, 522] on div "2 Lines - Dynamic (Horizontal)" at bounding box center [661, 523] width 249 height 32
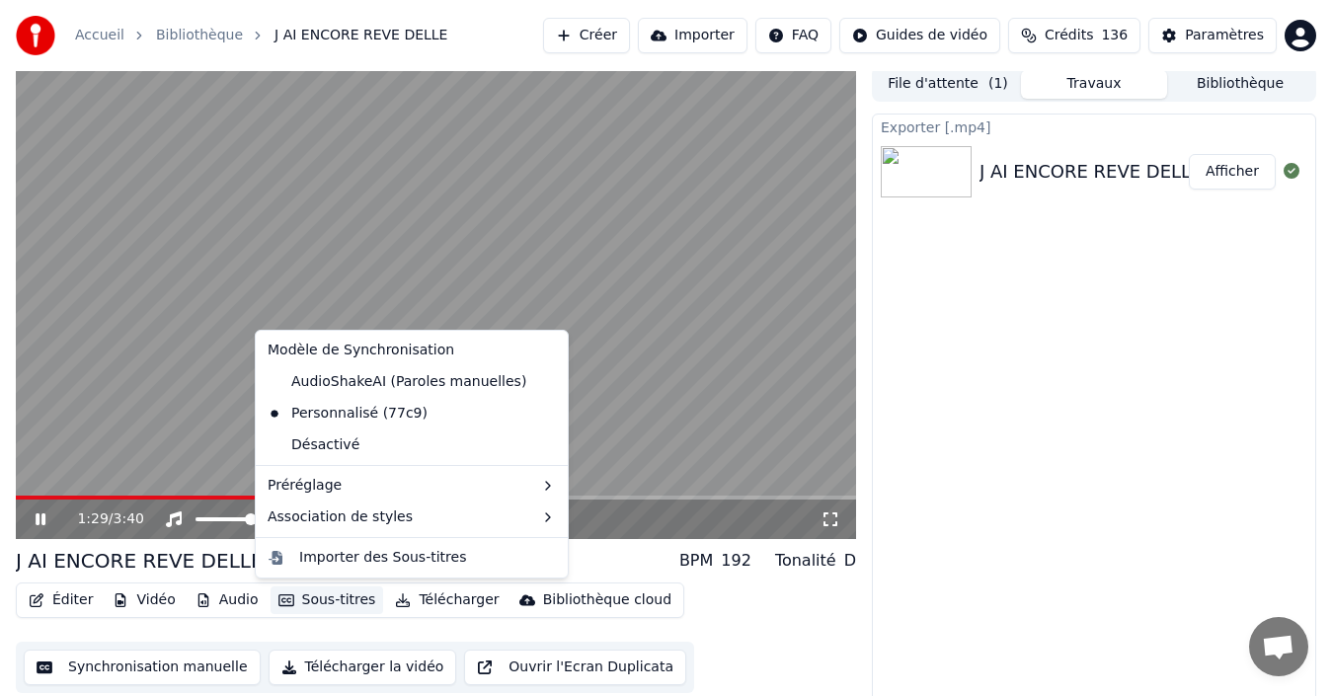
click at [319, 598] on button "Sous-titres" at bounding box center [328, 601] width 114 height 28
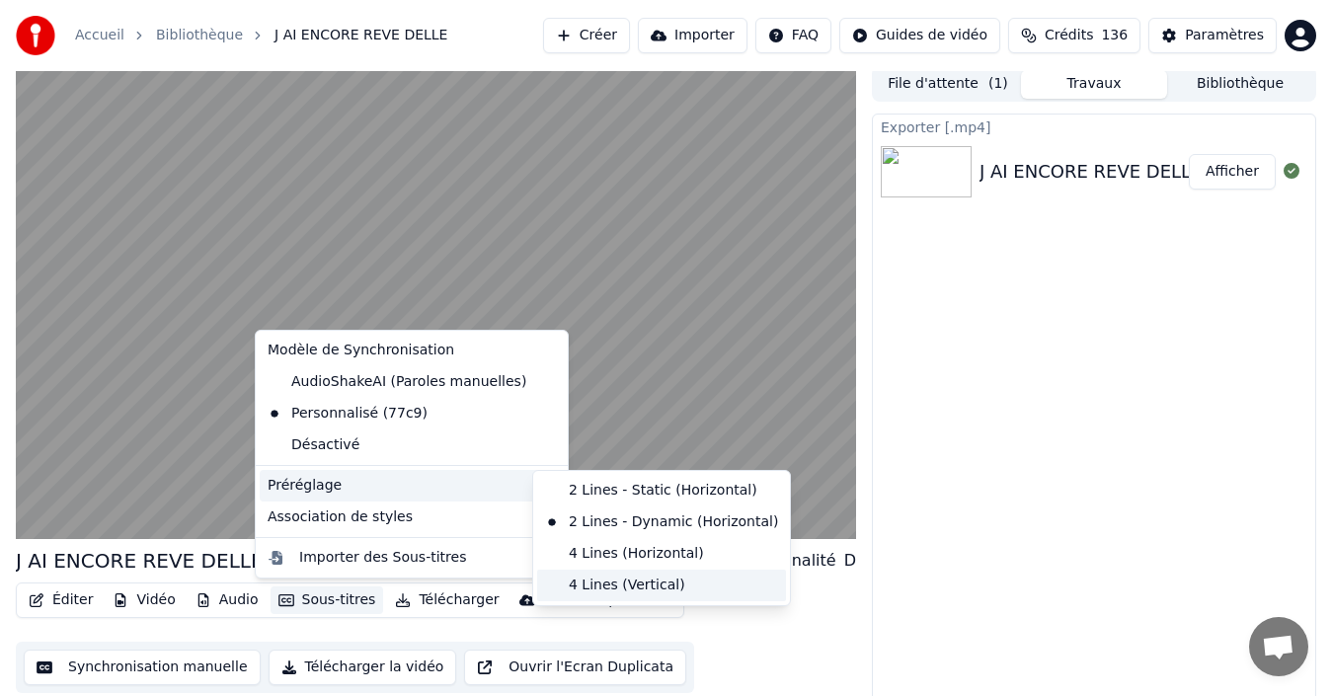
click at [584, 588] on div "4 Lines (Vertical)" at bounding box center [661, 586] width 249 height 32
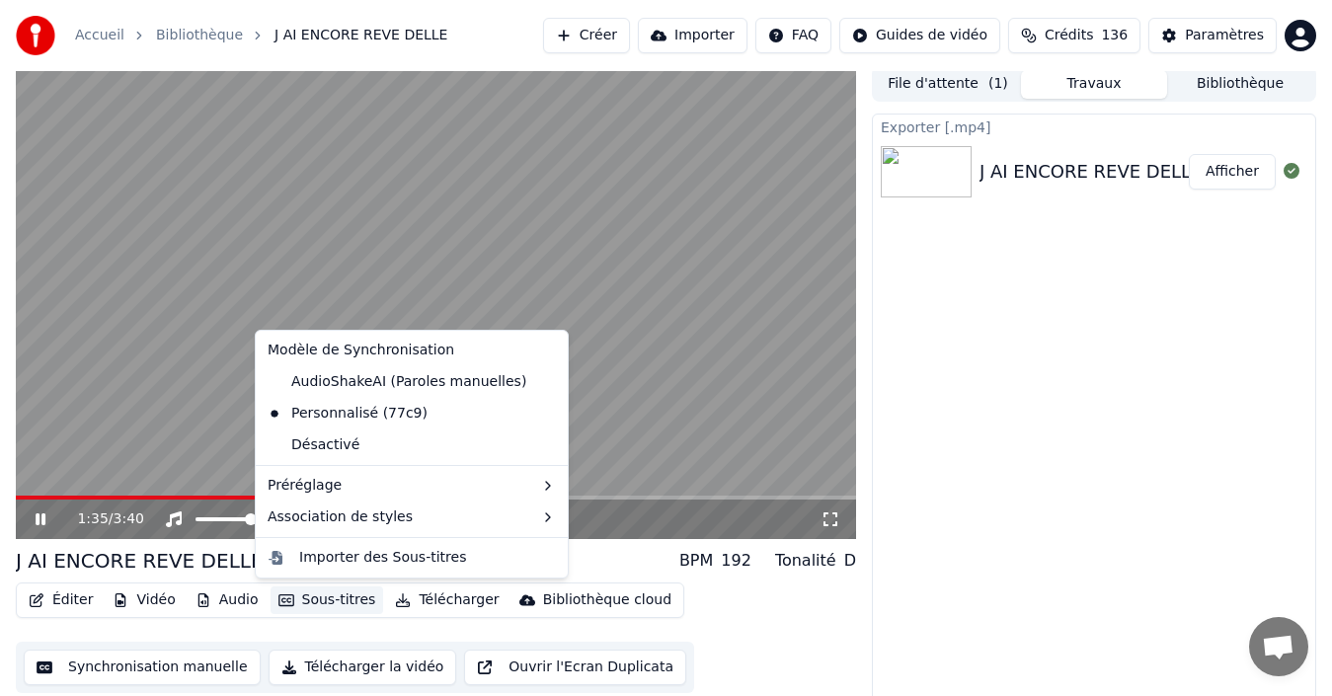
click at [333, 598] on button "Sous-titres" at bounding box center [328, 601] width 114 height 28
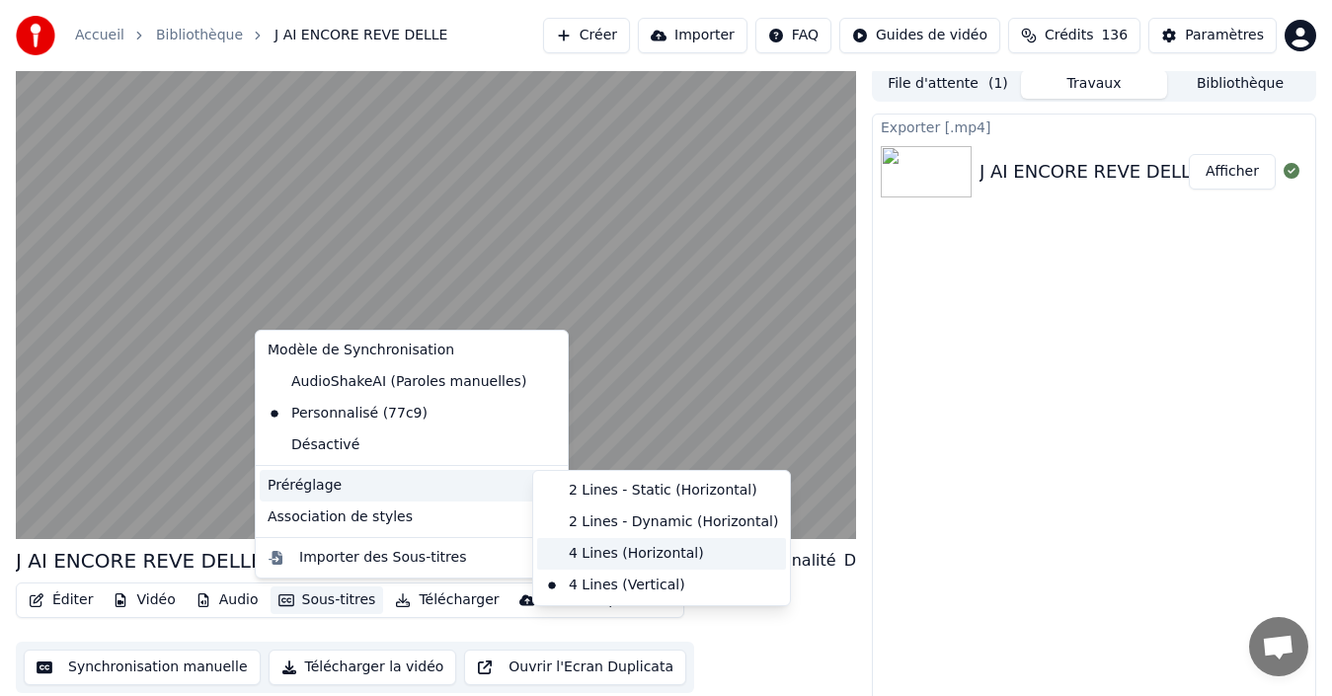
click at [577, 549] on div "4 Lines (Horizontal)" at bounding box center [661, 554] width 249 height 32
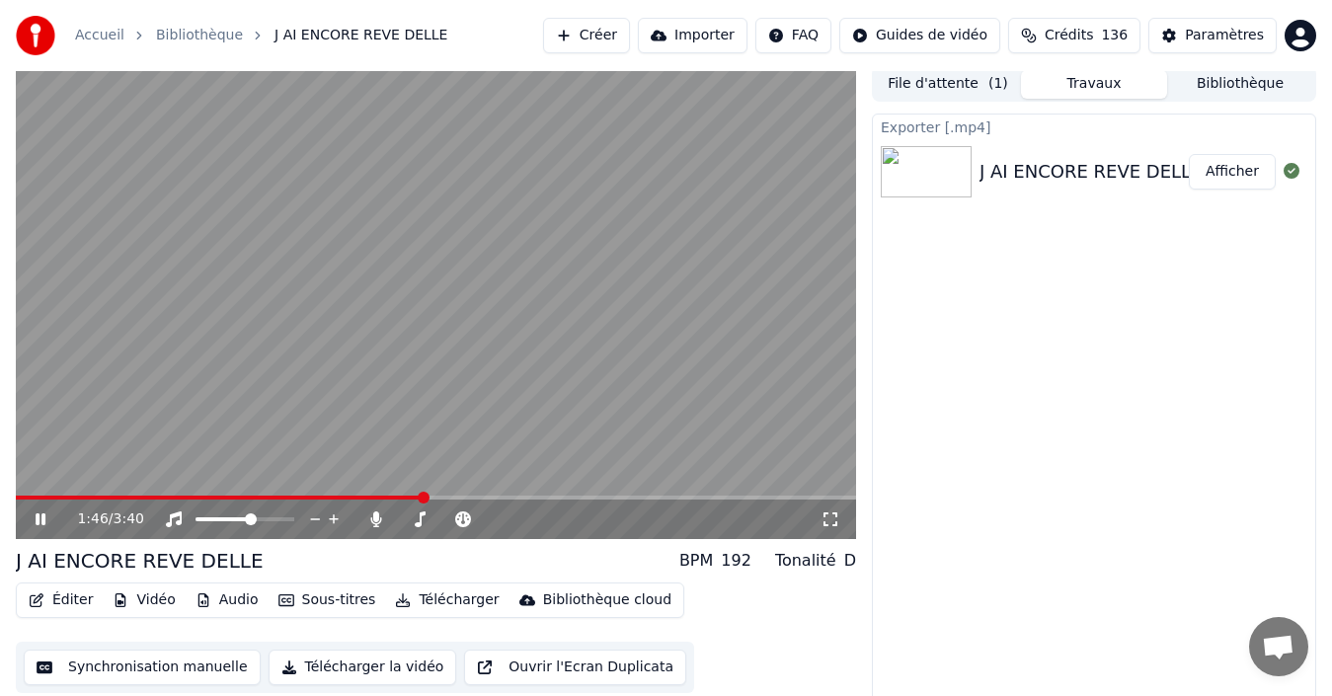
click at [285, 496] on span at bounding box center [219, 498] width 407 height 4
click at [306, 497] on span at bounding box center [436, 498] width 840 height 4
click at [316, 498] on span at bounding box center [310, 498] width 12 height 12
click at [315, 494] on video at bounding box center [436, 302] width 840 height 473
click at [313, 497] on span at bounding box center [164, 498] width 297 height 4
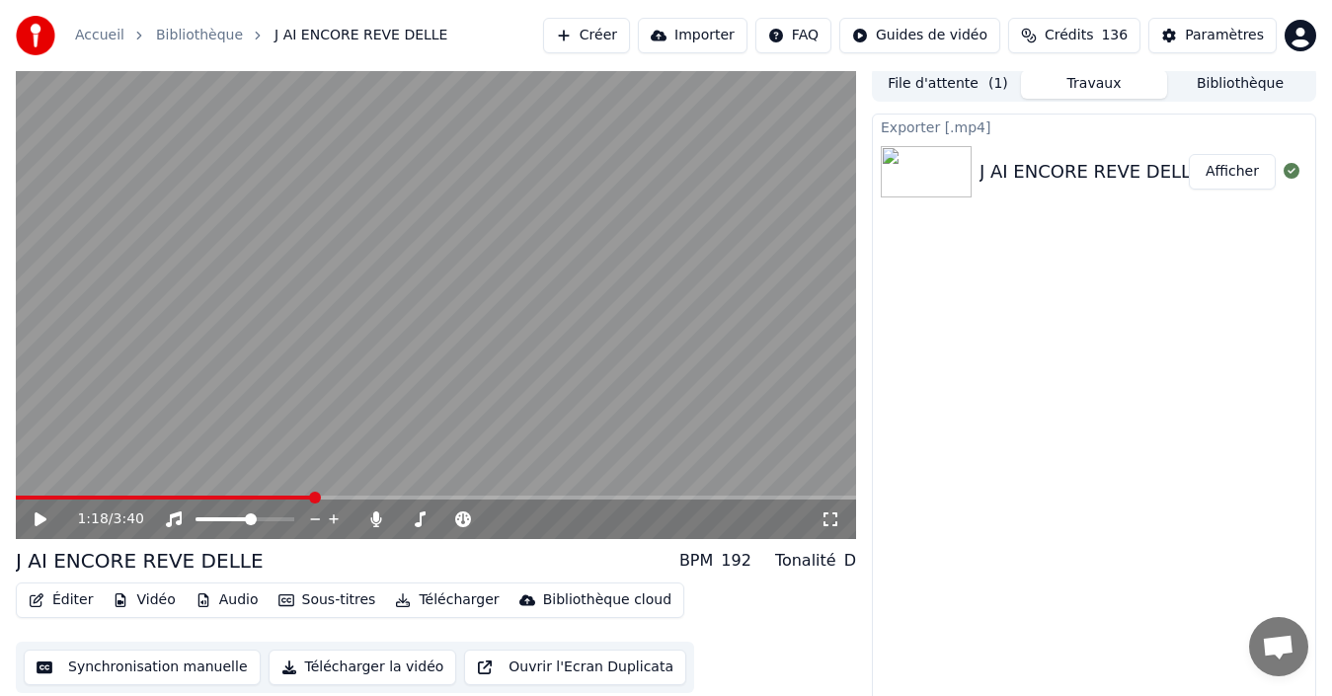
click at [33, 514] on icon at bounding box center [54, 520] width 45 height 16
click at [46, 520] on icon at bounding box center [54, 520] width 45 height 16
click at [624, 32] on button "Créer" at bounding box center [586, 36] width 87 height 36
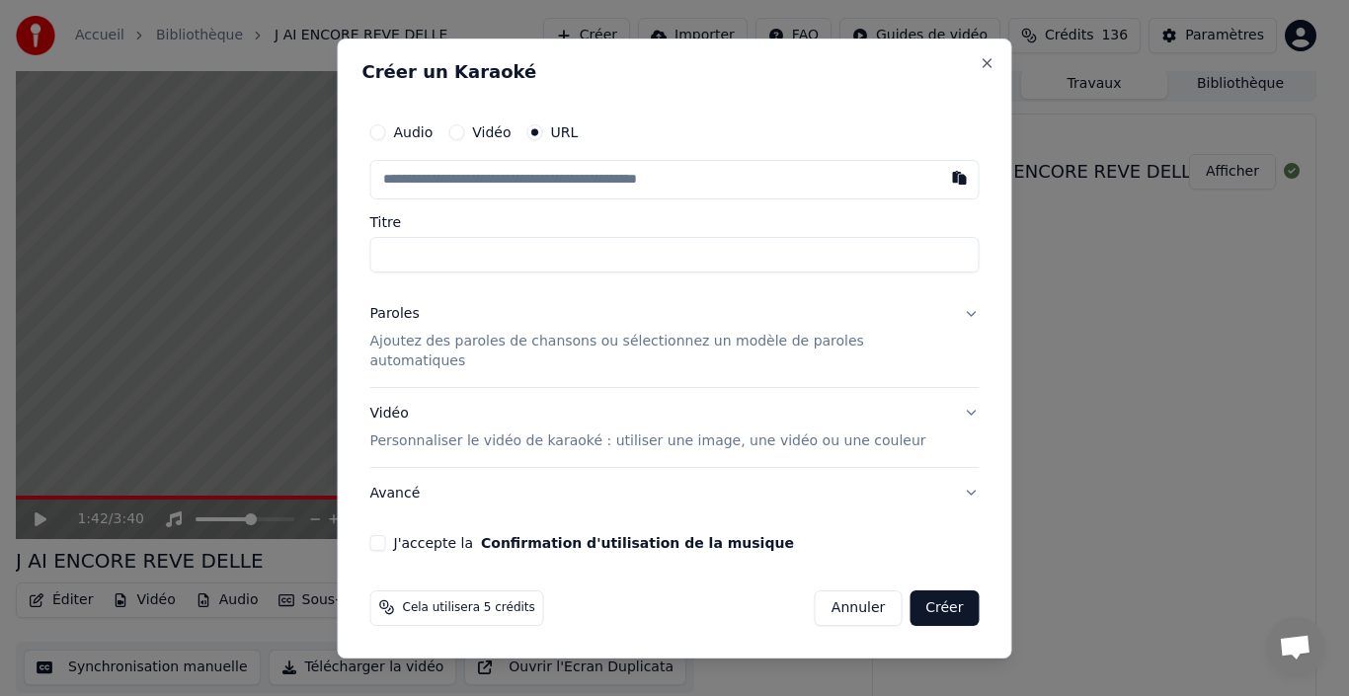
click at [464, 140] on button "Vidéo" at bounding box center [456, 132] width 16 height 16
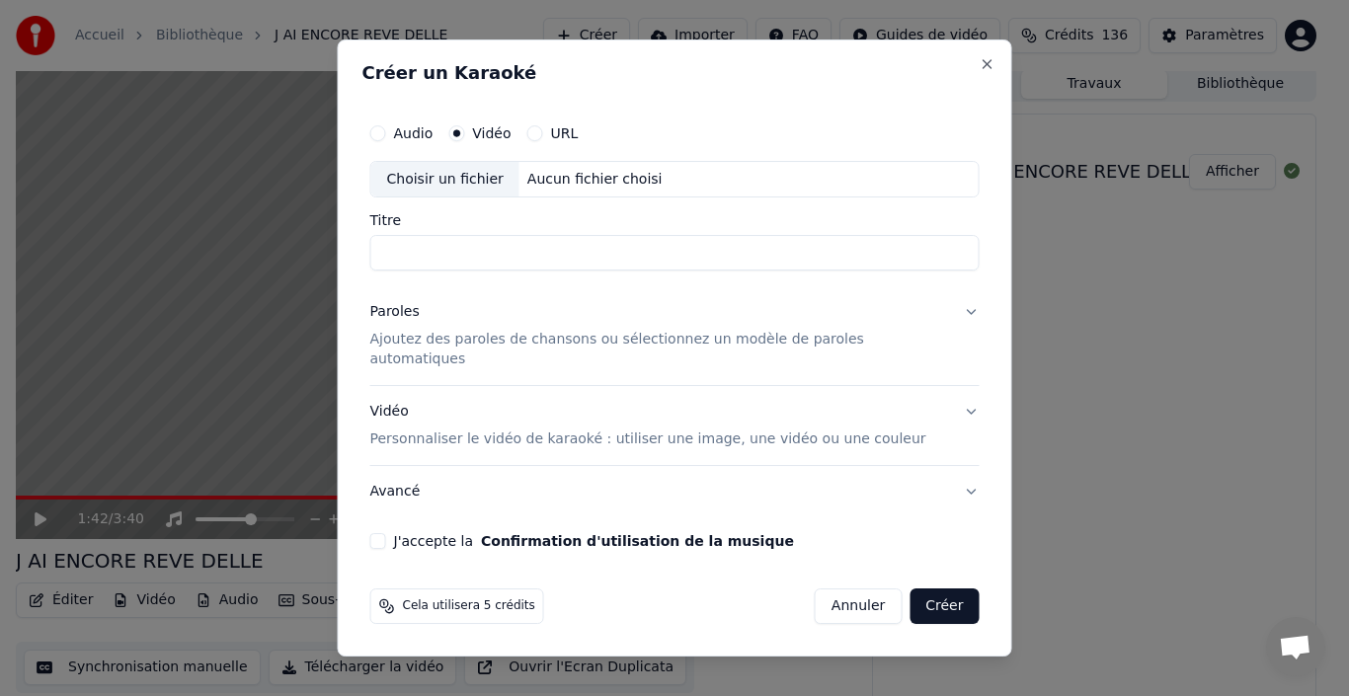
click at [507, 191] on div "Choisir un fichier" at bounding box center [445, 180] width 148 height 36
click at [386, 141] on button "Audio" at bounding box center [378, 133] width 16 height 16
click at [461, 197] on div "Choisir un fichier" at bounding box center [445, 180] width 148 height 36
type input "**********"
click at [386, 537] on button "J'accepte la Confirmation d'utilisation de la musique" at bounding box center [378, 541] width 16 height 16
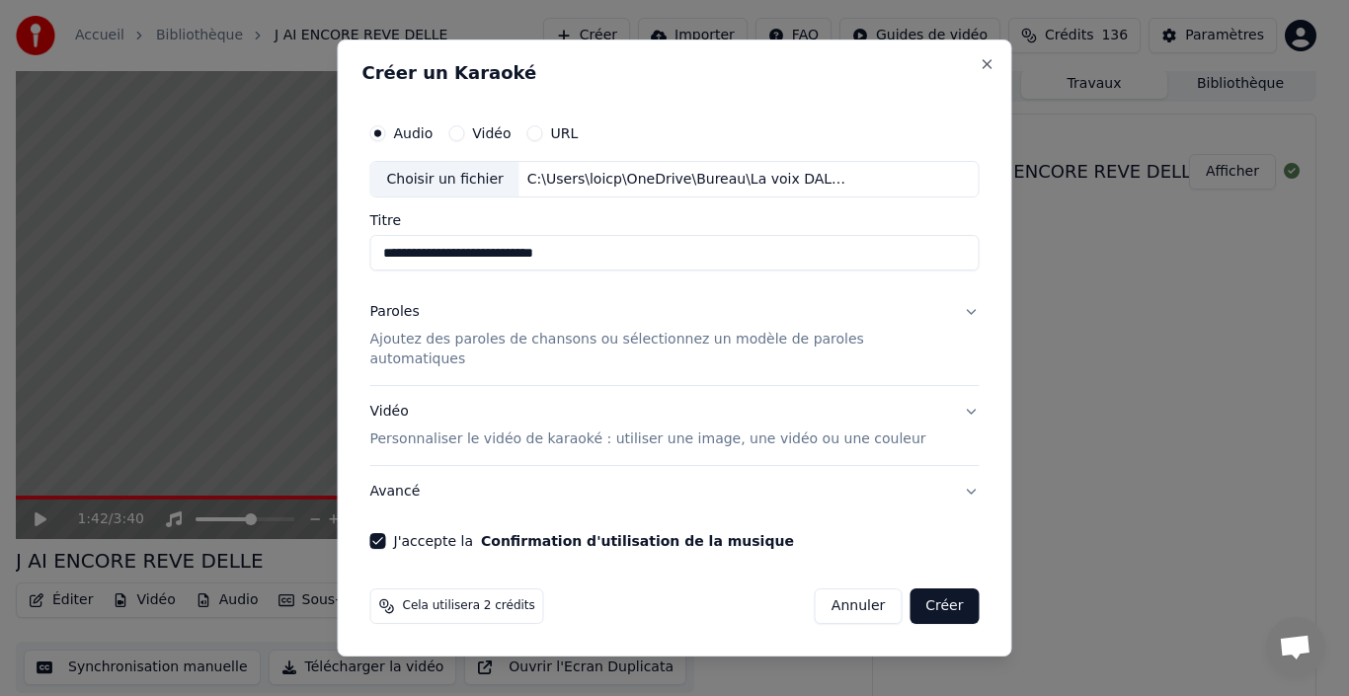
click at [923, 591] on button "Créer" at bounding box center [943, 607] width 69 height 36
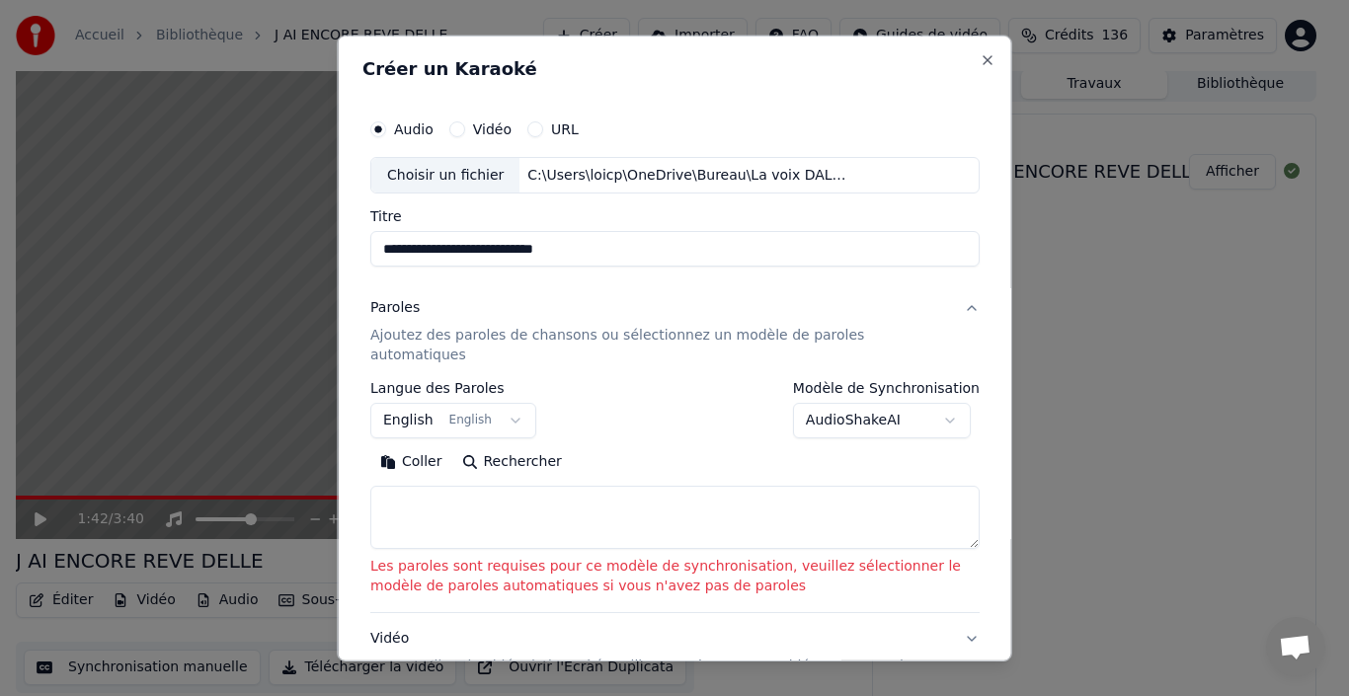
scroll to position [99, 0]
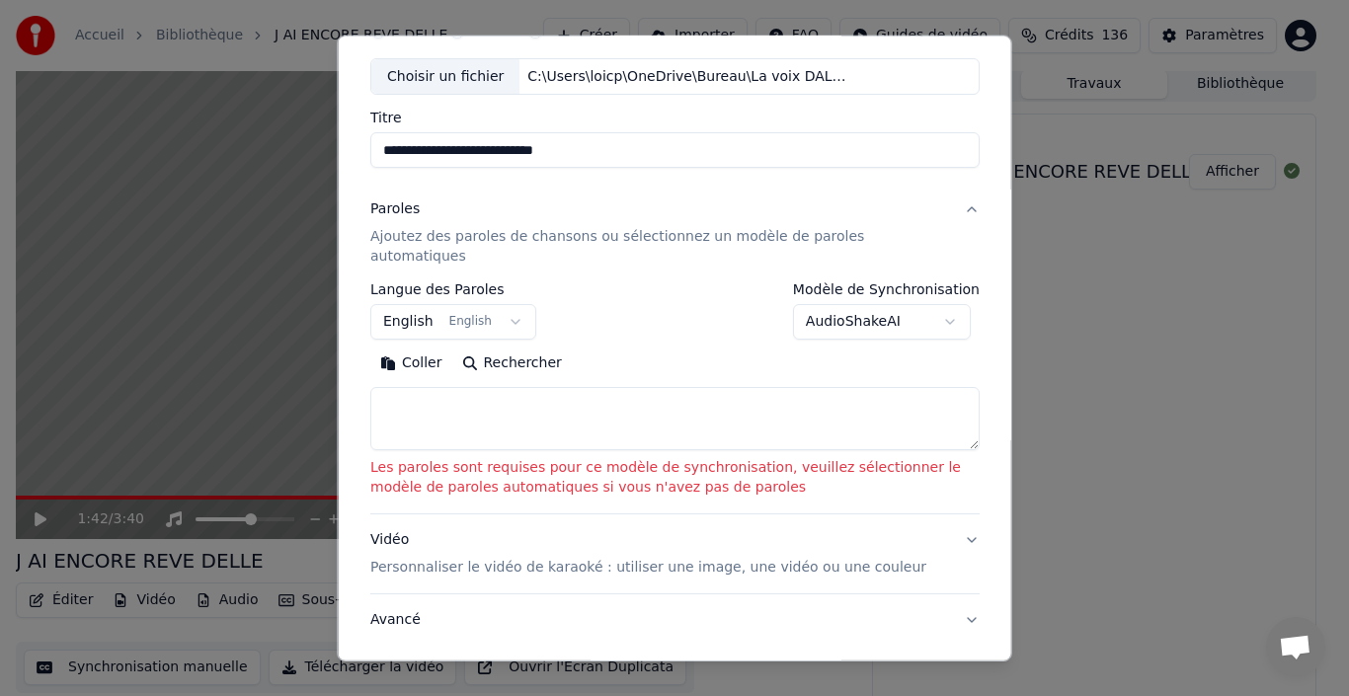
click at [513, 348] on button "Rechercher" at bounding box center [510, 364] width 119 height 32
click at [502, 304] on button "English English" at bounding box center [453, 322] width 166 height 36
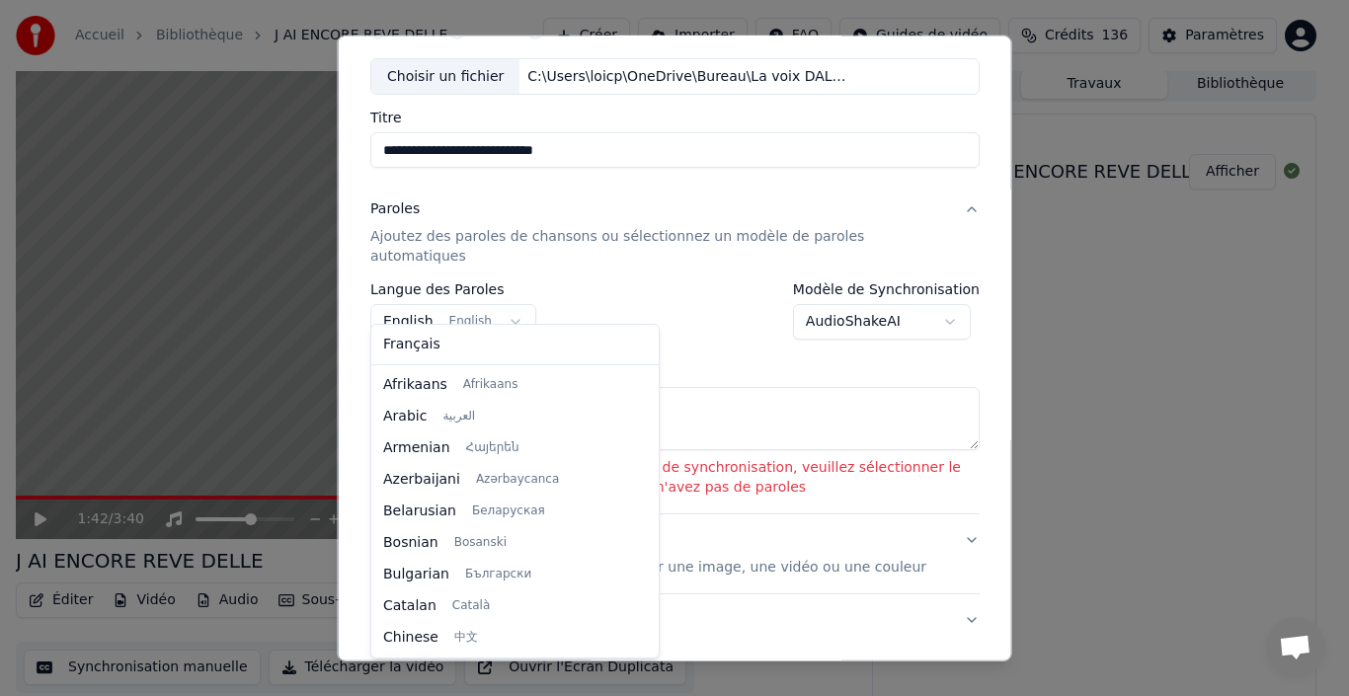
scroll to position [158, 0]
select select "**"
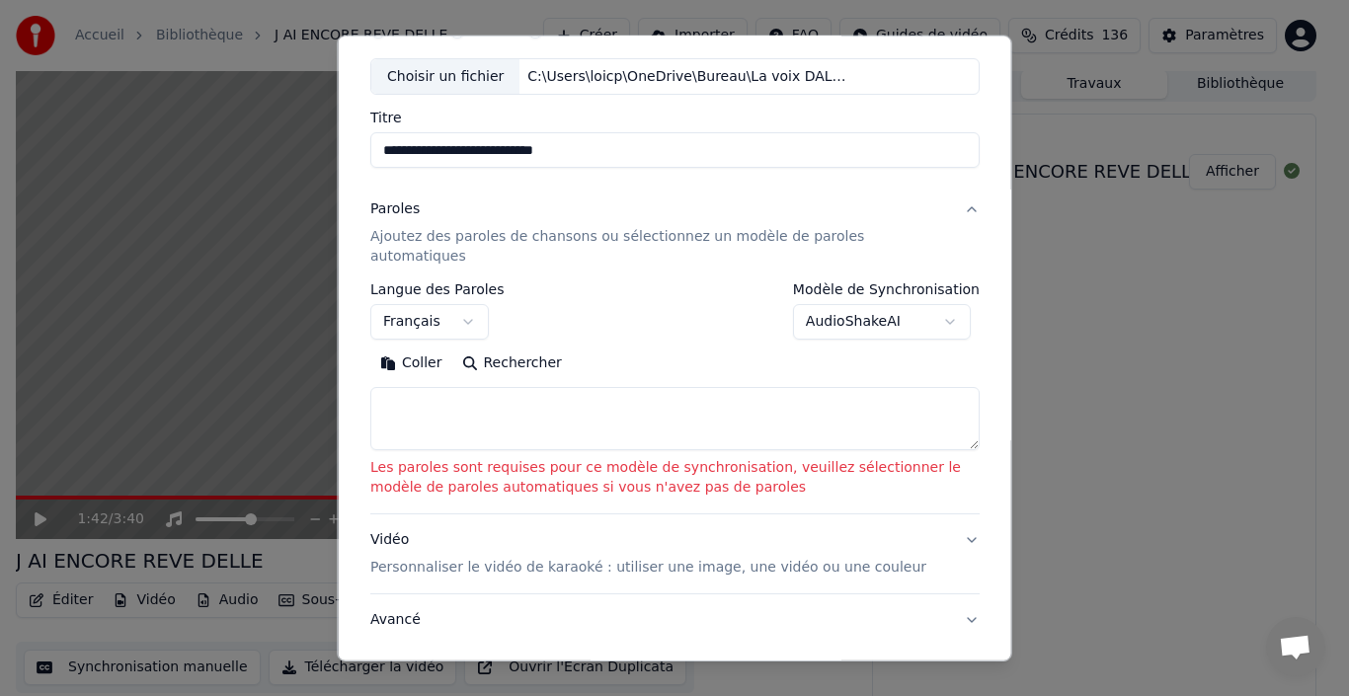
click at [933, 306] on body "**********" at bounding box center [666, 343] width 1332 height 696
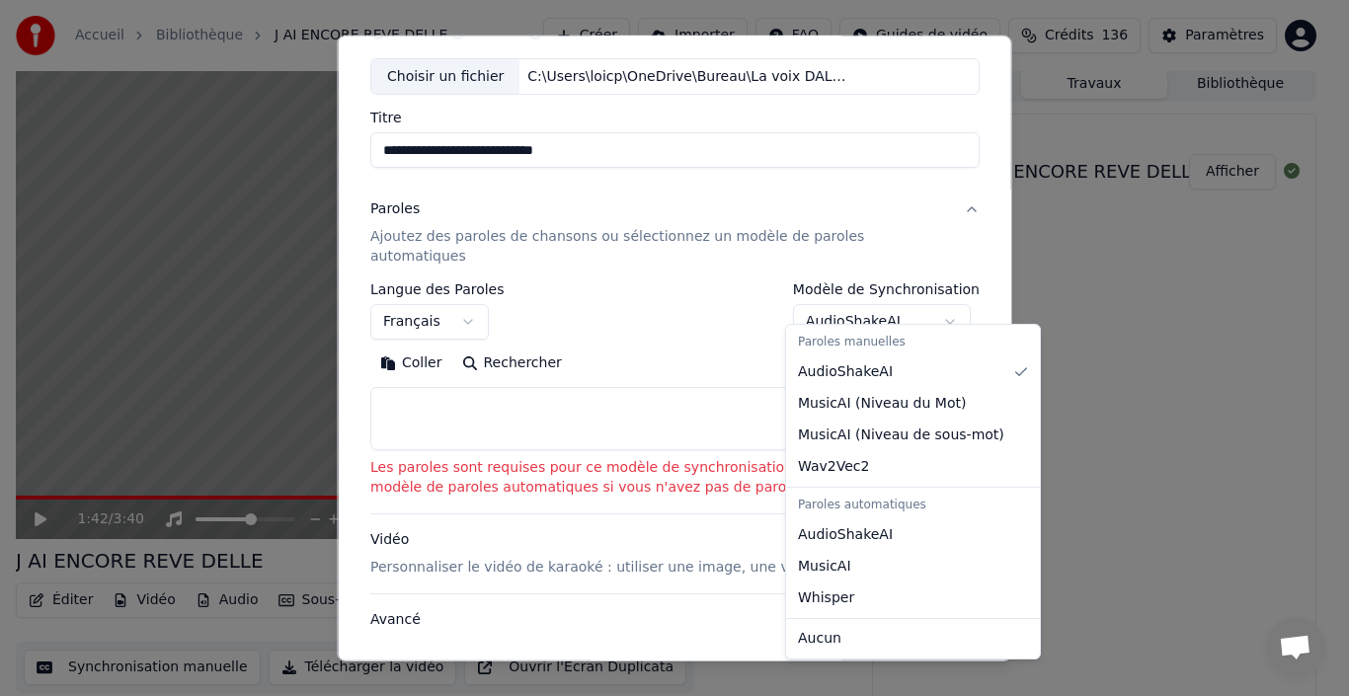
select select "**********"
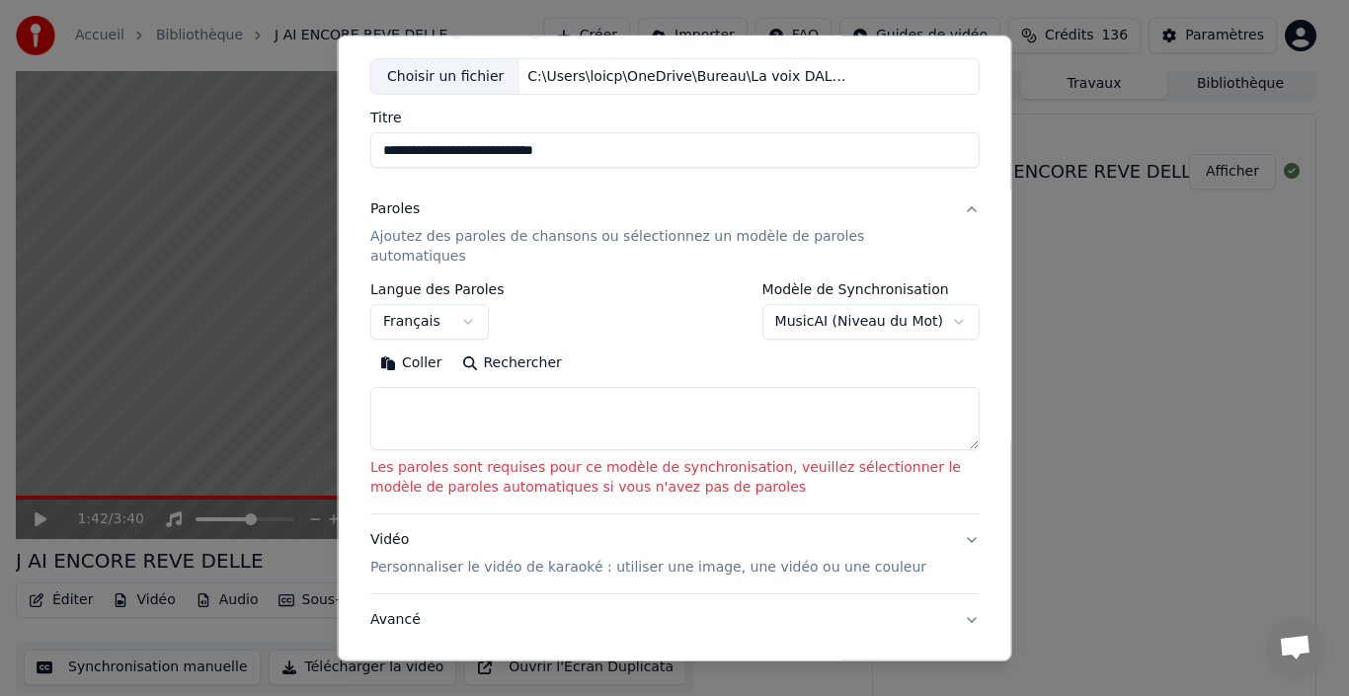
scroll to position [202, 0]
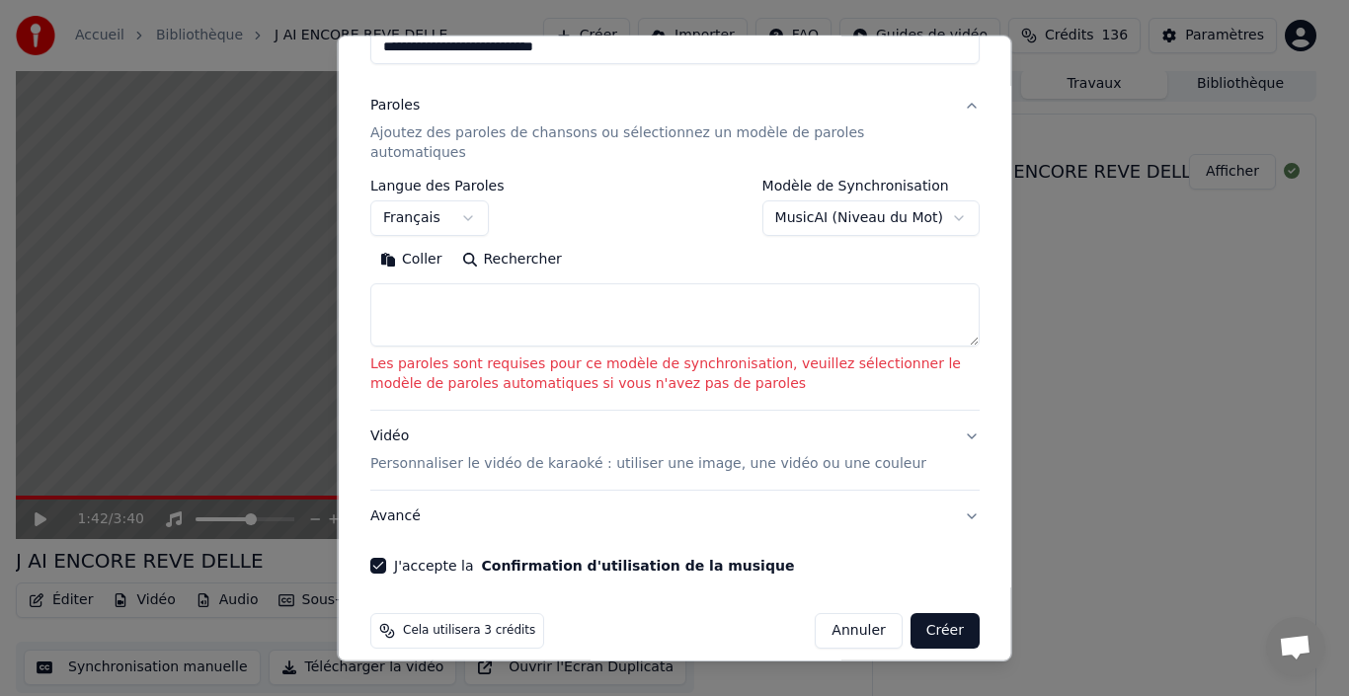
click at [942, 613] on button "Créer" at bounding box center [943, 631] width 69 height 36
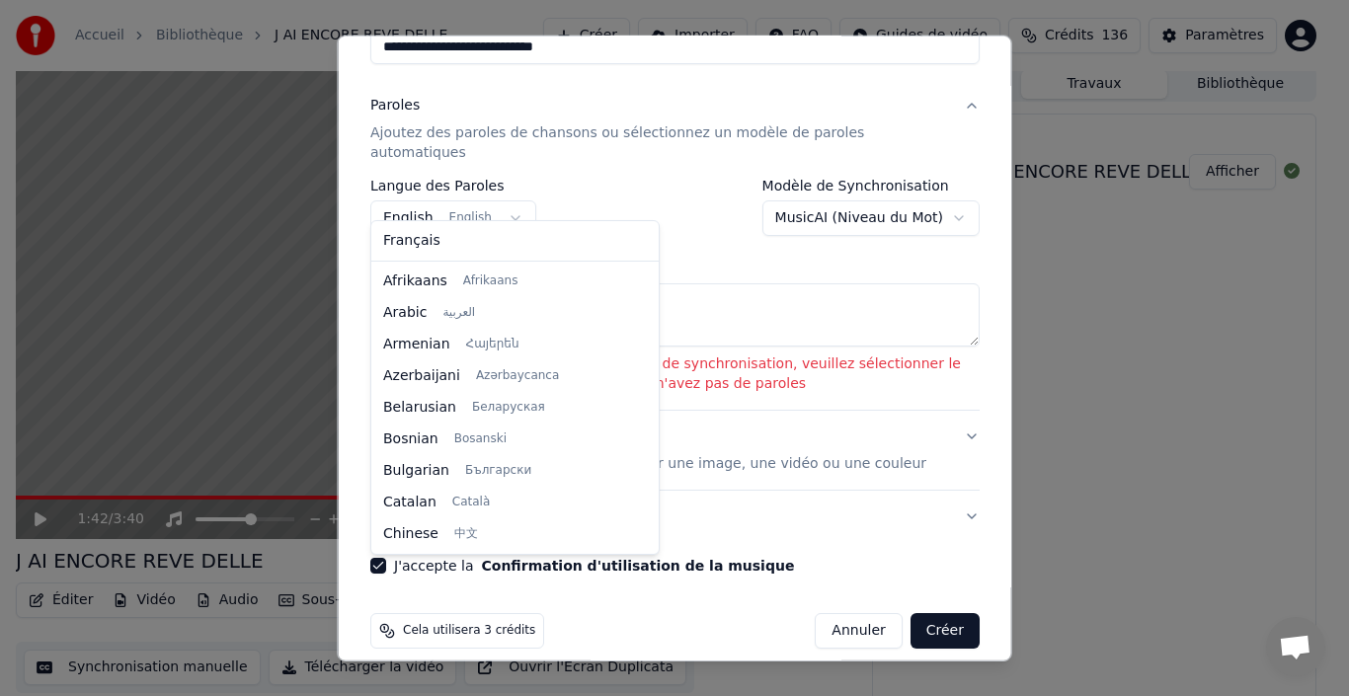
click at [487, 207] on body "**********" at bounding box center [666, 343] width 1332 height 696
select select "**"
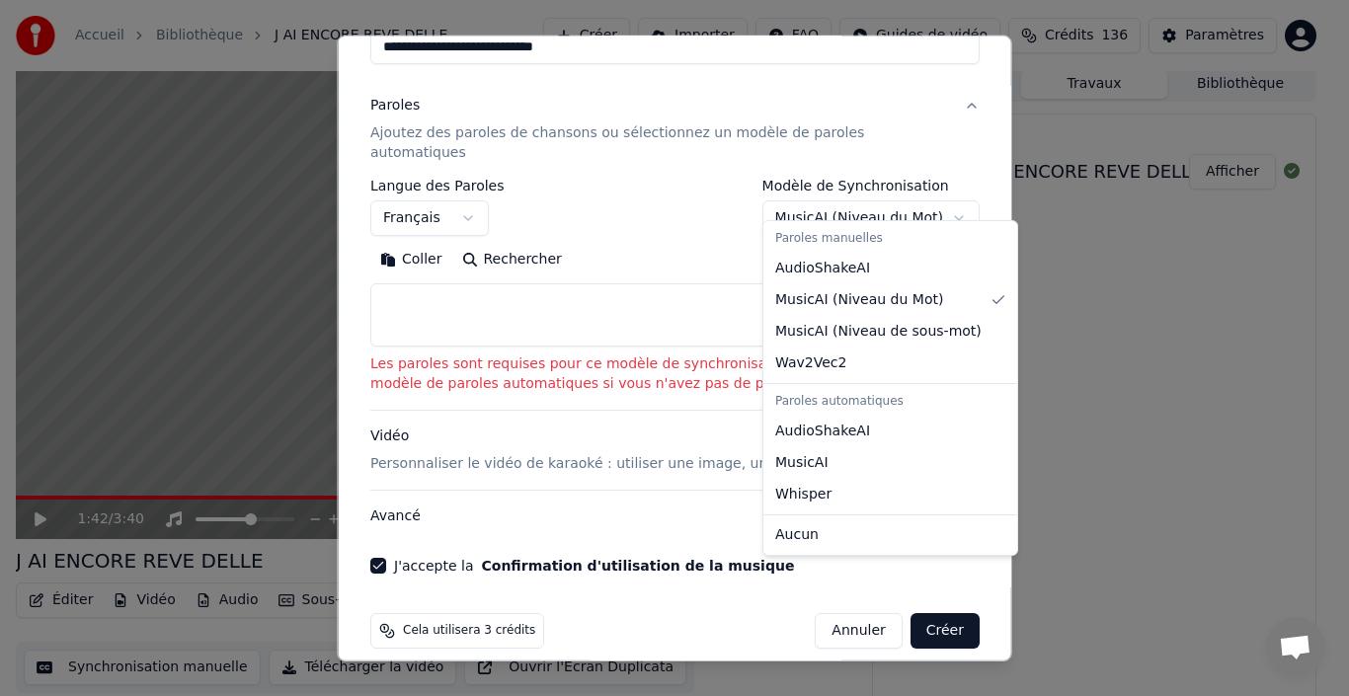
click at [927, 202] on body "**********" at bounding box center [666, 343] width 1332 height 696
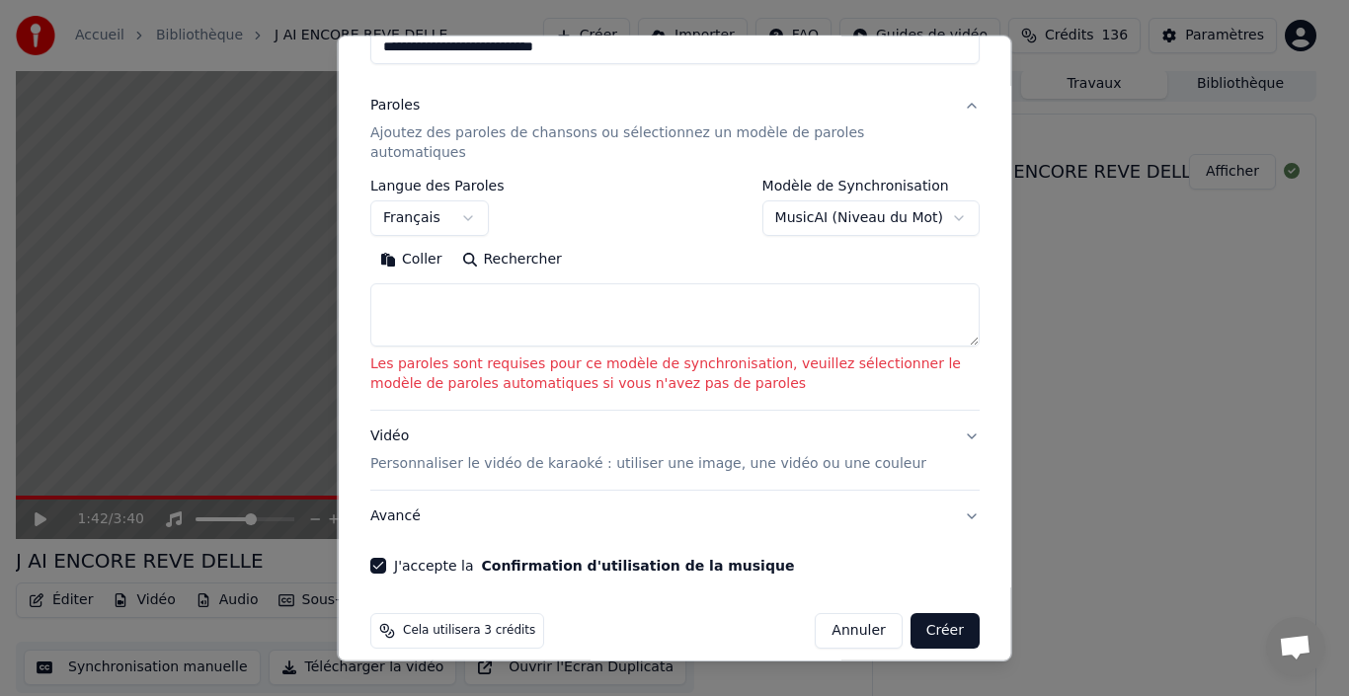
click at [685, 283] on textarea at bounding box center [674, 314] width 609 height 63
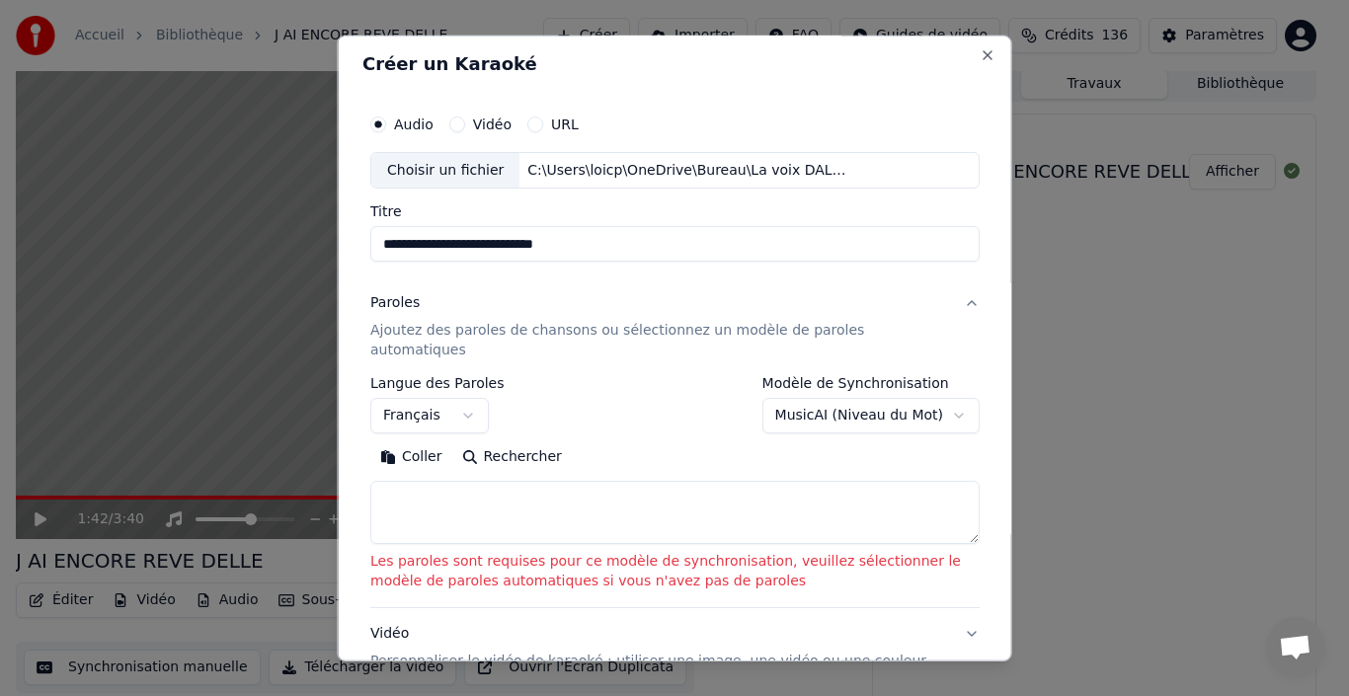
scroll to position [104, 0]
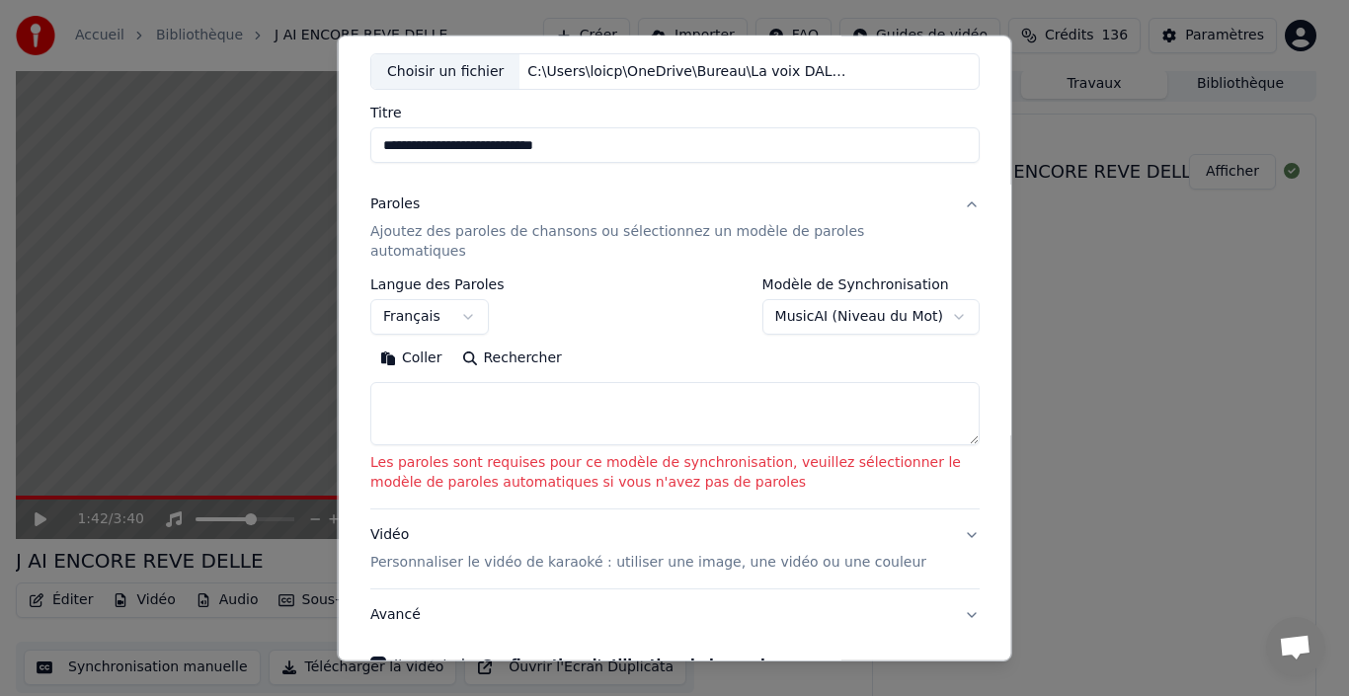
click at [668, 235] on p "Ajoutez des paroles de chansons ou sélectionnez un modèle de paroles automatiqu…" at bounding box center [659, 242] width 578 height 40
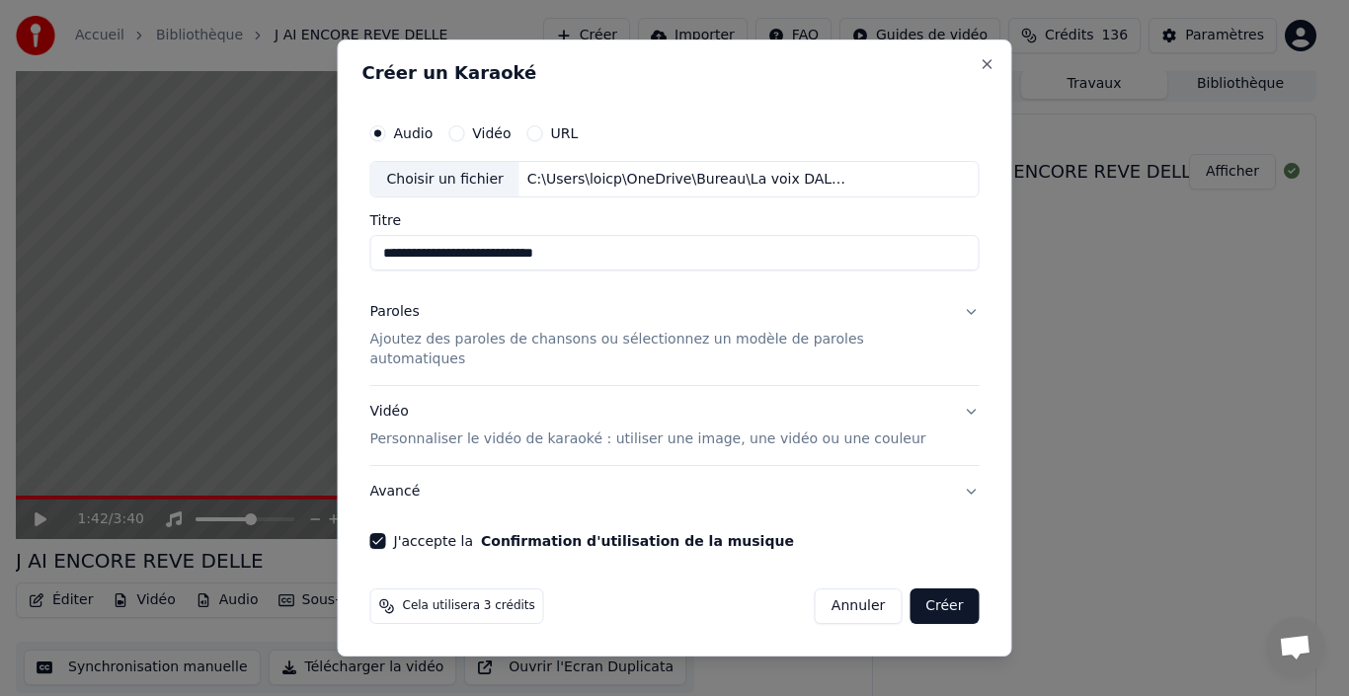
click at [945, 325] on button "Paroles Ajoutez des paroles de chansons ou sélectionnez un modèle de paroles au…" at bounding box center [674, 336] width 609 height 99
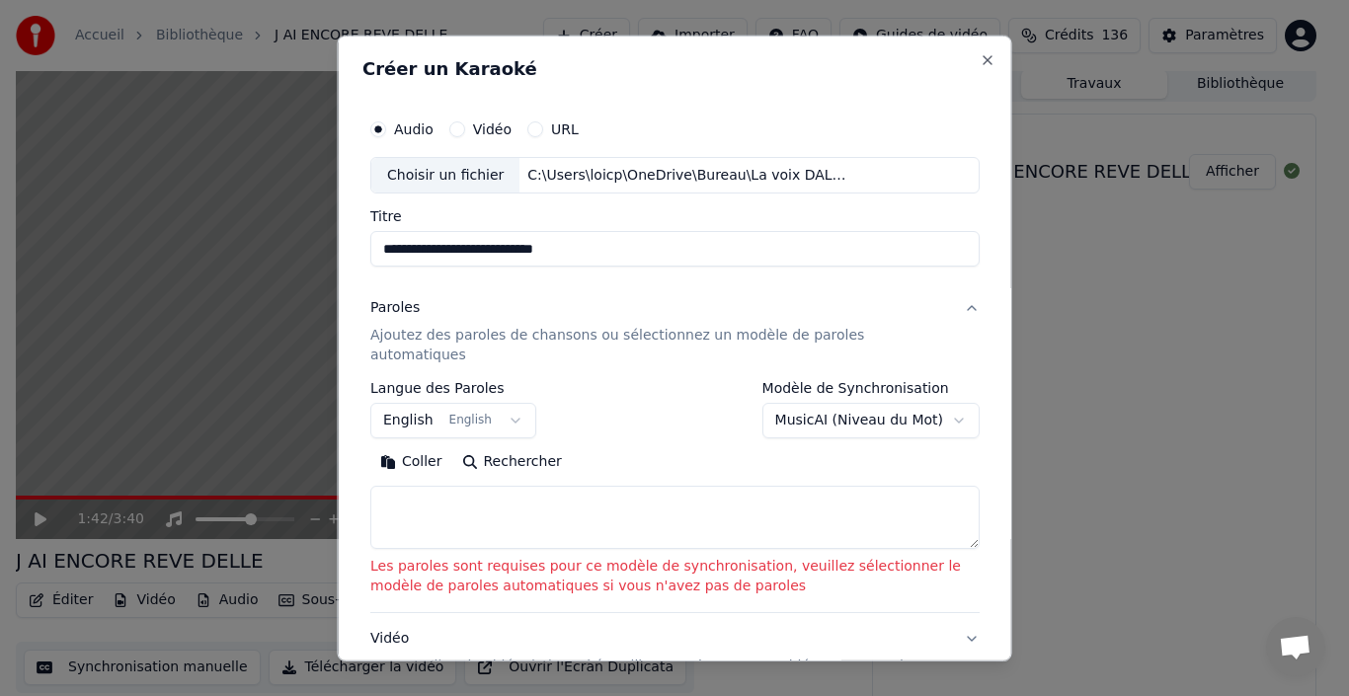
click at [407, 446] on button "Coller" at bounding box center [411, 462] width 82 height 32
click at [418, 403] on body "**********" at bounding box center [666, 343] width 1332 height 696
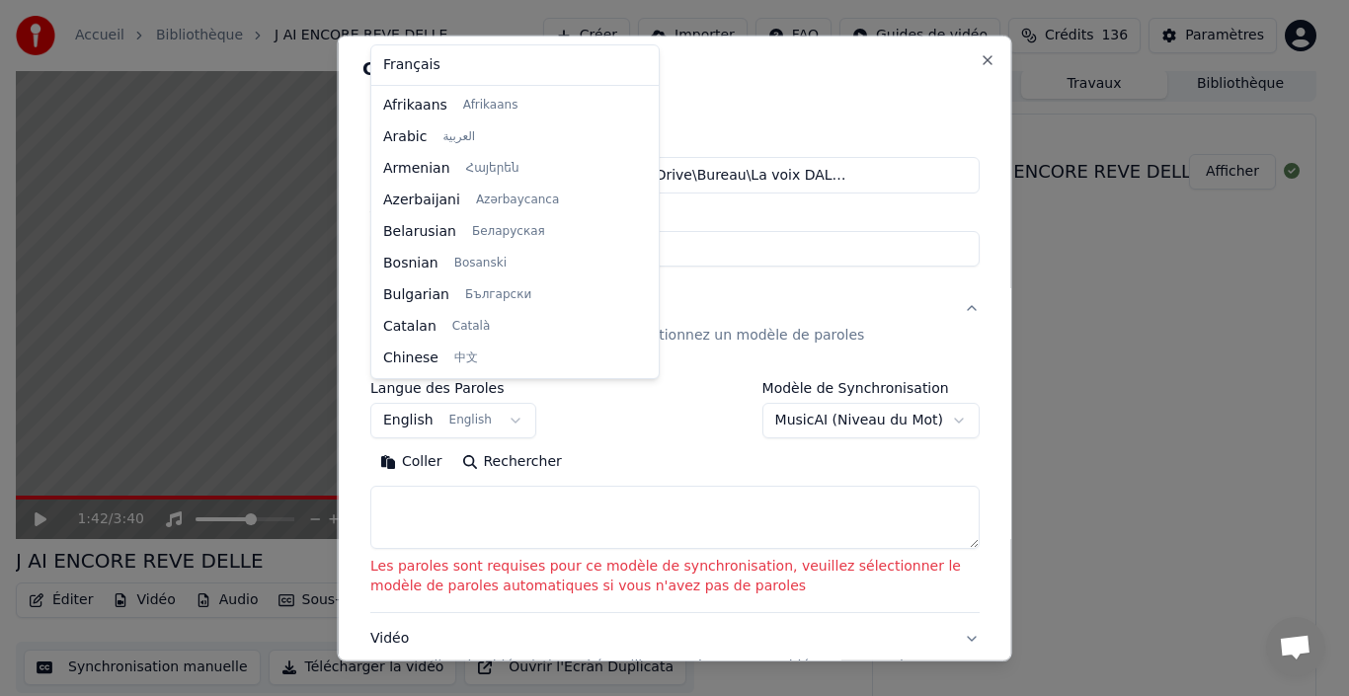
scroll to position [158, 0]
select select "**"
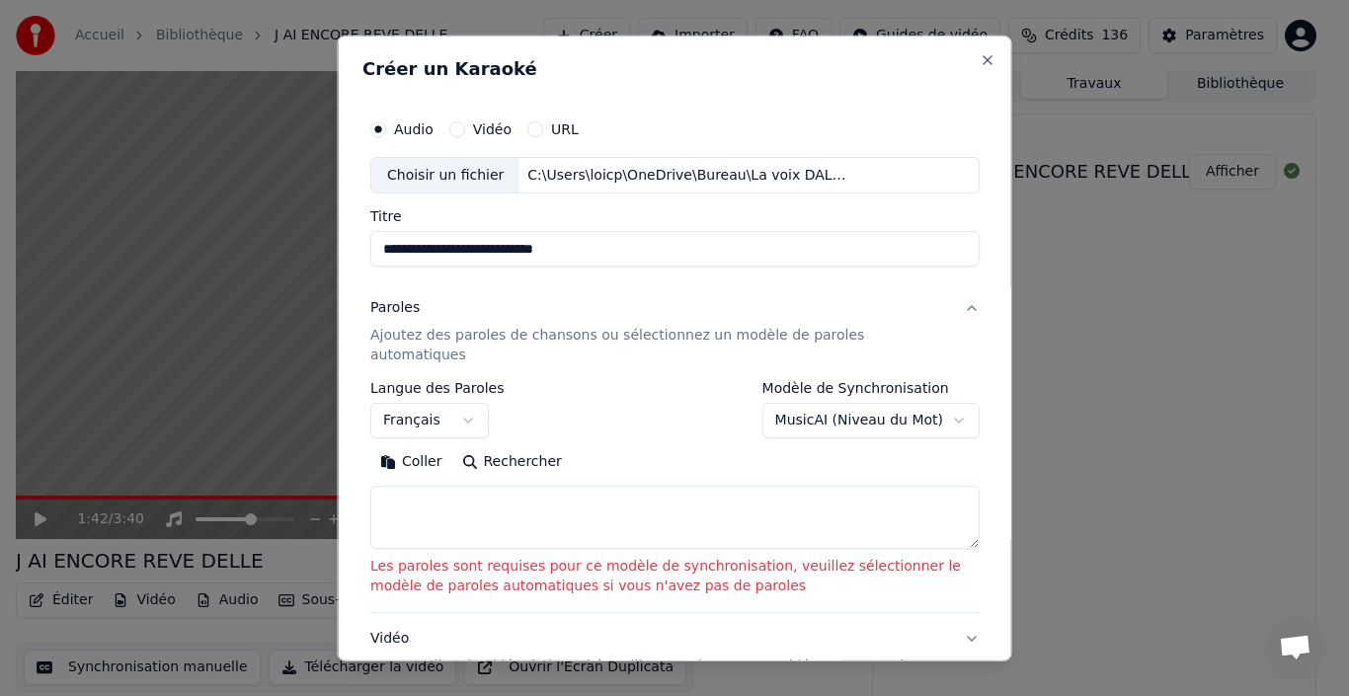
click at [510, 449] on button "Rechercher" at bounding box center [510, 462] width 119 height 32
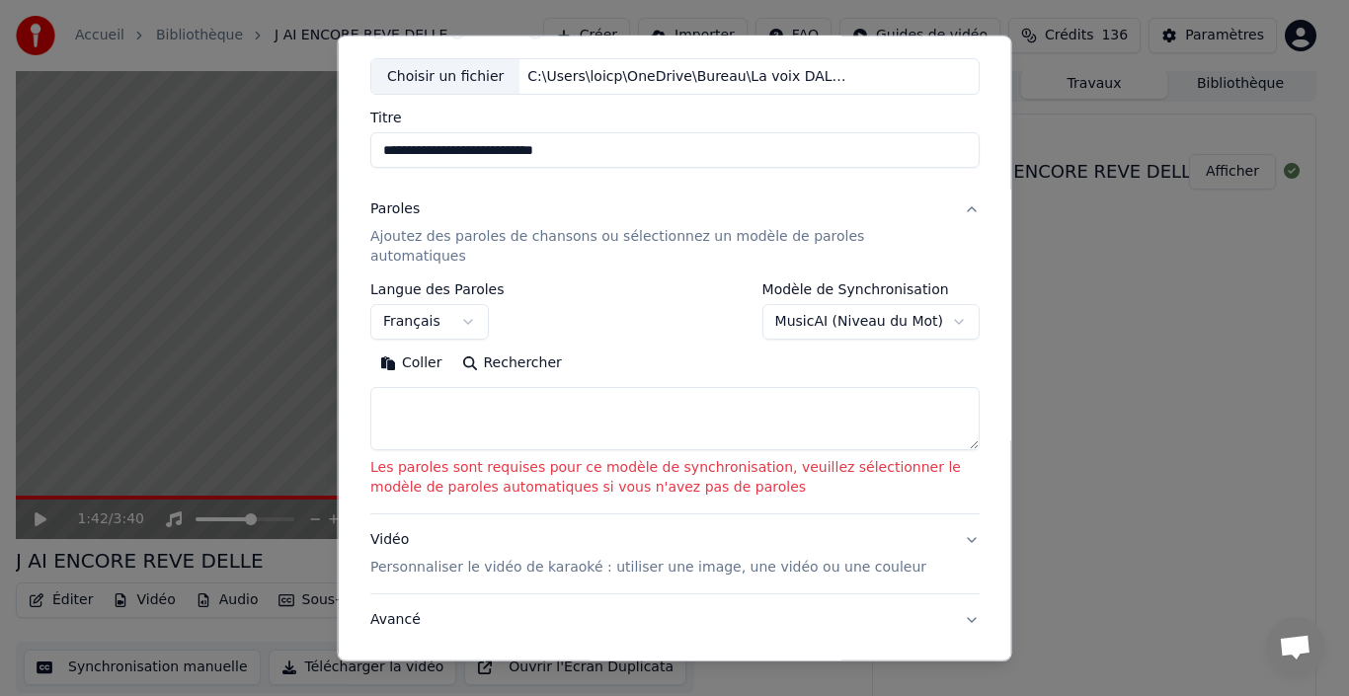
scroll to position [198, 0]
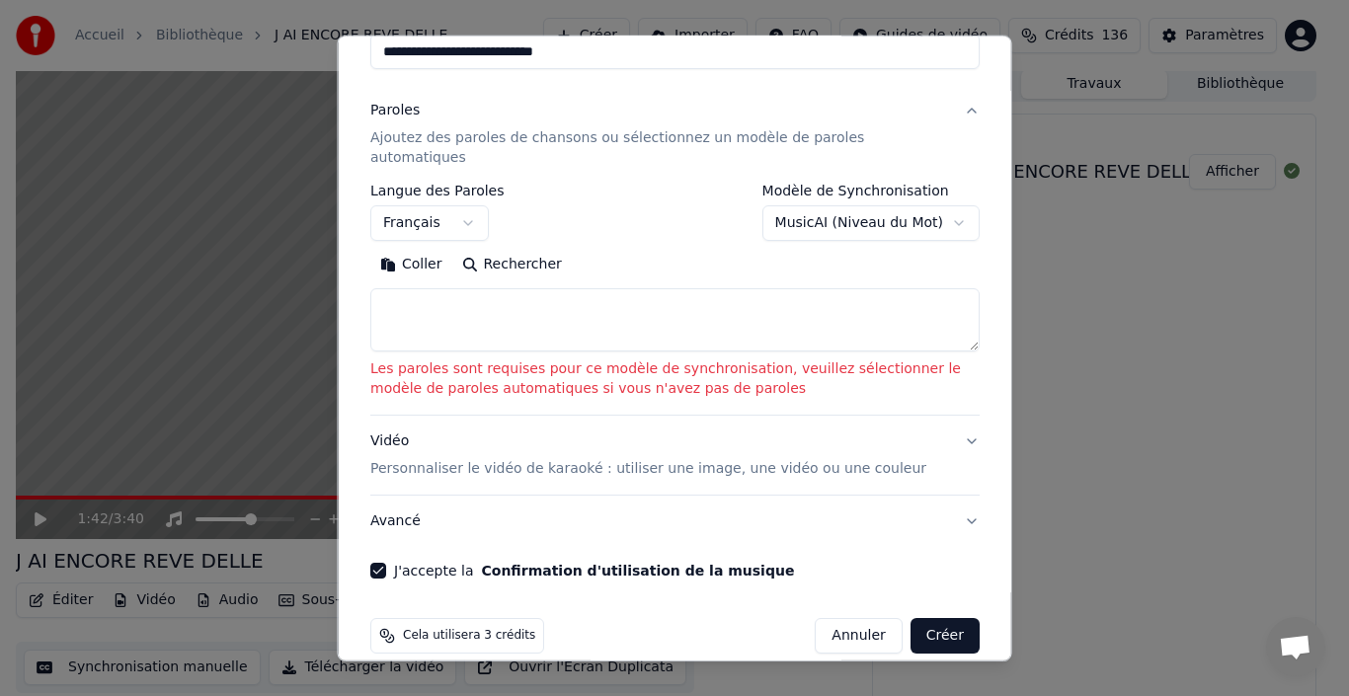
click at [497, 291] on textarea at bounding box center [674, 319] width 609 height 63
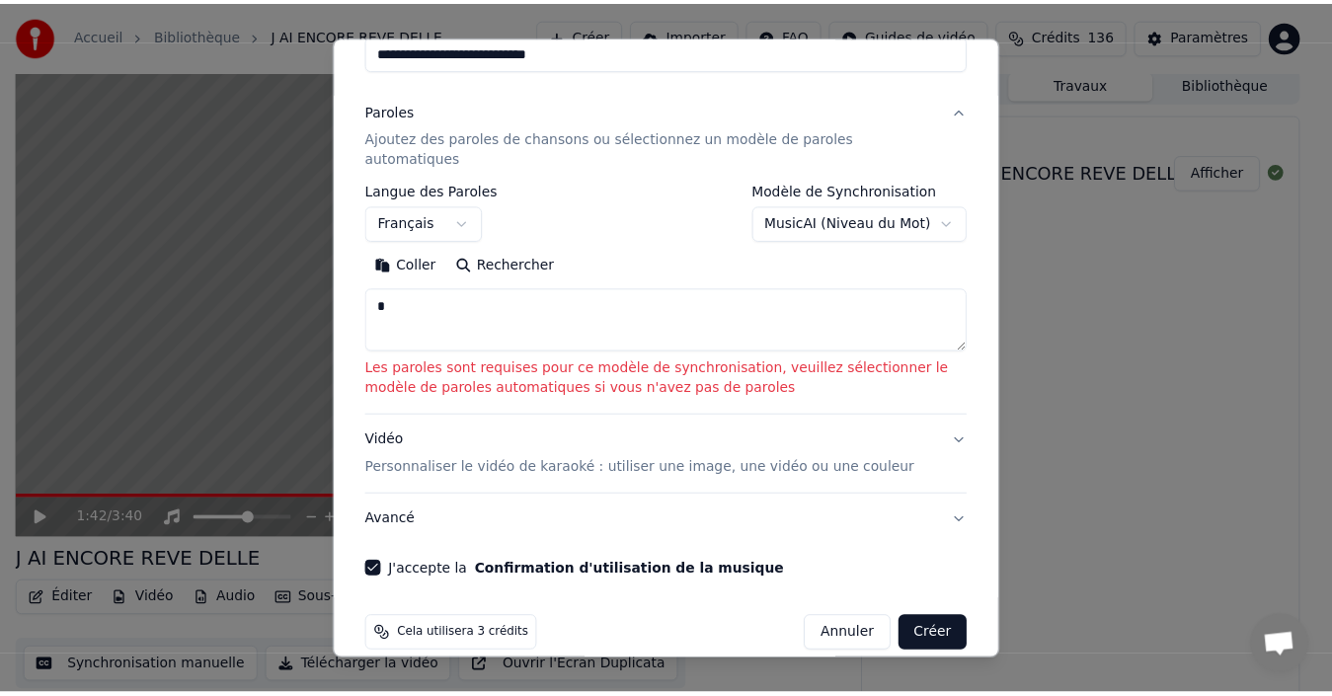
scroll to position [155, 0]
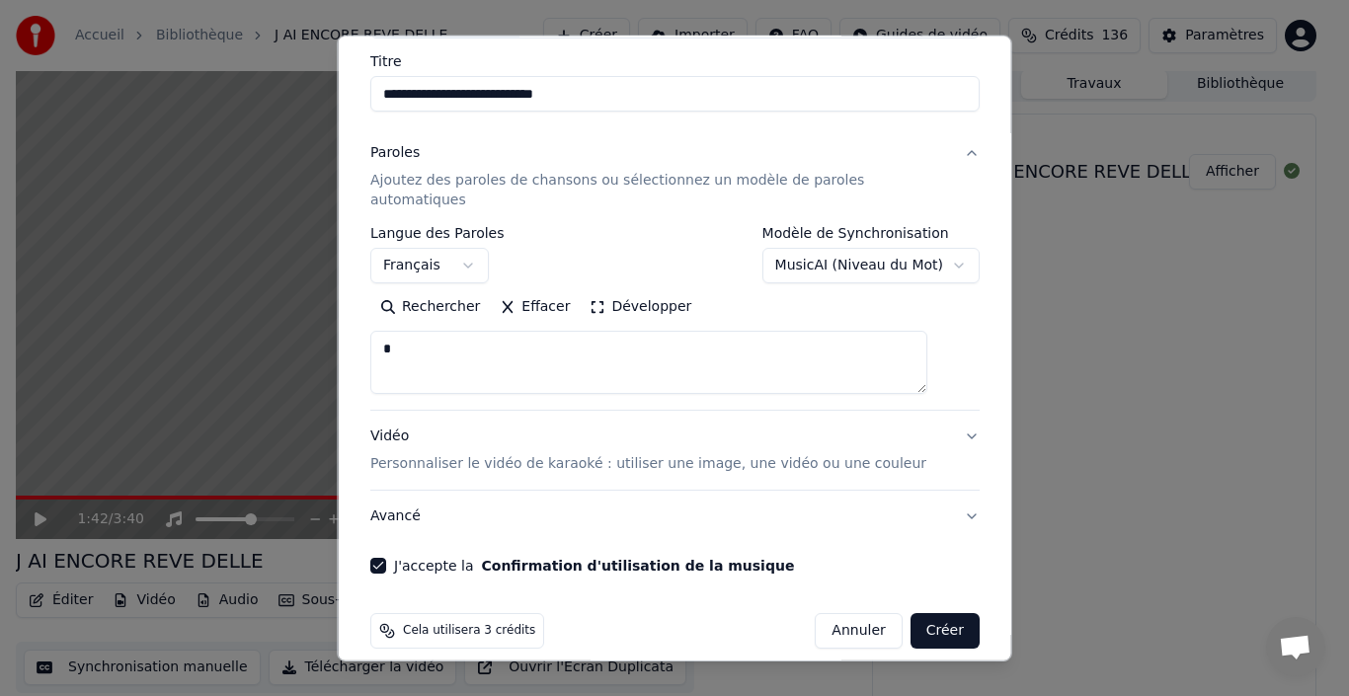
type textarea "*"
click at [926, 613] on button "Créer" at bounding box center [943, 631] width 69 height 36
select select "**"
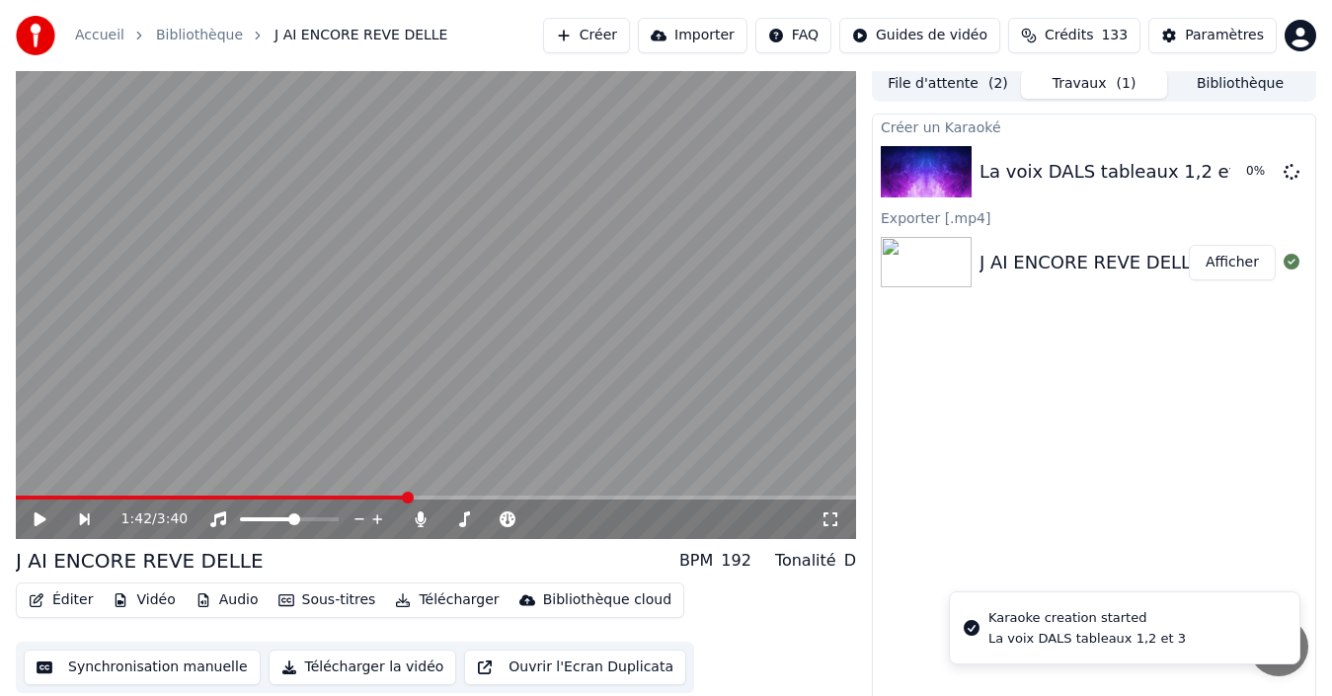
click at [982, 83] on button "File d'attente ( 2 )" at bounding box center [948, 84] width 146 height 29
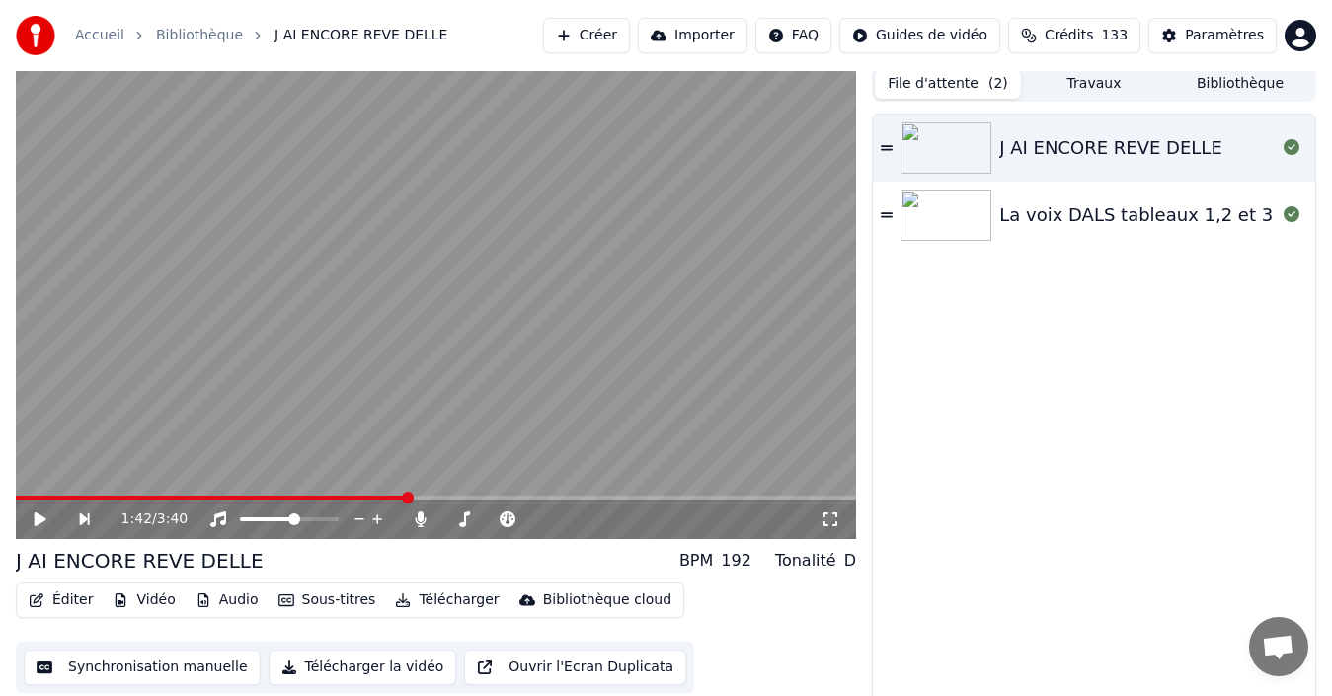
click at [1083, 208] on div "La voix DALS tableaux 1,2 et 3" at bounding box center [1136, 215] width 274 height 28
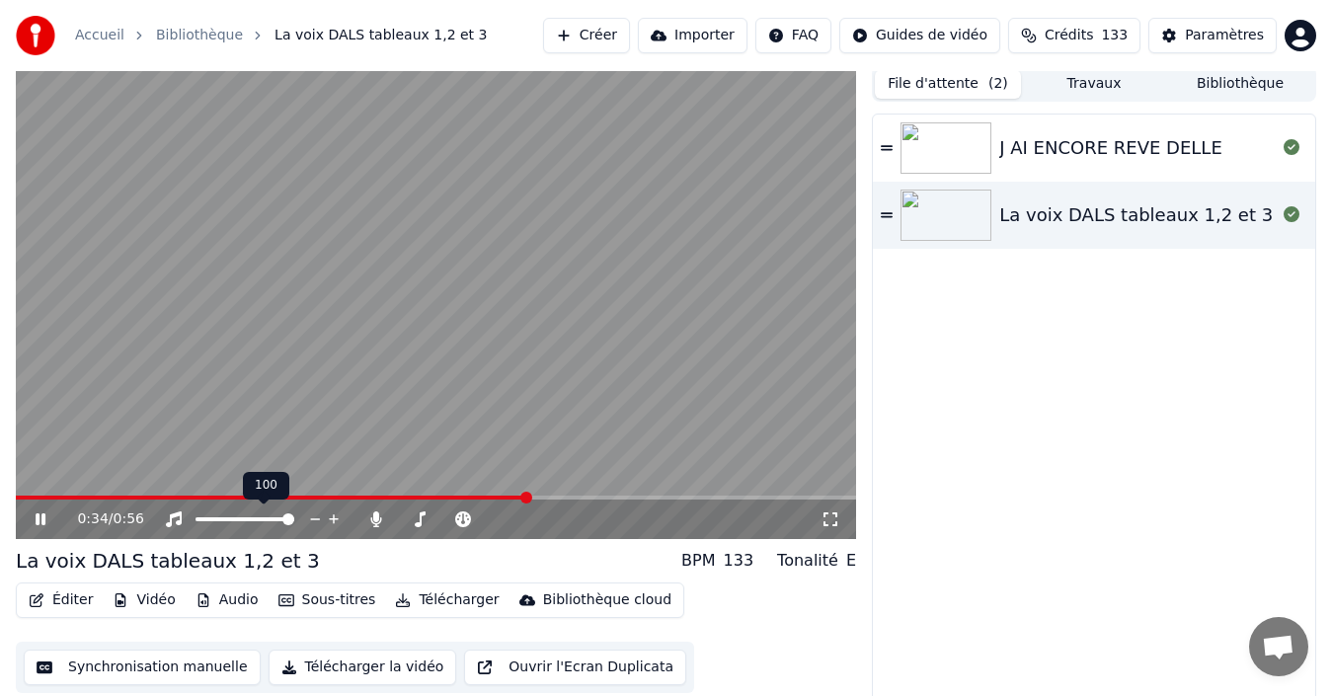
click at [294, 521] on span at bounding box center [245, 519] width 99 height 4
click at [1235, 80] on button "Bibliothèque" at bounding box center [1240, 84] width 146 height 29
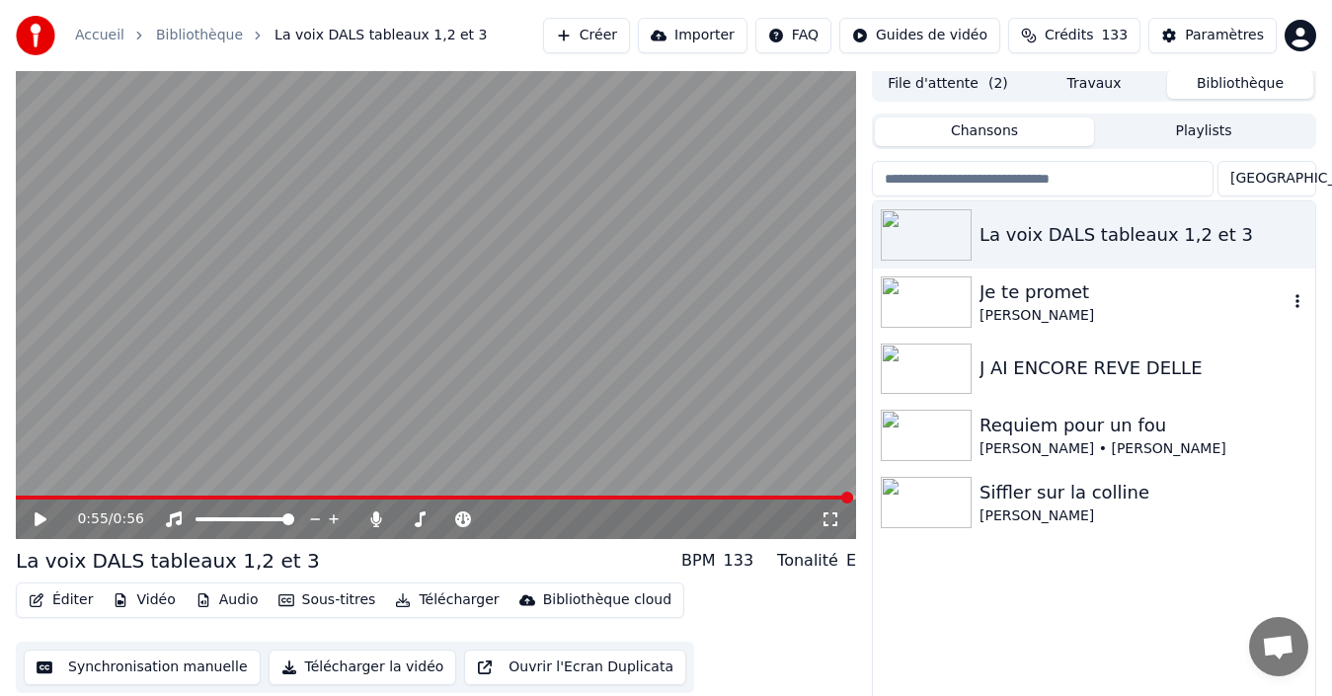
click at [1027, 297] on div "Je te promet" at bounding box center [1134, 292] width 308 height 28
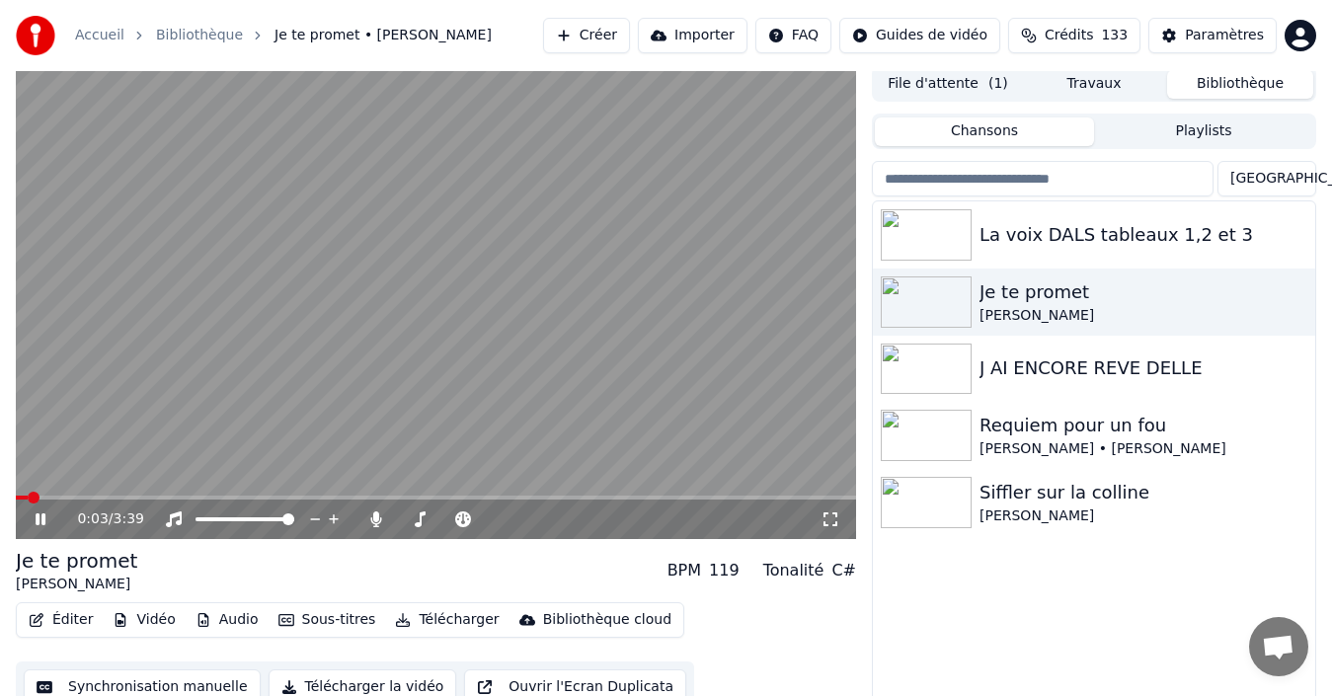
click at [64, 497] on span at bounding box center [436, 498] width 840 height 4
click at [1027, 433] on div "Requiem pour un fou" at bounding box center [1134, 426] width 308 height 28
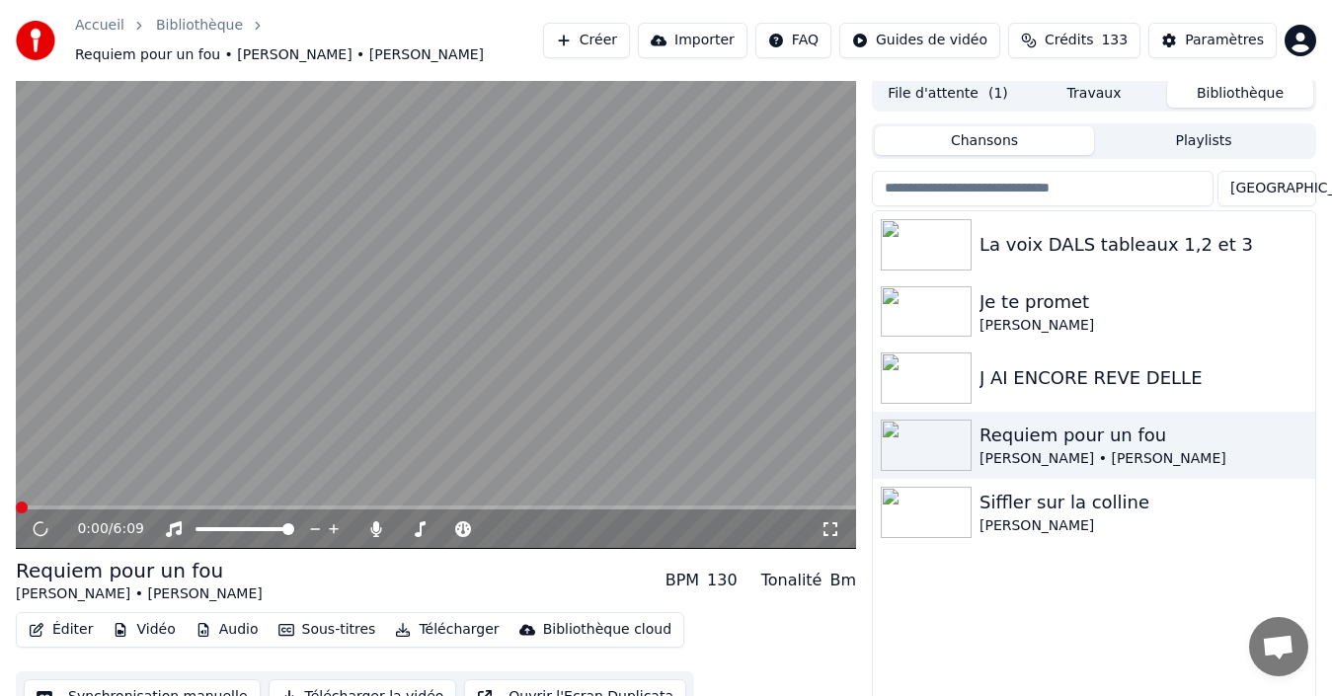
click at [97, 506] on span at bounding box center [436, 508] width 840 height 4
click at [268, 506] on span at bounding box center [436, 508] width 840 height 4
click at [170, 494] on div "Instrumental Instrumental" at bounding box center [179, 488] width 100 height 28
click at [149, 506] on span at bounding box center [83, 508] width 134 height 4
click at [172, 492] on video at bounding box center [436, 312] width 840 height 473
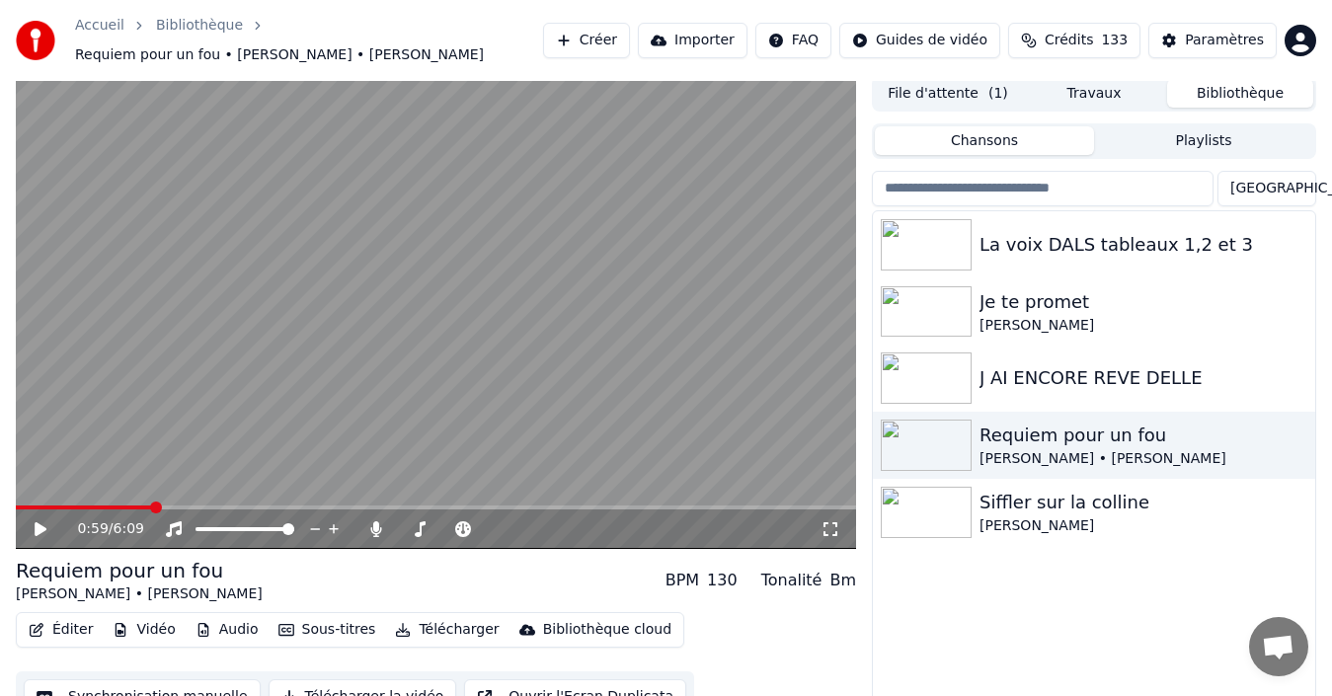
click at [174, 510] on div "0:59 / 6:09" at bounding box center [436, 530] width 840 height 40
click at [171, 506] on span at bounding box center [436, 508] width 840 height 4
click at [40, 521] on icon at bounding box center [54, 529] width 45 height 16
click at [41, 521] on icon at bounding box center [54, 529] width 45 height 16
click at [246, 493] on video at bounding box center [436, 312] width 840 height 473
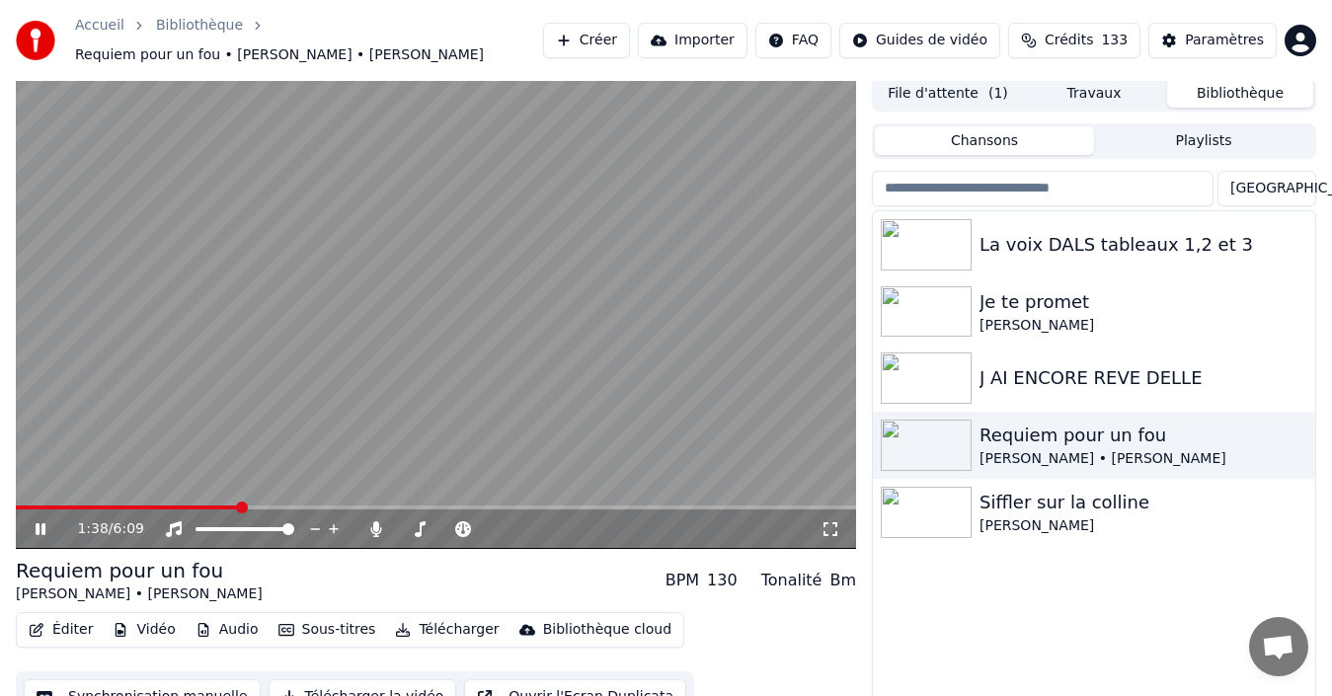
click at [239, 506] on span at bounding box center [127, 508] width 223 height 4
click at [51, 521] on icon at bounding box center [54, 529] width 45 height 16
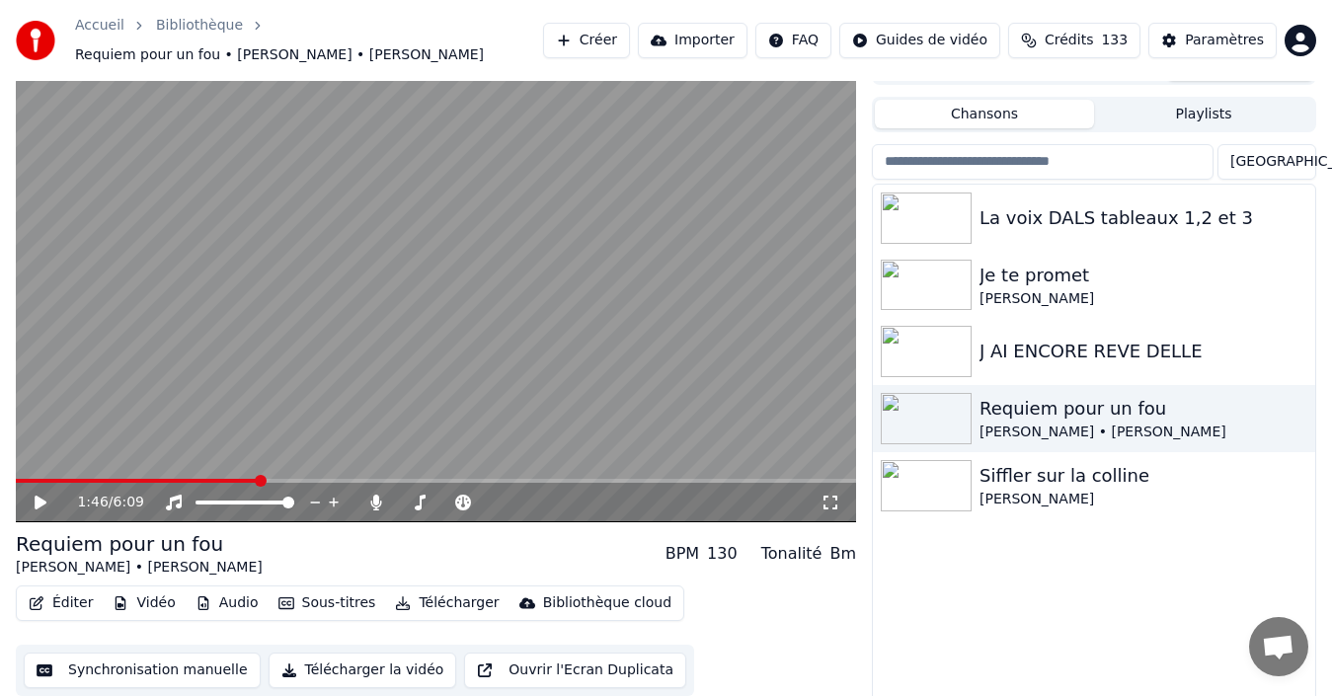
click at [186, 657] on button "Synchronisation manuelle" at bounding box center [142, 671] width 237 height 36
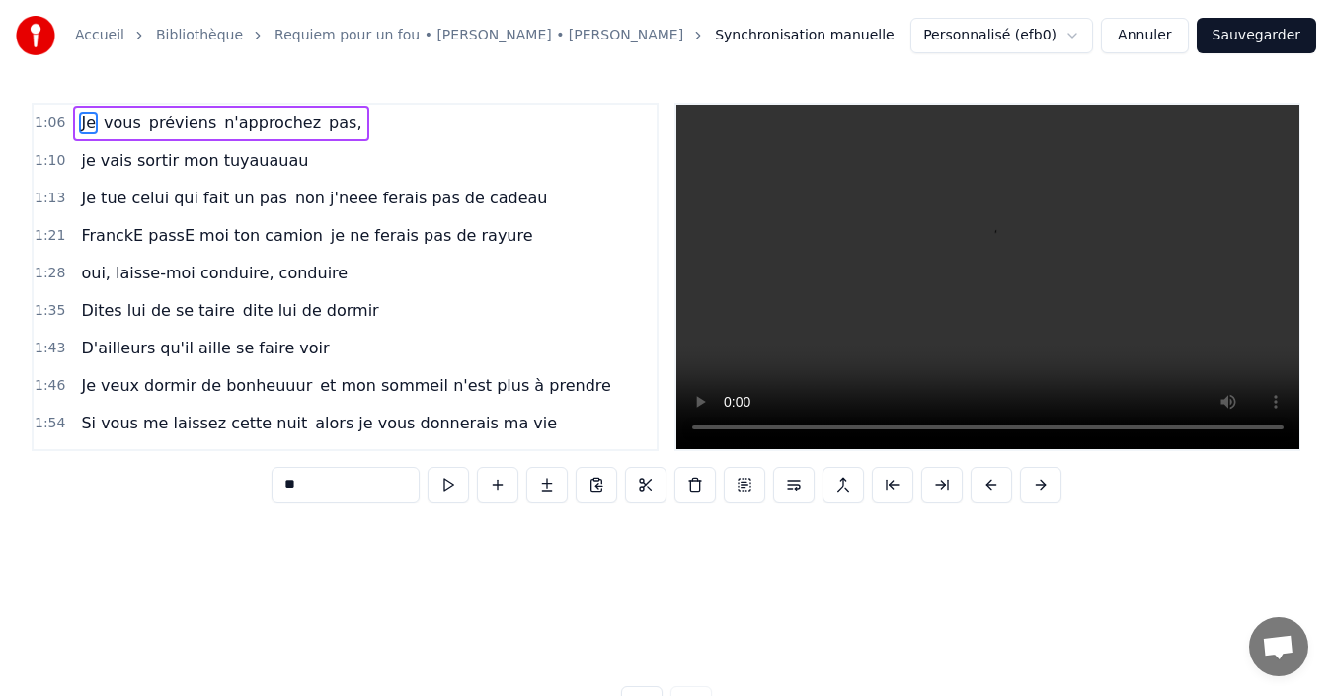
scroll to position [0, 6489]
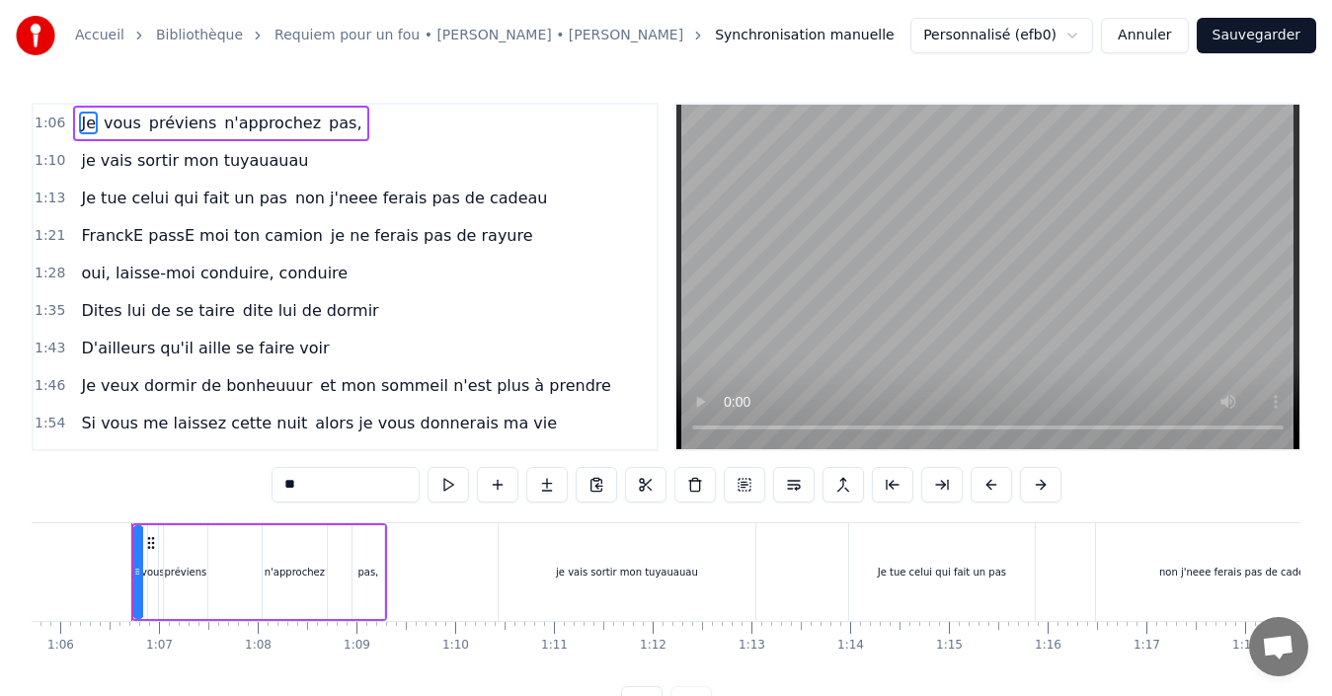
click at [273, 352] on span "D'ailleurs qu'il aille se faire voir" at bounding box center [205, 348] width 252 height 23
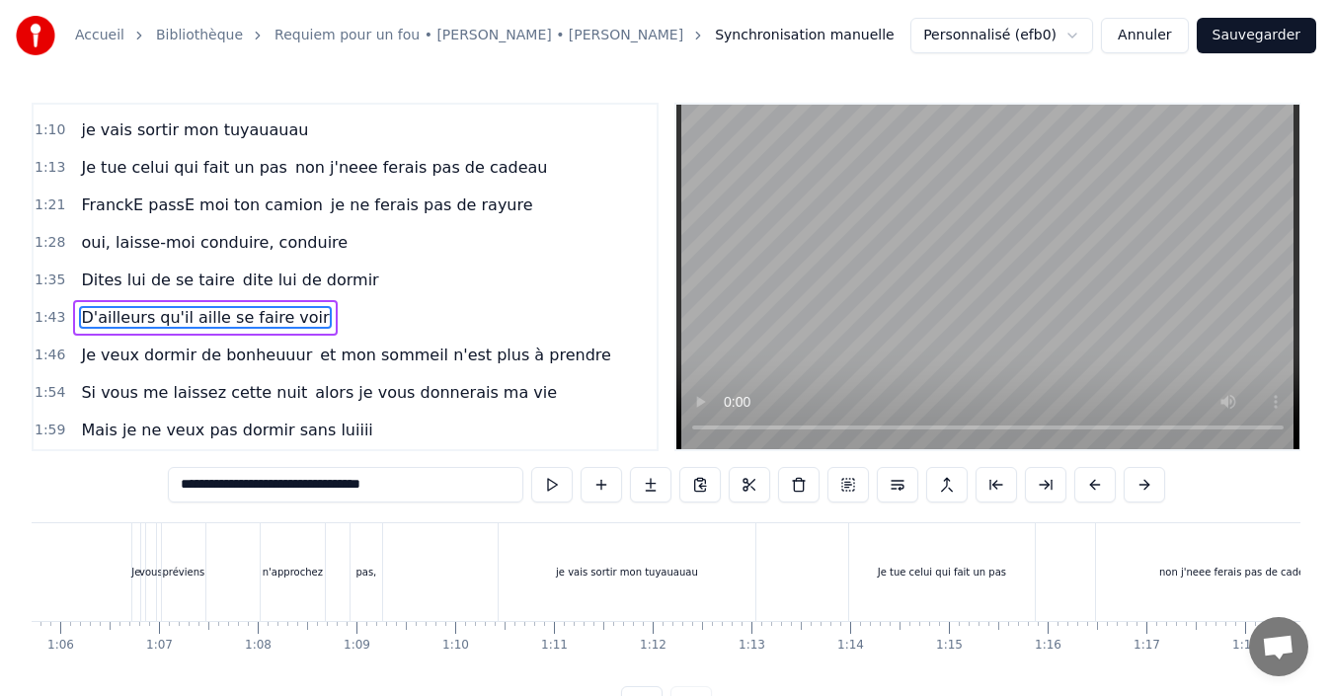
scroll to position [0, 10144]
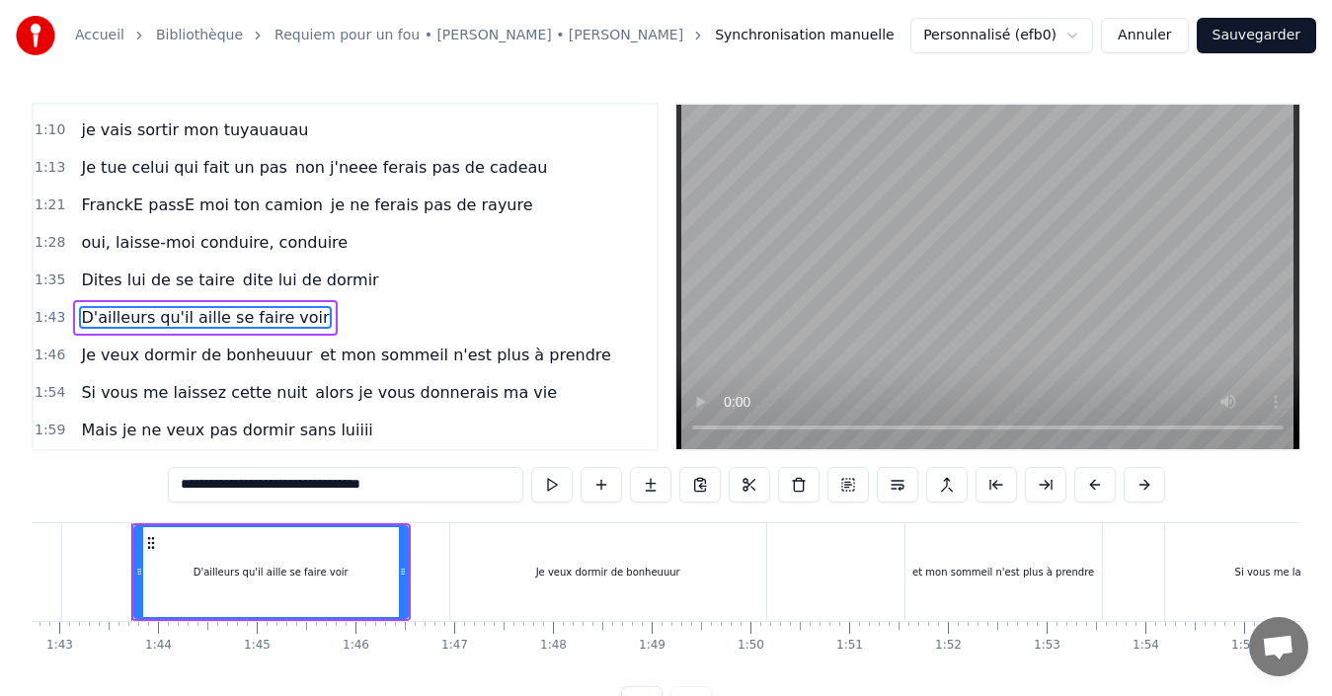
click at [357, 491] on input "**********" at bounding box center [346, 485] width 356 height 36
click at [318, 356] on span "et mon sommeil n'est plus à prendre" at bounding box center [465, 355] width 295 height 23
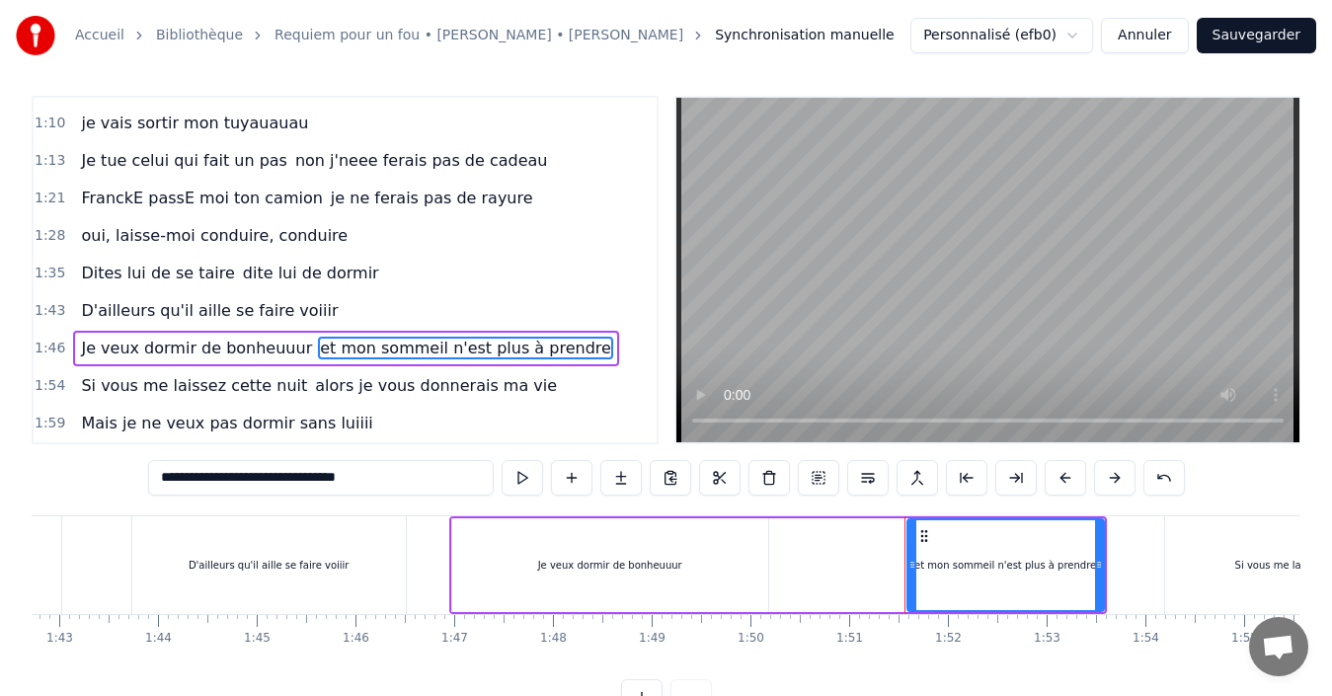
click at [191, 476] on input "**********" at bounding box center [321, 478] width 346 height 36
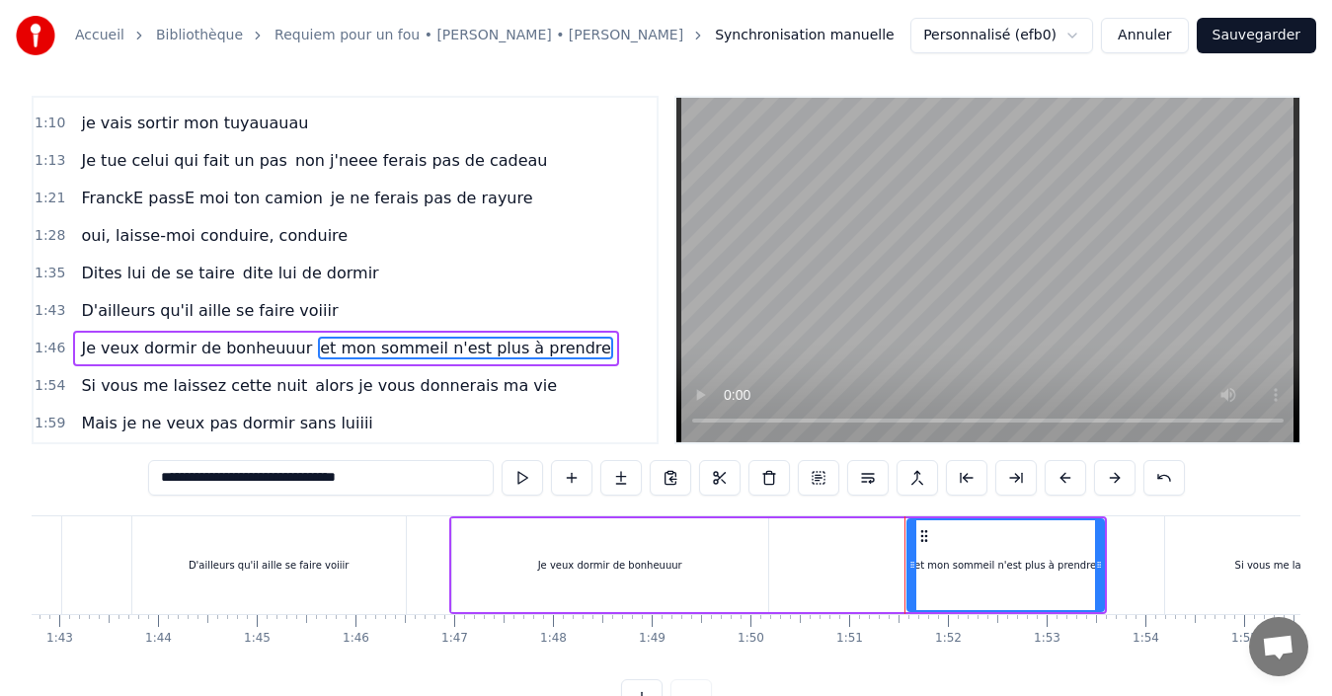
click at [188, 478] on input "**********" at bounding box center [321, 478] width 346 height 36
click at [188, 478] on input "**********" at bounding box center [321, 478] width 356 height 36
type input "**********"
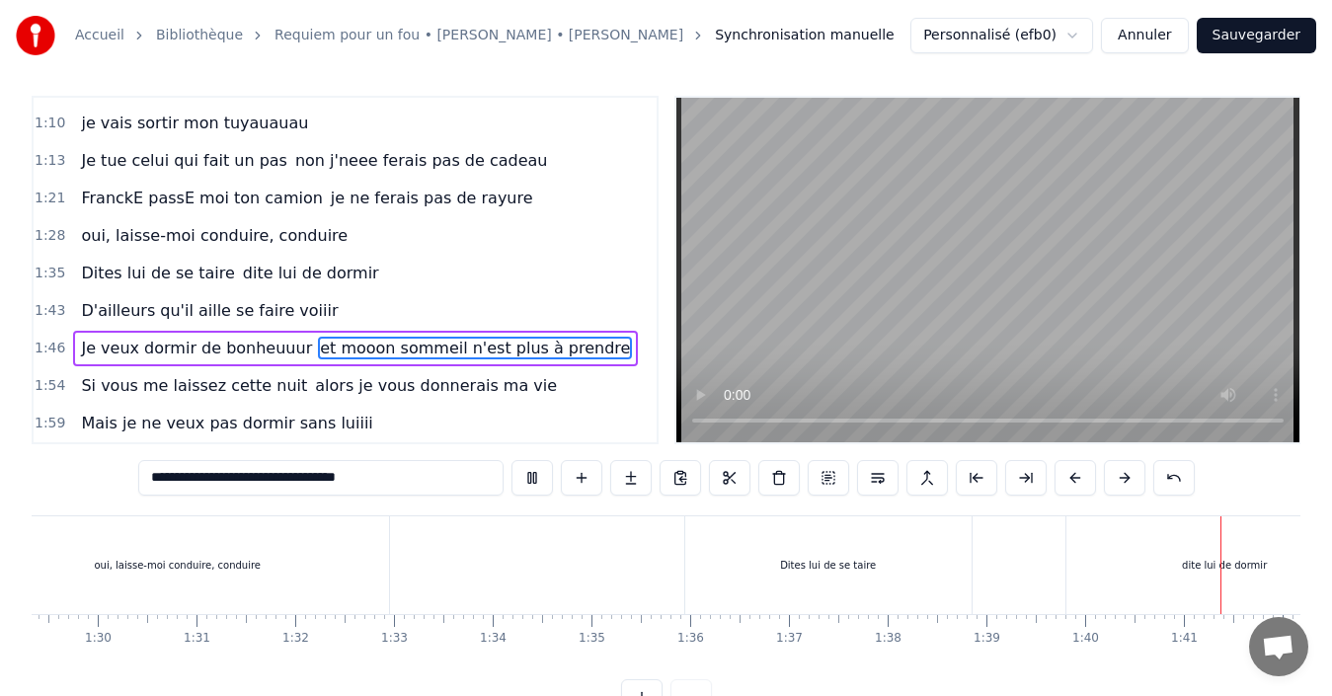
scroll to position [0, 9916]
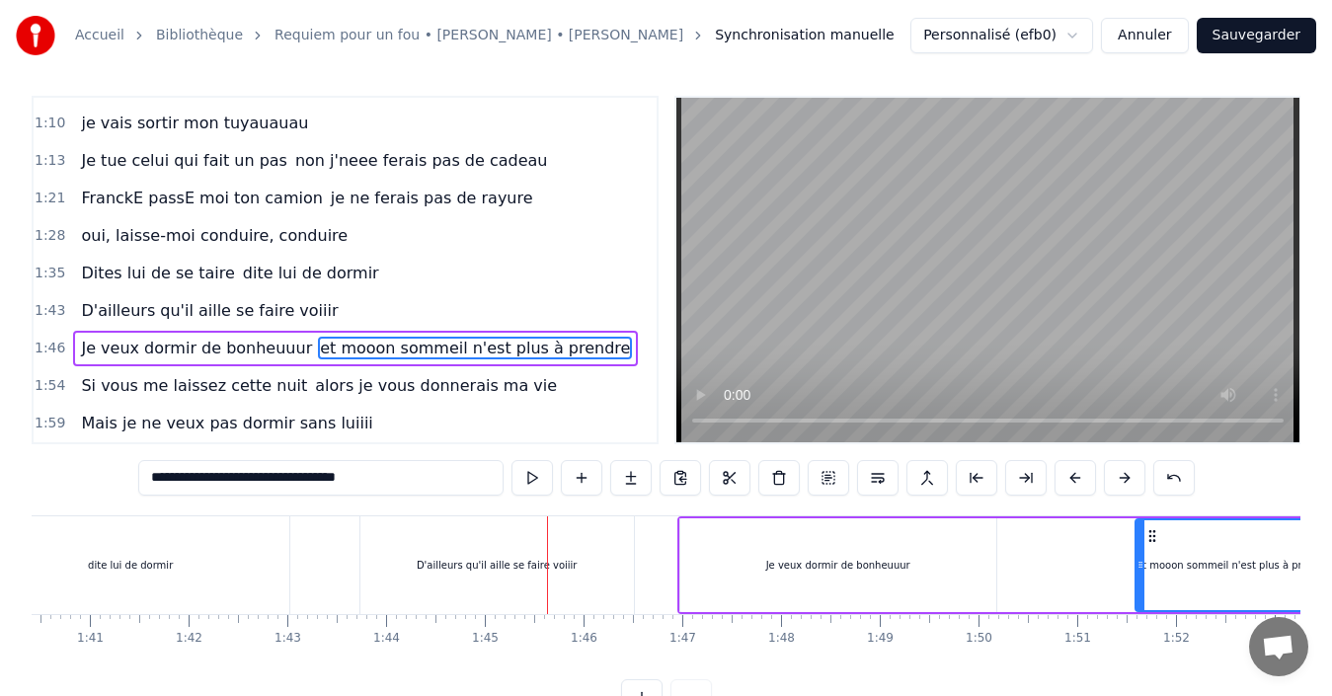
click at [91, 239] on span "oui, laisse-moi conduire, conduire" at bounding box center [214, 235] width 271 height 23
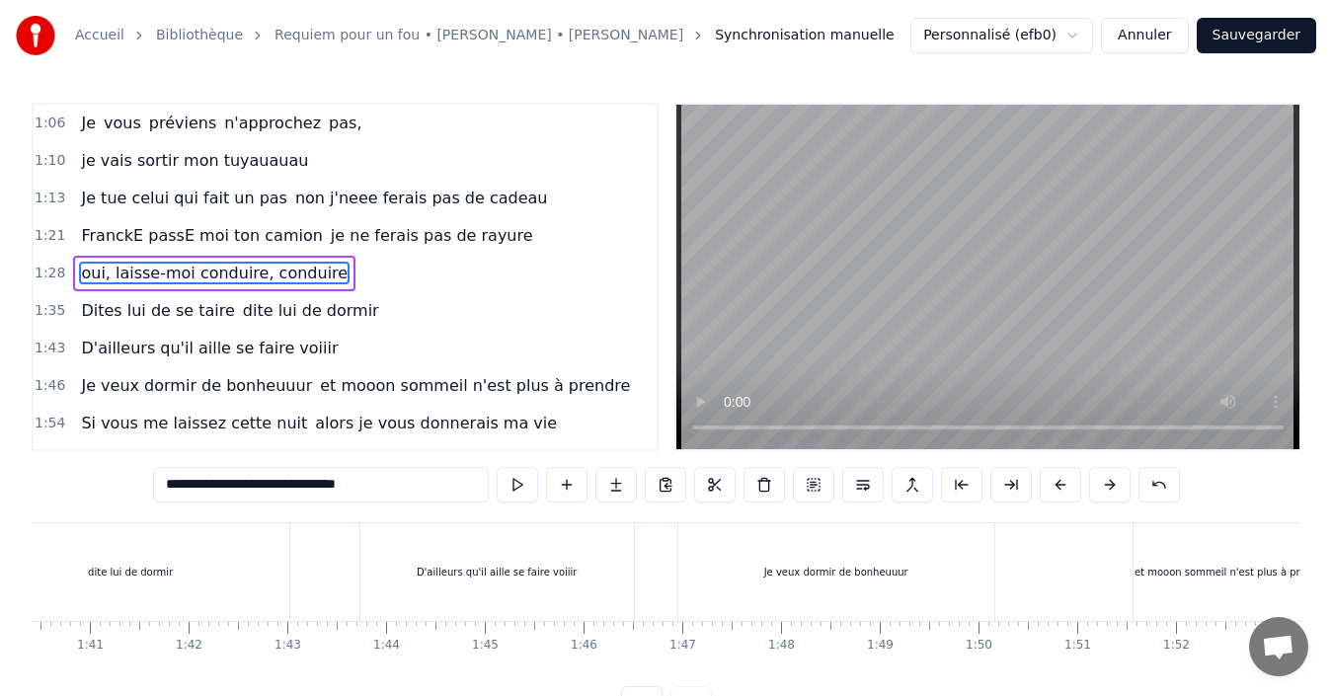
scroll to position [0, 8656]
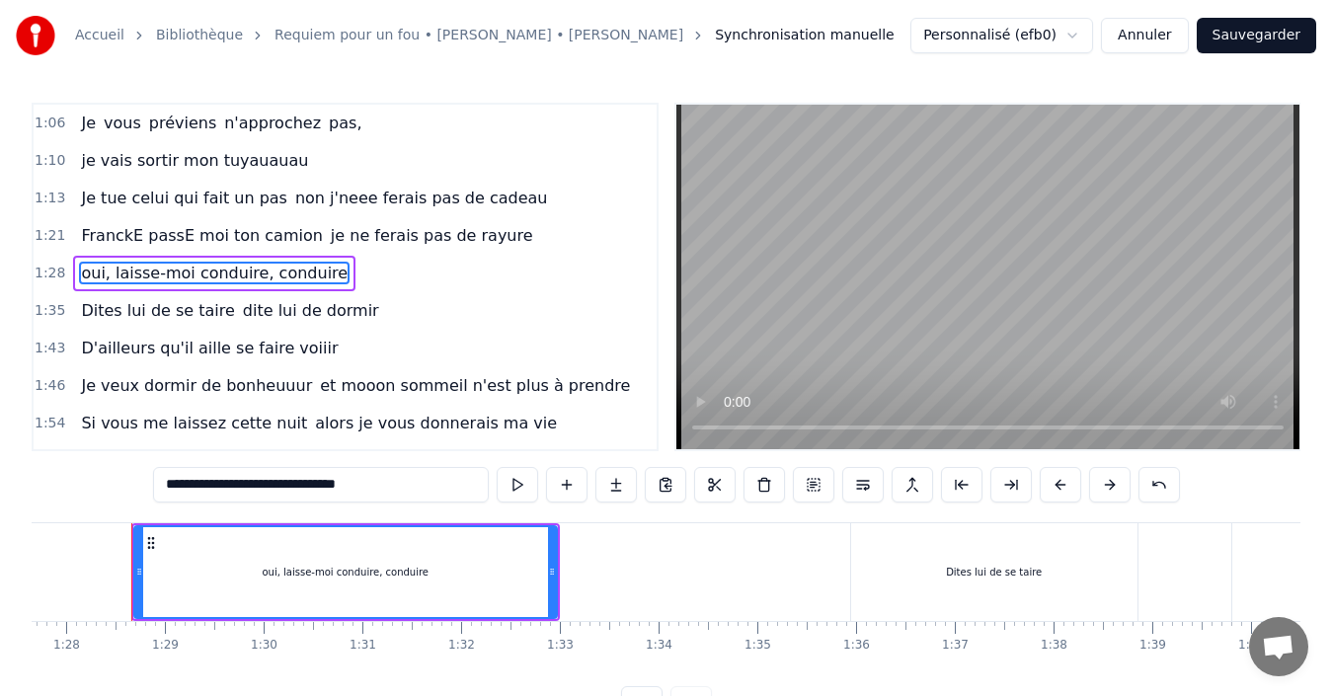
click at [169, 480] on input "**********" at bounding box center [321, 485] width 336 height 36
click at [167, 483] on input "**********" at bounding box center [321, 485] width 326 height 36
click at [80, 164] on span "je vais sortir mon tuyauauau" at bounding box center [194, 160] width 231 height 23
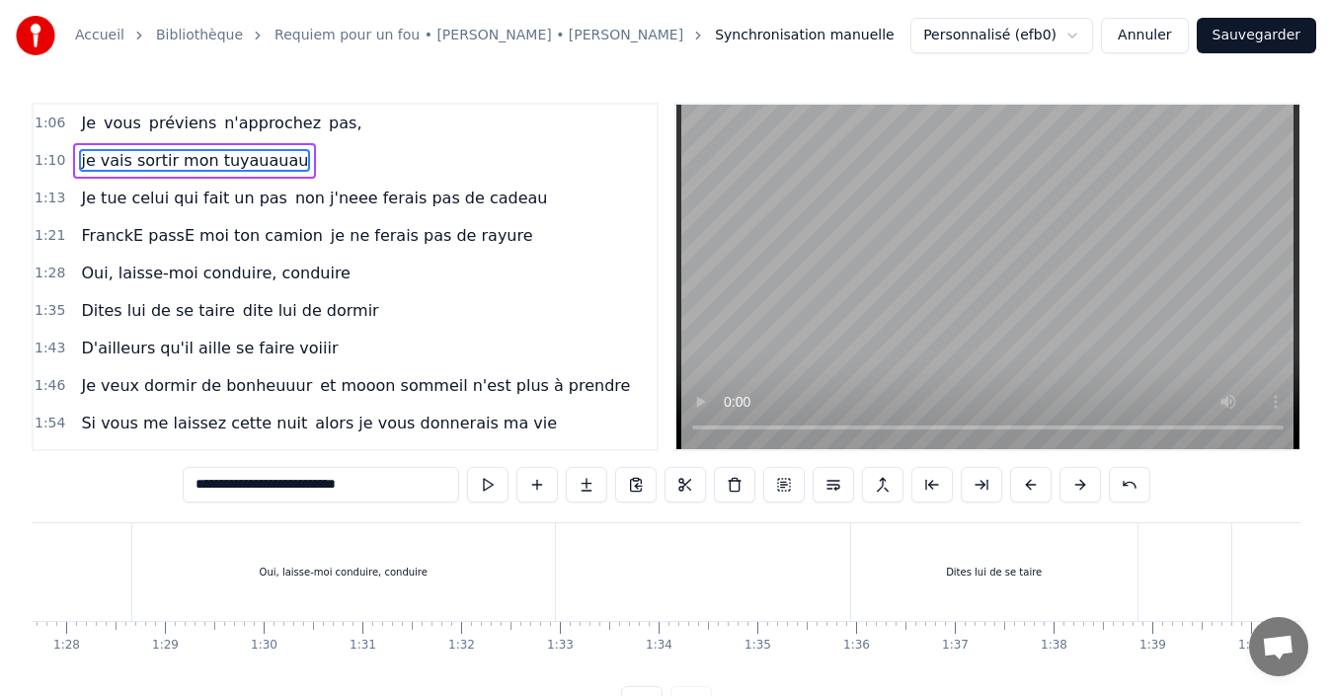
scroll to position [0, 6855]
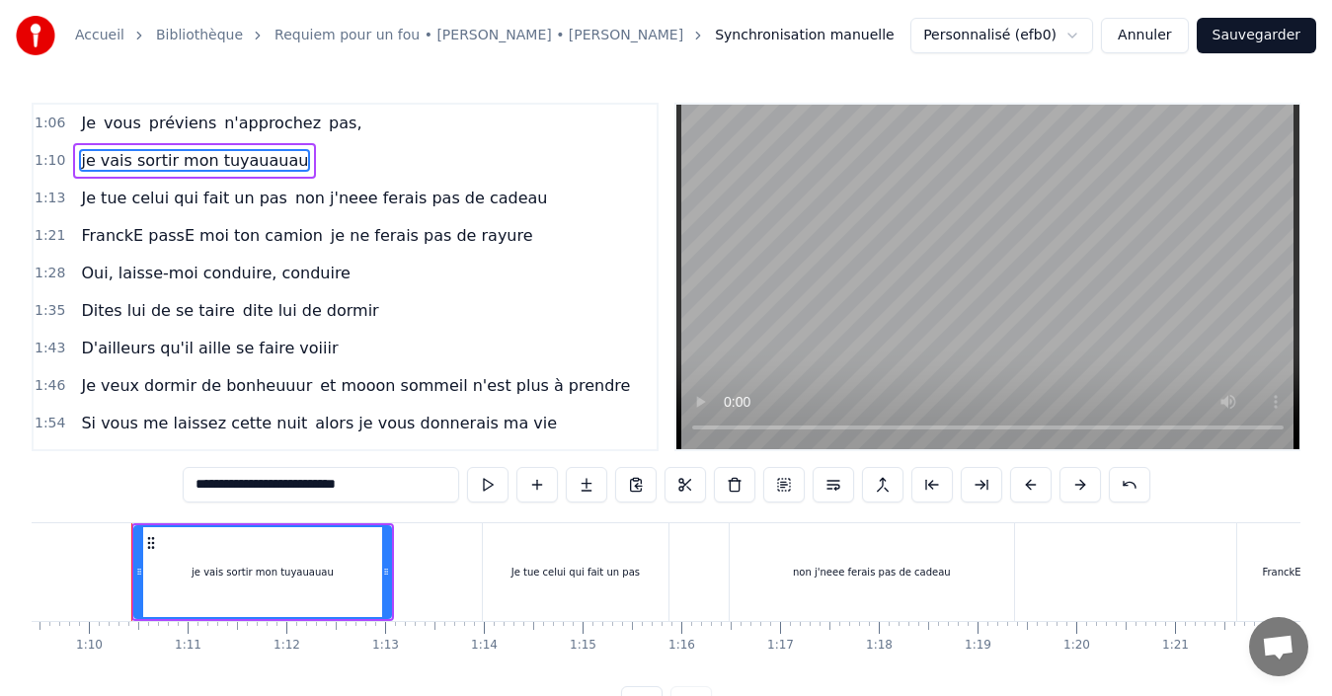
click at [197, 492] on input "**********" at bounding box center [321, 485] width 277 height 36
click at [197, 492] on input "**********" at bounding box center [321, 485] width 267 height 36
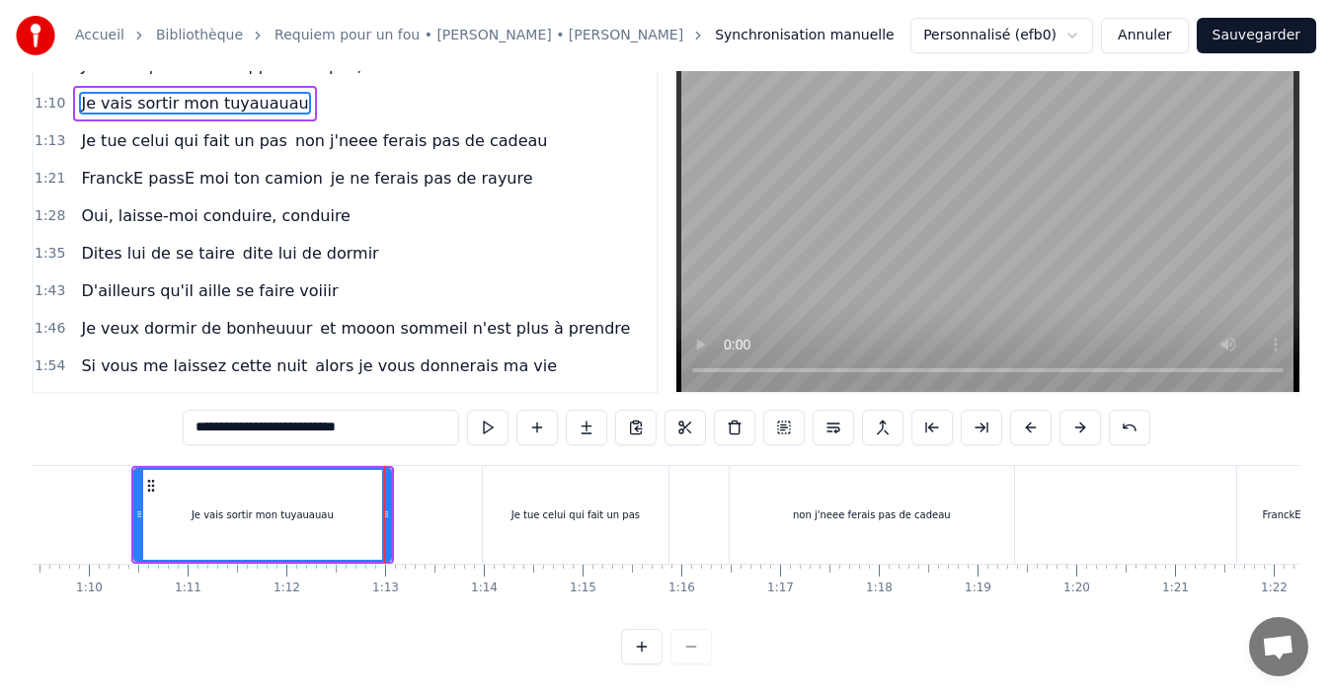
scroll to position [0, 0]
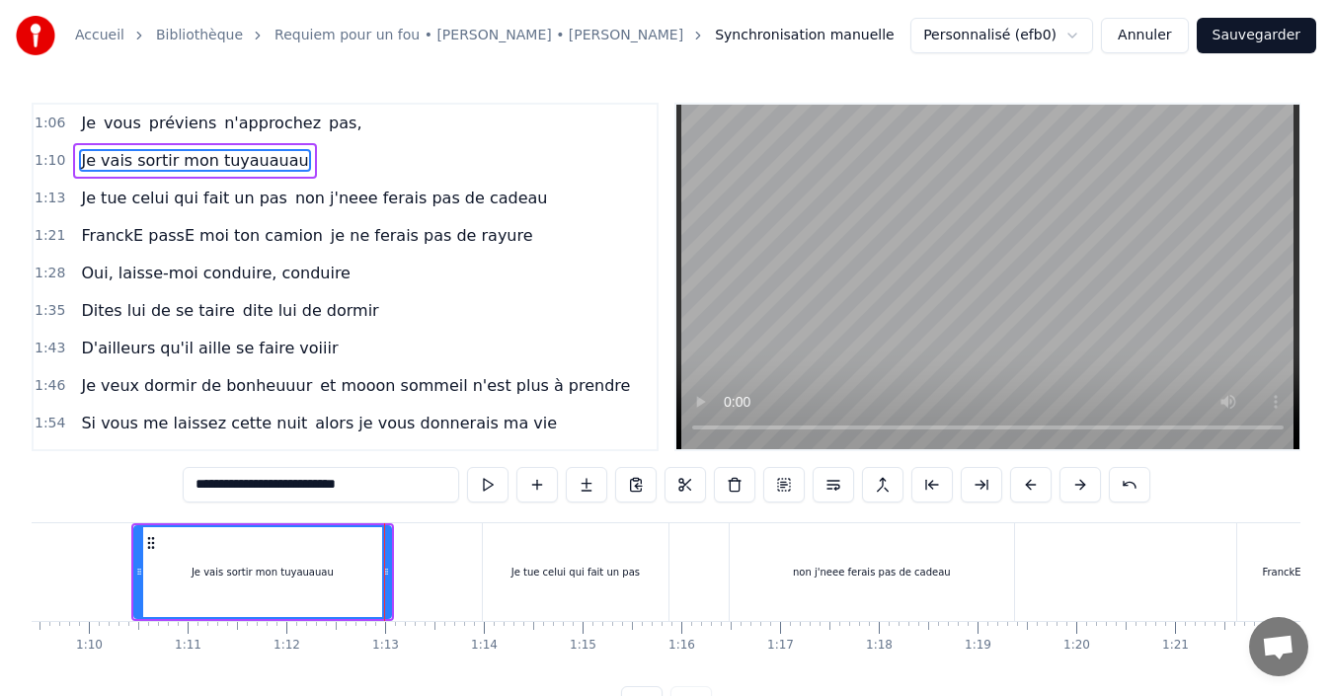
click at [305, 199] on span "non j'neee ferais pas de cadeau" at bounding box center [421, 198] width 257 height 23
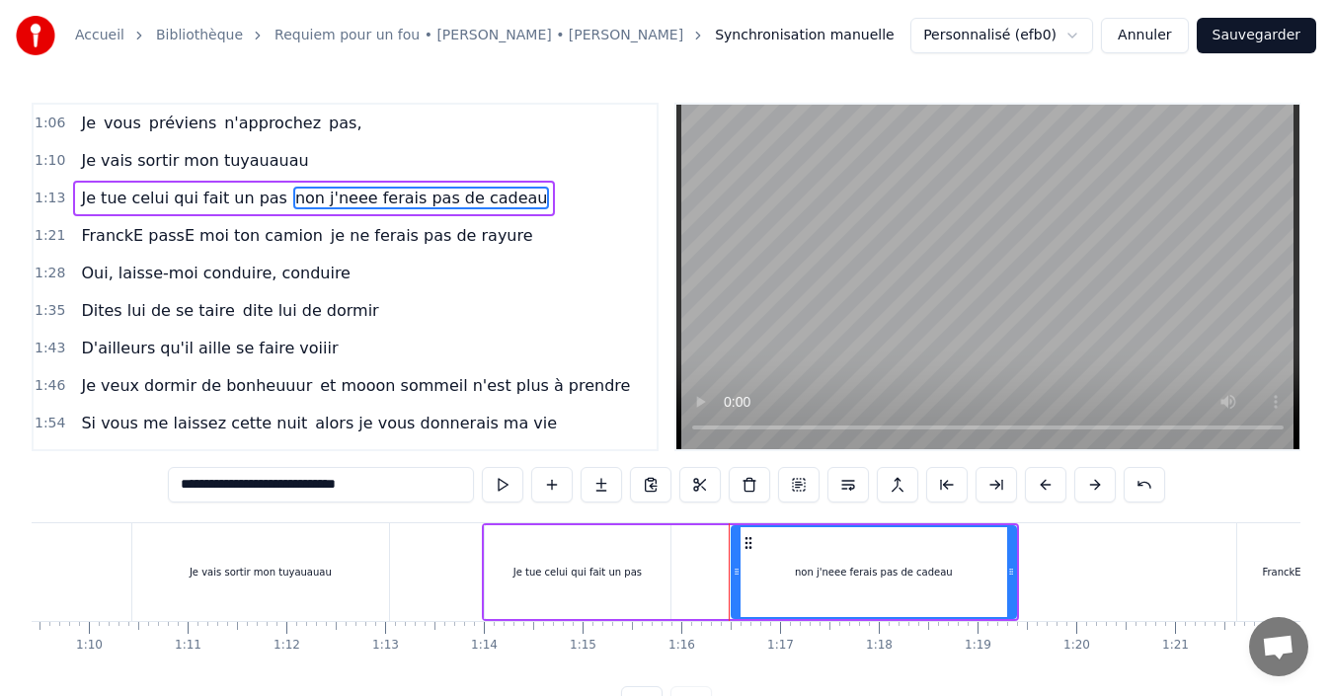
click at [188, 486] on input "**********" at bounding box center [321, 485] width 306 height 36
click at [329, 228] on span "je ne ferais pas de rayure" at bounding box center [432, 235] width 206 height 23
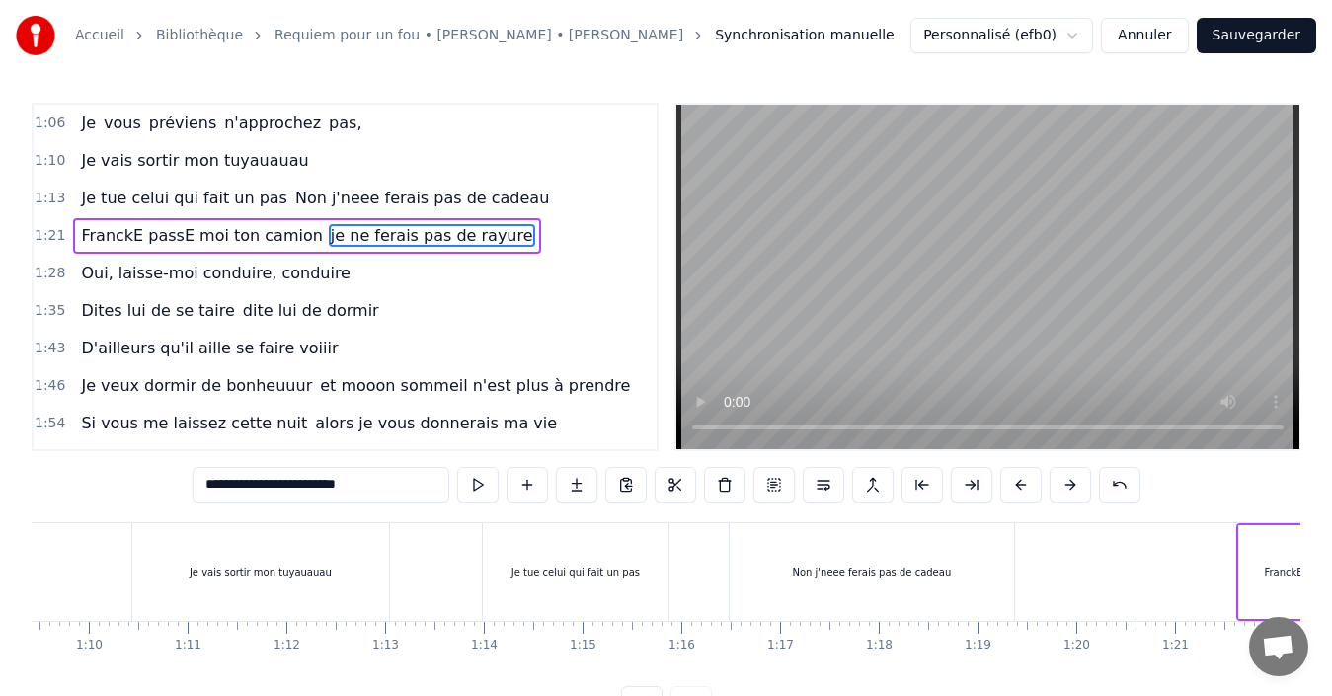
scroll to position [0, 8228]
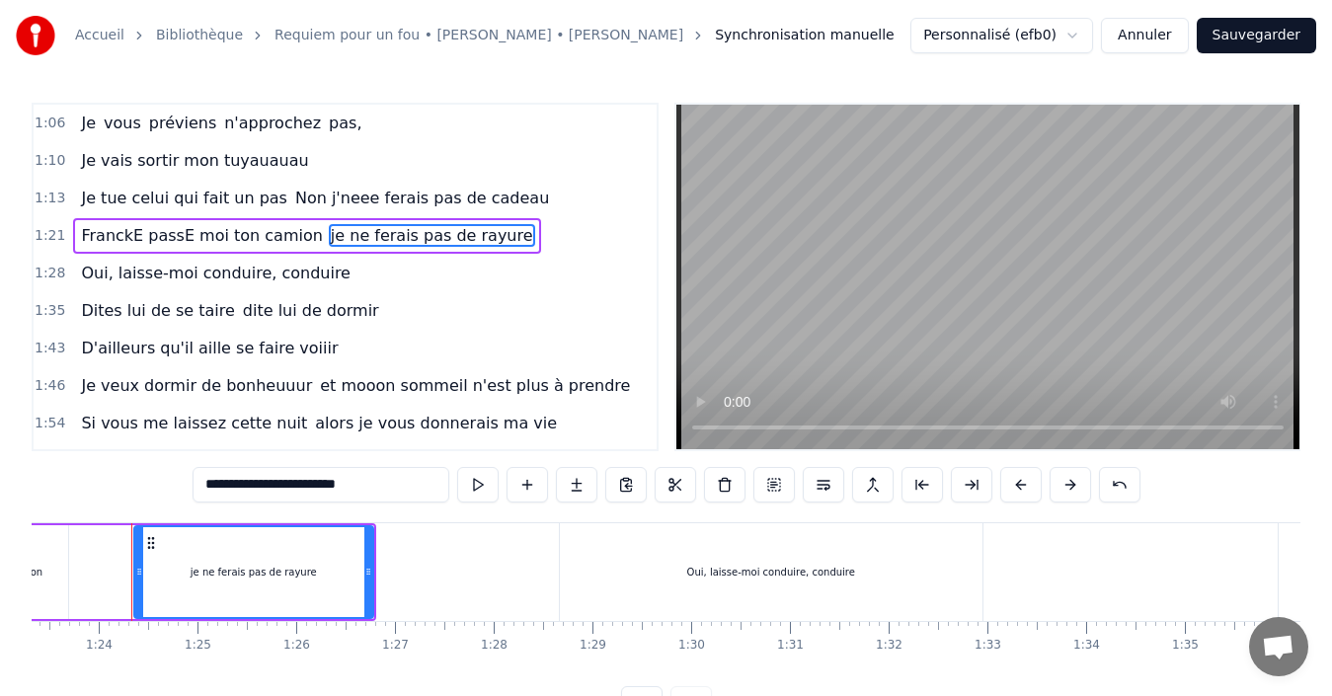
click at [212, 481] on input "**********" at bounding box center [321, 485] width 257 height 36
type input "**********"
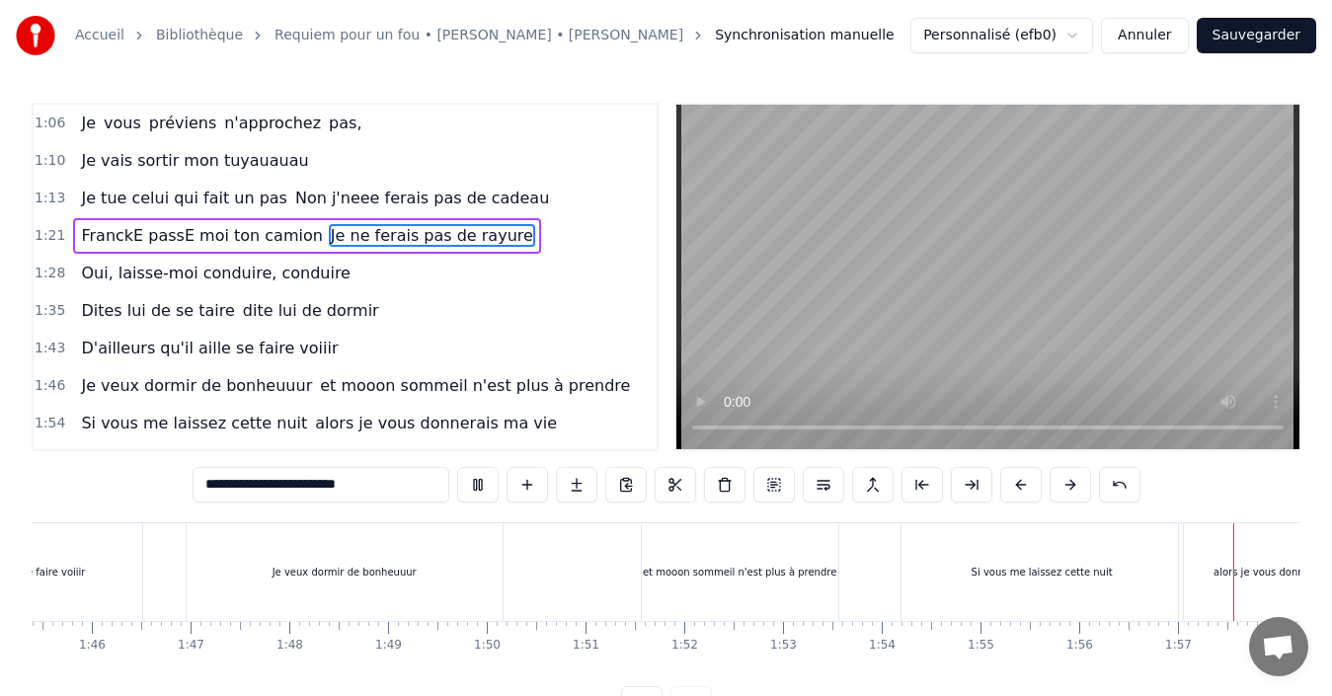
scroll to position [0, 11498]
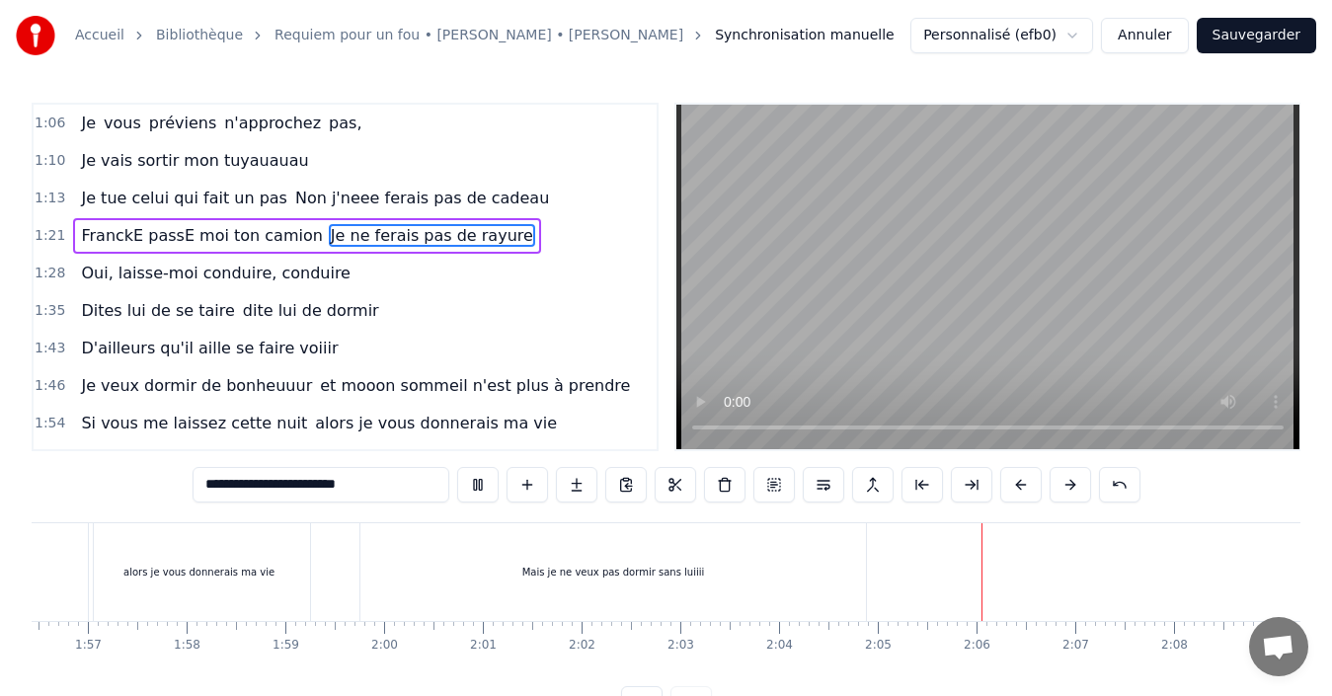
click at [1278, 36] on button "Sauvegarder" at bounding box center [1256, 36] width 119 height 36
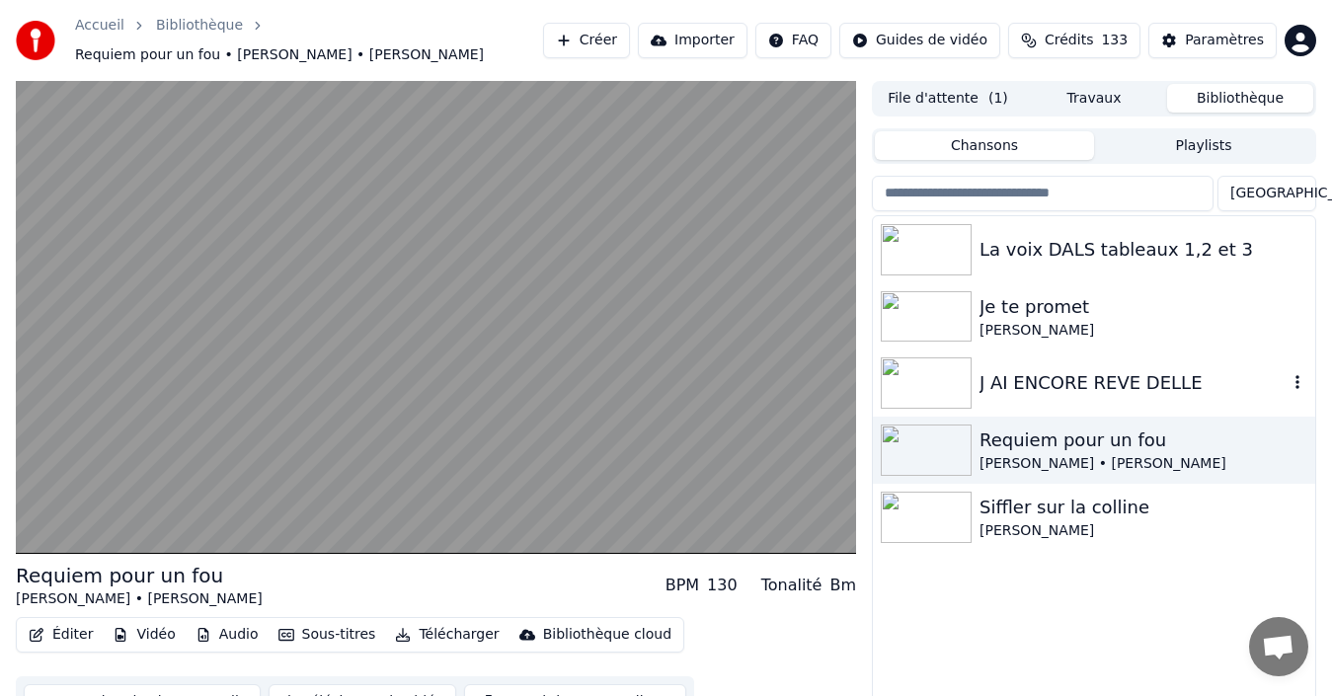
click at [944, 374] on img at bounding box center [926, 382] width 91 height 51
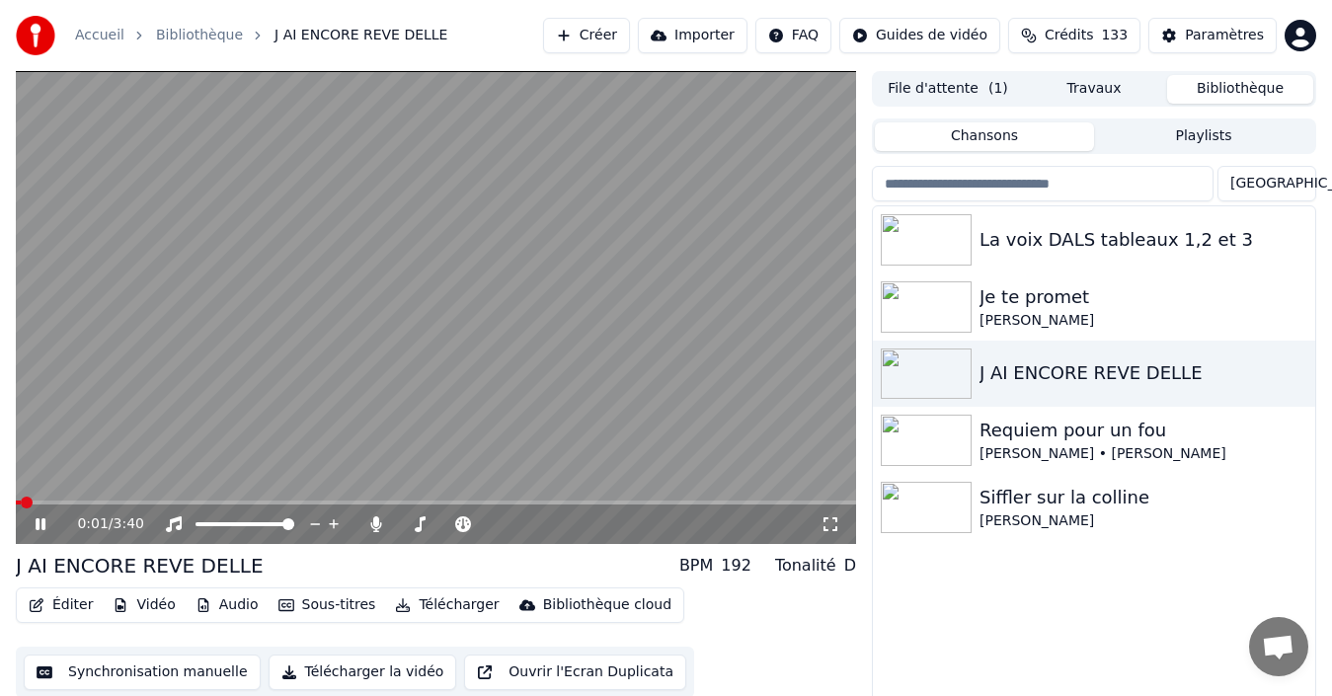
scroll to position [32, 0]
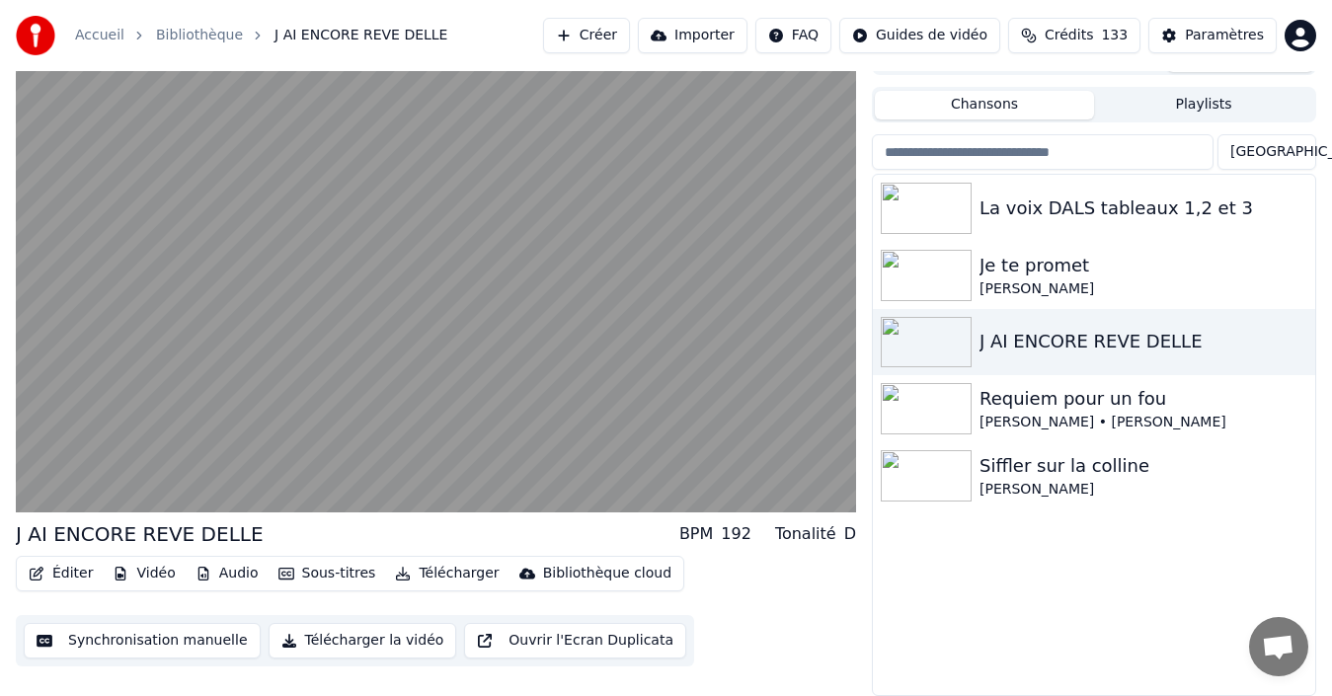
click at [196, 643] on button "Synchronisation manuelle" at bounding box center [142, 641] width 237 height 36
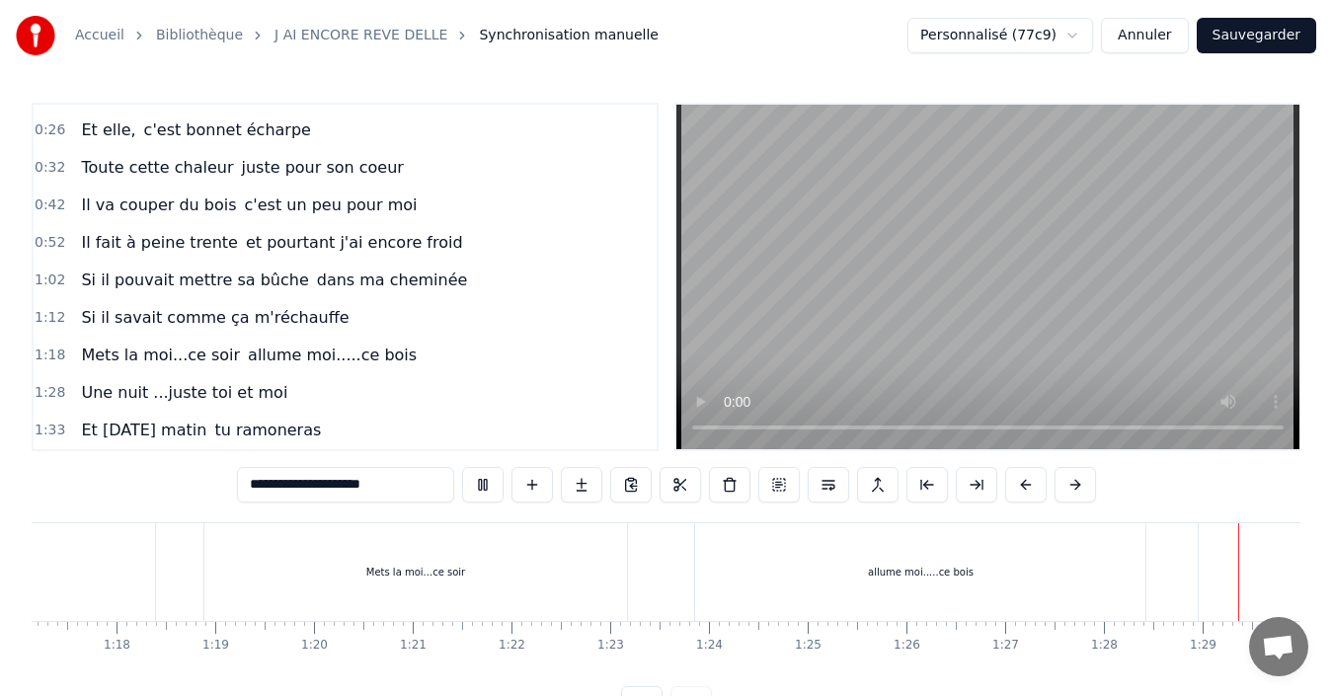
scroll to position [0, 8704]
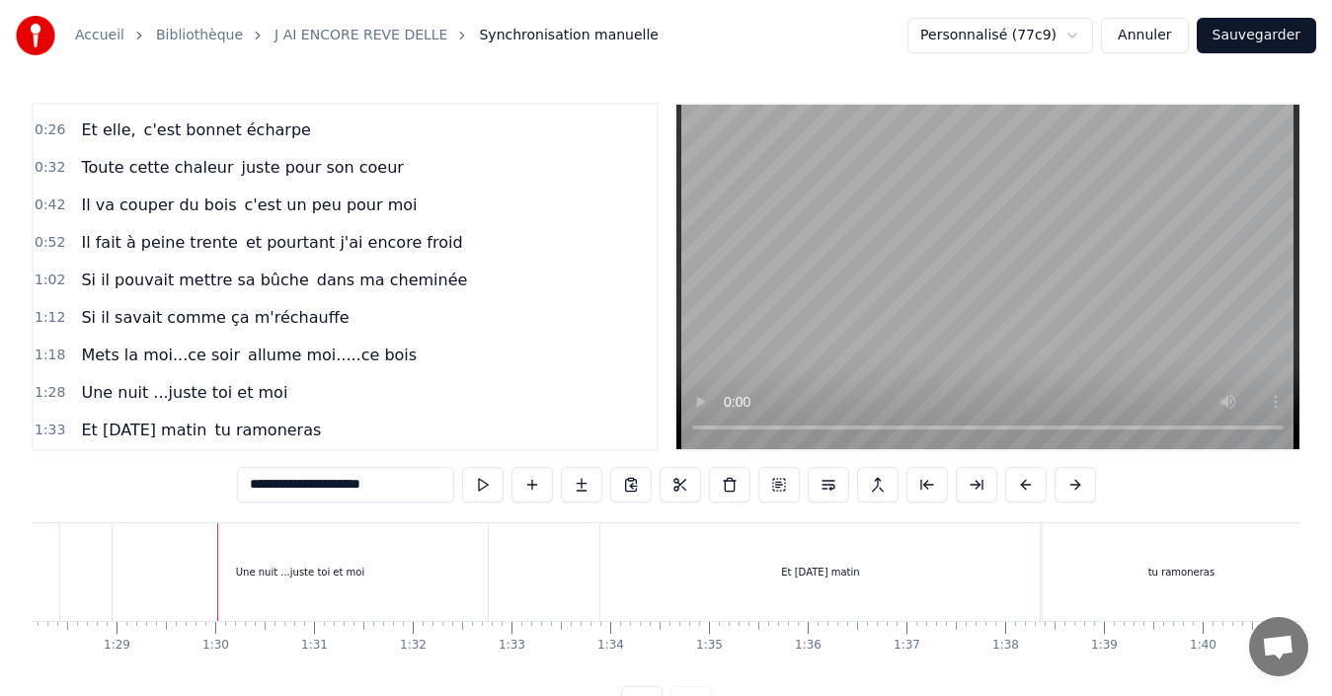
click at [166, 354] on span "Mets la moi...ce soir" at bounding box center [160, 355] width 163 height 23
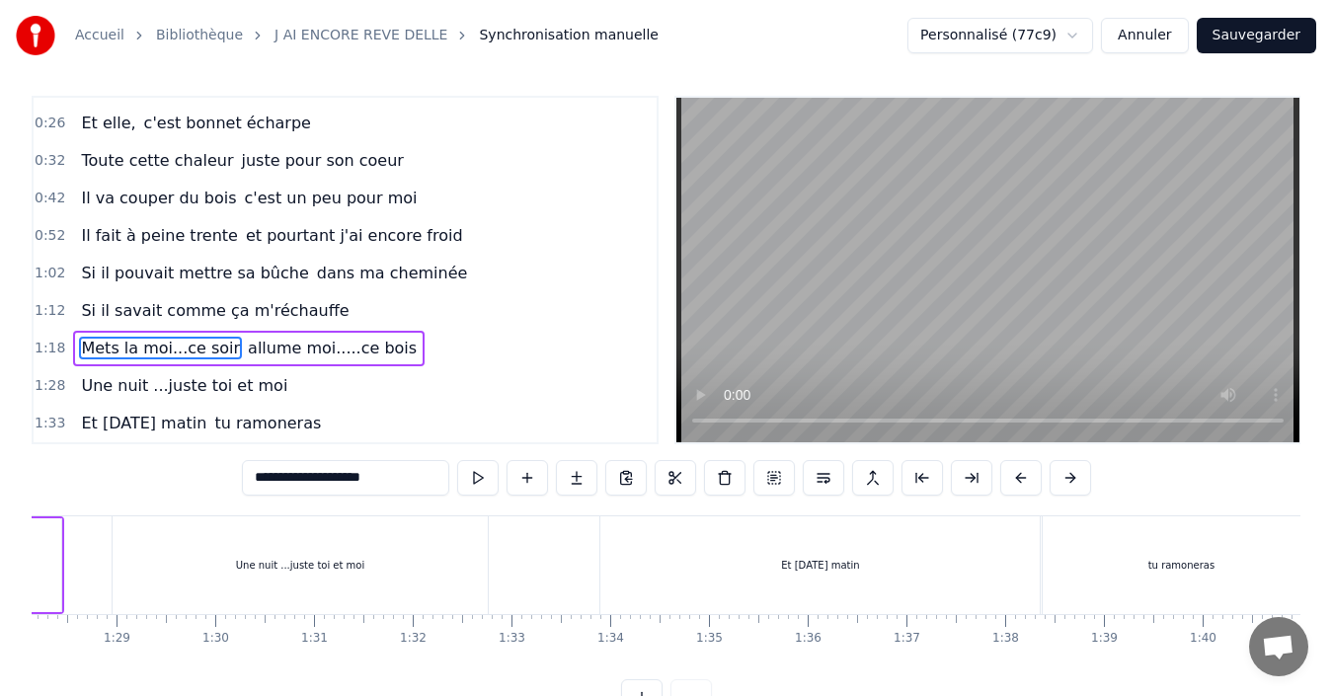
scroll to position [0, 7690]
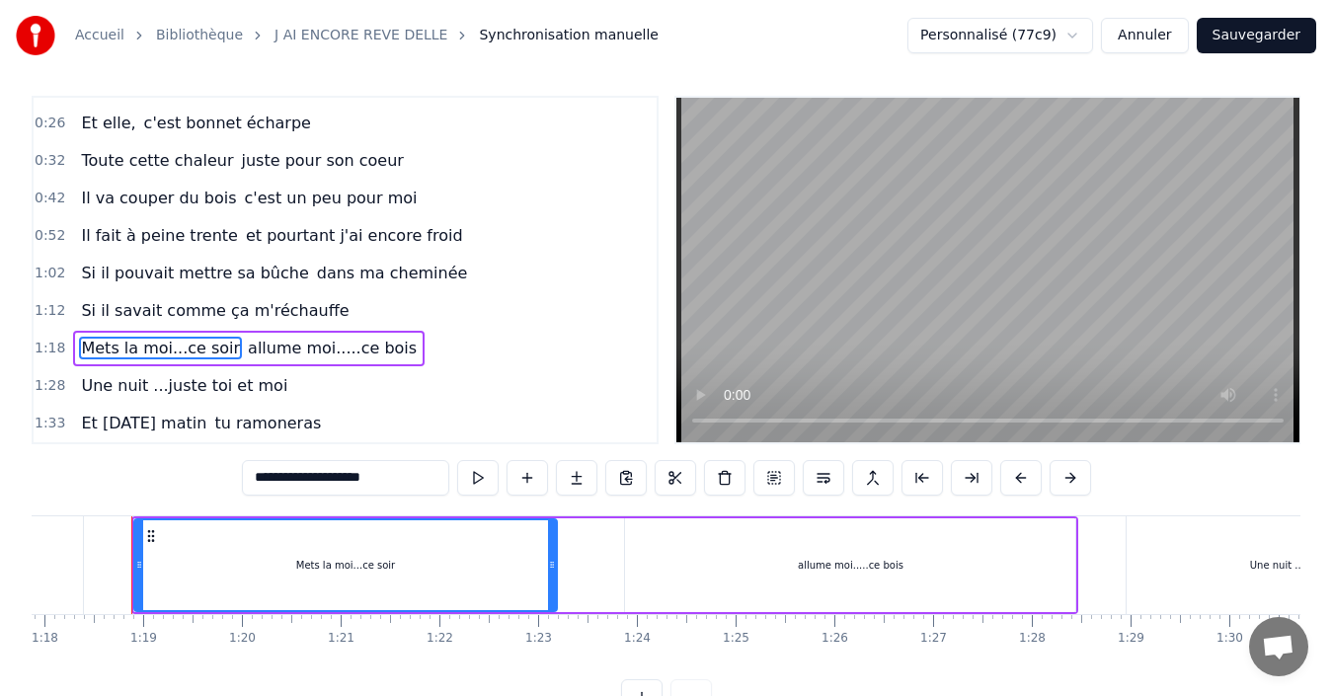
click at [331, 477] on input "**********" at bounding box center [345, 478] width 207 height 36
click at [306, 349] on span "allume moi.....ce bois" at bounding box center [327, 348] width 173 height 23
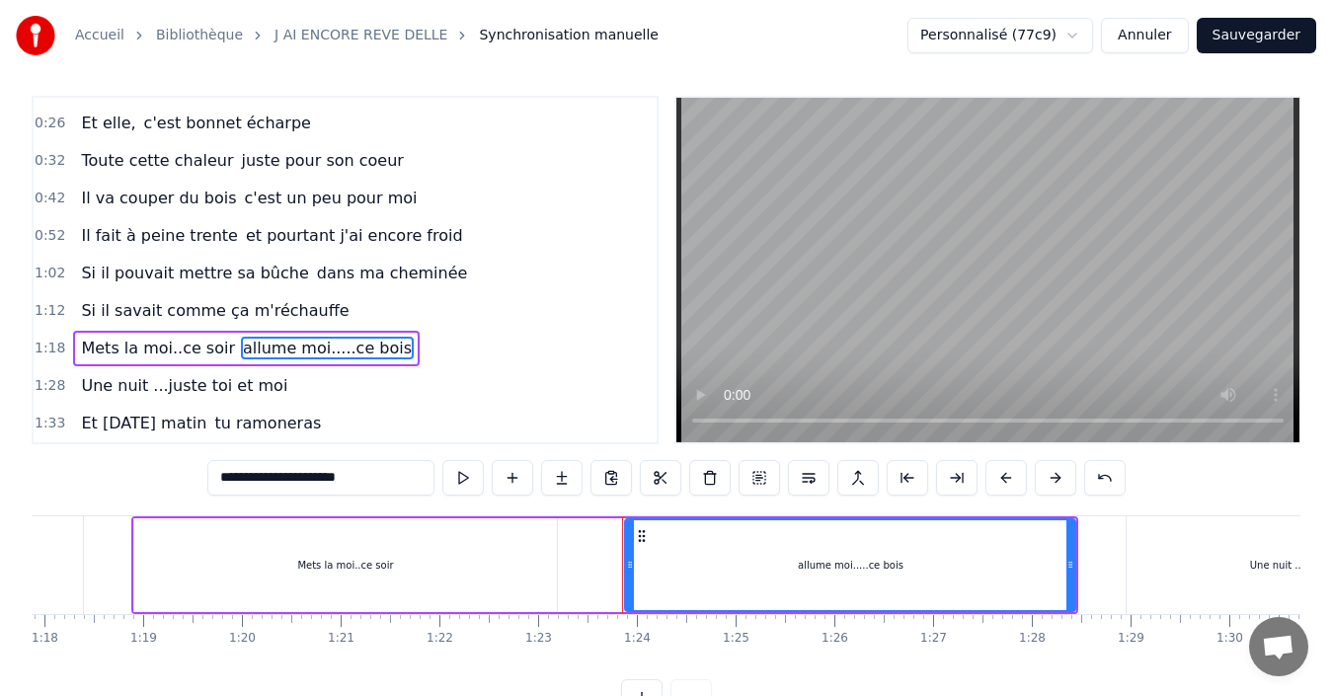
click at [304, 348] on span "allume moi.....ce bois" at bounding box center [327, 348] width 173 height 23
click at [301, 350] on span "allume moi.....ce bois" at bounding box center [327, 348] width 173 height 23
click at [290, 484] on input "**********" at bounding box center [320, 478] width 227 height 36
type input "**********"
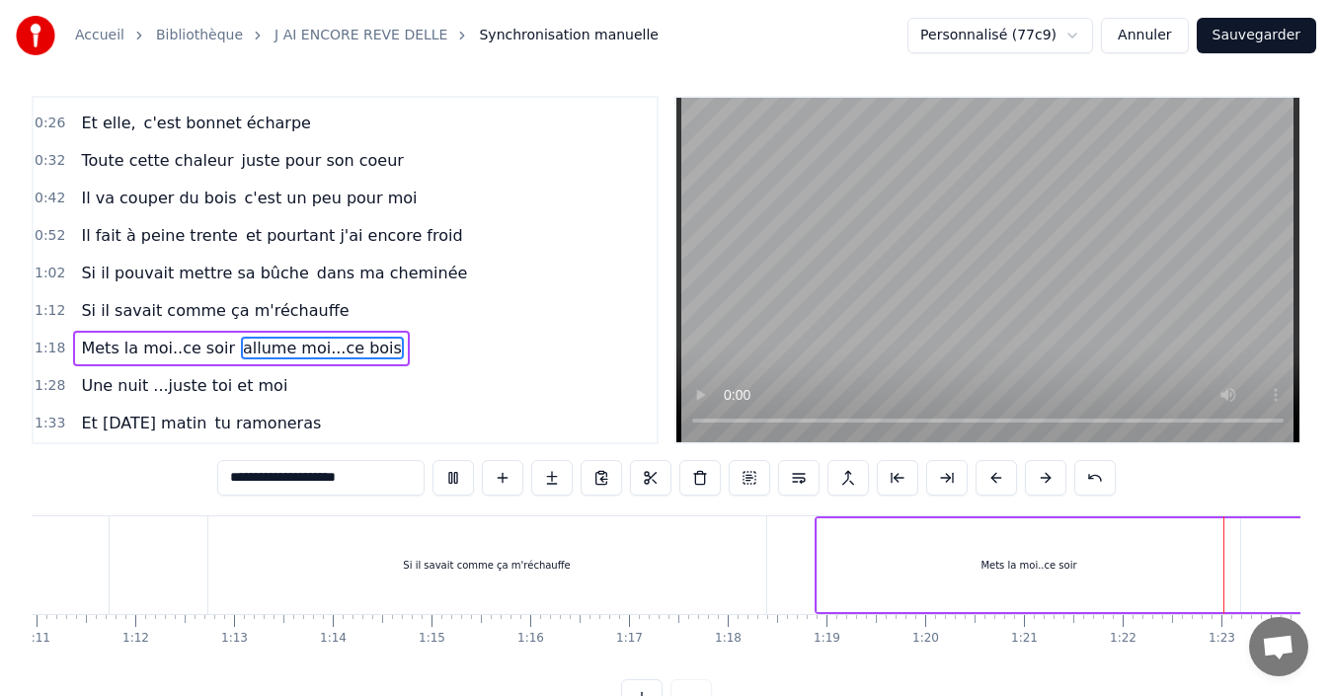
scroll to position [0, 8091]
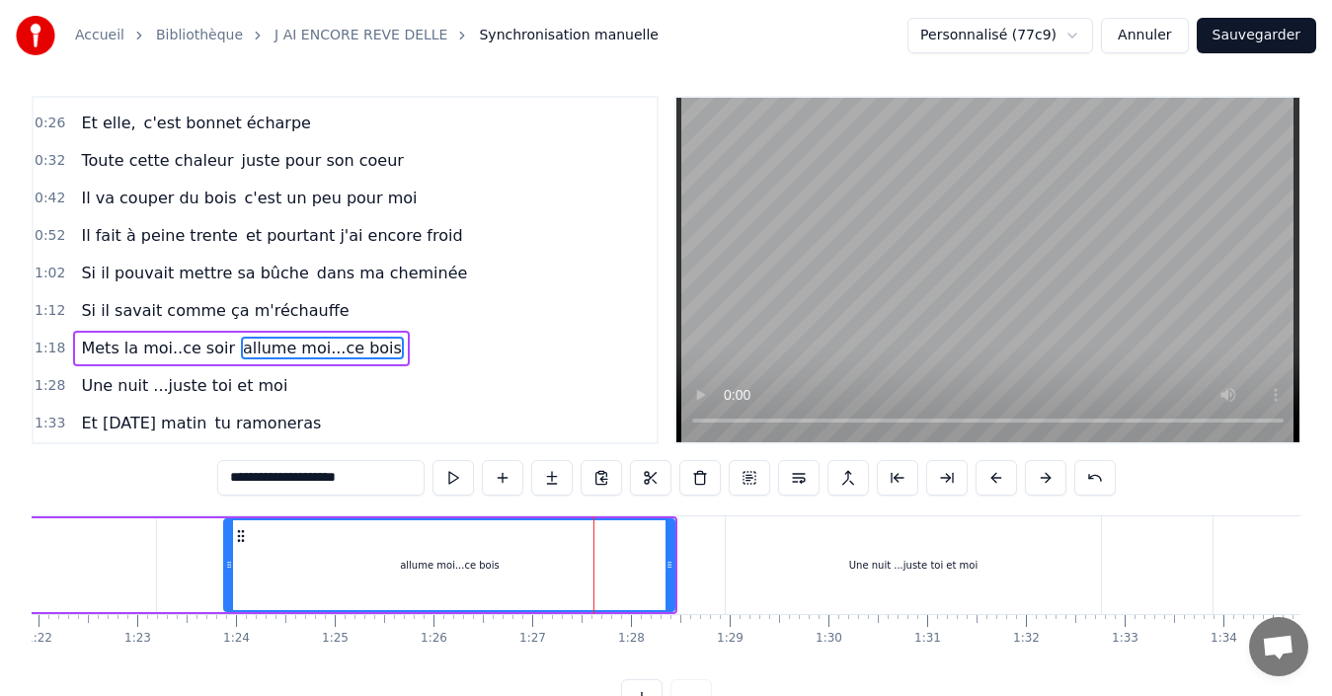
click at [234, 474] on input "**********" at bounding box center [320, 478] width 207 height 36
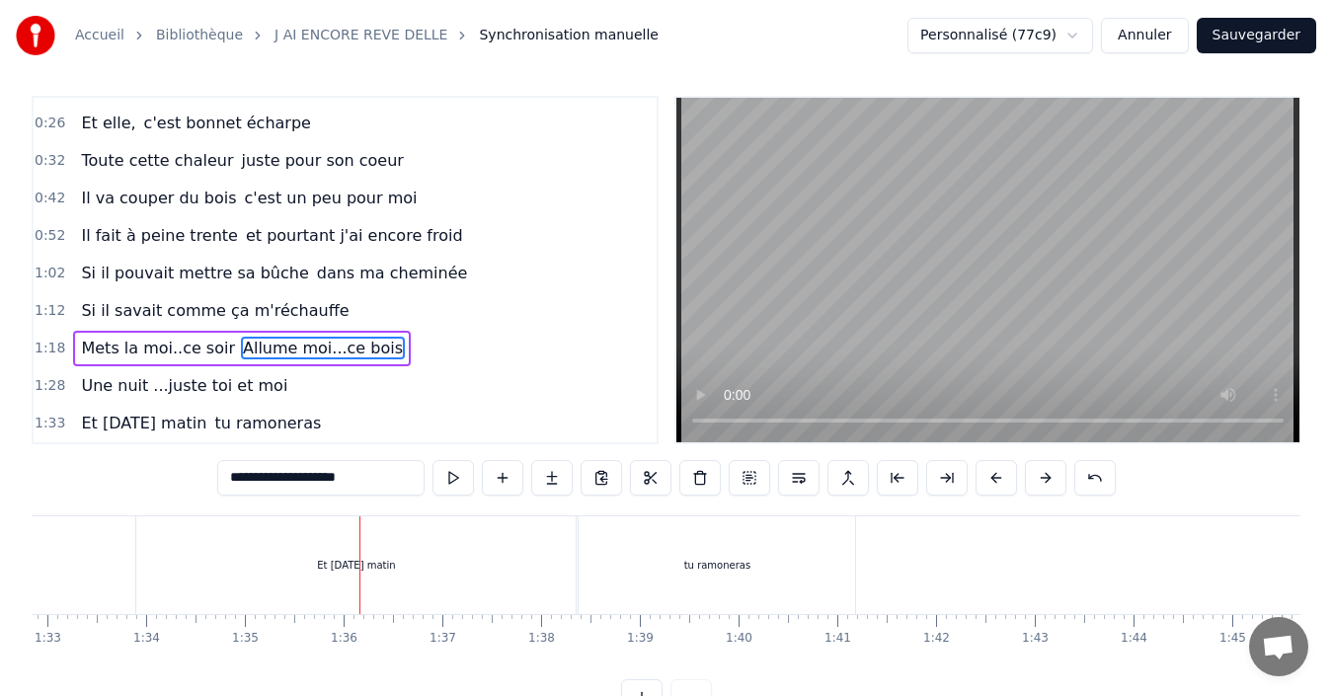
click at [146, 376] on span "Une nuit ...juste toi et moi" at bounding box center [184, 385] width 210 height 23
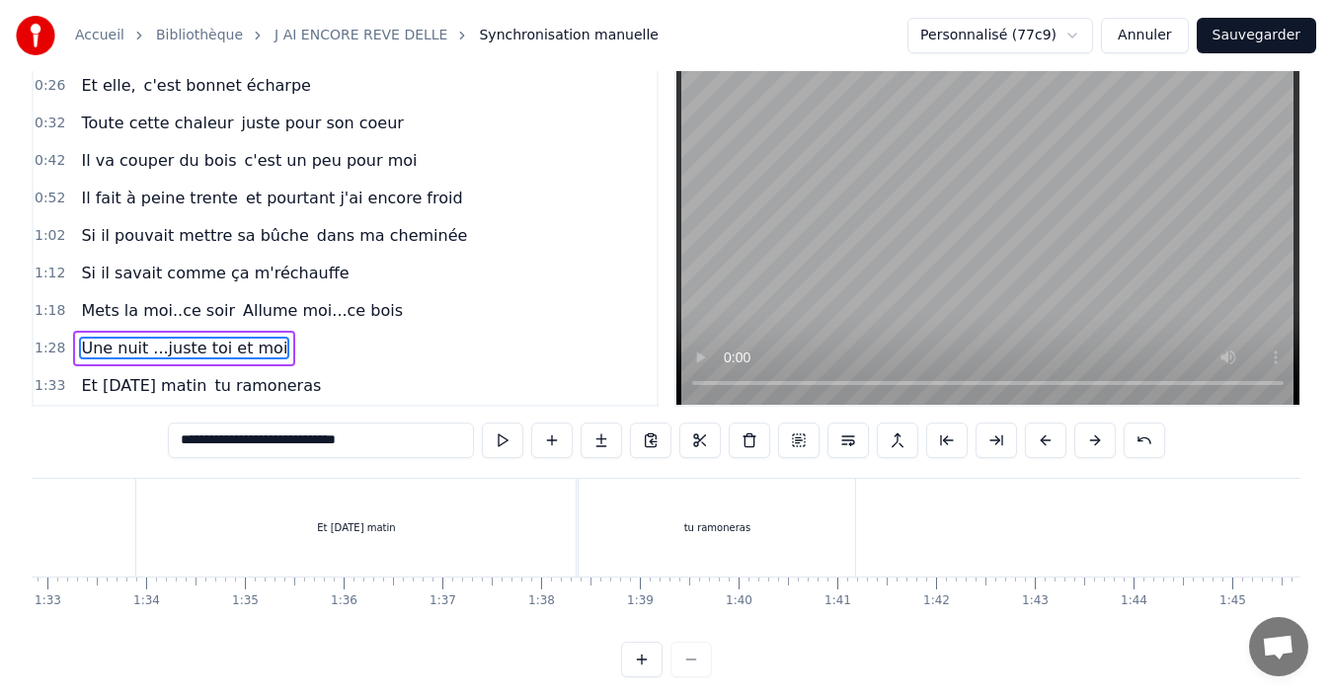
scroll to position [0, 8685]
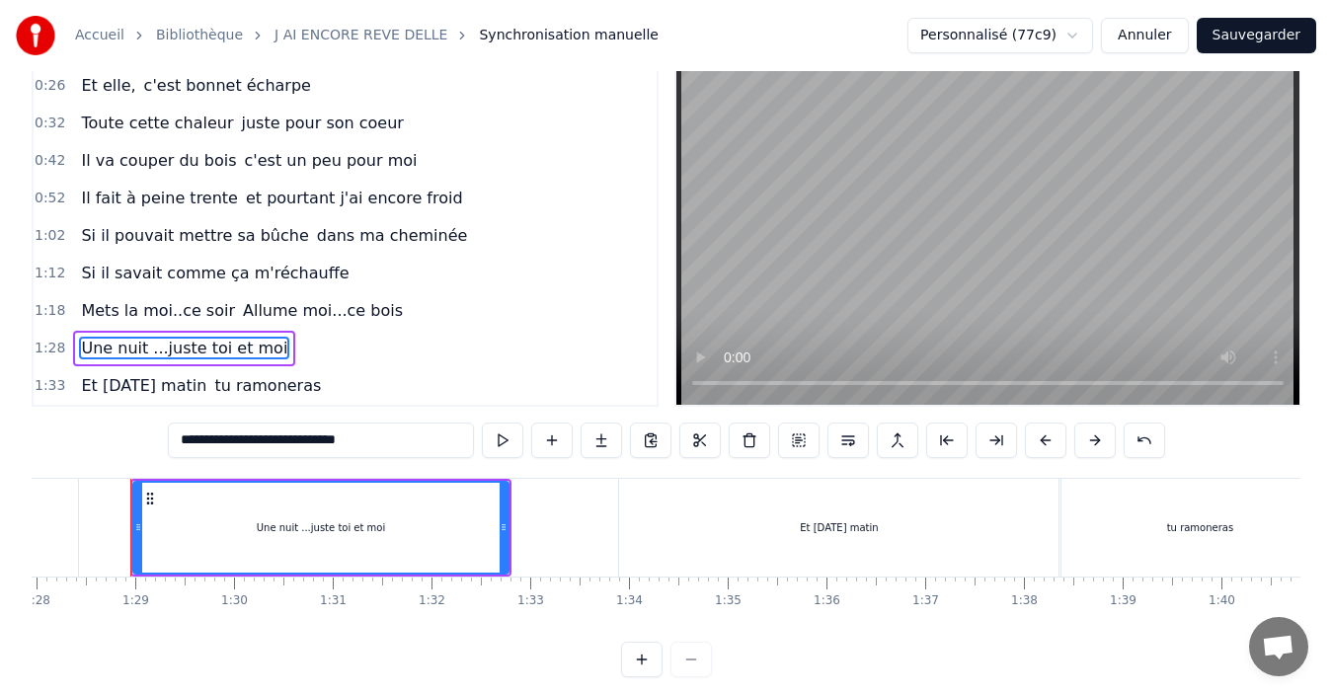
click at [246, 442] on input "**********" at bounding box center [321, 441] width 306 height 36
click at [239, 441] on input "**********" at bounding box center [321, 441] width 306 height 36
click at [258, 439] on input "**********" at bounding box center [321, 441] width 277 height 36
type input "**********"
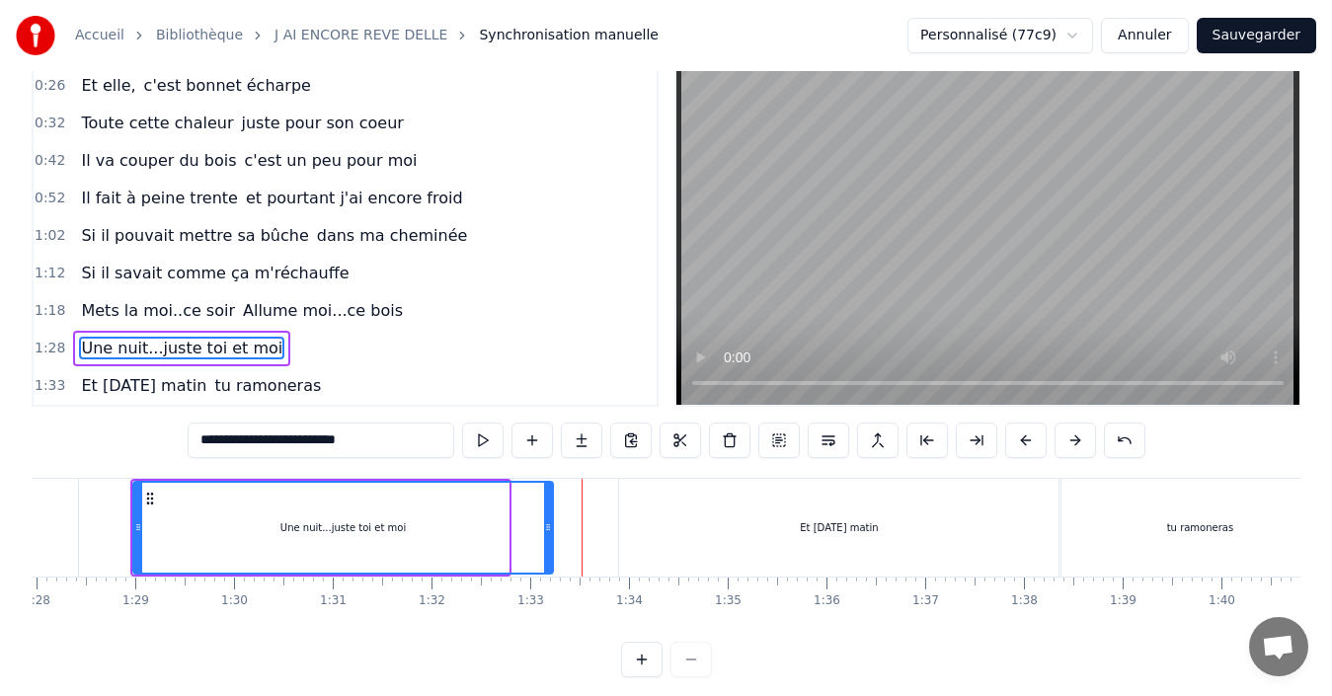
drag, startPoint x: 505, startPoint y: 530, endPoint x: 550, endPoint y: 536, distance: 45.8
click at [550, 536] on div at bounding box center [548, 528] width 8 height 90
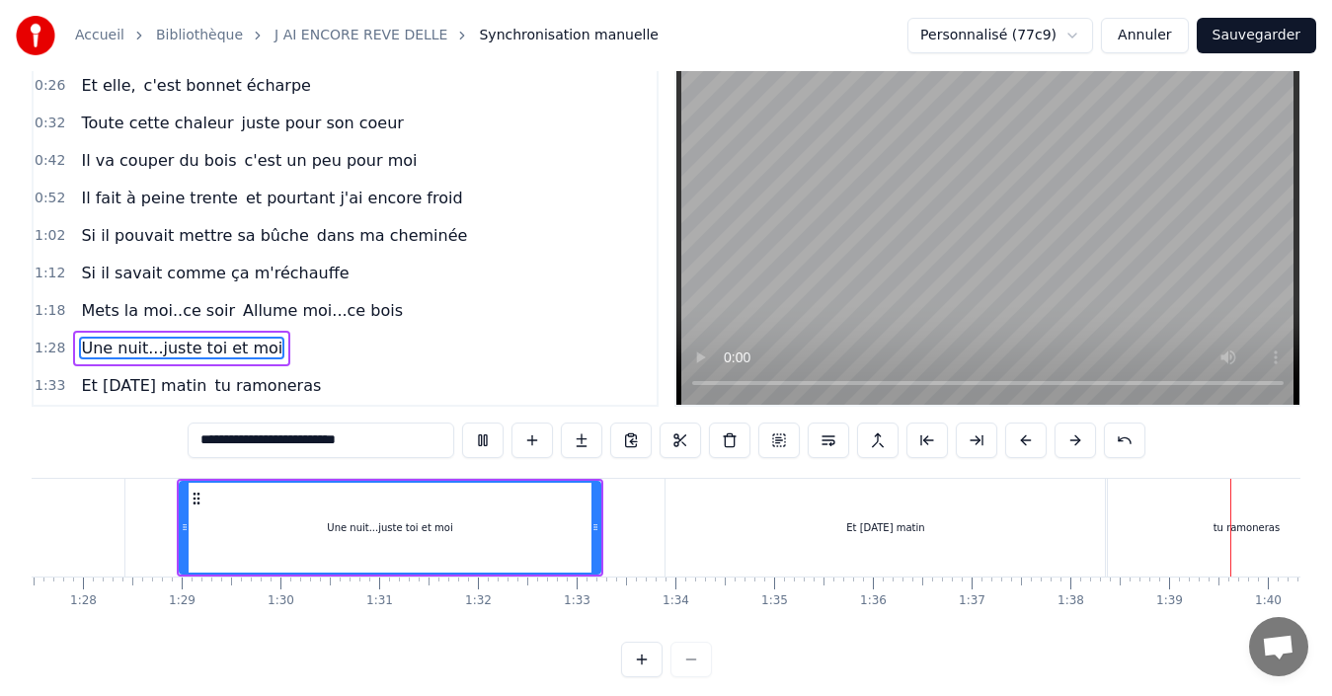
scroll to position [0, 9729]
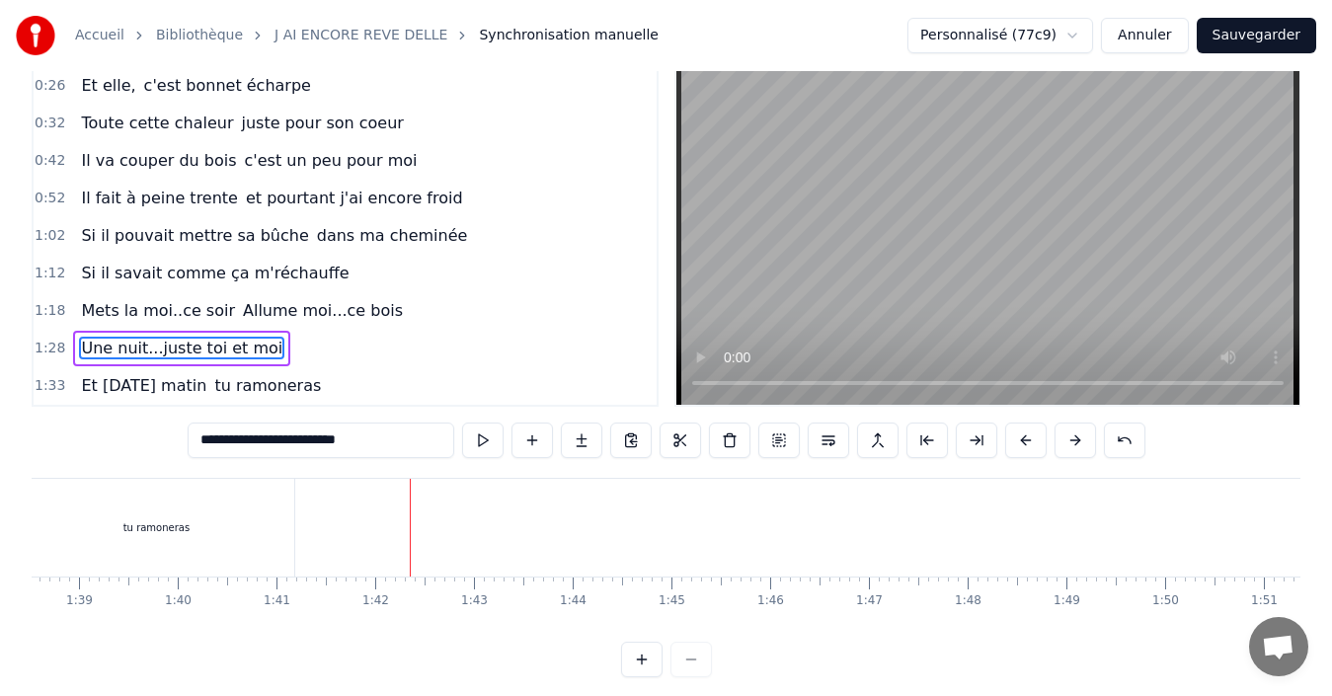
click at [1240, 32] on button "Sauvegarder" at bounding box center [1256, 36] width 119 height 36
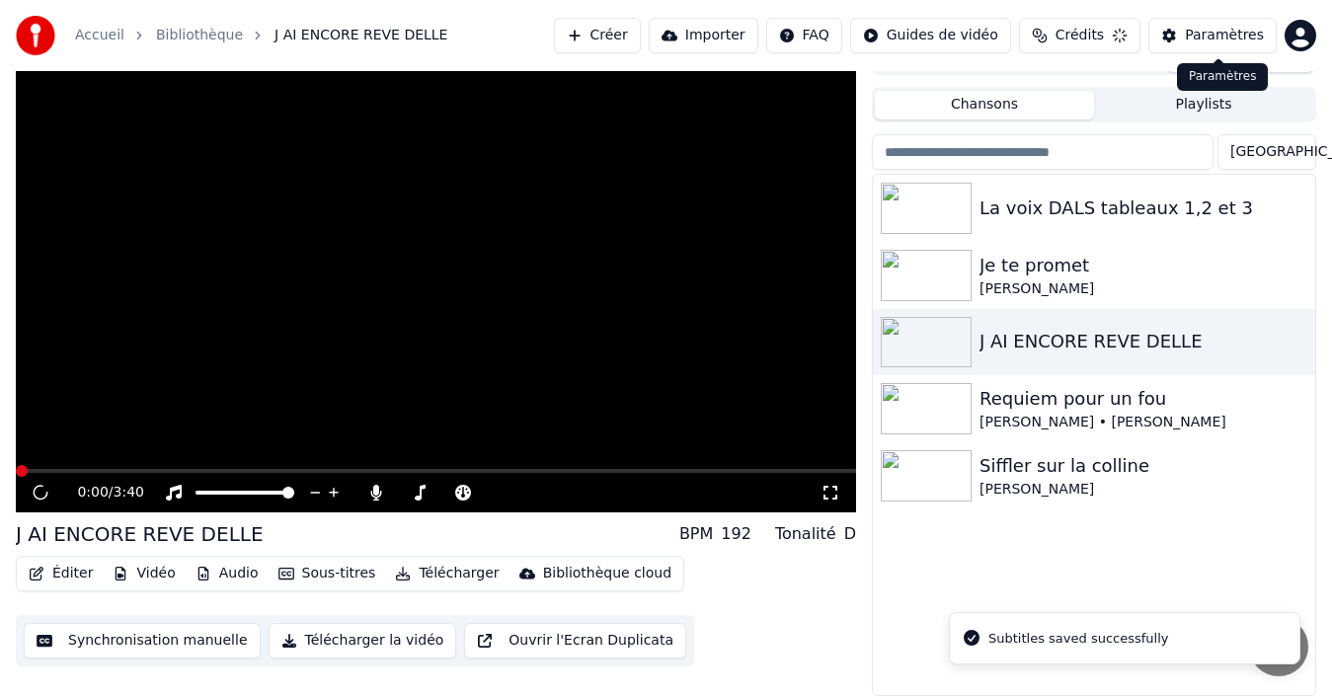
scroll to position [32, 0]
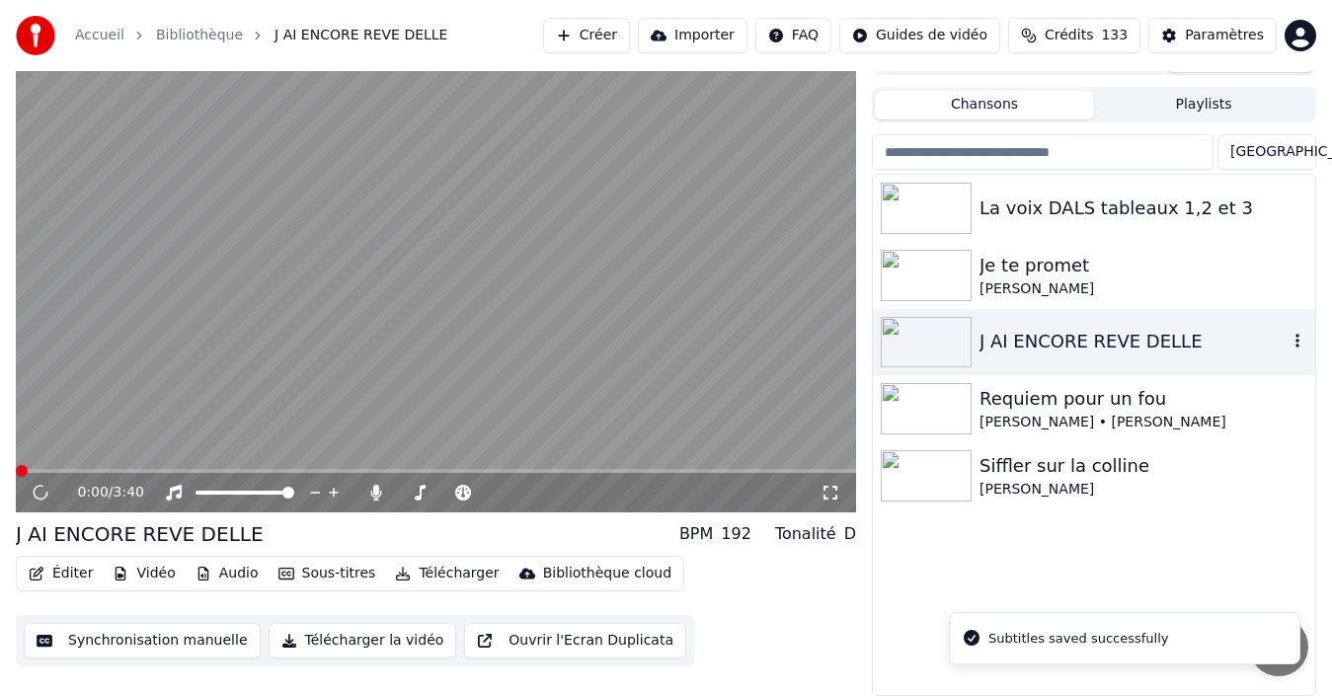
click at [1019, 349] on div "J AI ENCORE REVE DELLE" at bounding box center [1134, 342] width 308 height 28
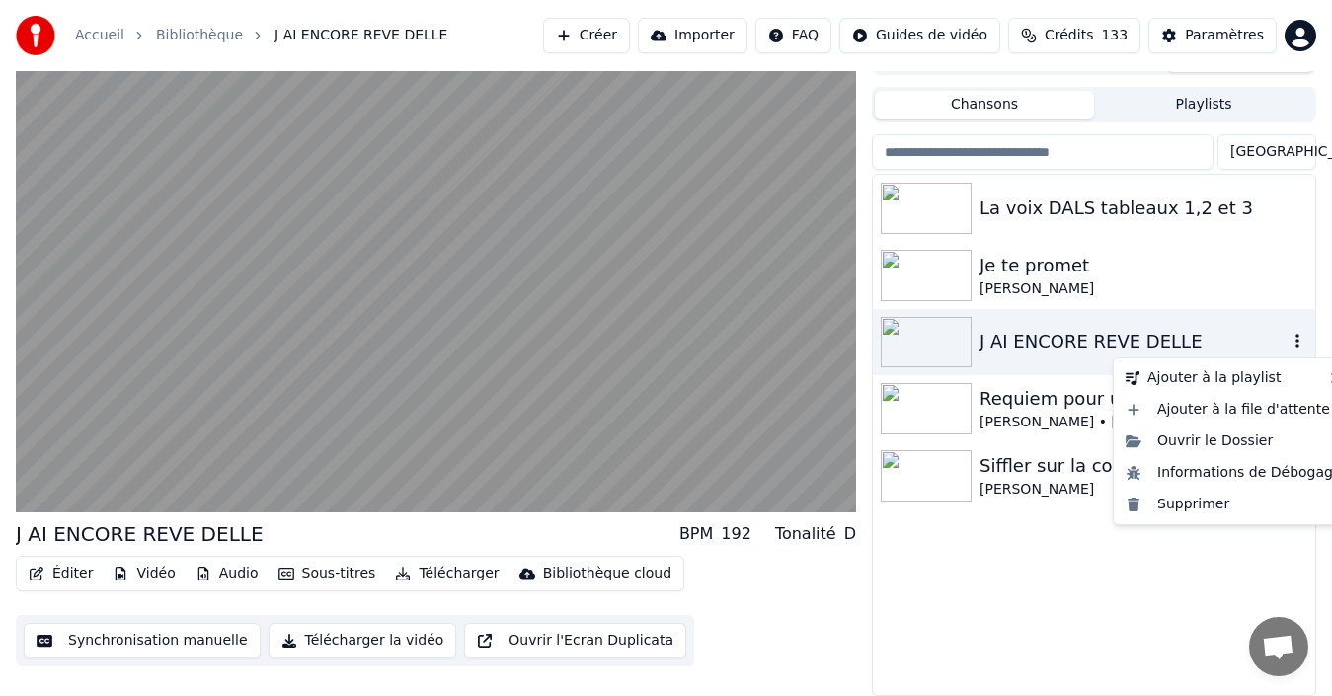
click at [1297, 335] on icon "button" at bounding box center [1298, 341] width 20 height 16
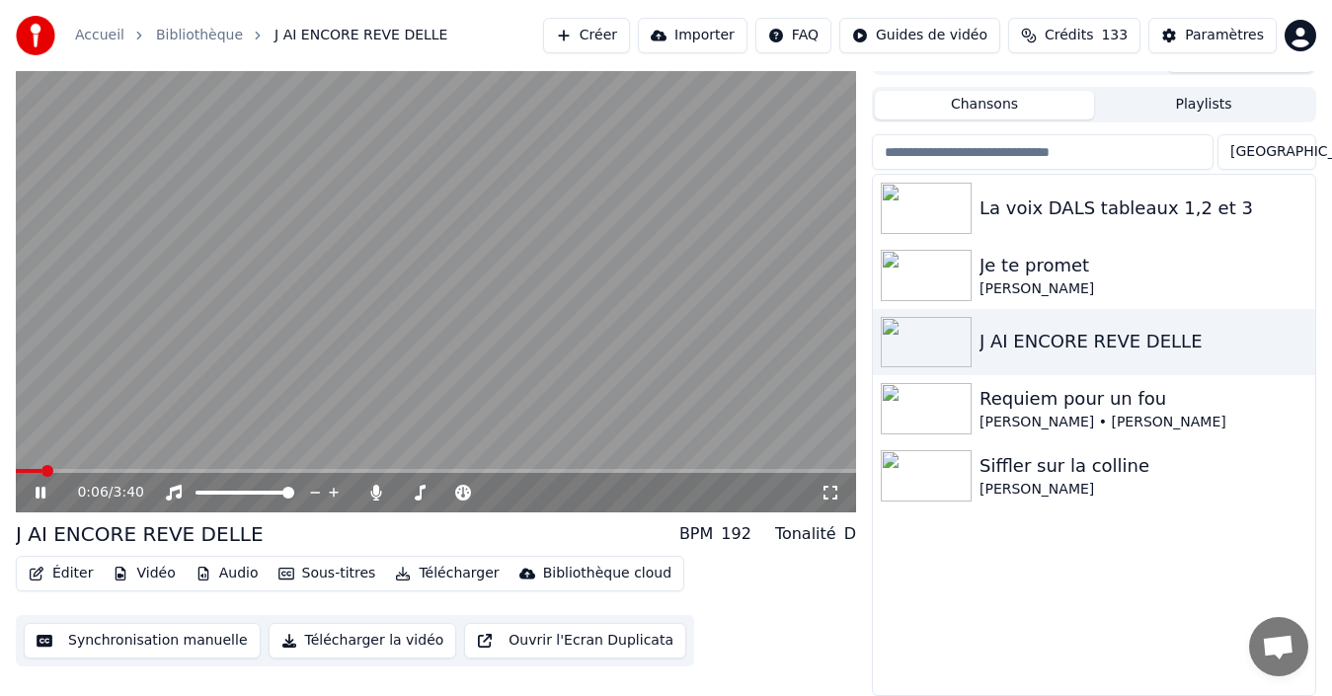
click at [352, 646] on button "Télécharger la vidéo" at bounding box center [363, 641] width 189 height 36
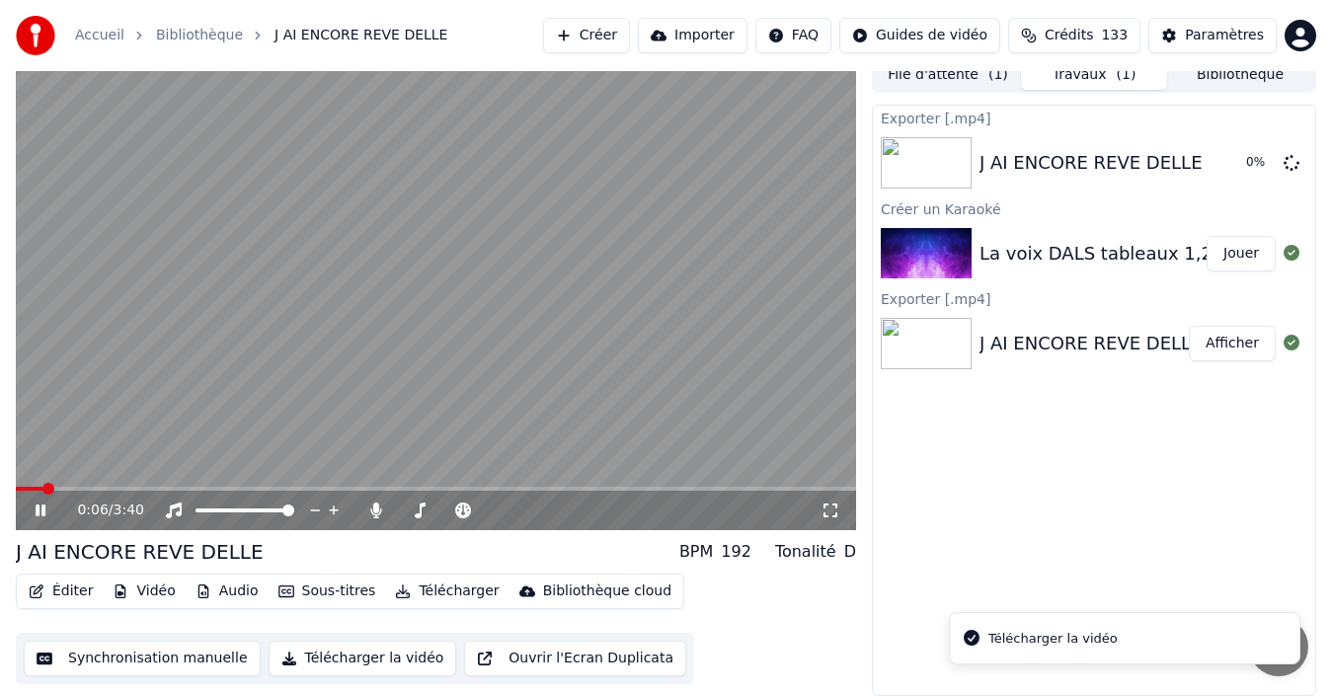
scroll to position [14, 0]
click at [50, 506] on icon at bounding box center [54, 511] width 45 height 16
click at [1266, 78] on button "Bibliothèque" at bounding box center [1240, 75] width 146 height 29
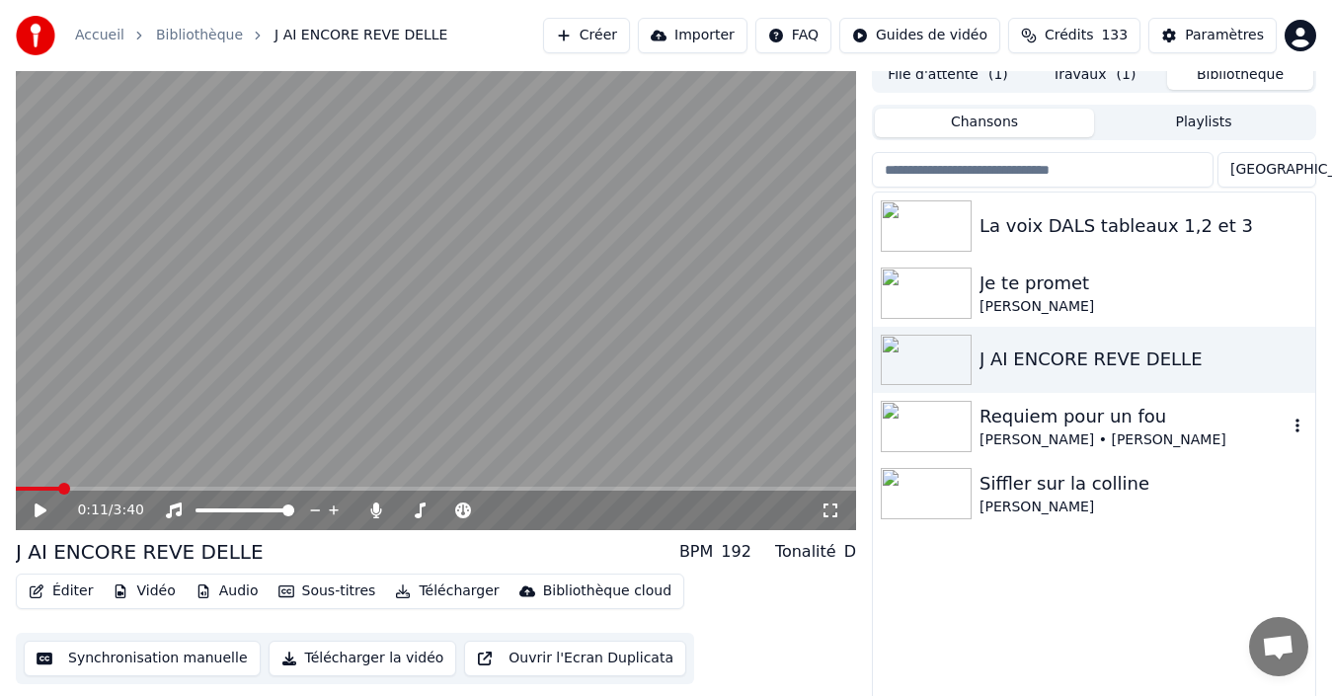
click at [1072, 420] on div "Requiem pour un fou" at bounding box center [1134, 417] width 308 height 28
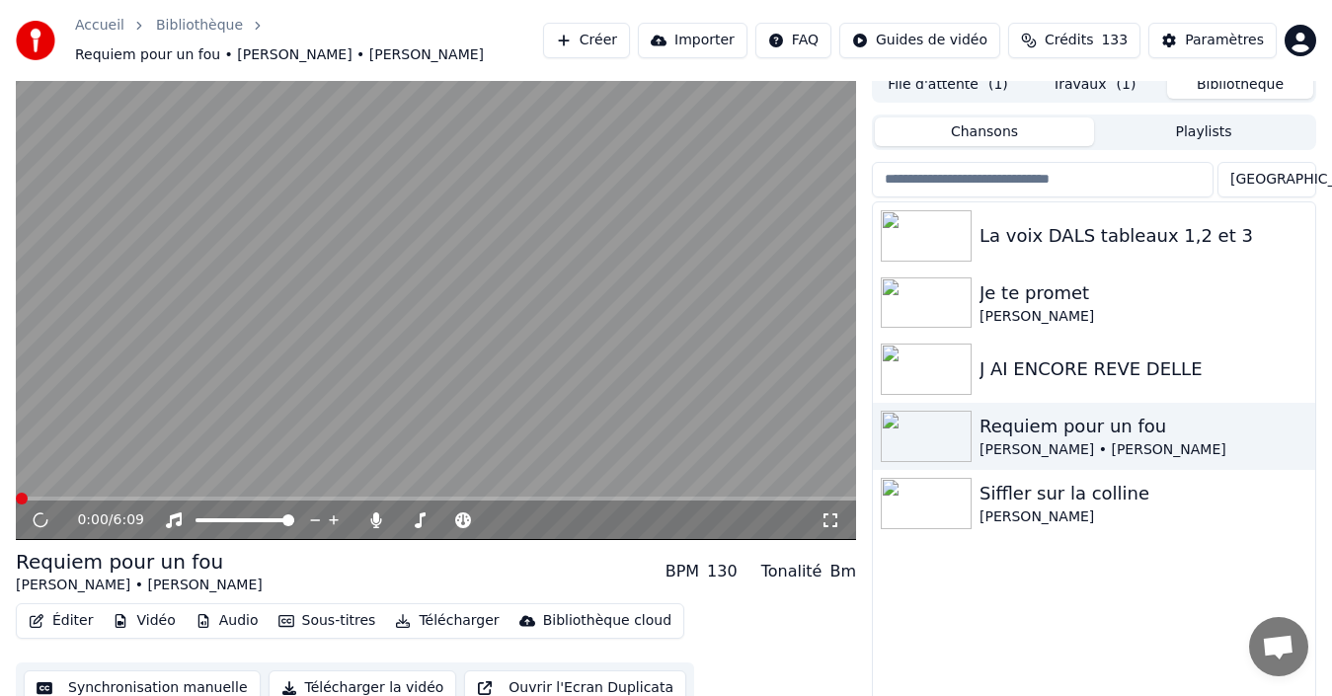
click at [439, 609] on button "Télécharger" at bounding box center [446, 621] width 119 height 28
click at [328, 684] on button "Télécharger la vidéo" at bounding box center [363, 689] width 189 height 36
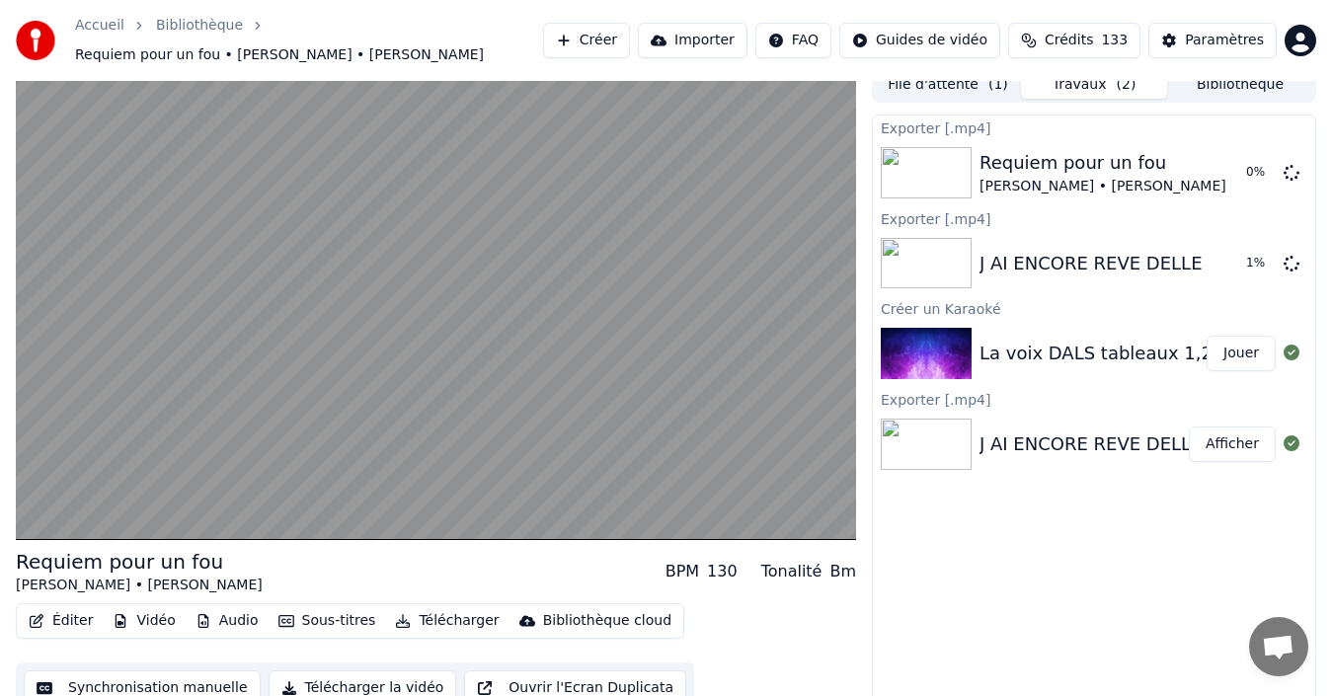
click at [1199, 73] on button "Bibliothèque" at bounding box center [1240, 84] width 146 height 29
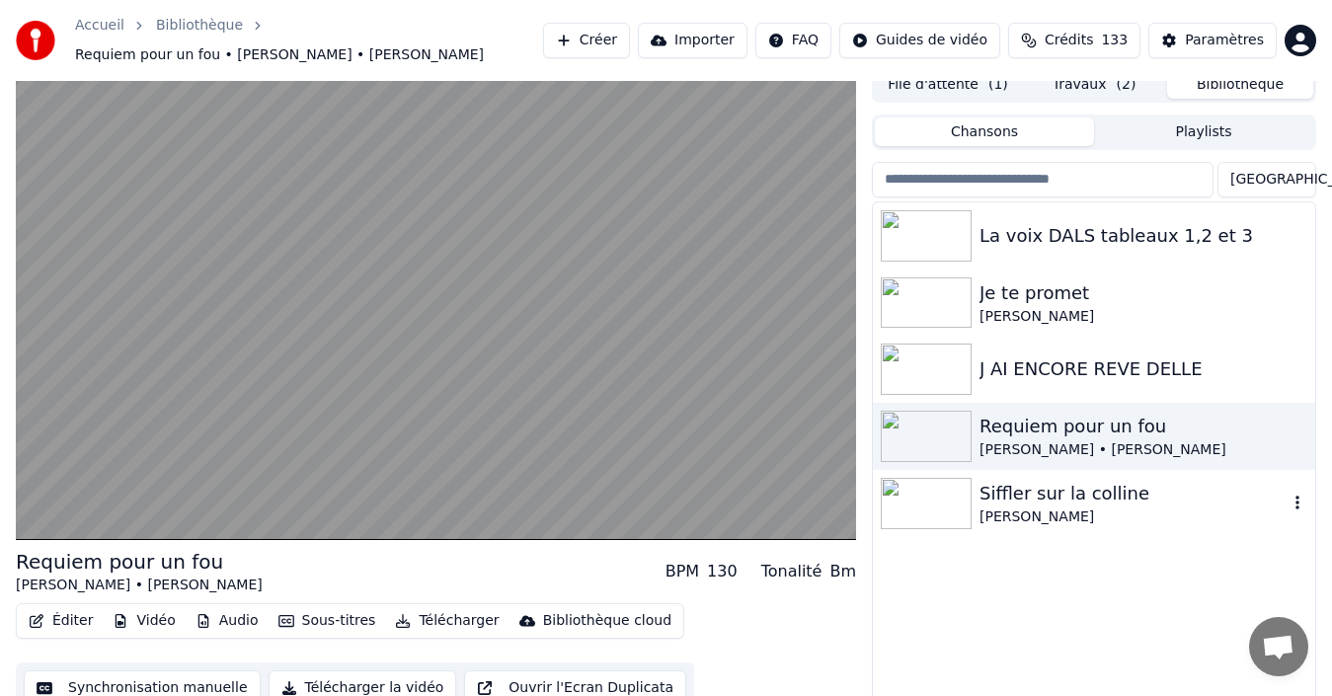
click at [999, 482] on div "Siffler sur la colline" at bounding box center [1134, 494] width 308 height 28
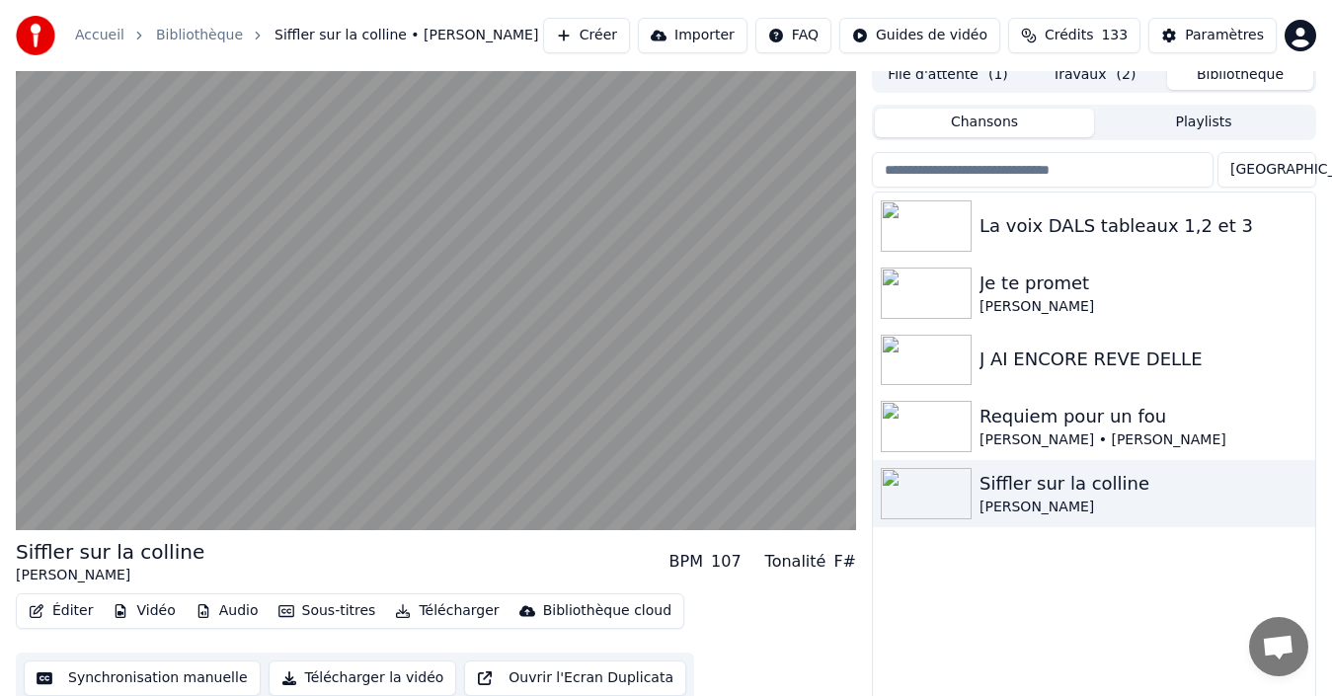
scroll to position [32, 0]
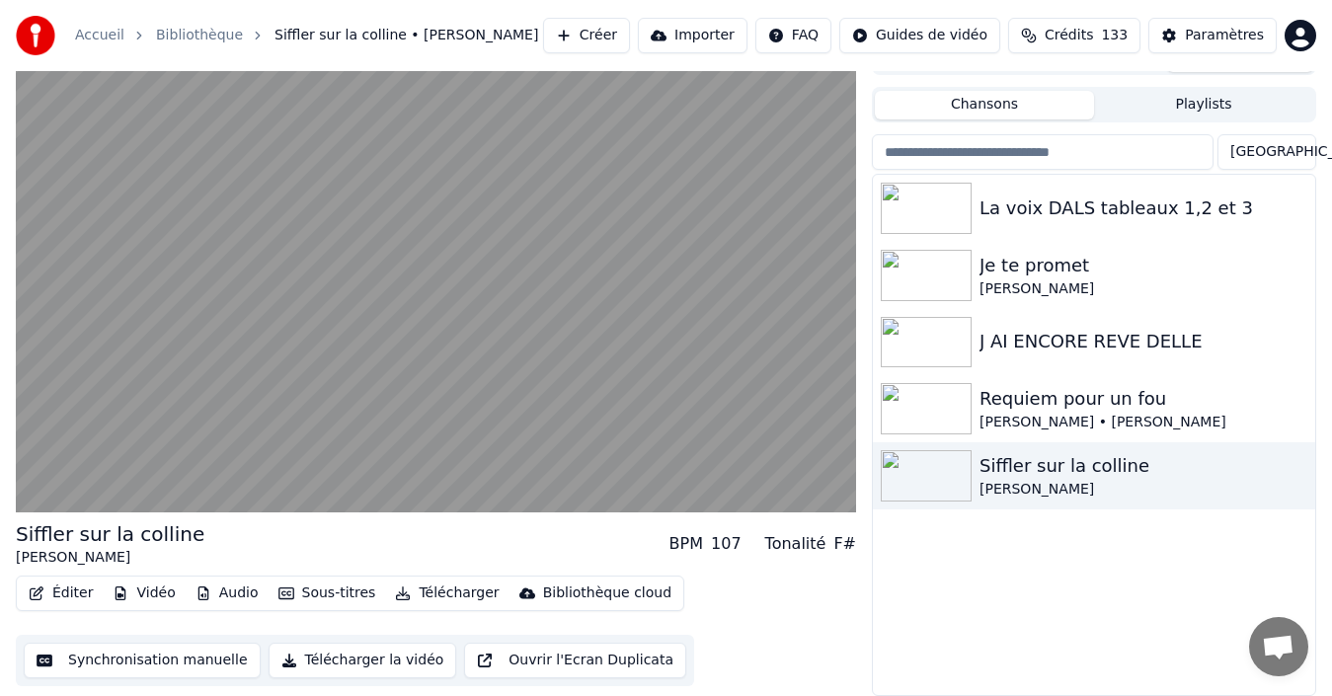
click at [162, 656] on button "Synchronisation manuelle" at bounding box center [142, 661] width 237 height 36
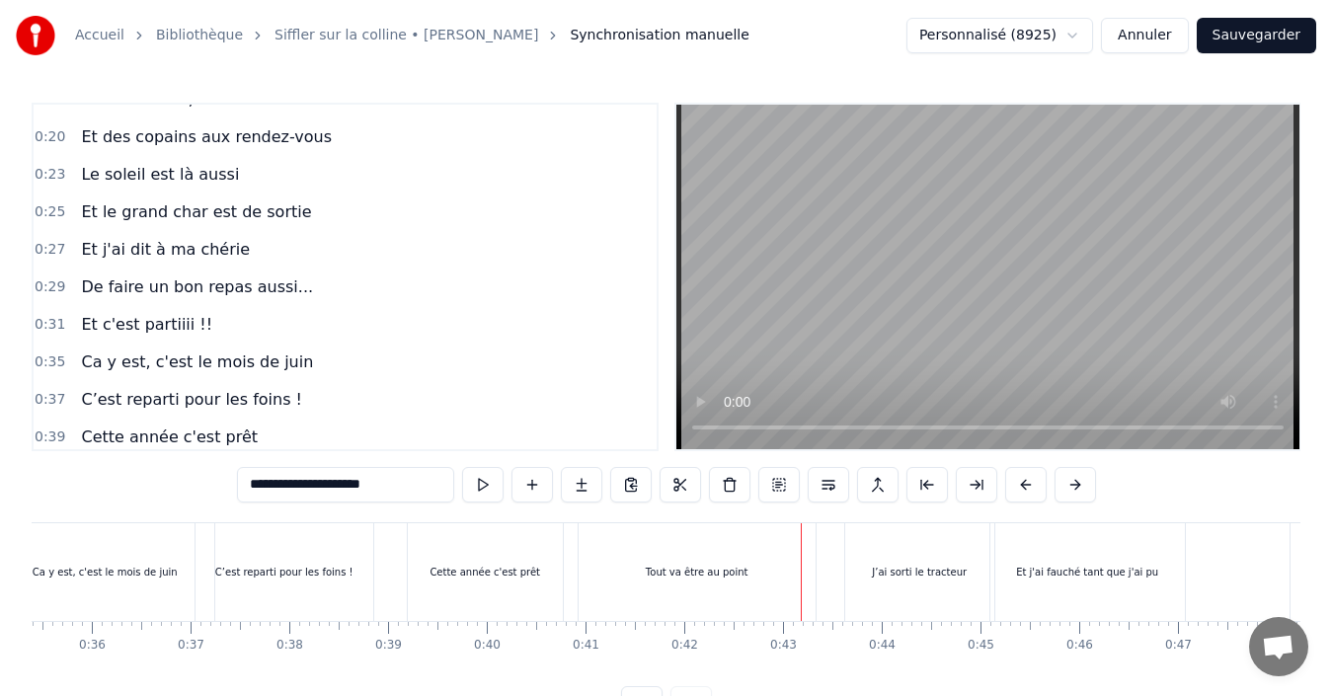
scroll to position [198, 0]
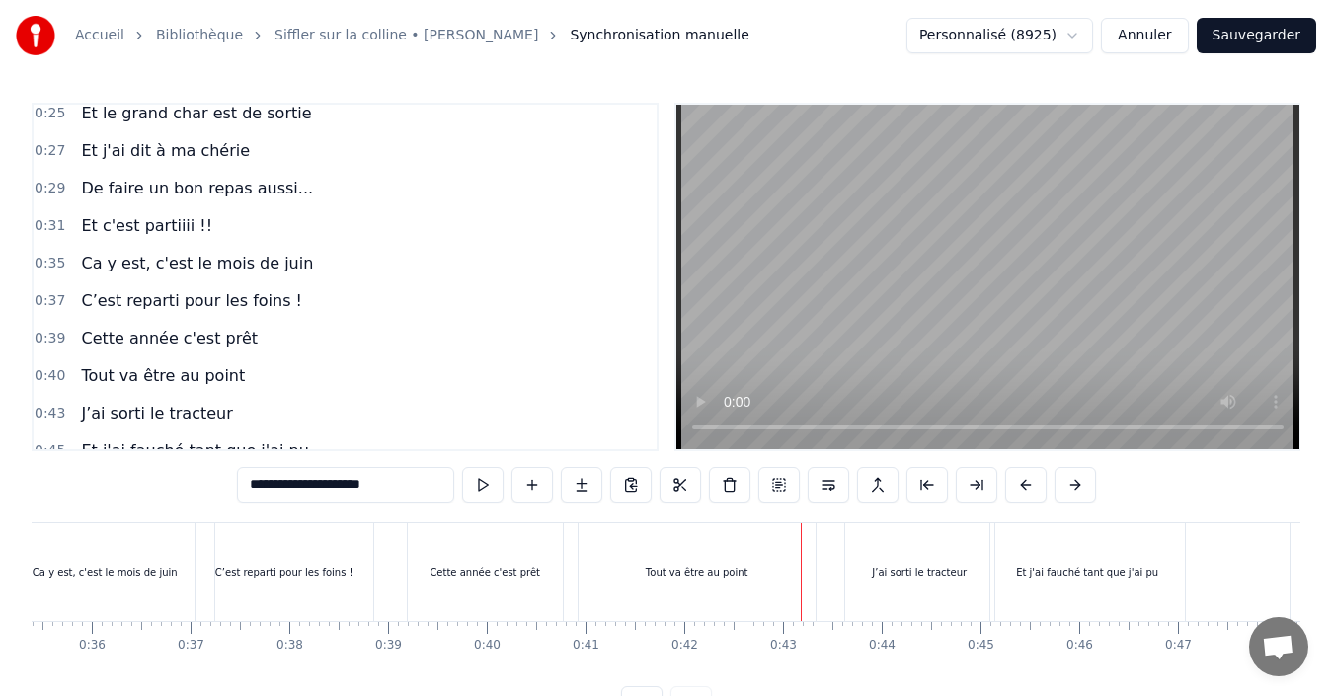
click at [130, 373] on span "Tout va être au point" at bounding box center [163, 375] width 168 height 23
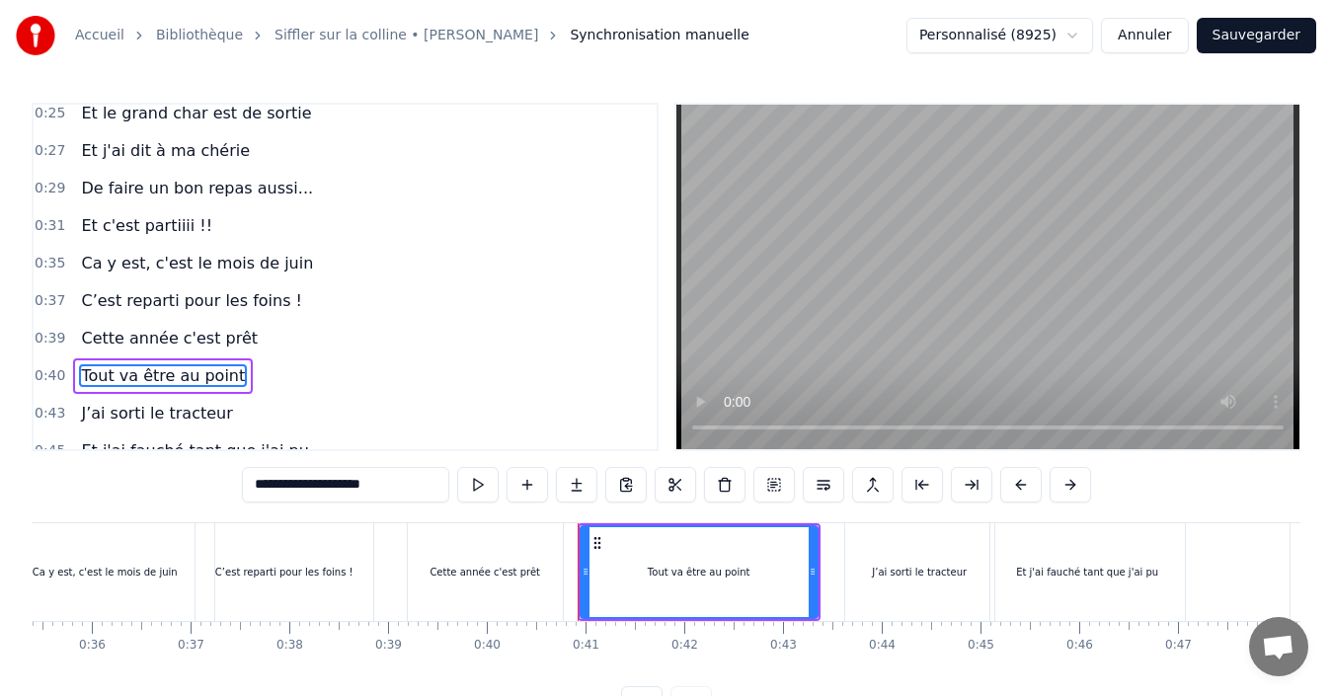
scroll to position [296, 0]
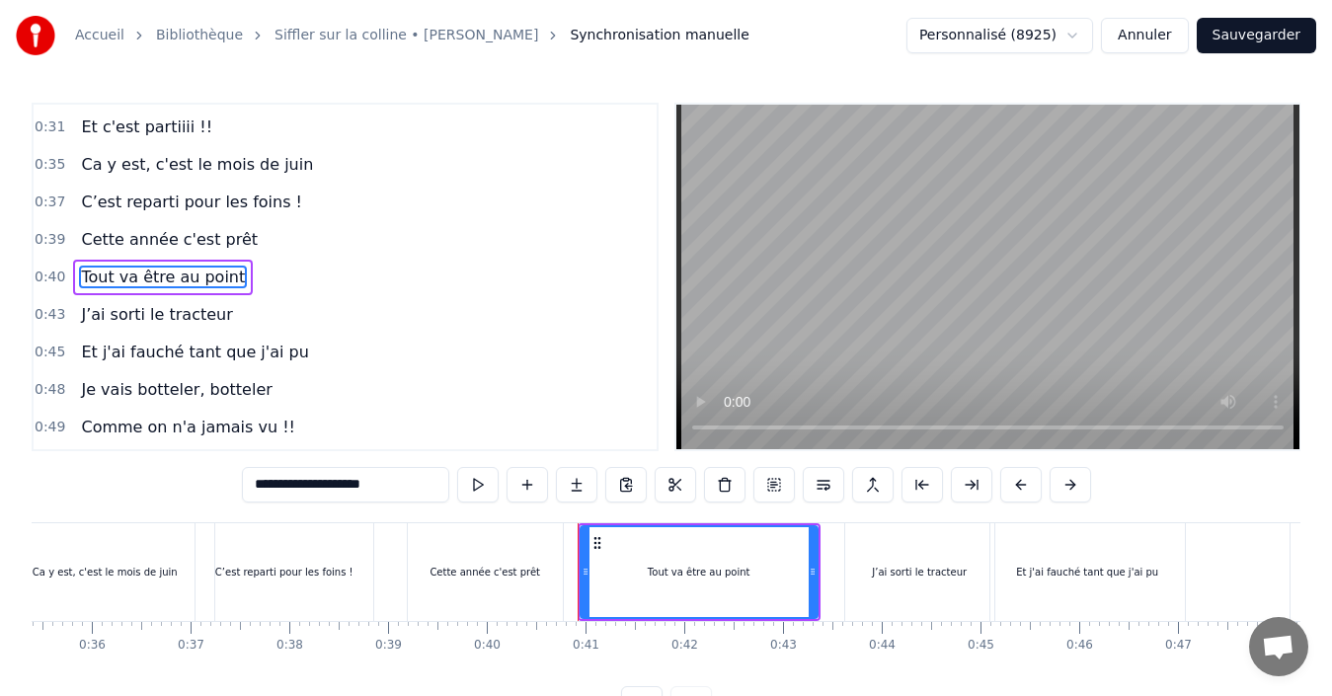
click at [301, 485] on input "**********" at bounding box center [345, 485] width 207 height 36
click at [113, 228] on span "Cette année c'est prêt" at bounding box center [169, 239] width 181 height 23
type input "**********"
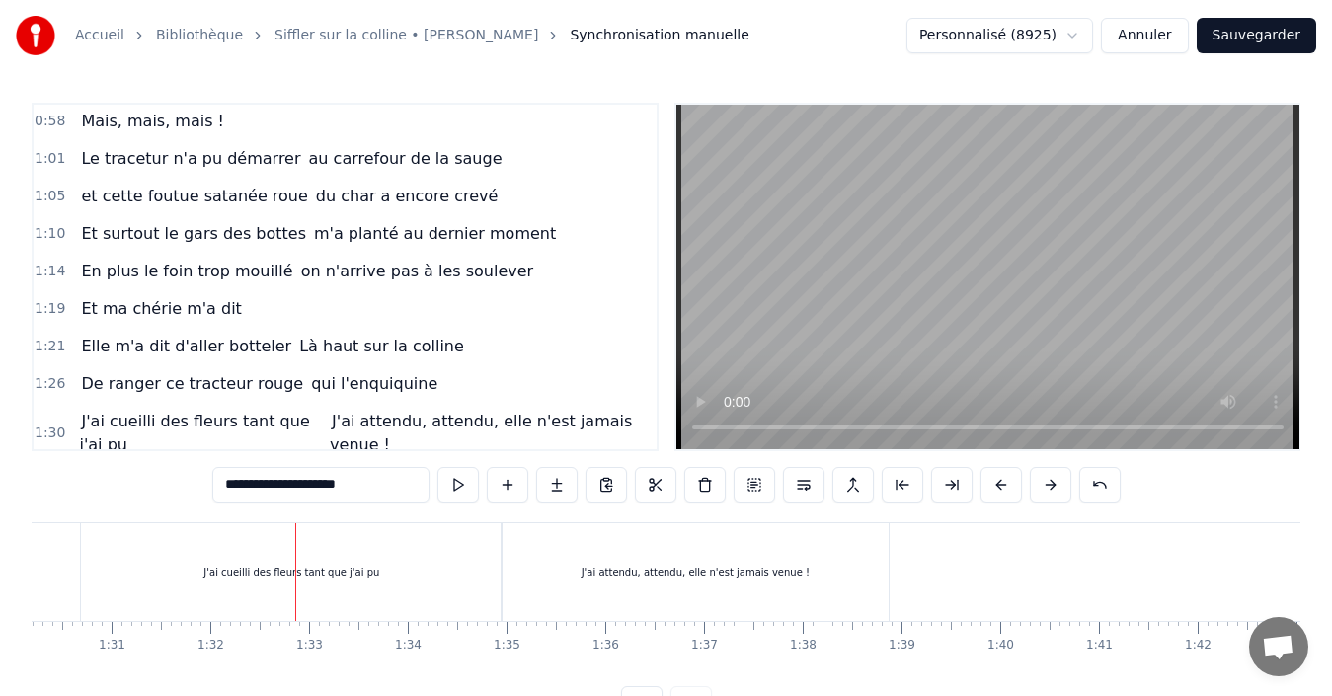
scroll to position [767, 0]
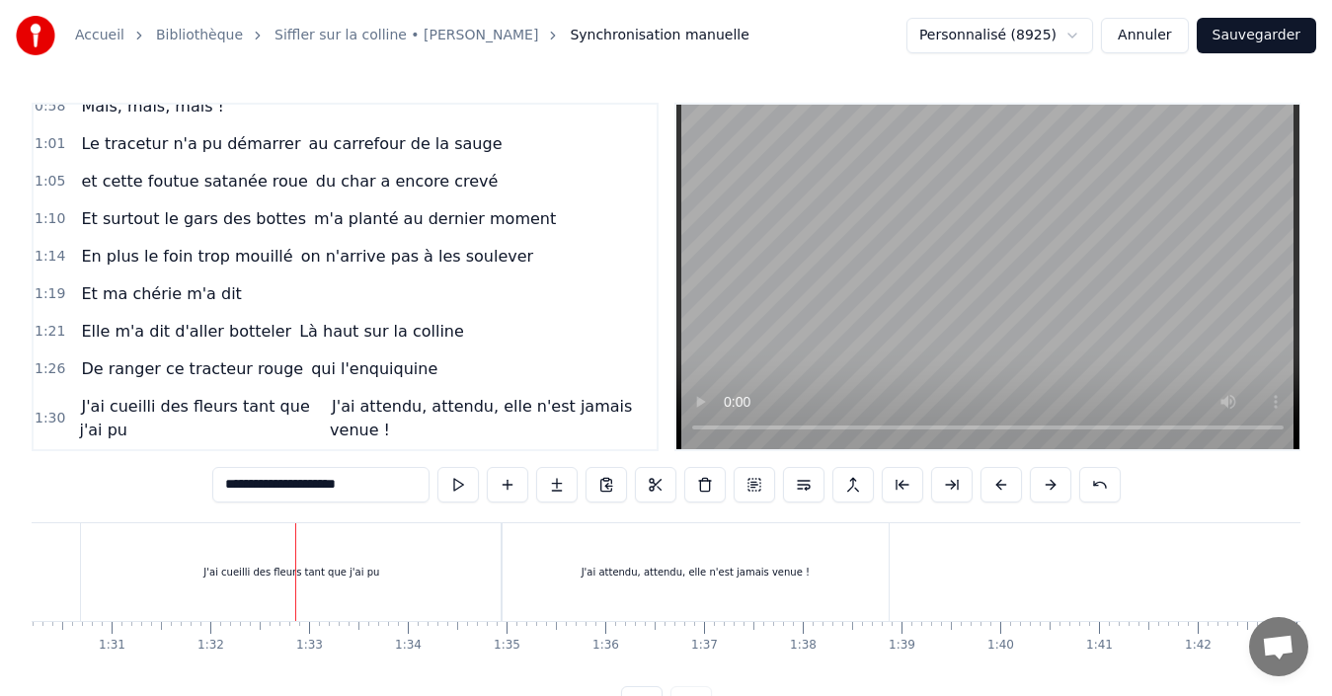
click at [283, 407] on span "J'ai cueilli des fleurs tant que j'ai pu" at bounding box center [194, 418] width 230 height 46
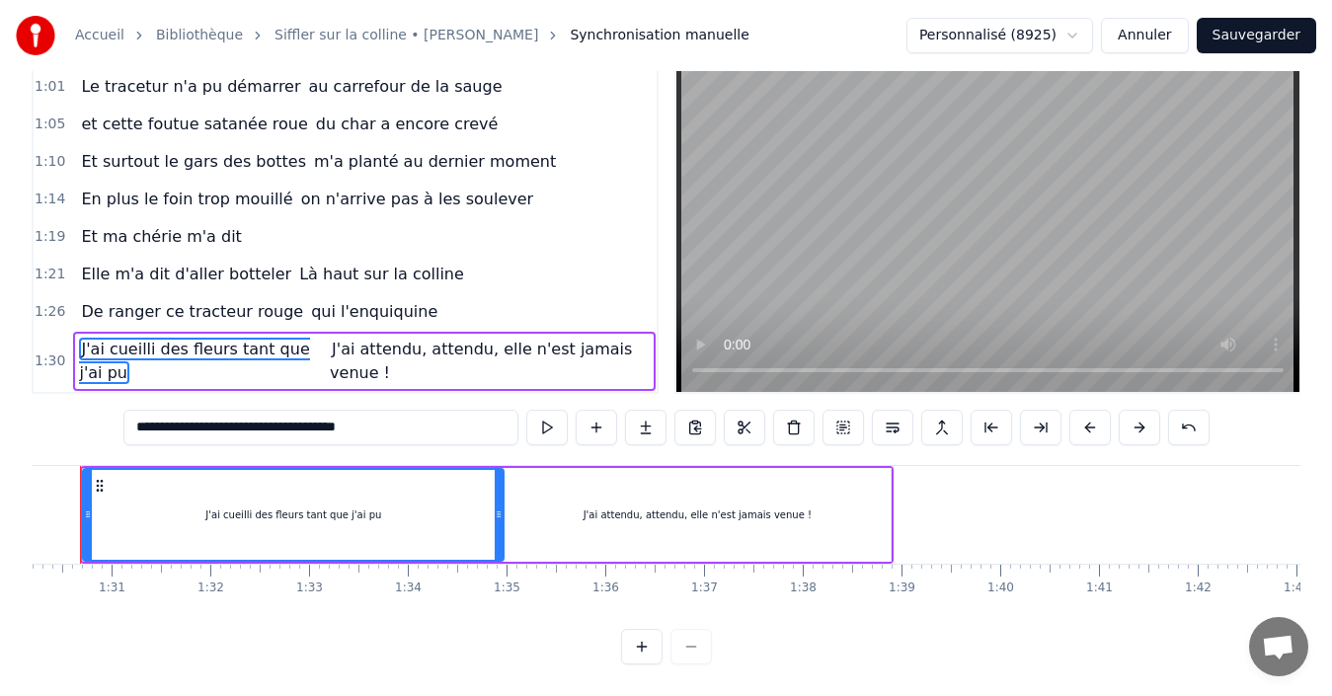
scroll to position [0, 8856]
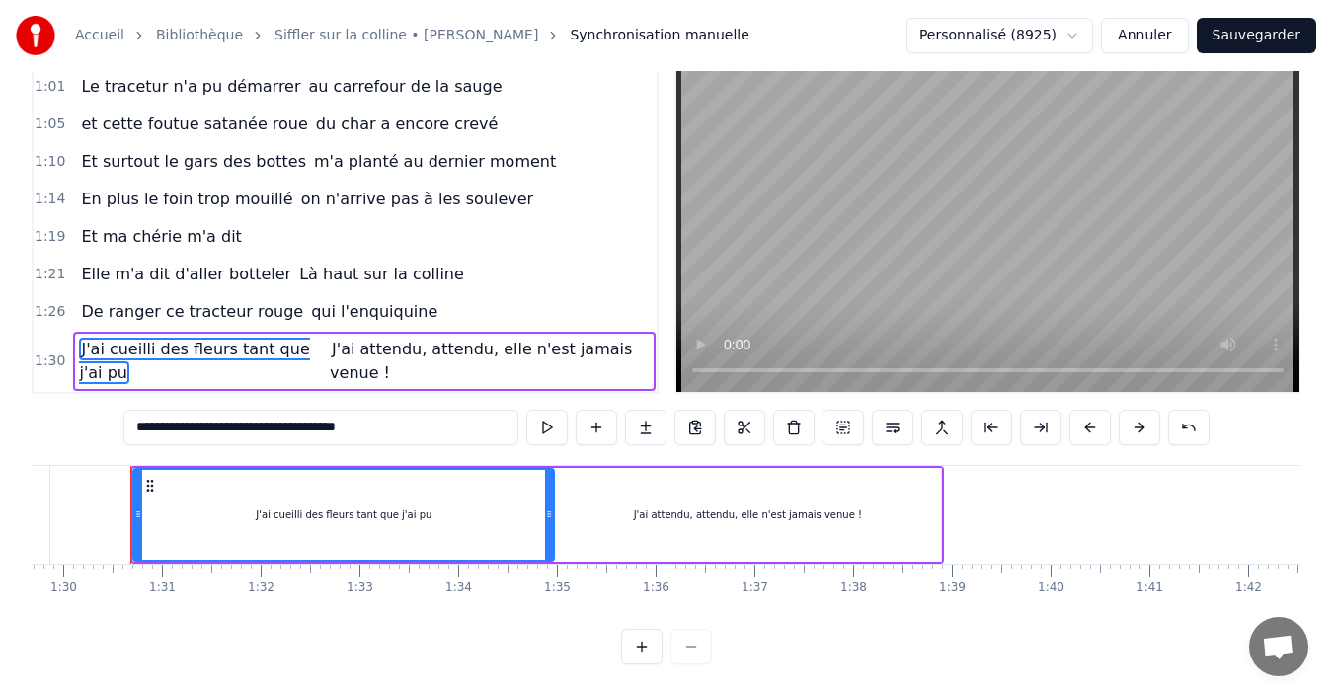
click at [253, 415] on input "**********" at bounding box center [320, 428] width 395 height 36
drag, startPoint x: 351, startPoint y: 420, endPoint x: 256, endPoint y: 420, distance: 94.8
click at [256, 420] on input "**********" at bounding box center [320, 428] width 395 height 36
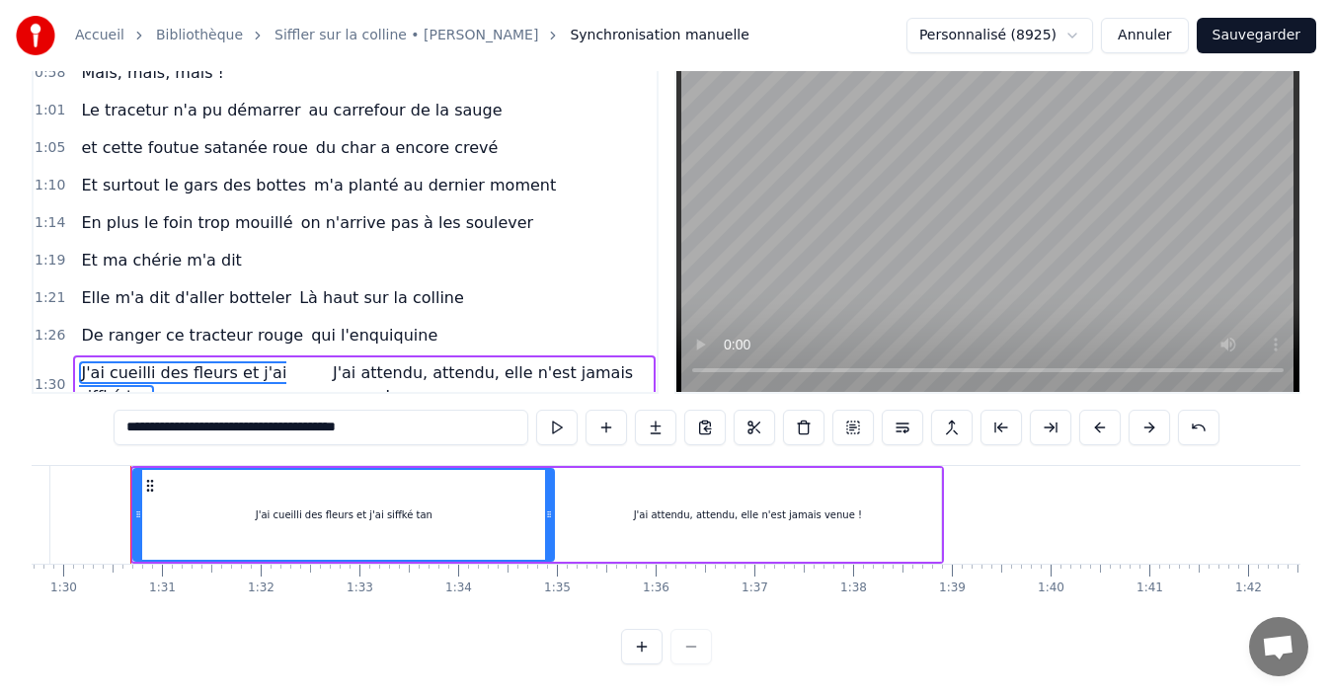
scroll to position [767, 0]
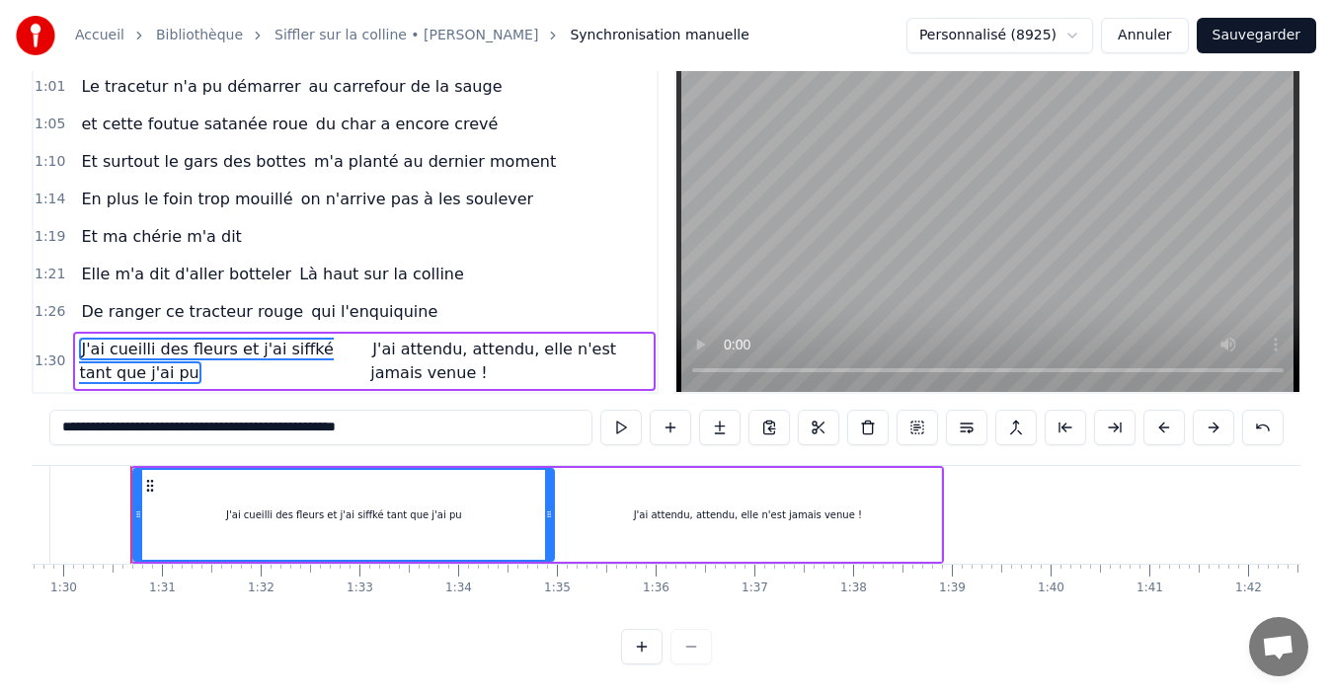
click at [397, 430] on input "**********" at bounding box center [320, 428] width 543 height 36
click at [270, 338] on span "J'ai cueilli des fleurs et j'ai siffké tant que j'ai pu" at bounding box center [206, 361] width 254 height 46
click at [309, 303] on span "qui l'enquiquine" at bounding box center [374, 311] width 130 height 23
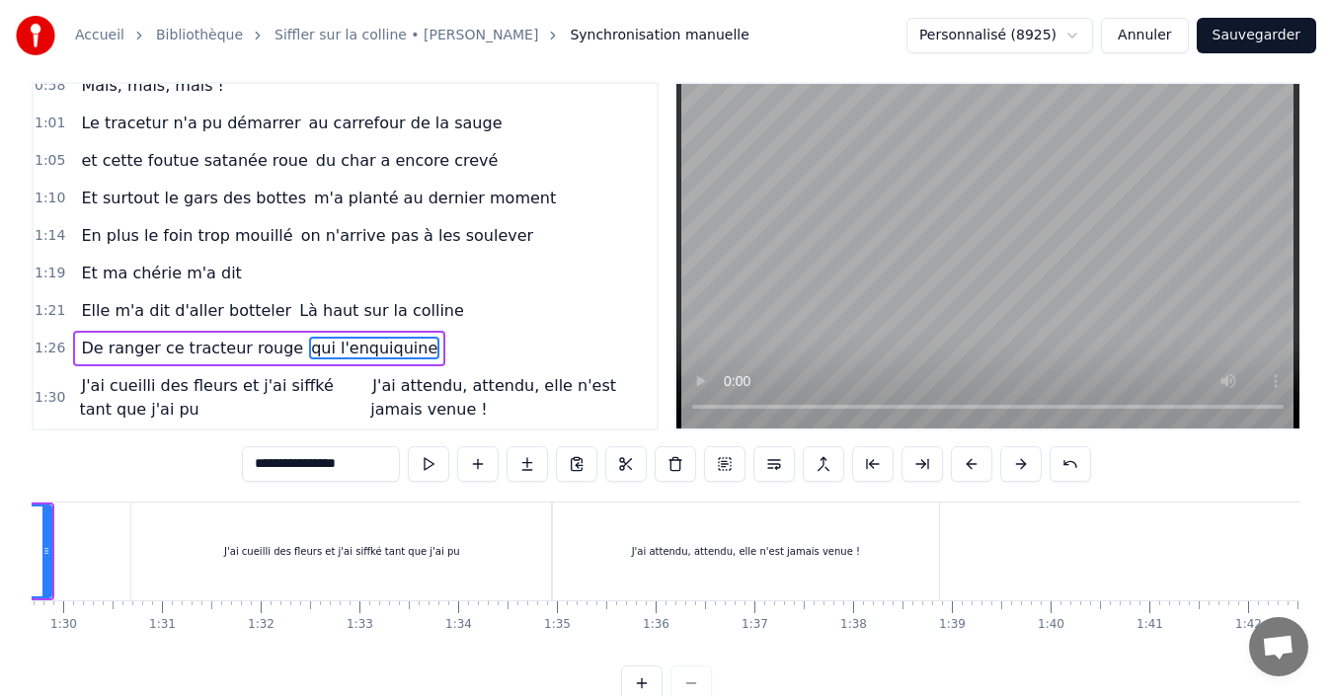
scroll to position [0, 8557]
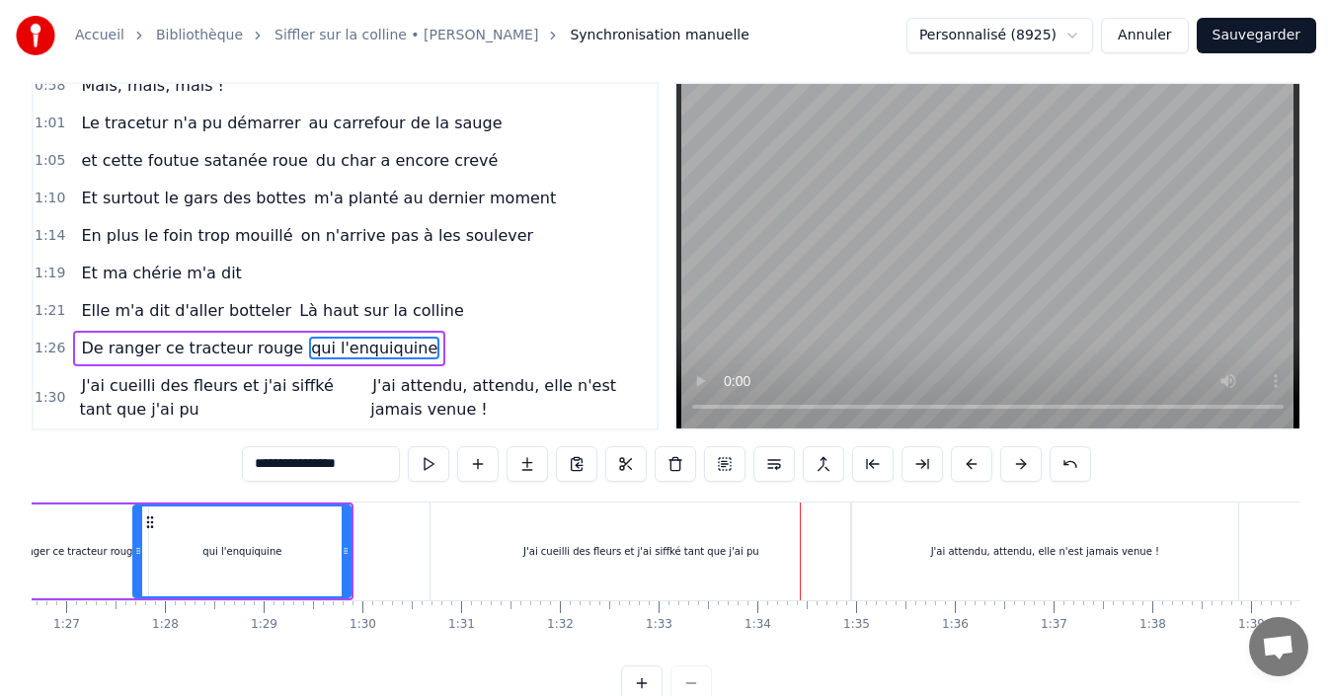
click at [290, 392] on span "J'ai cueilli des fleurs et j'ai siffké tant que j'ai pu" at bounding box center [206, 397] width 254 height 46
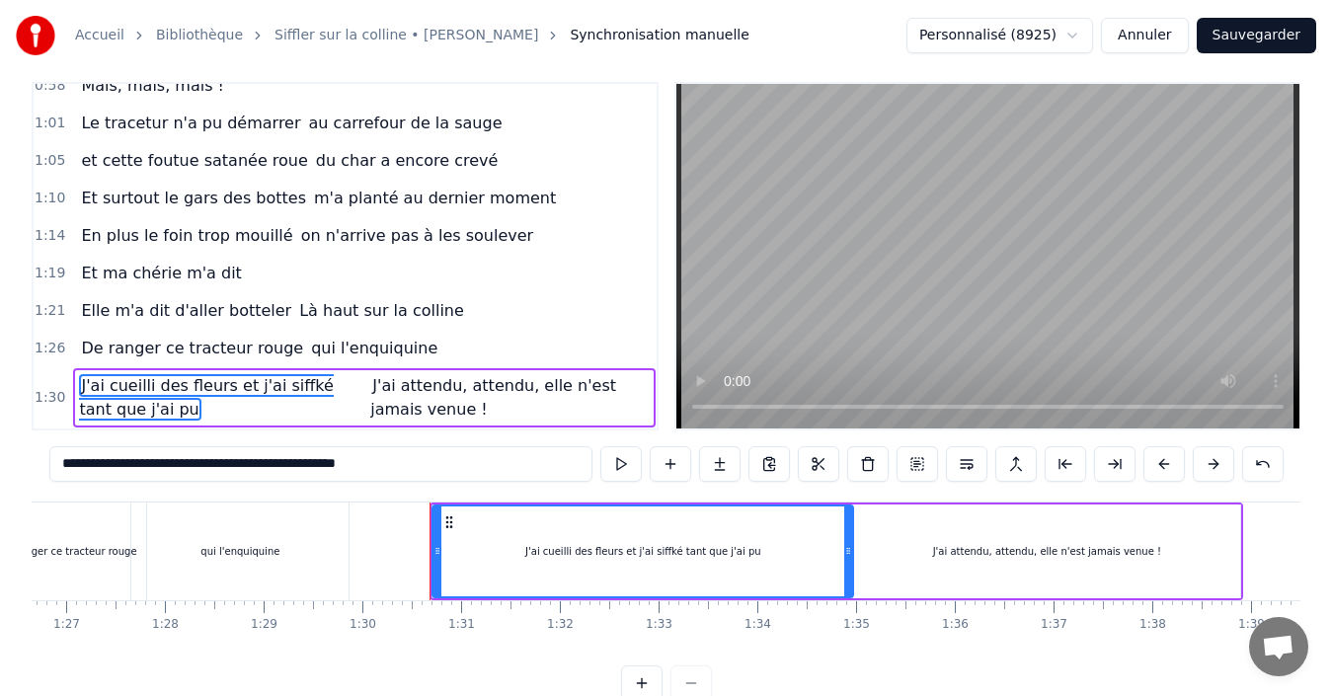
scroll to position [70, 0]
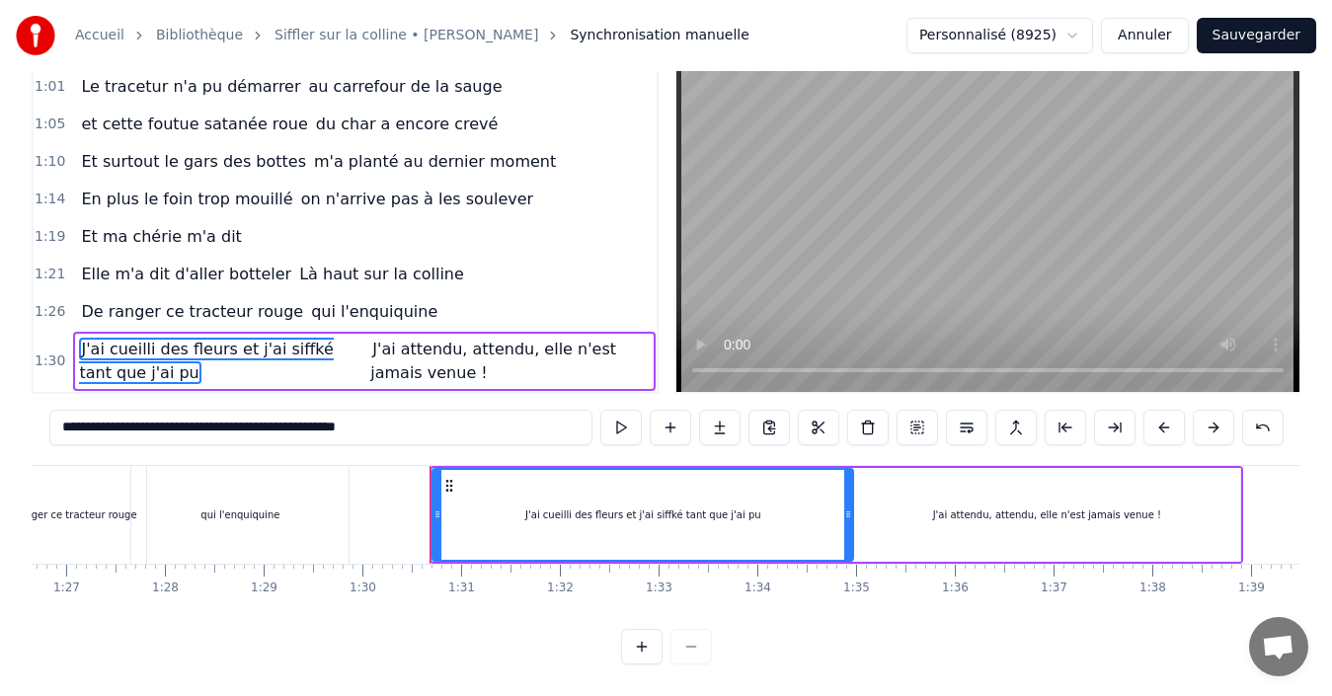
drag, startPoint x: 349, startPoint y: 415, endPoint x: 179, endPoint y: 433, distance: 170.8
click at [179, 433] on div "**********" at bounding box center [666, 430] width 1234 height 40
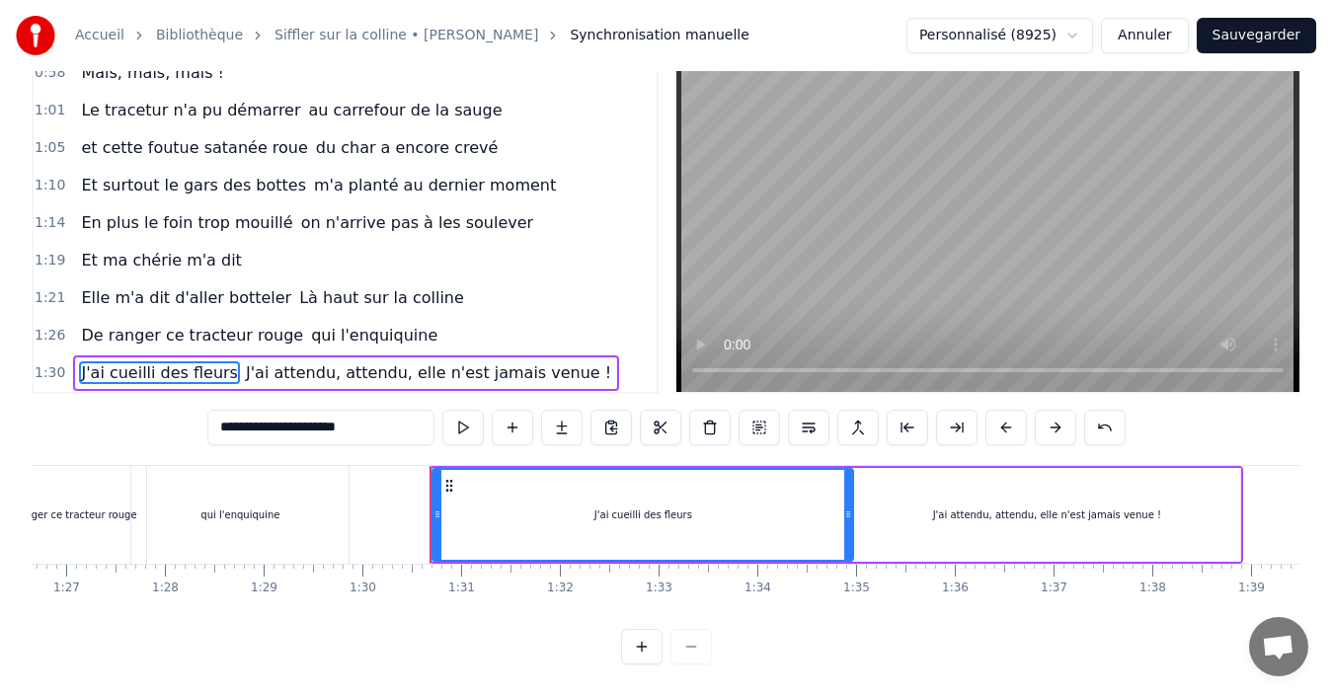
click at [260, 361] on span "J'ai attendu, attendu, elle n'est jamais venue !" at bounding box center [428, 372] width 369 height 23
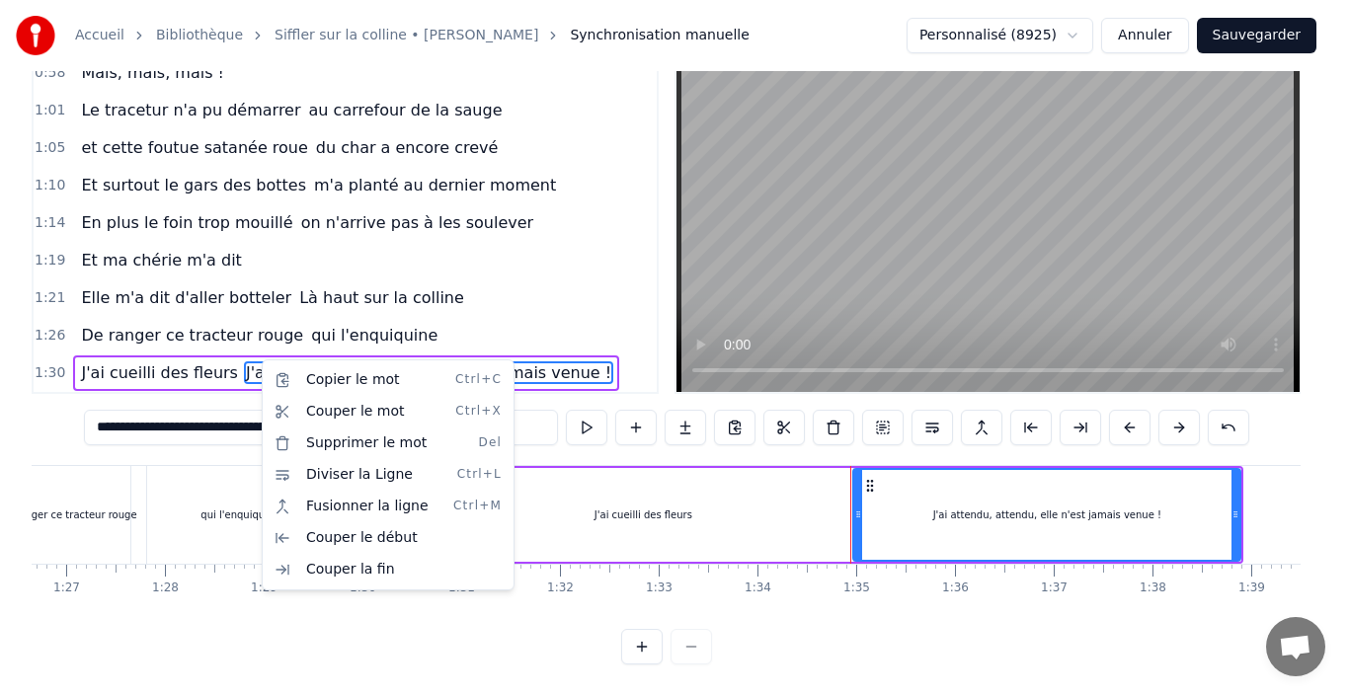
click at [554, 297] on html "Accueil Bibliothèque Siffler sur la colline • [PERSON_NAME] Synchronisation man…" at bounding box center [674, 319] width 1349 height 753
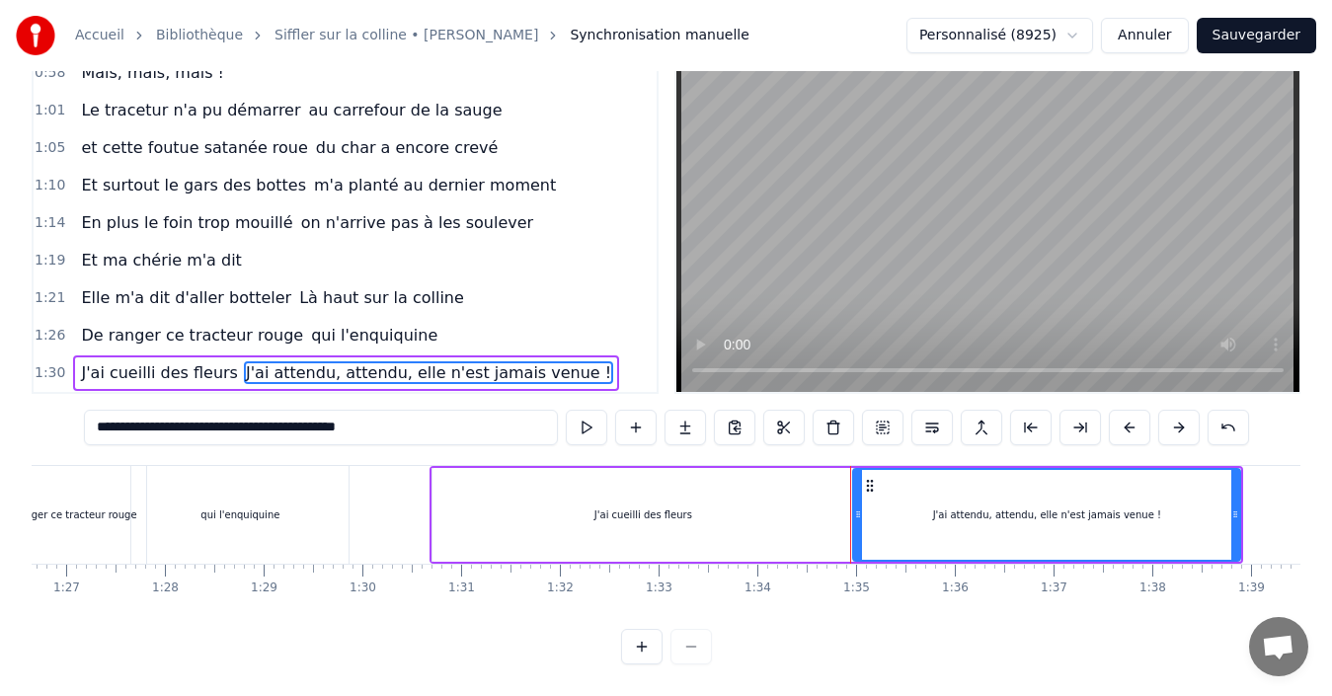
drag, startPoint x: 410, startPoint y: 411, endPoint x: 36, endPoint y: 465, distance: 378.2
click at [36, 465] on div "0:14 À la ferme sur velanne 0:16 Pour une fois j'avais tout prévu 0:18 Mon trac…" at bounding box center [666, 354] width 1269 height 619
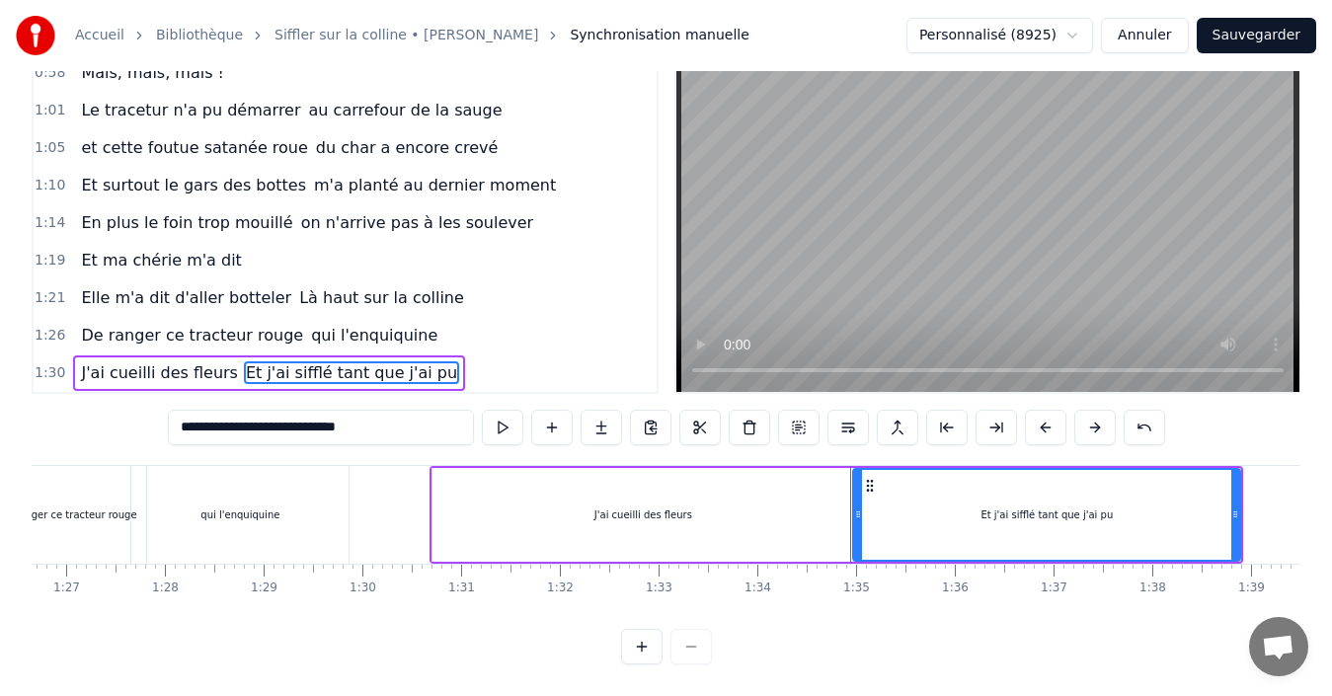
click at [166, 361] on span "J'ai cueilli des fleurs" at bounding box center [159, 372] width 161 height 23
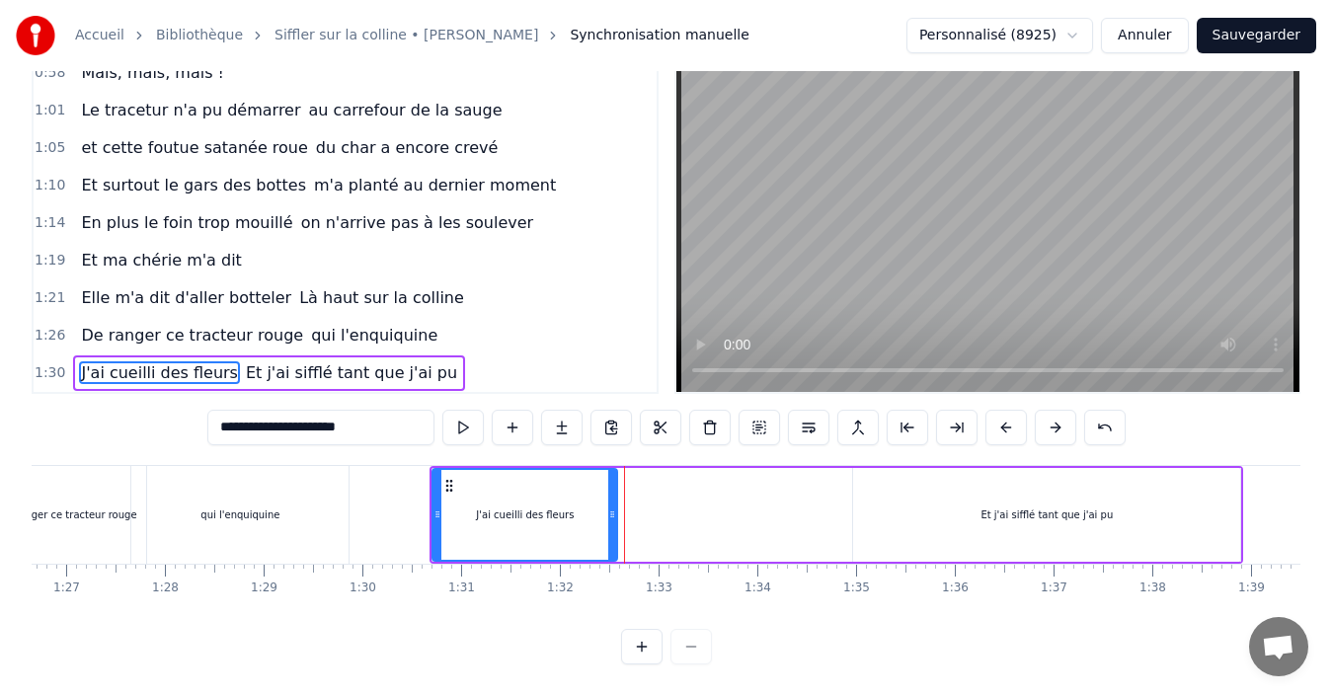
drag, startPoint x: 848, startPoint y: 499, endPoint x: 612, endPoint y: 516, distance: 236.7
click at [612, 516] on div at bounding box center [612, 515] width 8 height 90
click at [916, 481] on div "Et j'ai sifflé tant que j'ai pu" at bounding box center [1046, 515] width 387 height 94
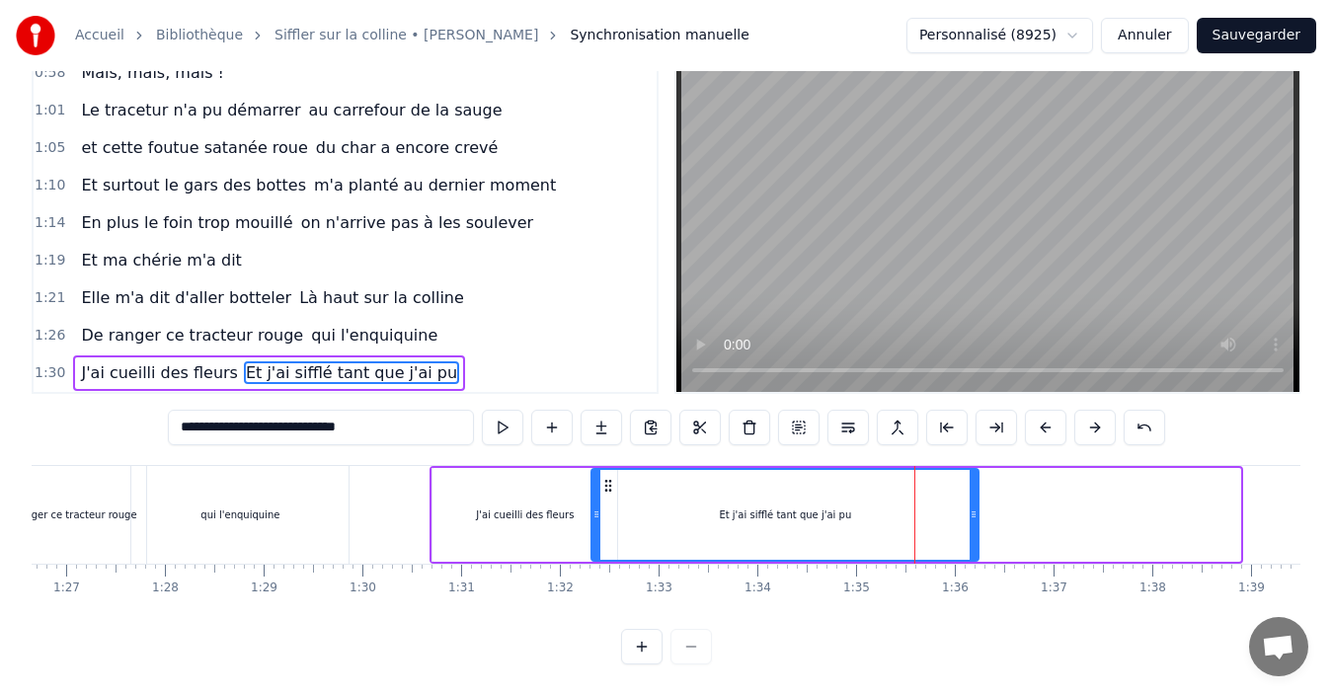
drag, startPoint x: 871, startPoint y: 473, endPoint x: 609, endPoint y: 518, distance: 265.6
click at [609, 518] on div "Et j'ai sifflé tant que j'ai pu" at bounding box center [785, 515] width 385 height 90
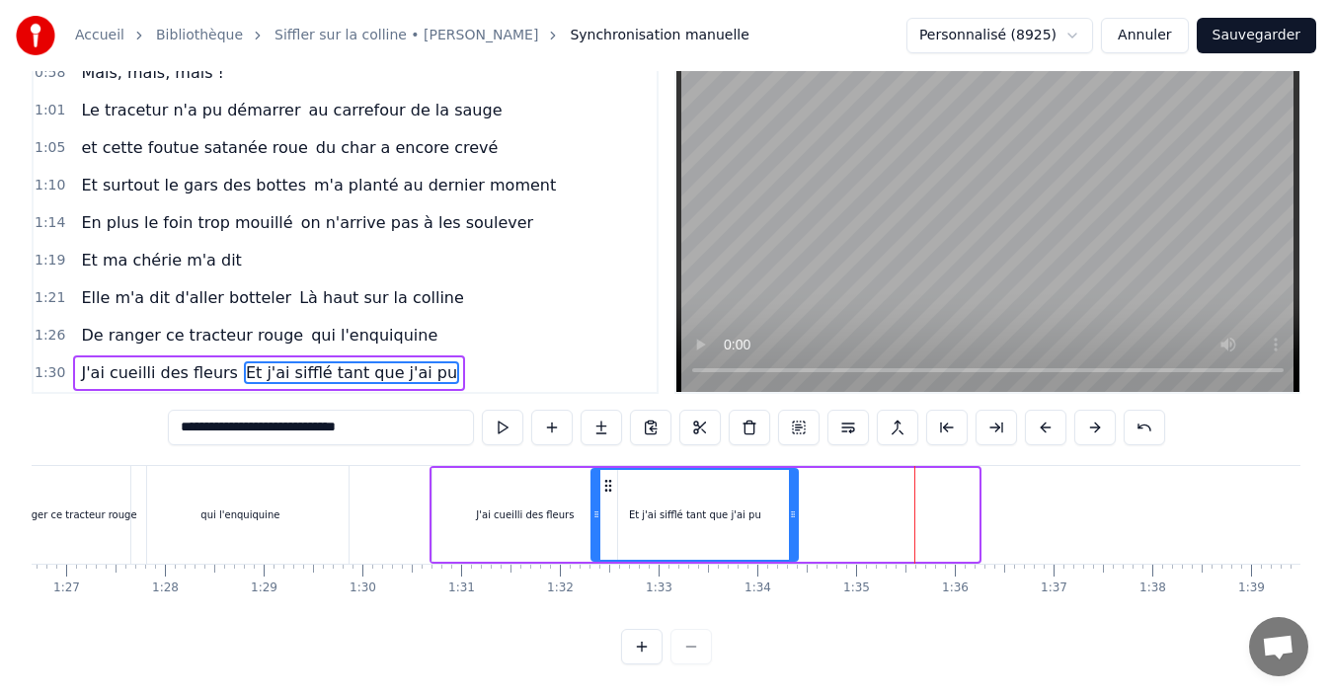
drag, startPoint x: 978, startPoint y: 502, endPoint x: 797, endPoint y: 524, distance: 182.1
click at [797, 524] on div at bounding box center [793, 515] width 8 height 90
click at [143, 361] on span "J'ai cueilli des fleurs" at bounding box center [159, 372] width 161 height 23
type input "**********"
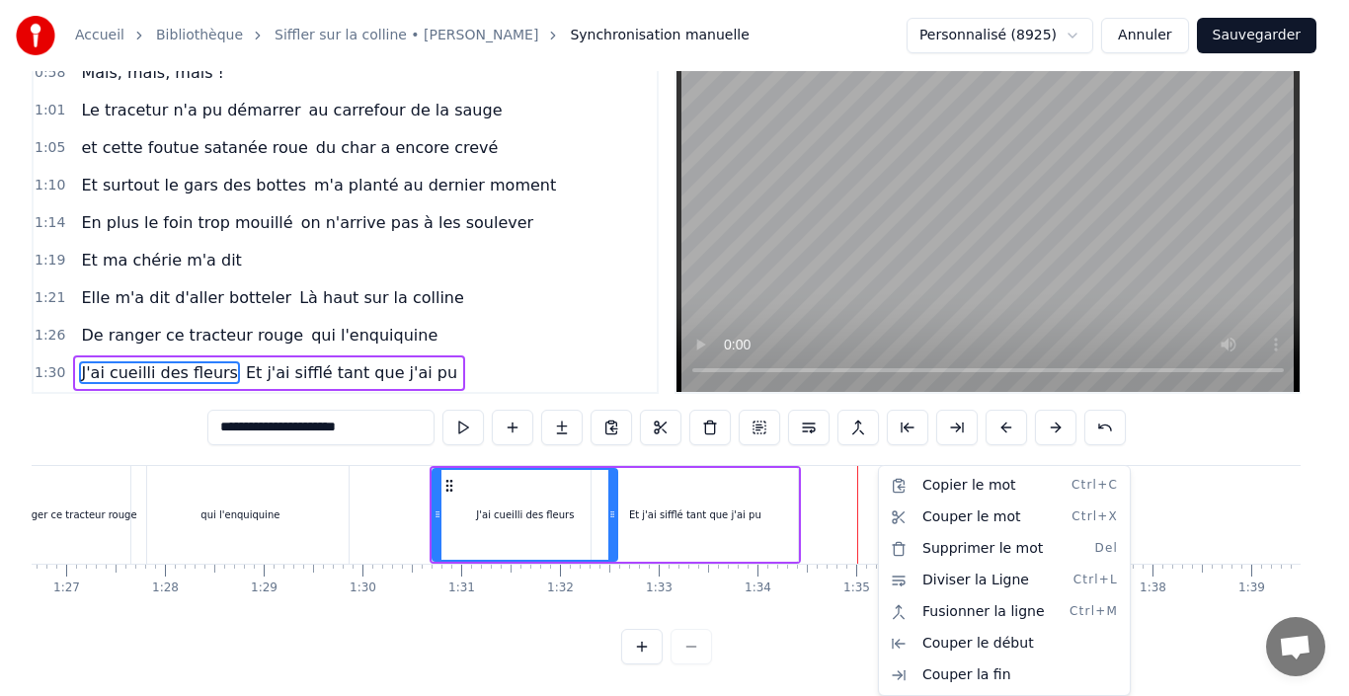
click at [519, 412] on html "Accueil Bibliothèque Siffler sur la colline • [PERSON_NAME] Synchronisation man…" at bounding box center [674, 319] width 1349 height 753
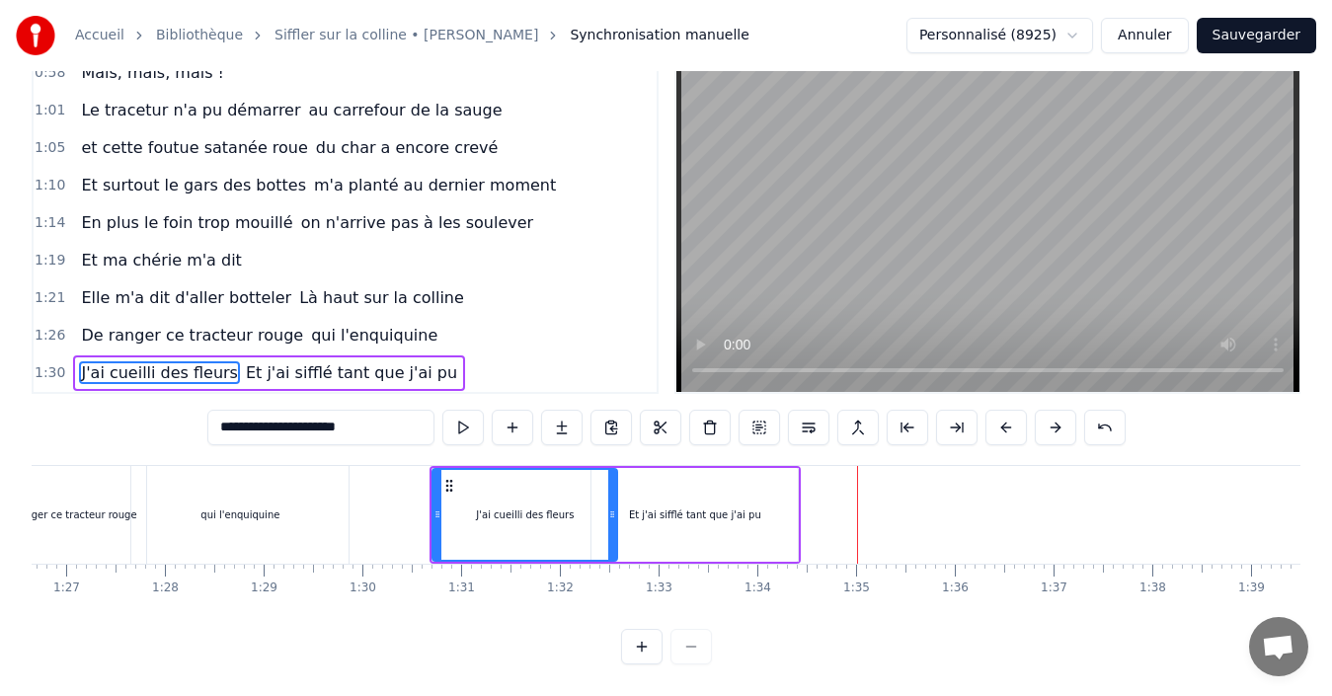
click at [519, 412] on button at bounding box center [512, 428] width 41 height 36
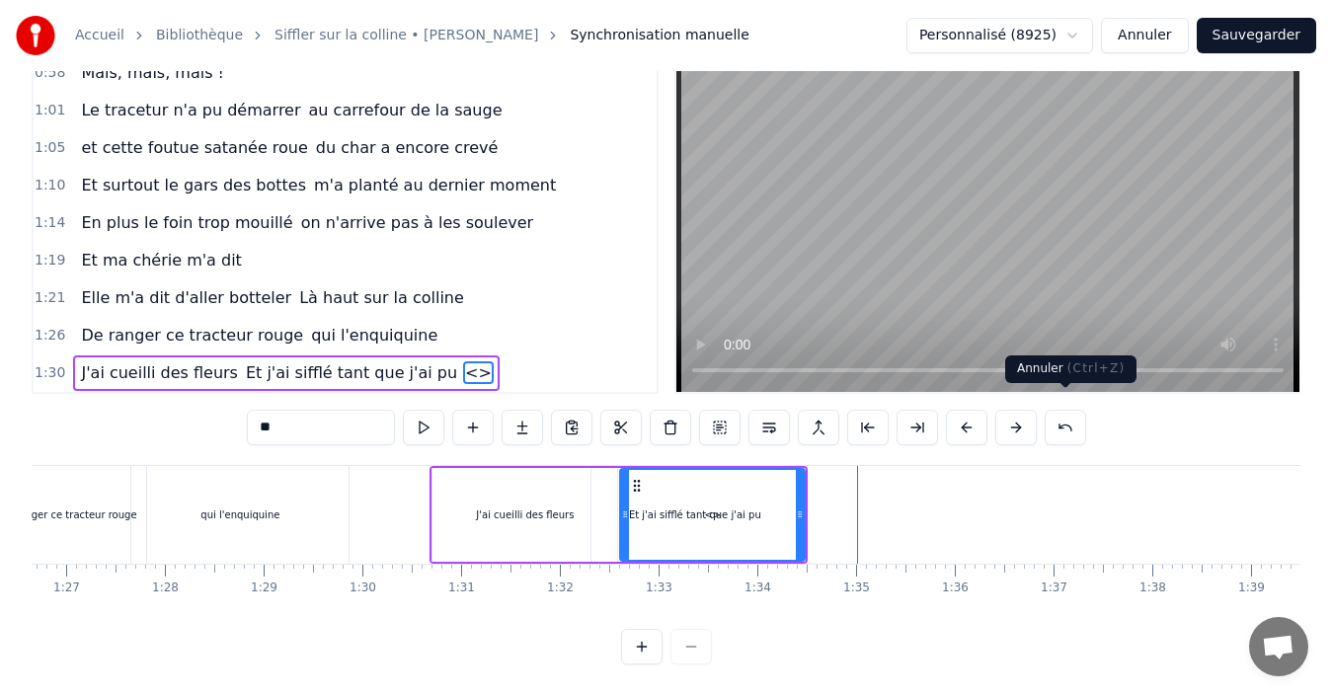
click at [1065, 410] on button at bounding box center [1065, 428] width 41 height 36
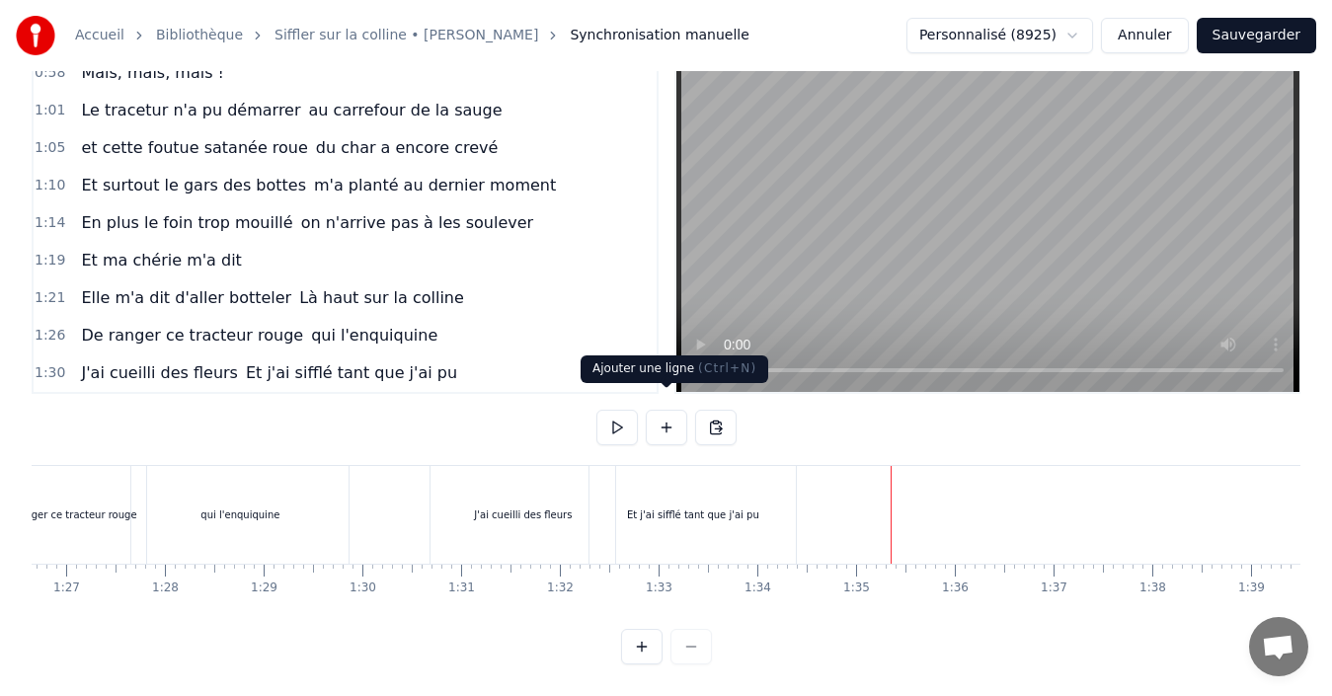
click at [672, 410] on button at bounding box center [666, 428] width 41 height 36
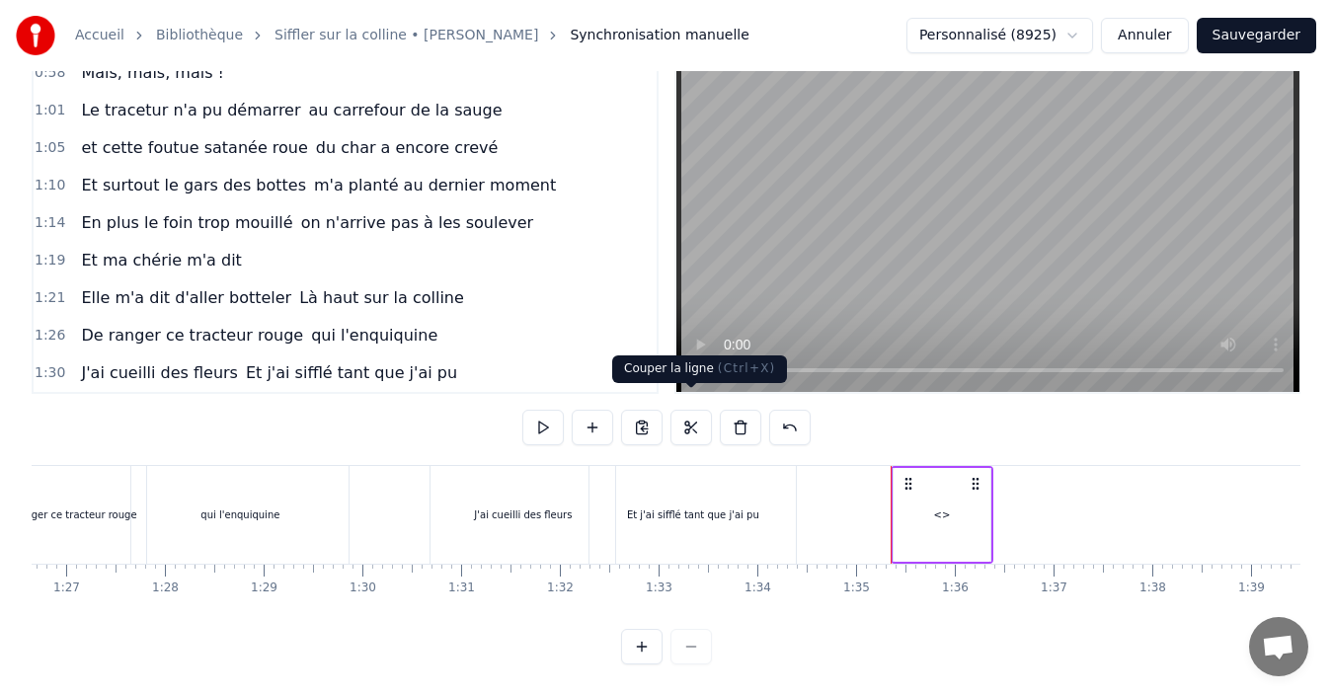
scroll to position [767, 0]
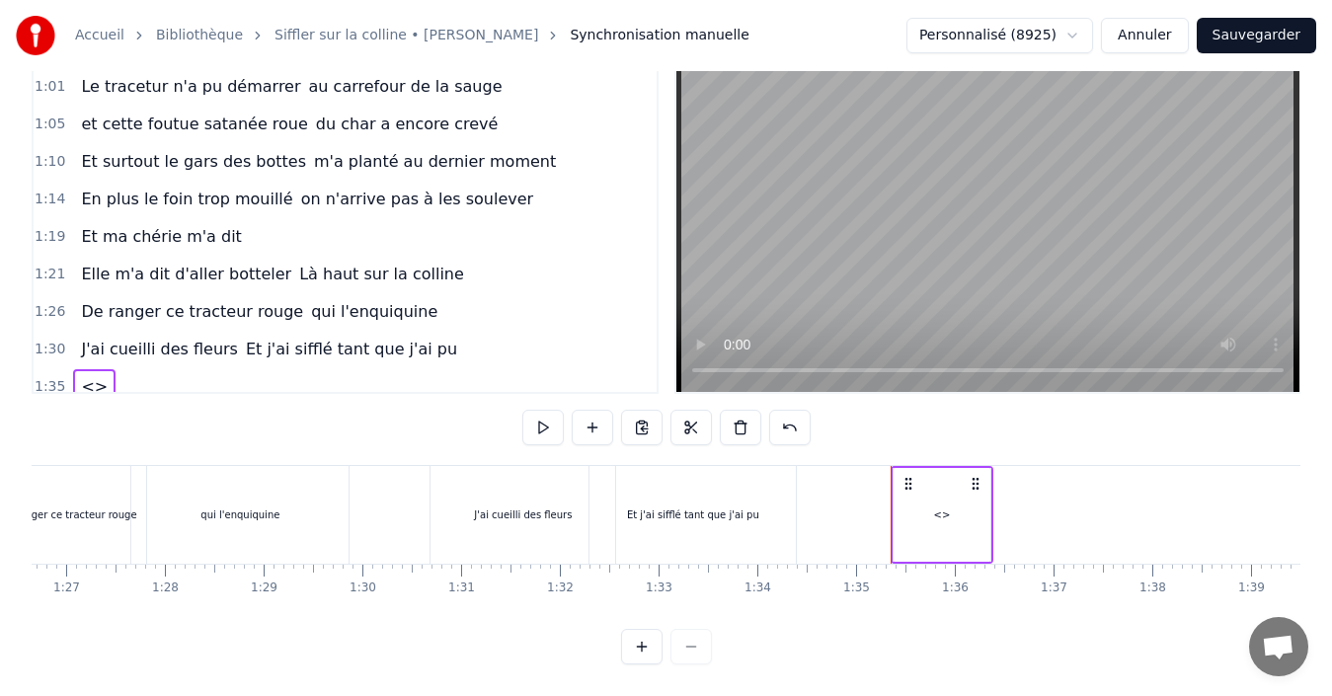
click at [90, 375] on span "<>" at bounding box center [94, 386] width 31 height 23
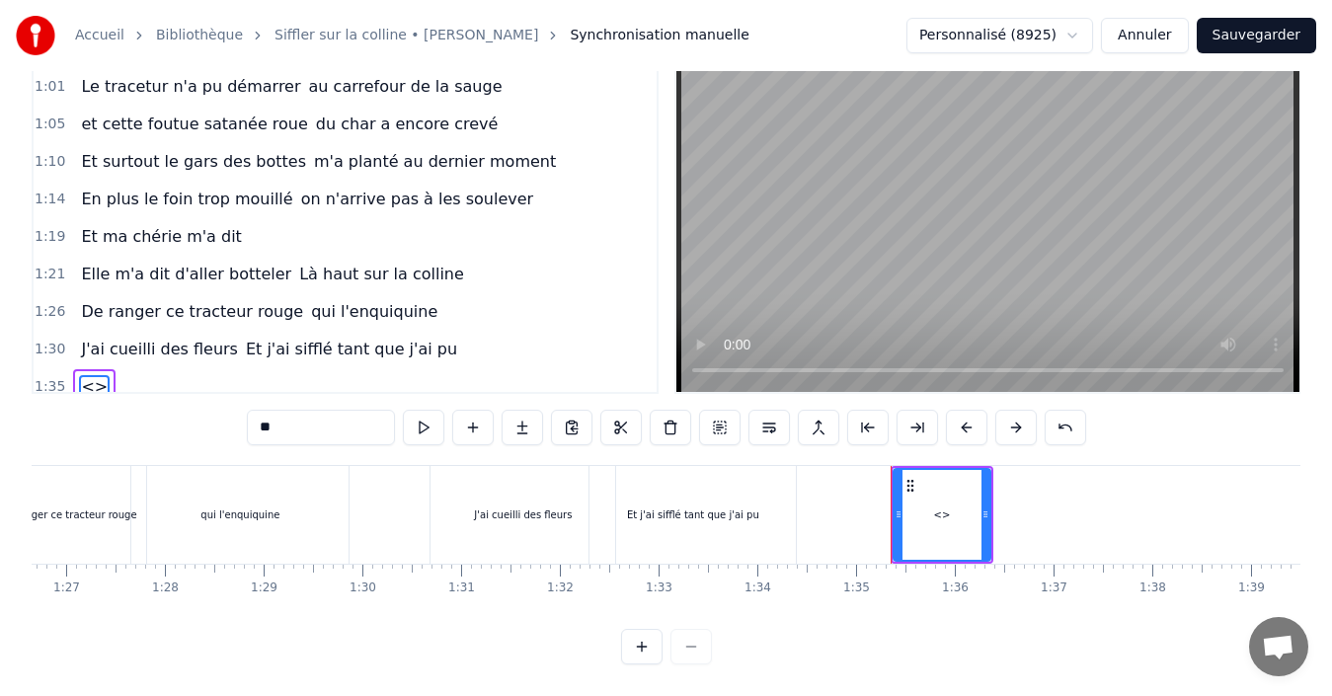
scroll to position [781, 0]
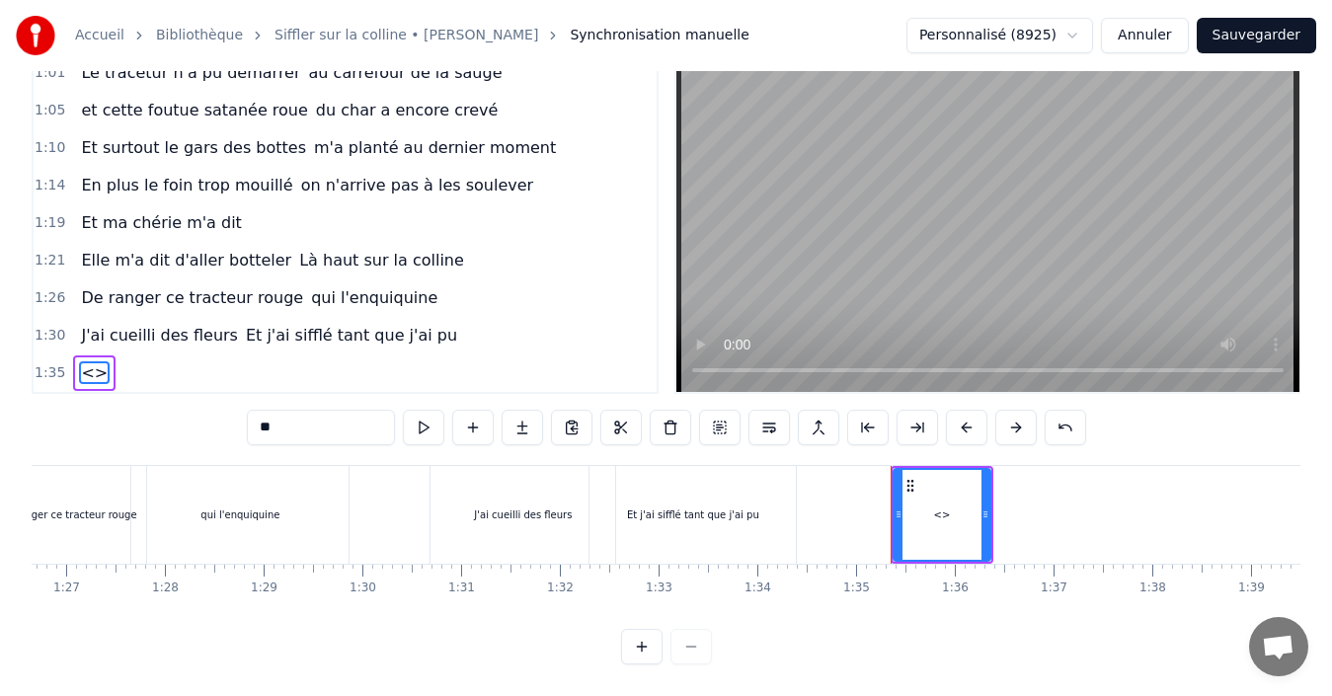
drag, startPoint x: 291, startPoint y: 409, endPoint x: 234, endPoint y: 419, distance: 58.1
click at [234, 419] on div "0:14 À la ferme sur velanne 0:16 Pour une fois j'avais tout prévu 0:18 Mon trac…" at bounding box center [666, 354] width 1269 height 619
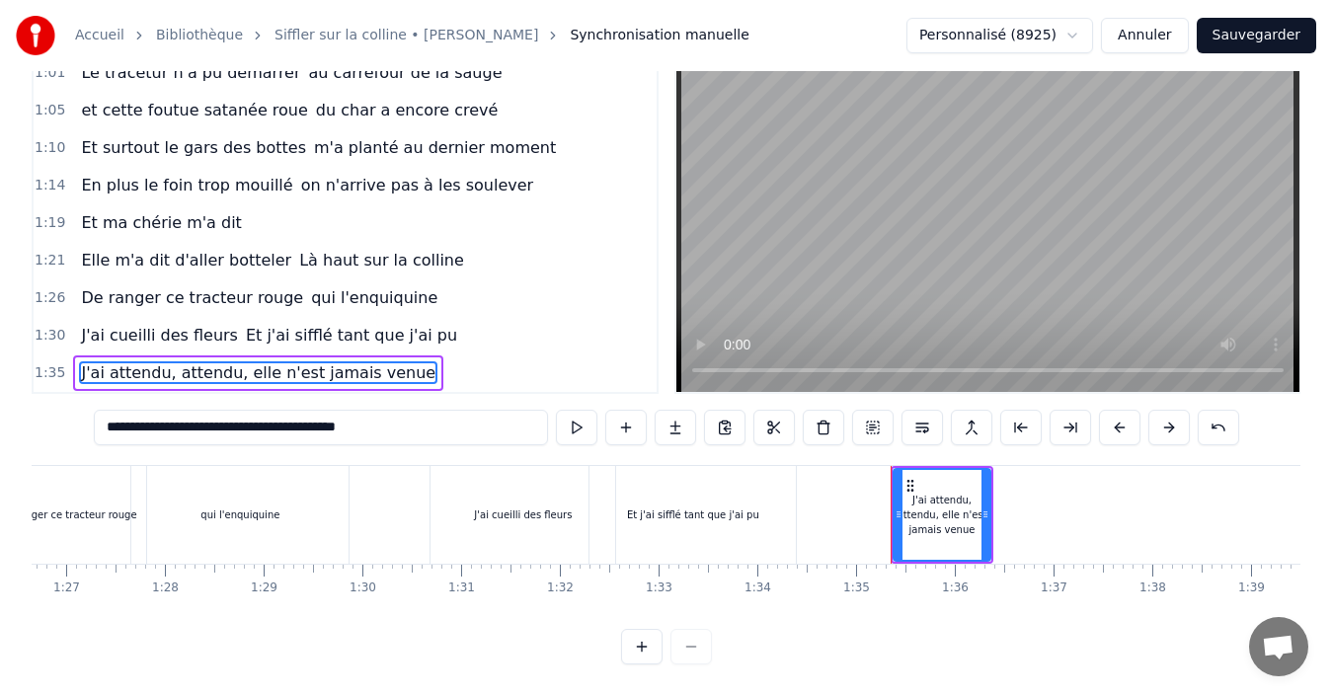
type input "**********"
click at [482, 355] on div "1:35 J'ai attendu, attendu, elle n'est jamais venue" at bounding box center [345, 374] width 623 height 38
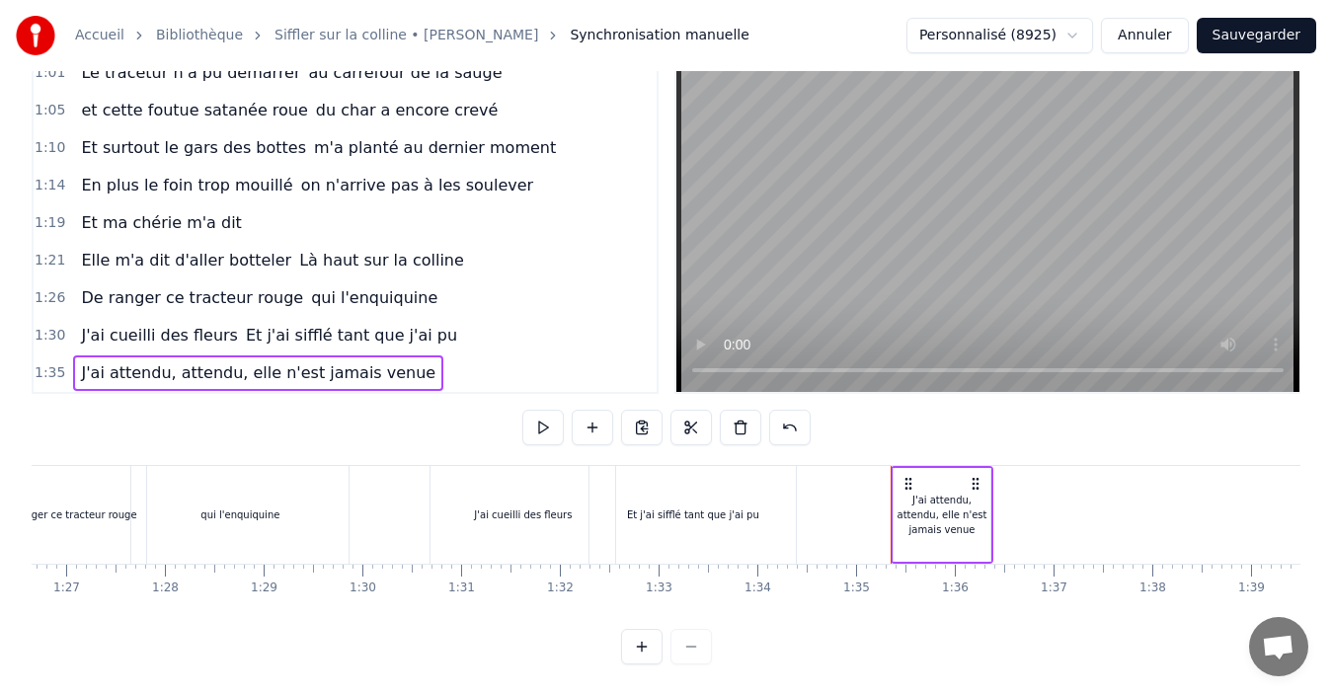
click at [897, 497] on div "J'ai attendu, attendu, elle n'est jamais venue" at bounding box center [942, 515] width 97 height 44
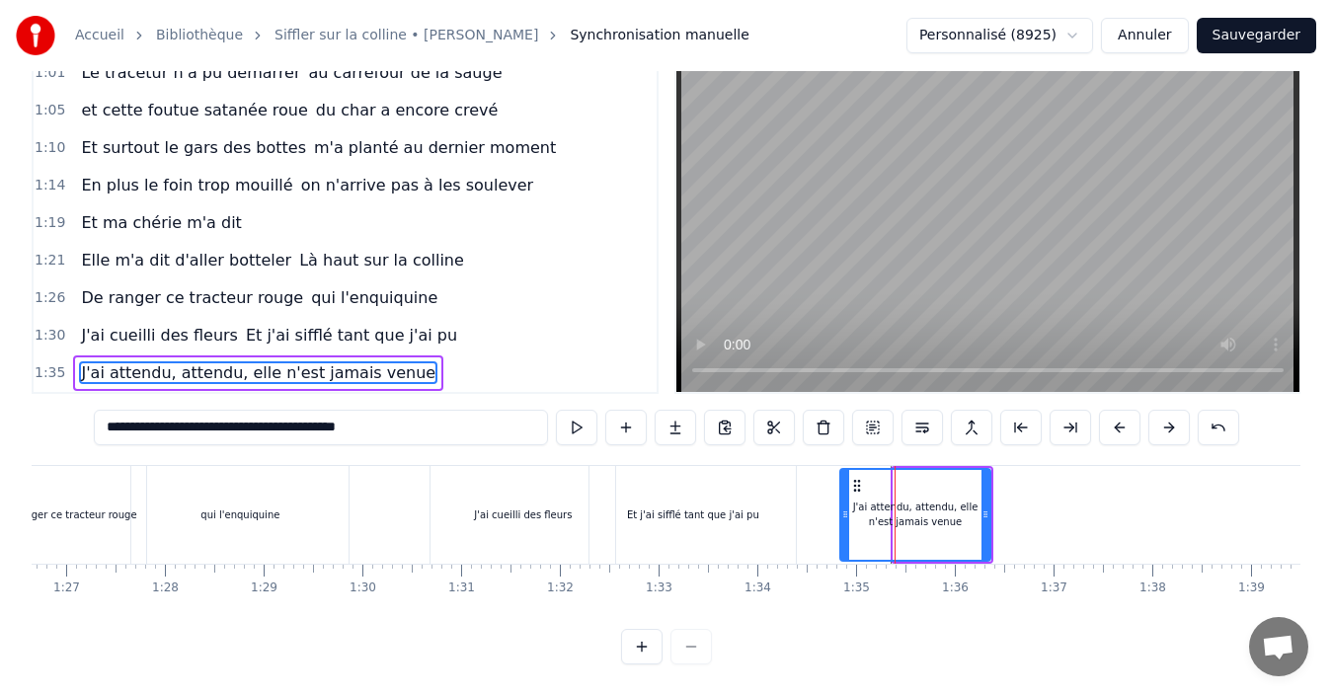
drag, startPoint x: 900, startPoint y: 502, endPoint x: 846, endPoint y: 495, distance: 53.8
click at [846, 507] on icon at bounding box center [845, 515] width 8 height 16
drag, startPoint x: 987, startPoint y: 499, endPoint x: 1041, endPoint y: 497, distance: 54.3
click at [1036, 507] on icon at bounding box center [1032, 515] width 8 height 16
drag, startPoint x: 197, startPoint y: 319, endPoint x: 208, endPoint y: 323, distance: 12.5
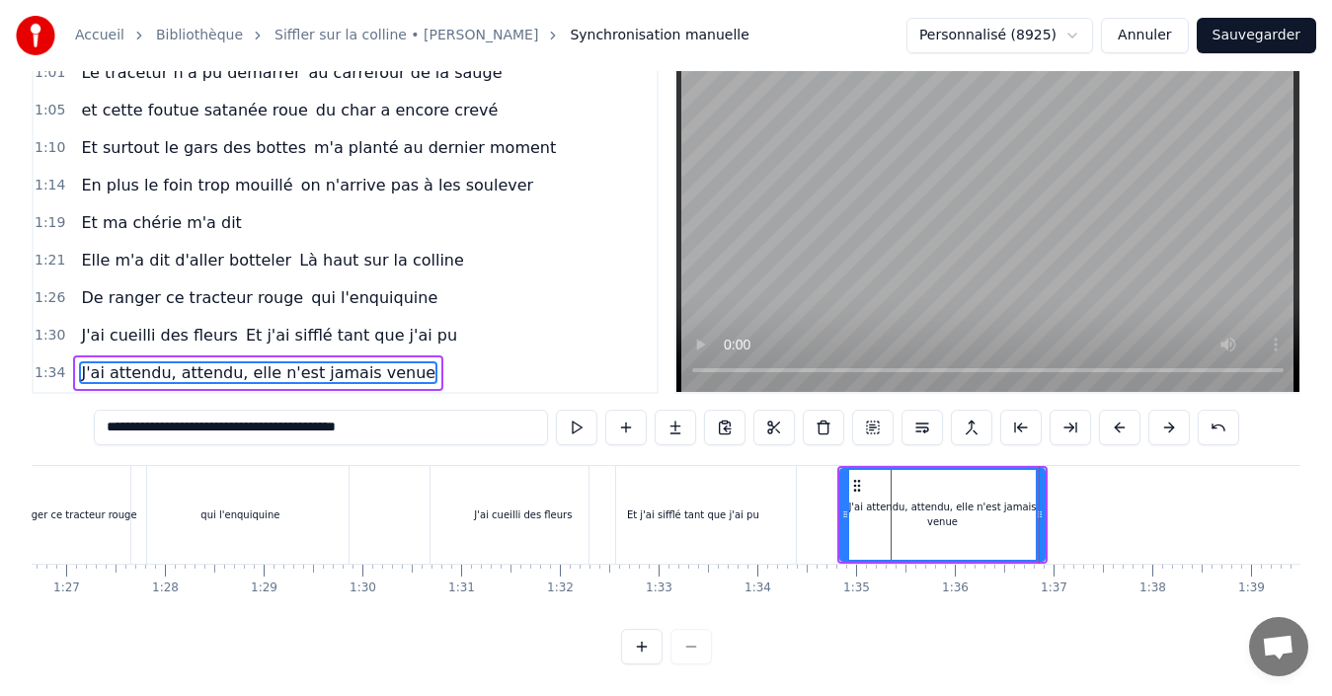
click at [197, 324] on span "J'ai cueilli des fleurs" at bounding box center [159, 335] width 161 height 23
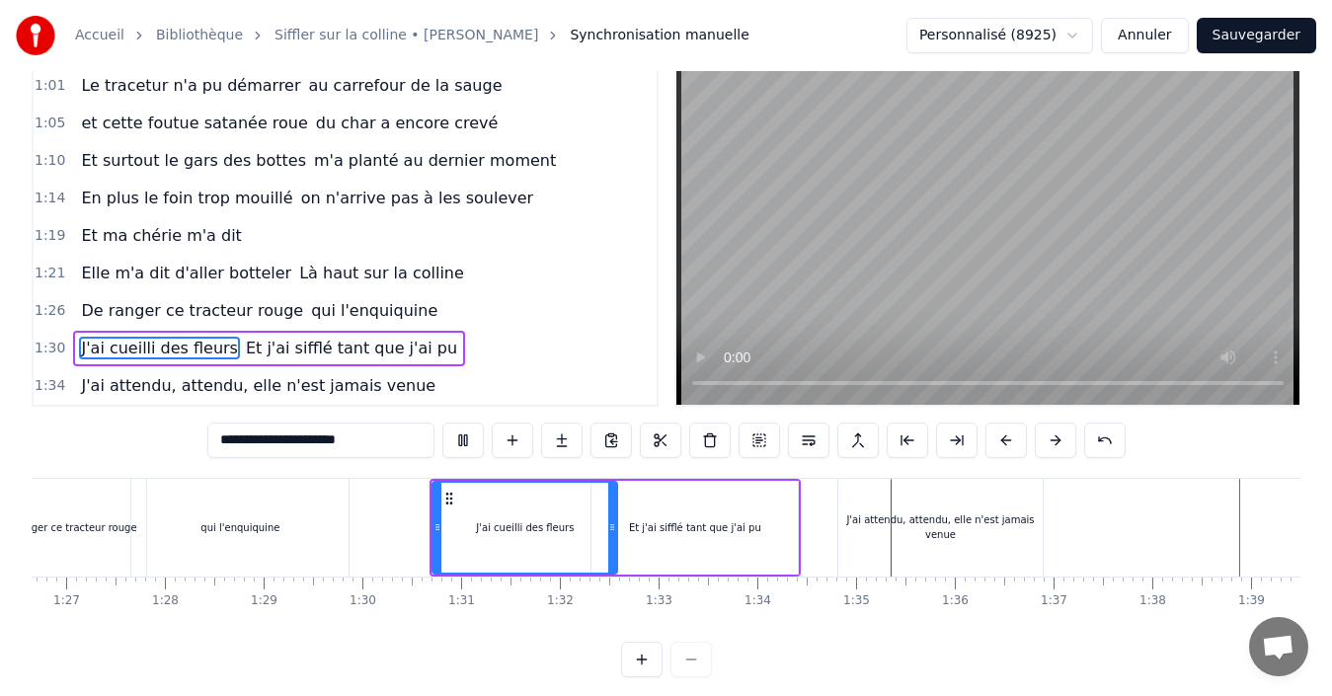
scroll to position [0, 9648]
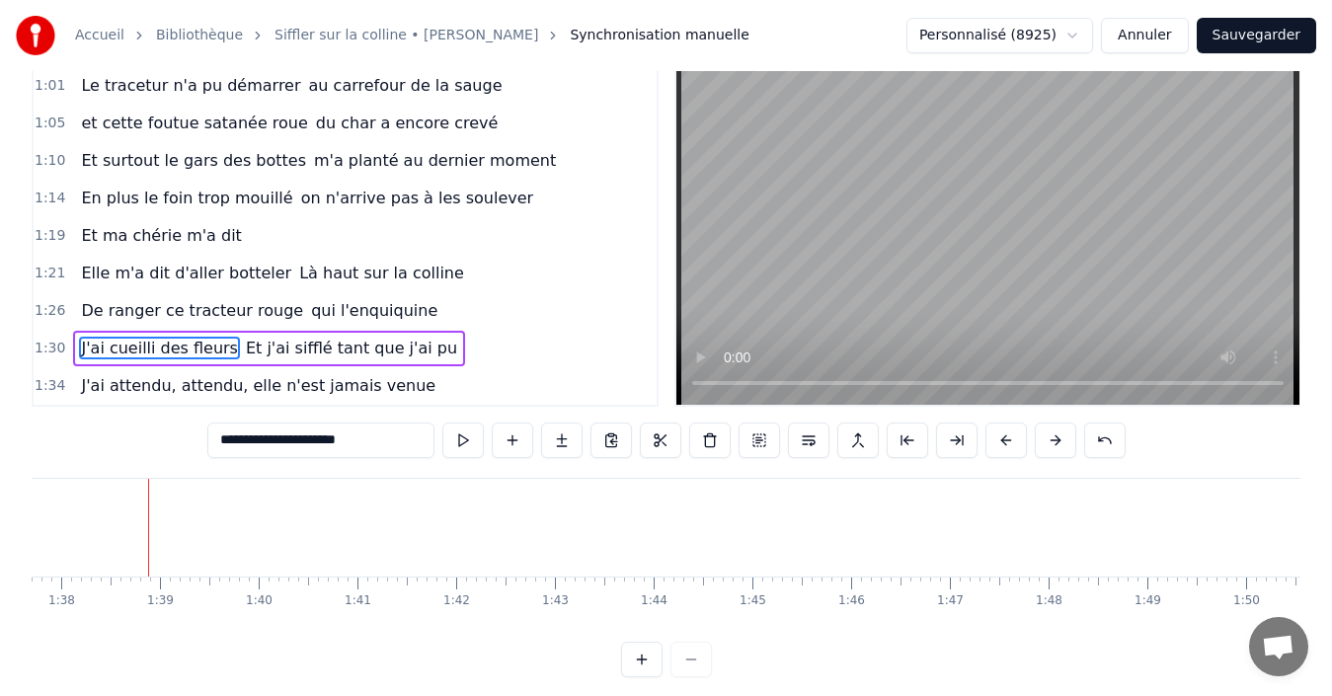
click at [249, 382] on span "J'ai attendu, attendu, elle n'est jamais venue" at bounding box center [258, 385] width 358 height 23
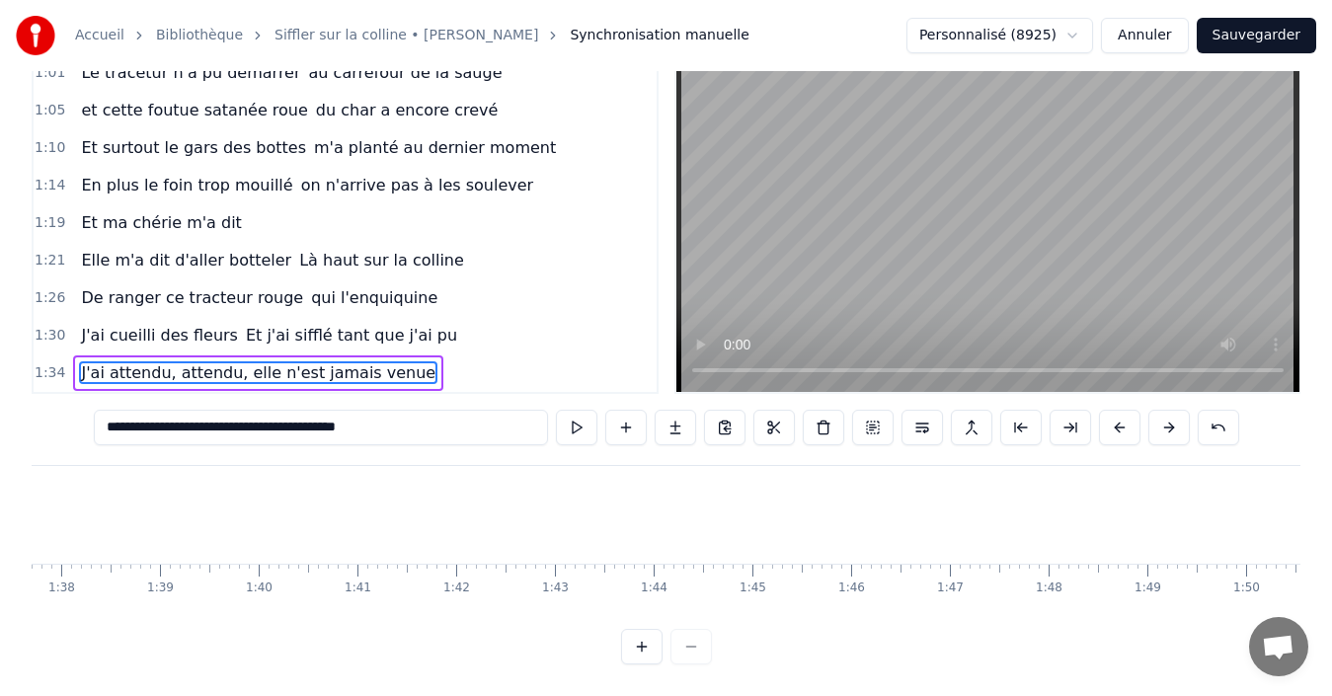
scroll to position [0, 9264]
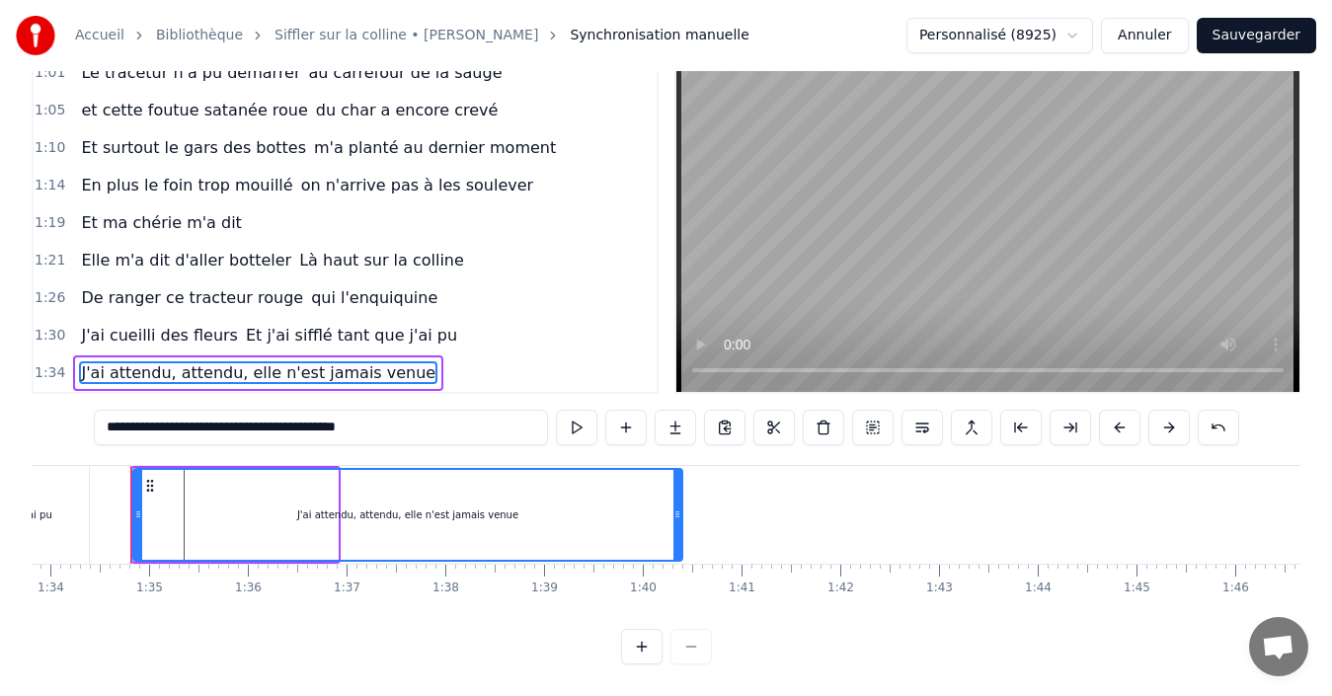
drag, startPoint x: 335, startPoint y: 494, endPoint x: 679, endPoint y: 475, distance: 345.2
click at [679, 475] on div at bounding box center [677, 515] width 8 height 90
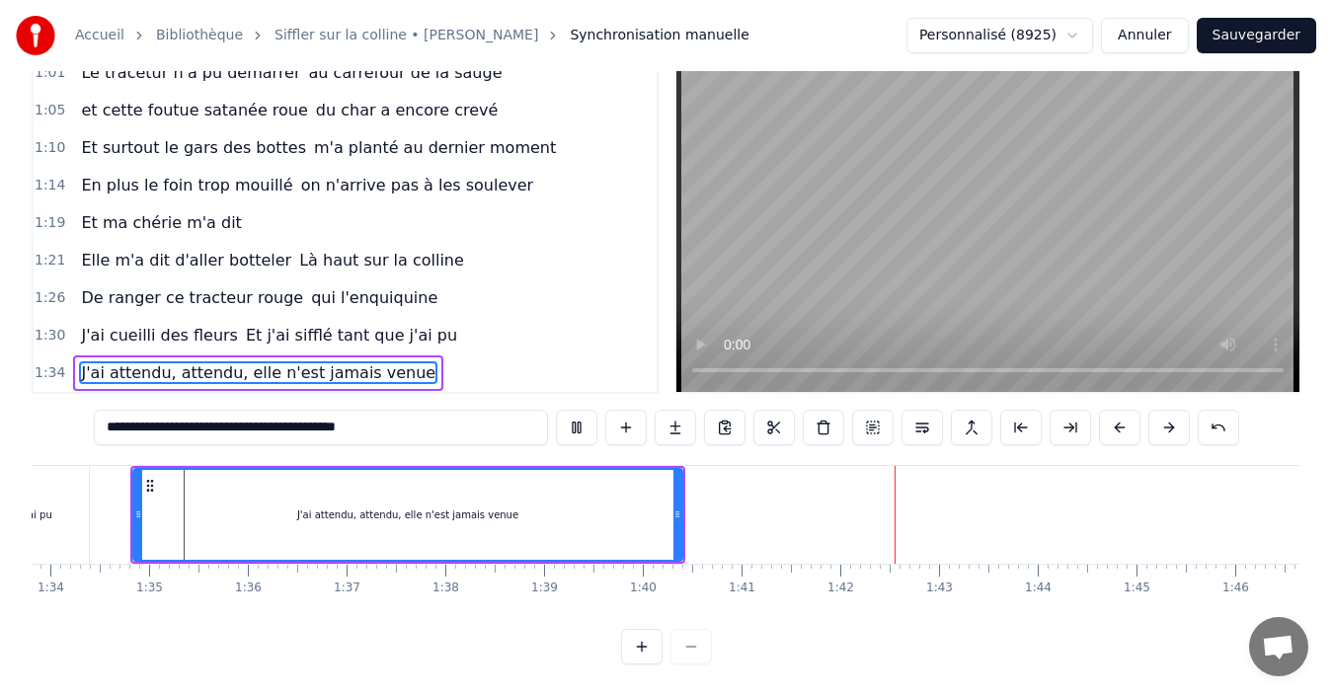
click at [289, 324] on span "Et j'ai sifflé tant que j'ai pu" at bounding box center [351, 335] width 215 height 23
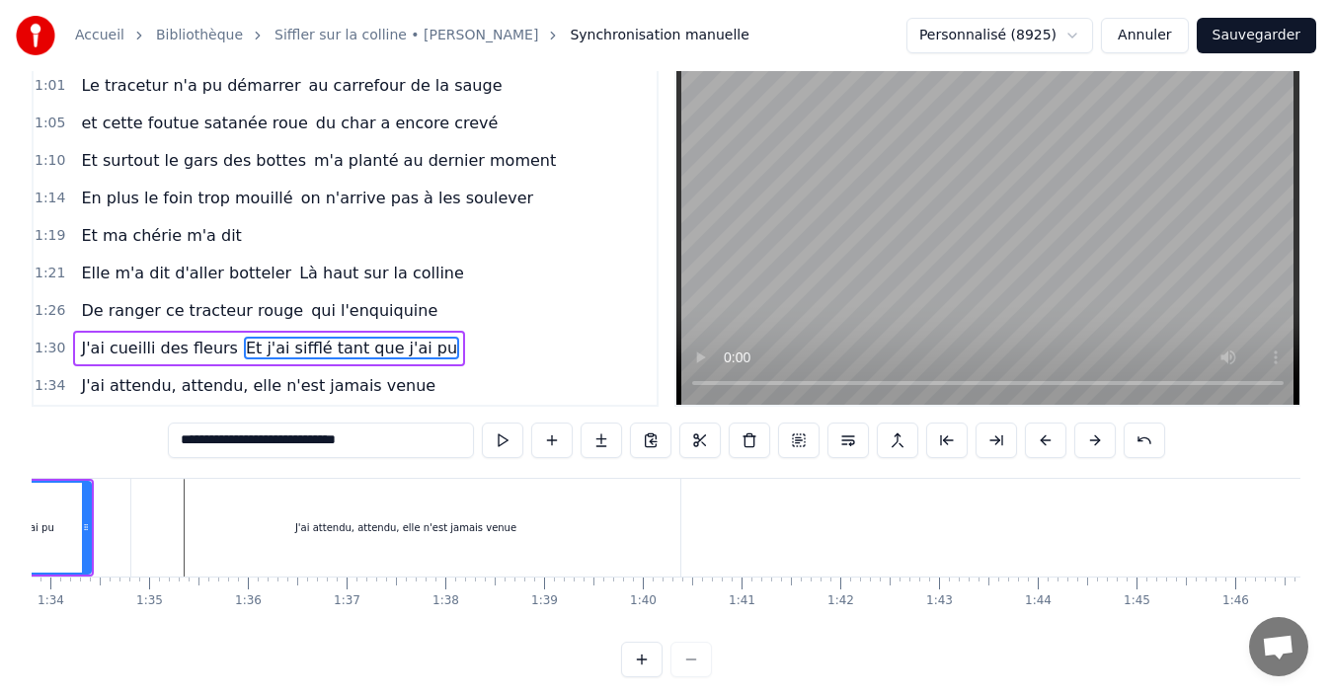
scroll to position [0, 9015]
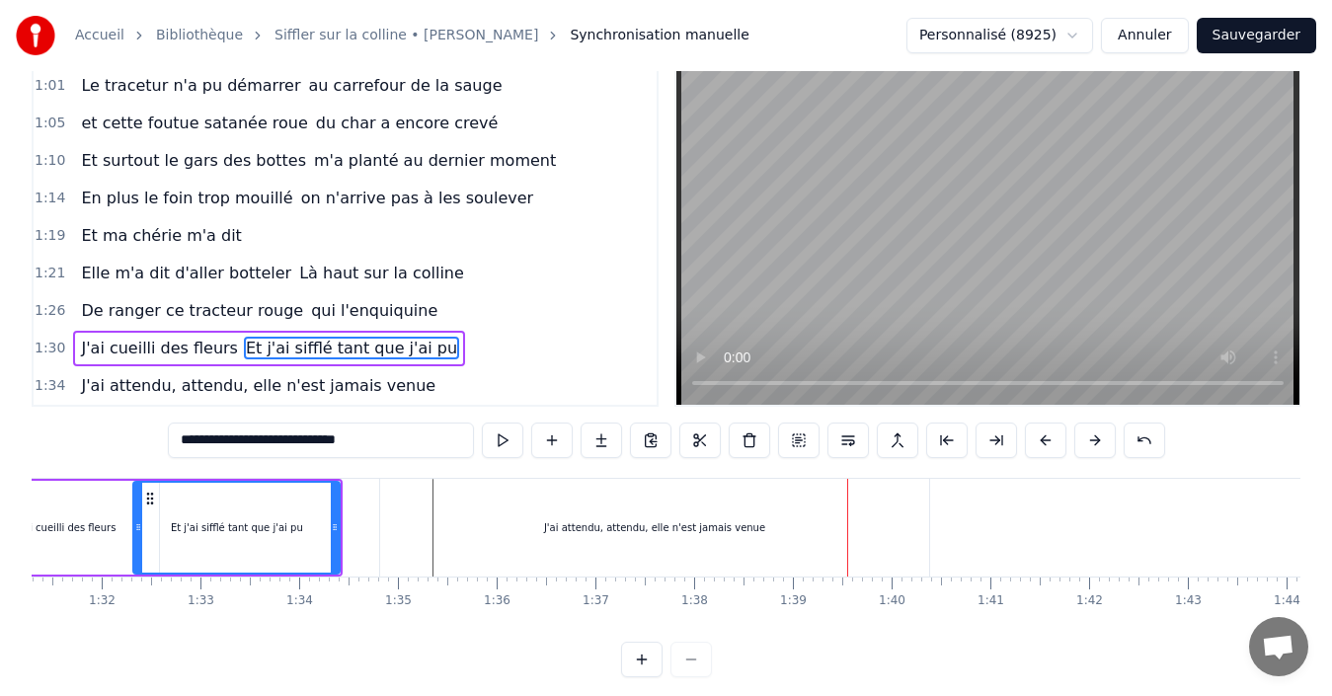
click at [785, 528] on div "J'ai attendu, attendu, elle n'est jamais venue" at bounding box center [654, 528] width 549 height 98
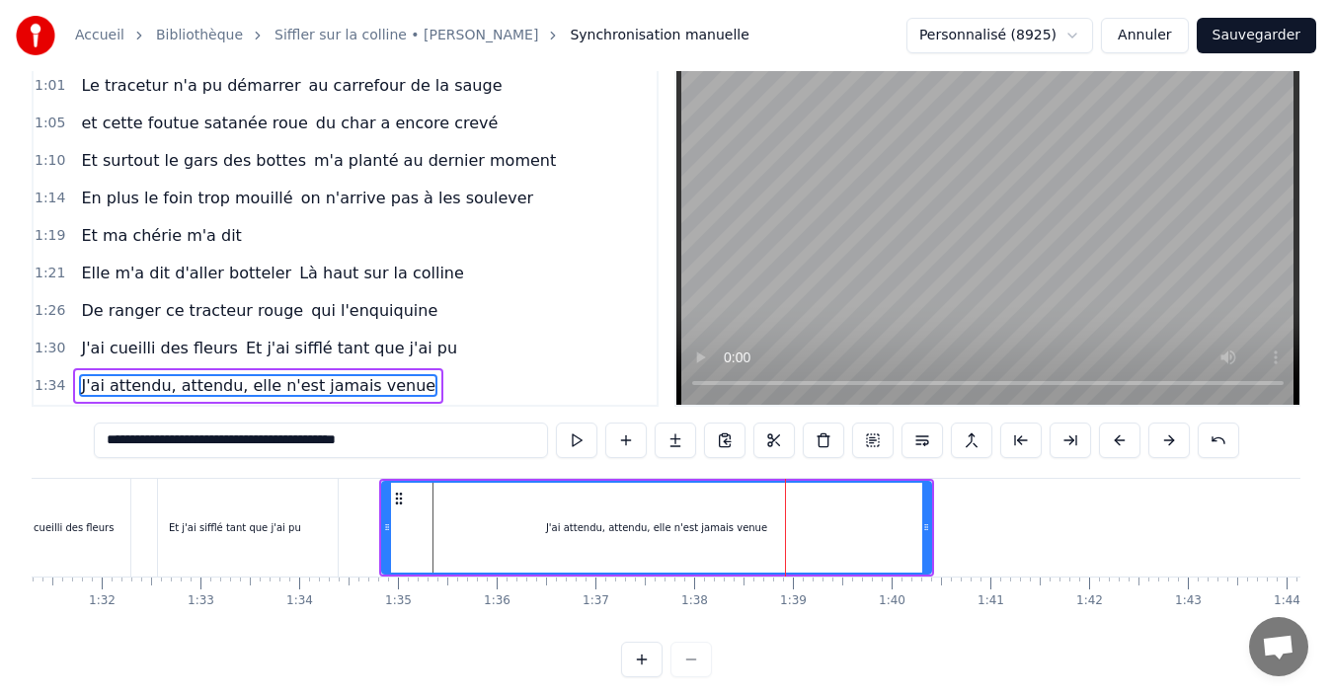
scroll to position [74, 0]
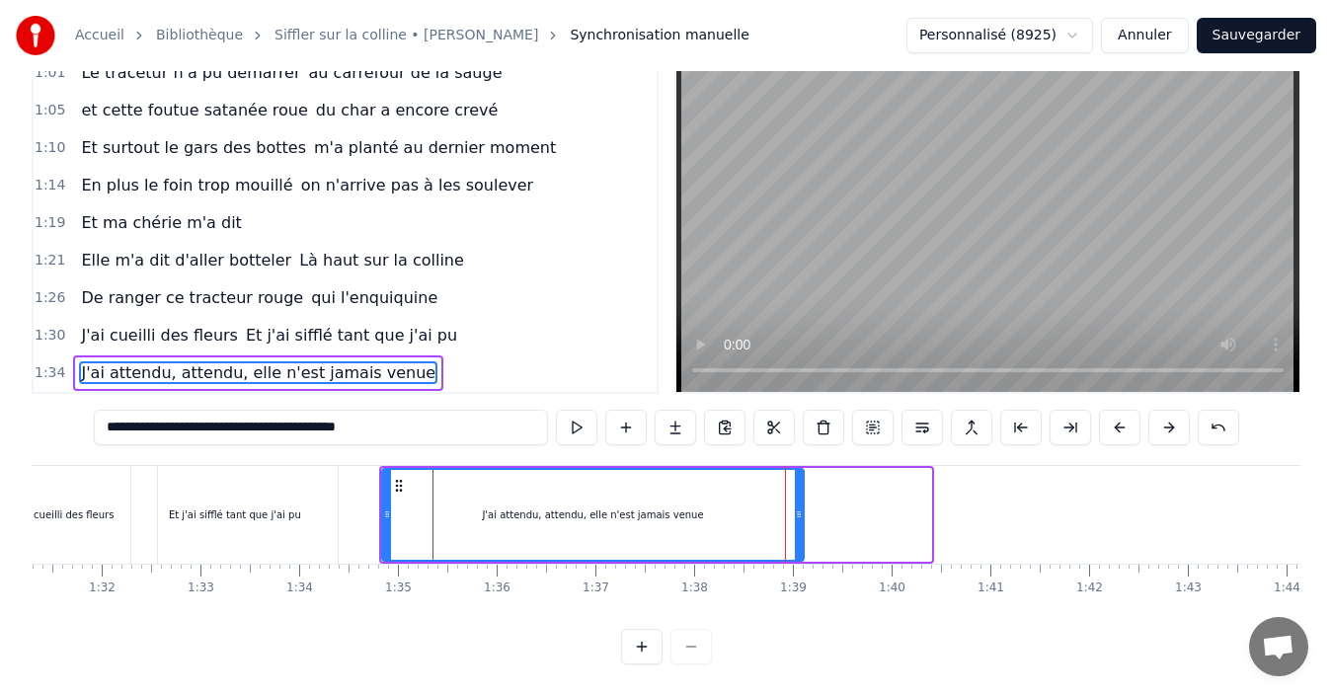
drag, startPoint x: 928, startPoint y: 496, endPoint x: 807, endPoint y: 514, distance: 122.8
click at [803, 514] on div at bounding box center [799, 515] width 8 height 90
click at [318, 324] on span "Et j'ai sifflé tant que j'ai pu" at bounding box center [351, 335] width 215 height 23
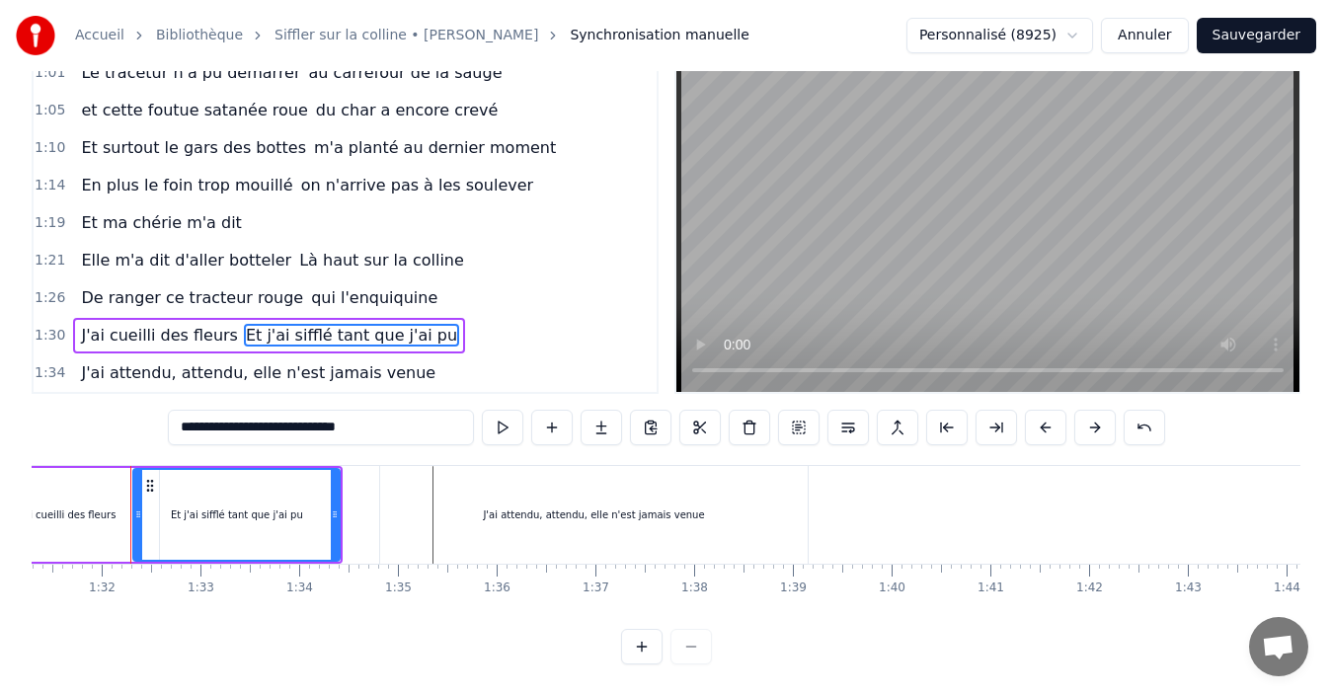
scroll to position [44, 0]
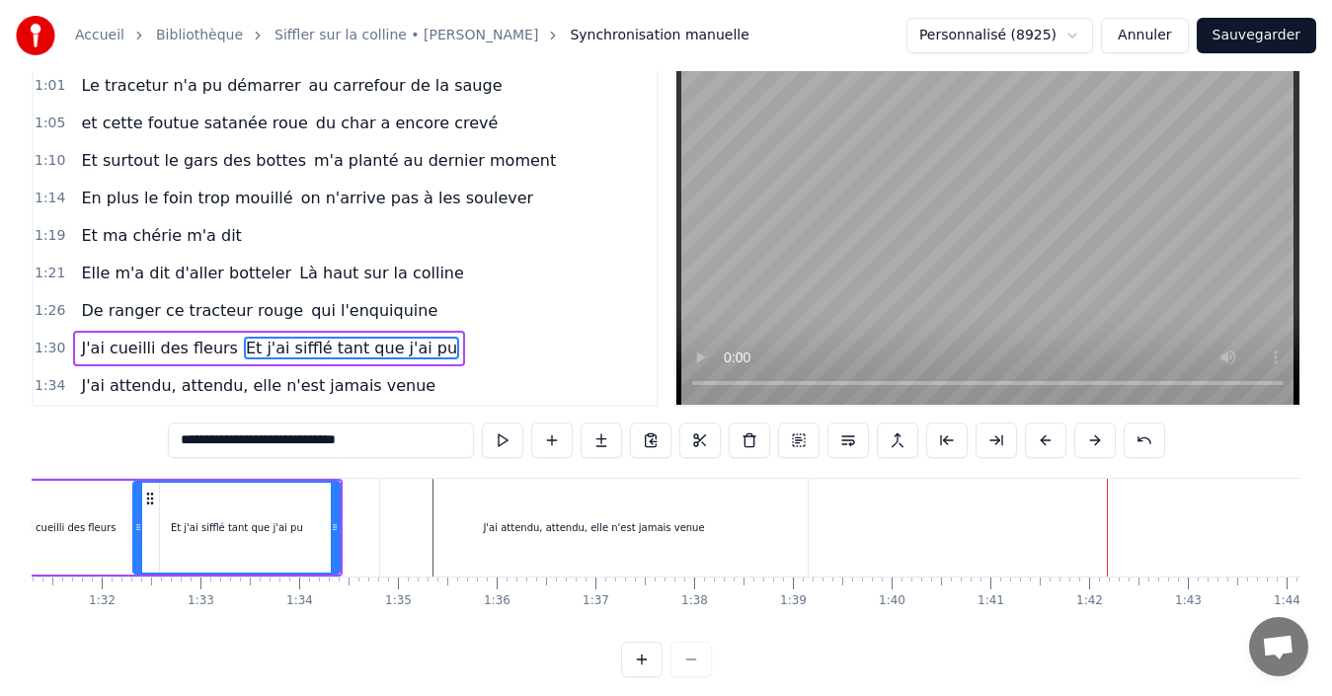
click at [679, 520] on div "J'ai attendu, attendu, elle n'est jamais venue" at bounding box center [593, 527] width 221 height 15
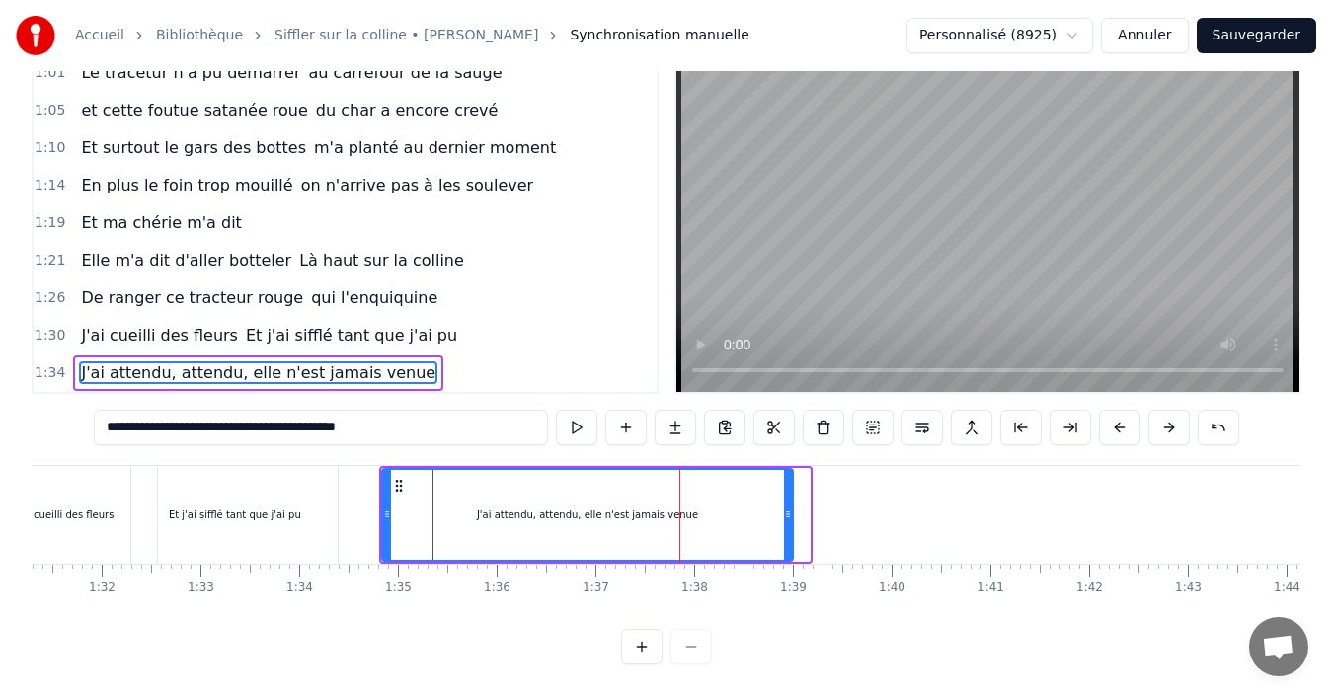
drag, startPoint x: 803, startPoint y: 497, endPoint x: 786, endPoint y: 504, distance: 18.2
click at [786, 507] on icon at bounding box center [788, 515] width 8 height 16
click at [365, 324] on span "Et j'ai sifflé tant que j'ai pu" at bounding box center [351, 335] width 215 height 23
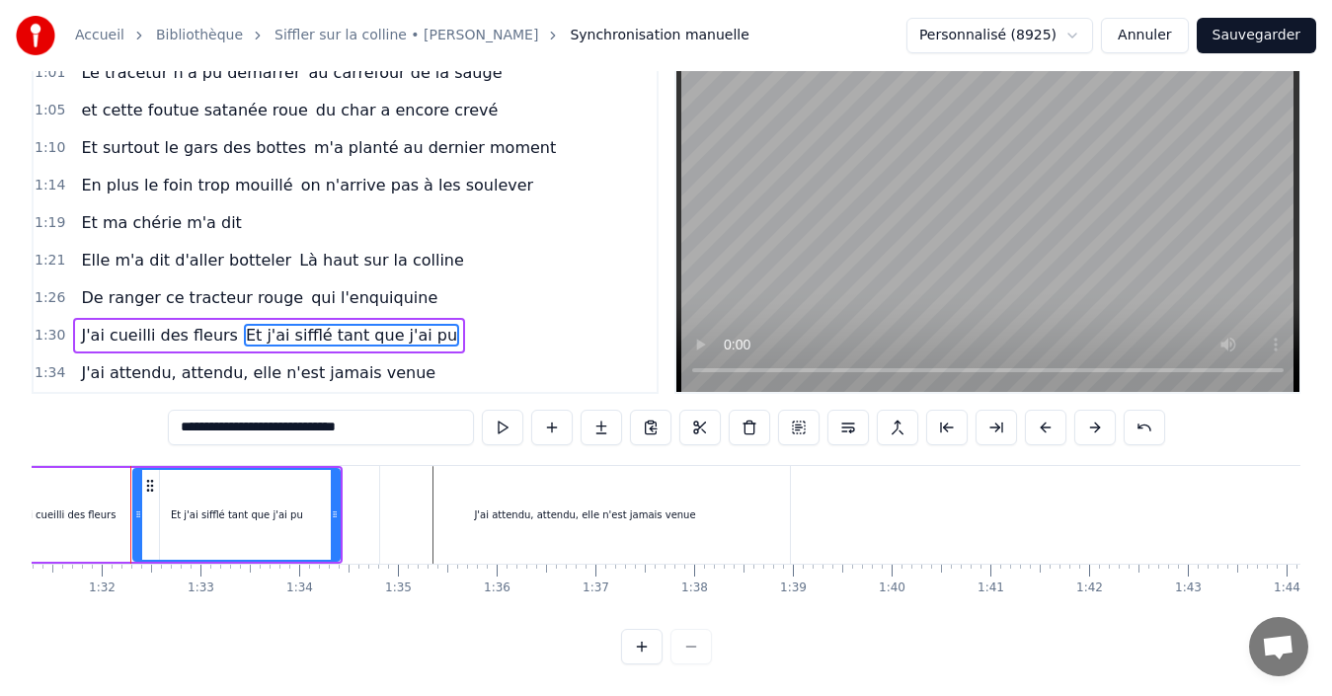
scroll to position [44, 0]
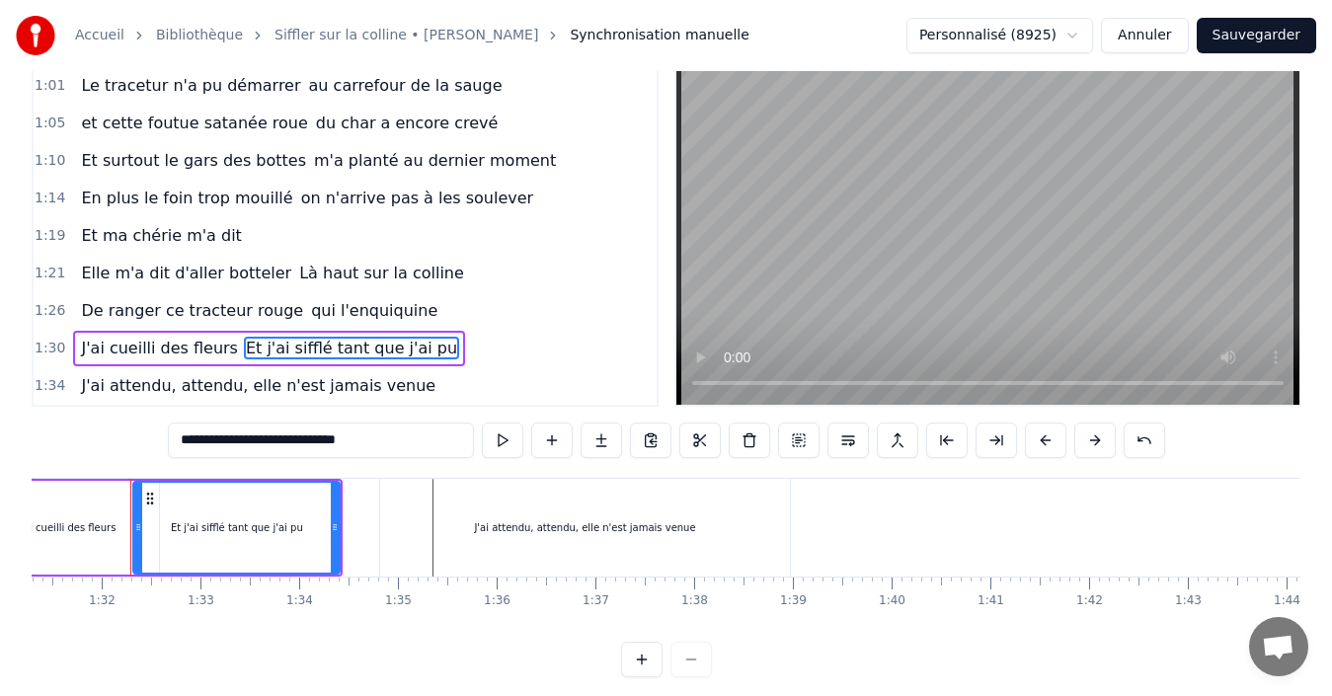
click at [368, 316] on span "qui l'enquiquine" at bounding box center [374, 310] width 130 height 23
type input "**********"
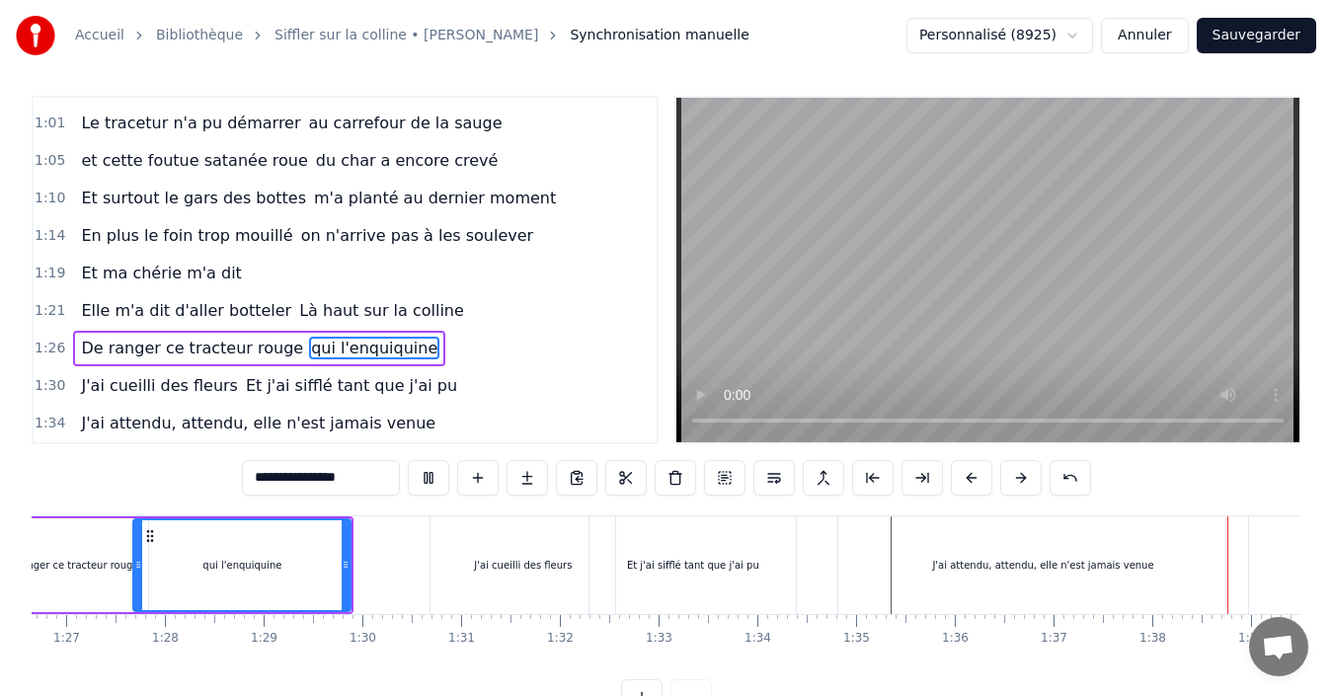
scroll to position [0, 9638]
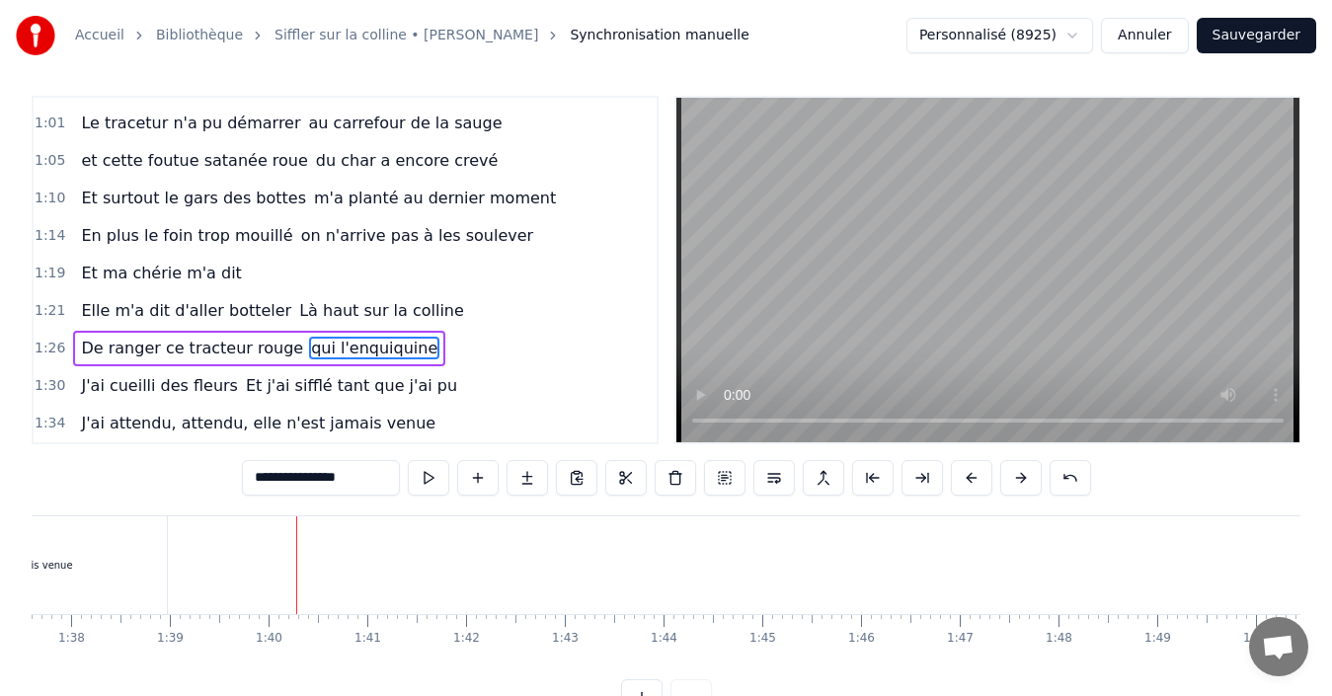
click at [1240, 34] on button "Sauvegarder" at bounding box center [1256, 36] width 119 height 36
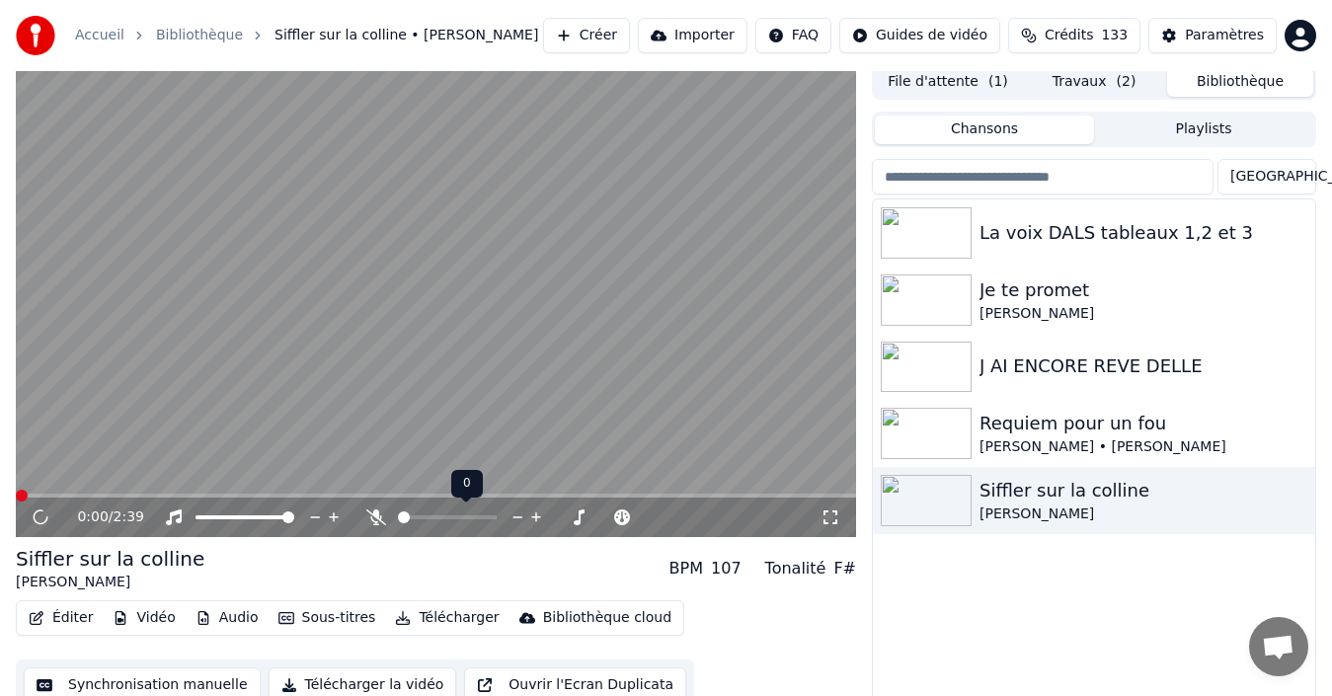
click at [398, 517] on span at bounding box center [404, 518] width 12 height 12
click at [344, 686] on button "Télécharger la vidéo" at bounding box center [363, 686] width 189 height 36
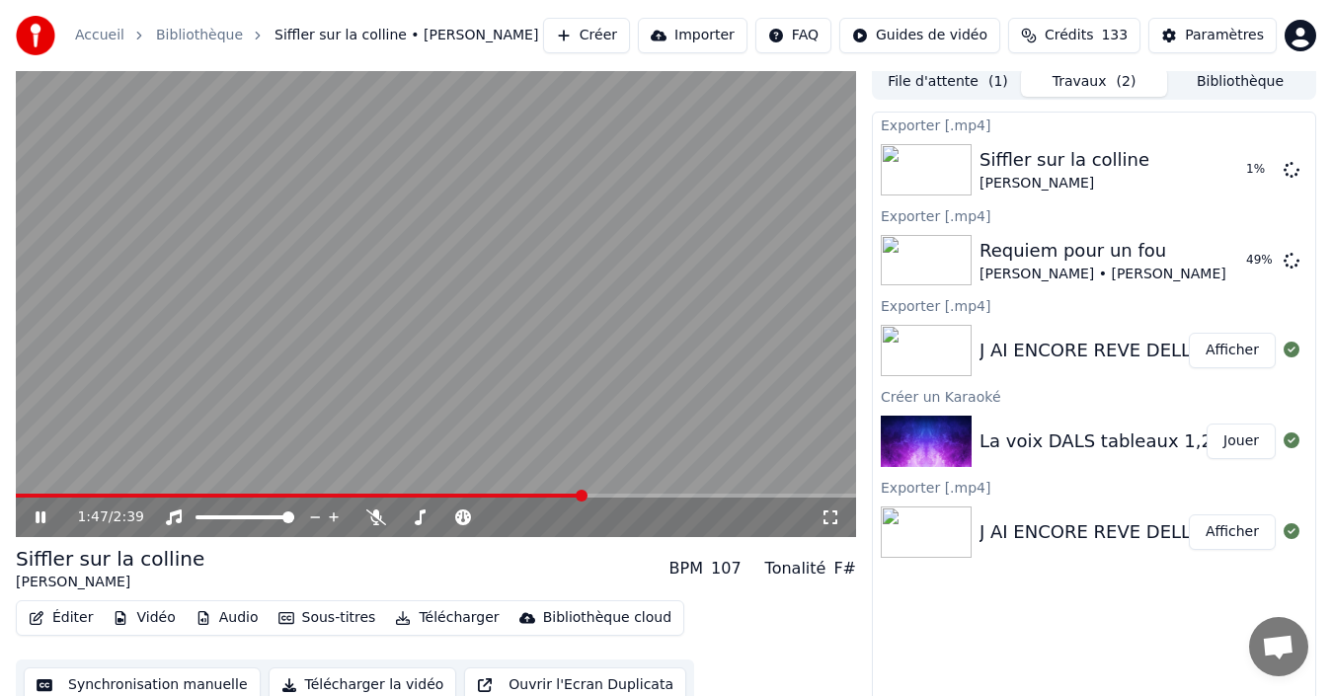
click at [40, 516] on icon at bounding box center [41, 518] width 10 height 12
click at [40, 520] on icon at bounding box center [41, 518] width 12 height 14
click at [42, 505] on div "1:57 / 2:39" at bounding box center [436, 518] width 840 height 40
click at [35, 517] on icon at bounding box center [54, 518] width 45 height 16
click at [234, 617] on button "Audio" at bounding box center [227, 618] width 79 height 28
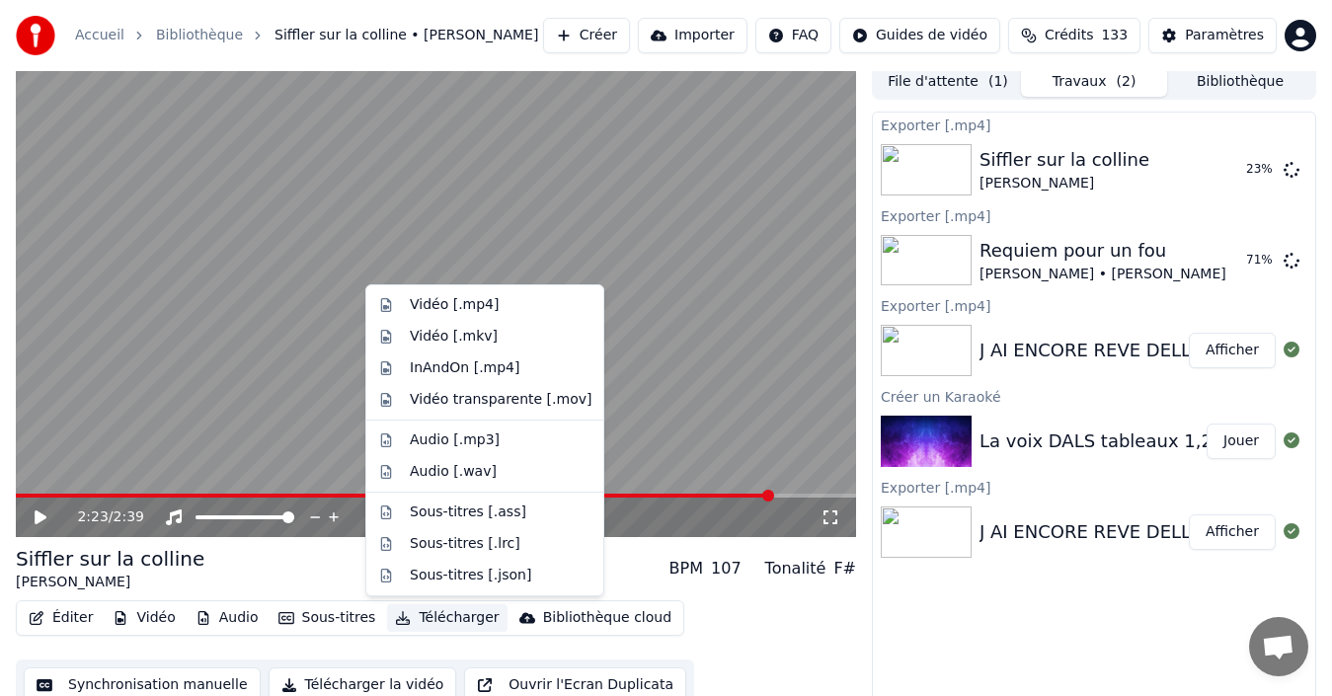
click at [1059, 532] on div "J AI ENCORE REVE DELLE" at bounding box center [1091, 532] width 223 height 28
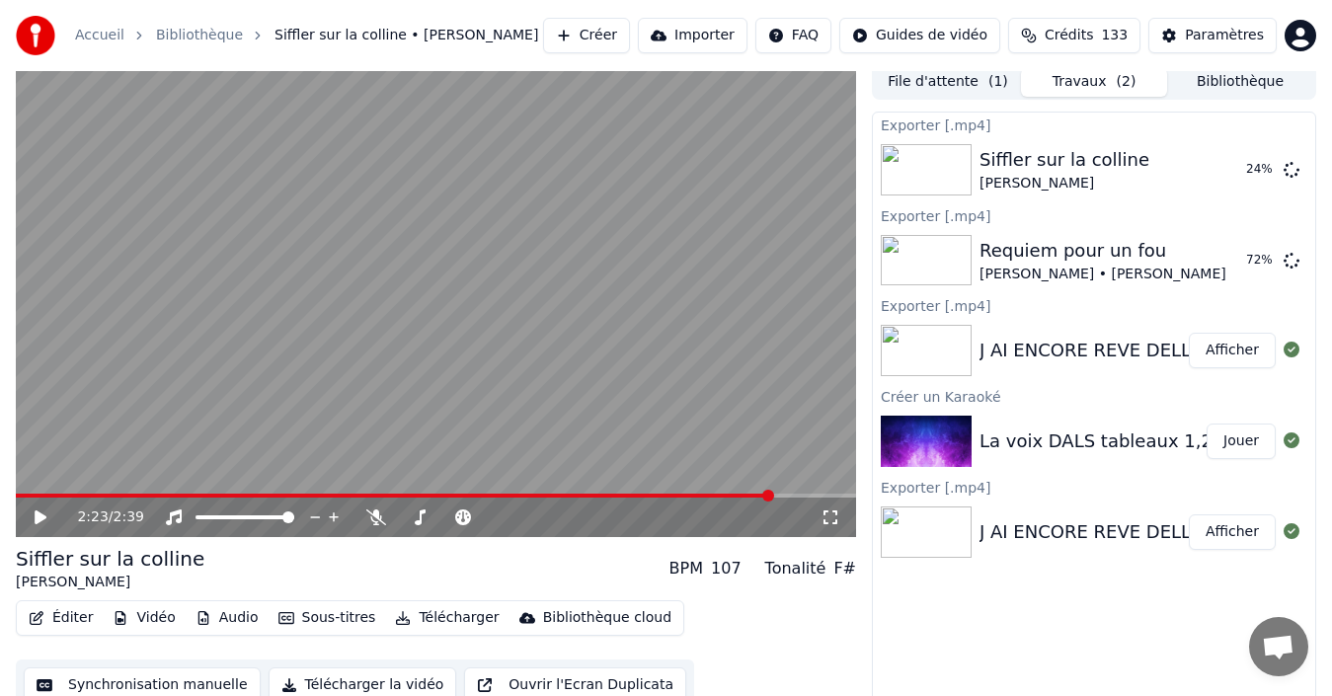
click at [36, 516] on icon at bounding box center [41, 518] width 12 height 14
click at [1038, 343] on div "J AI ENCORE REVE DELLE" at bounding box center [1091, 351] width 223 height 28
click at [927, 521] on img at bounding box center [926, 532] width 91 height 51
